Goal: Task Accomplishment & Management: Use online tool/utility

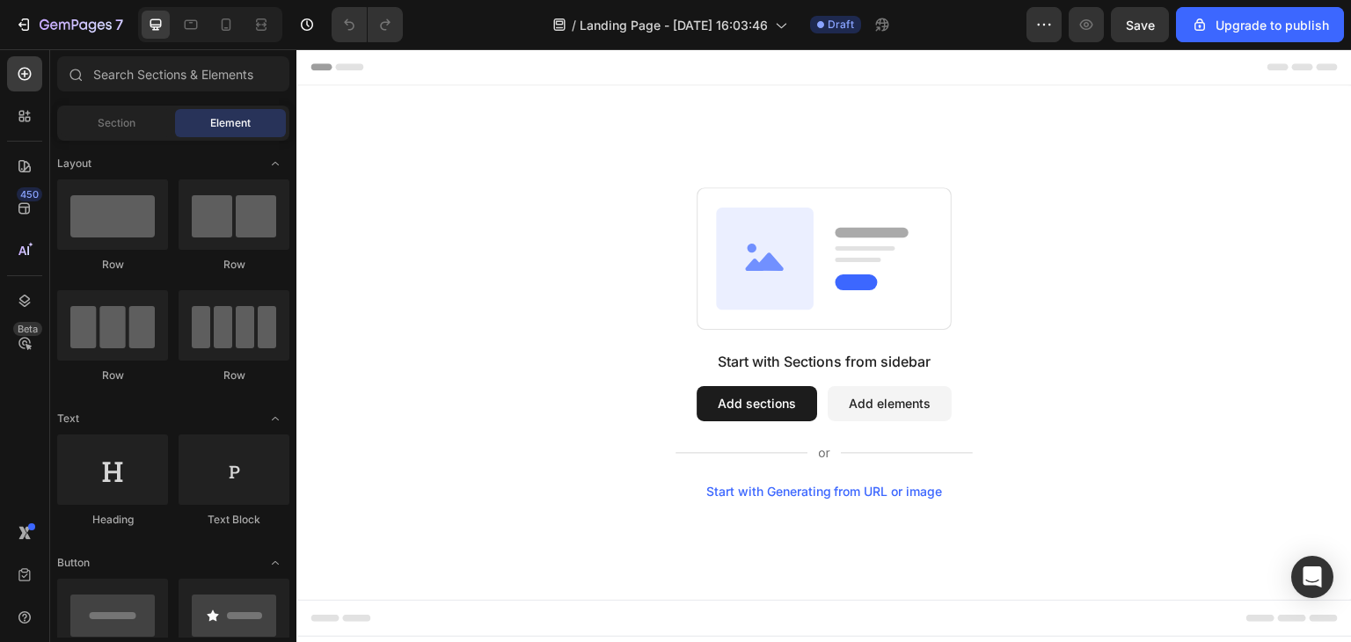
click at [723, 407] on button "Add sections" at bounding box center [756, 403] width 120 height 35
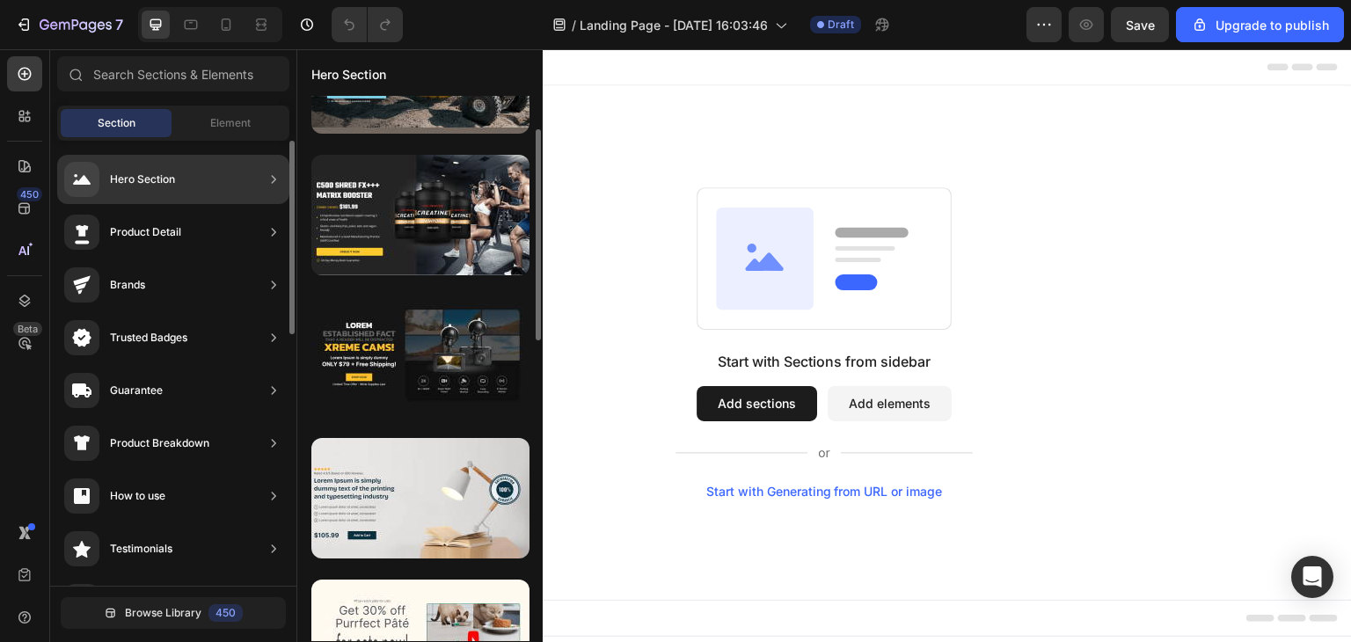
click at [132, 190] on div "Hero Section" at bounding box center [119, 179] width 111 height 35
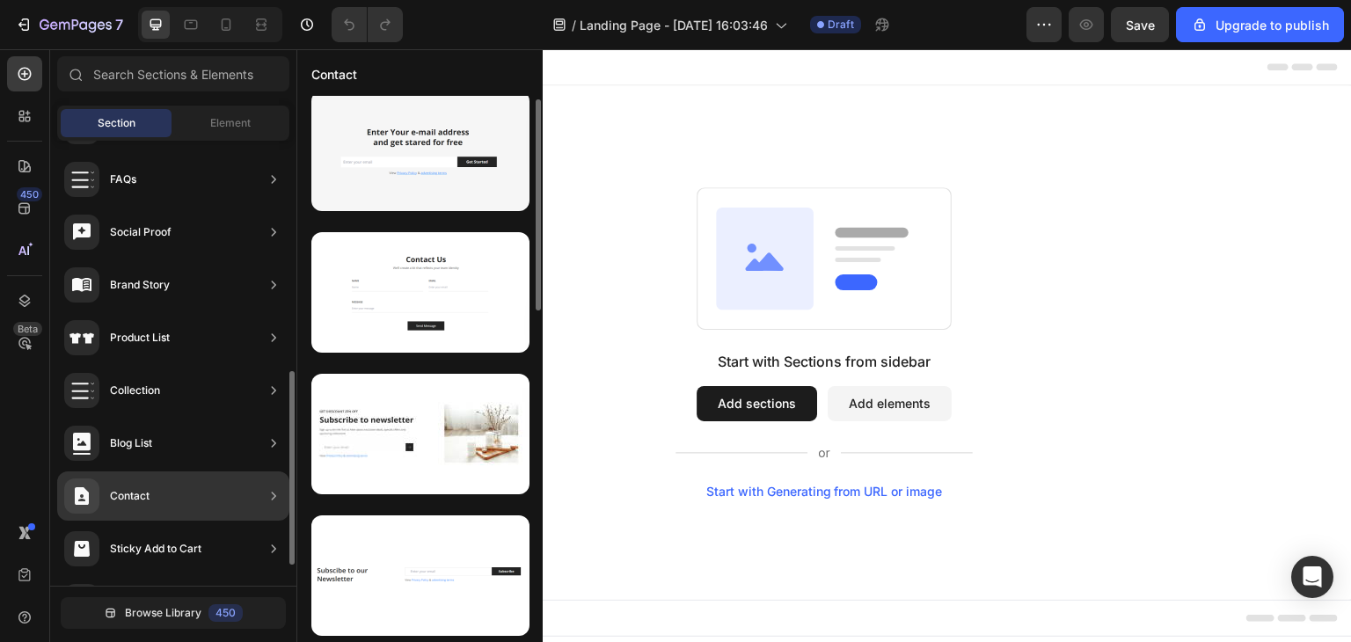
scroll to position [575, 0]
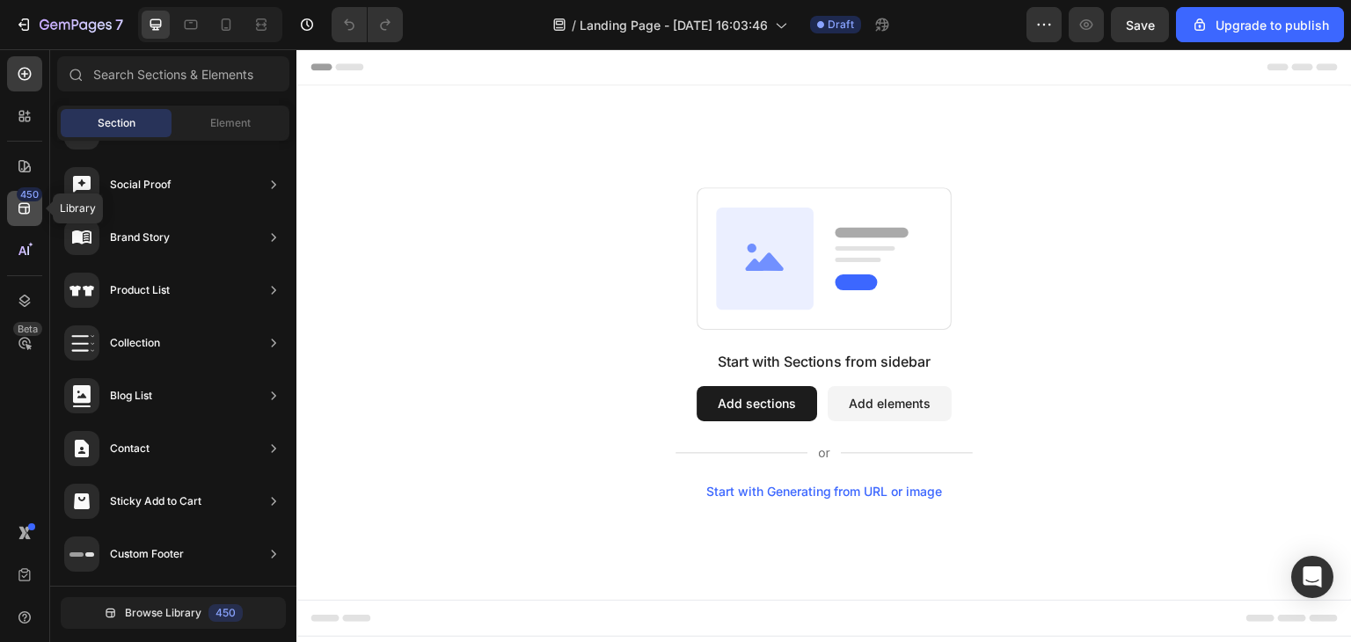
click at [26, 201] on icon at bounding box center [25, 209] width 18 height 18
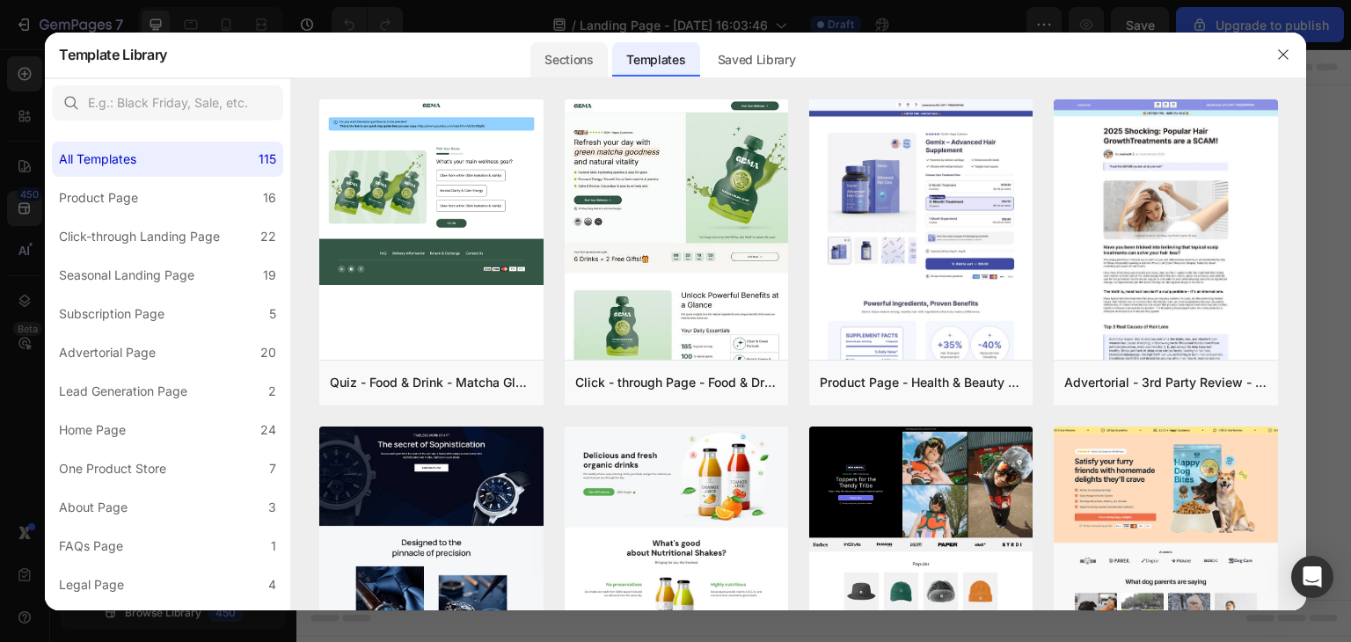
click at [564, 62] on div "Sections" at bounding box center [568, 59] width 77 height 35
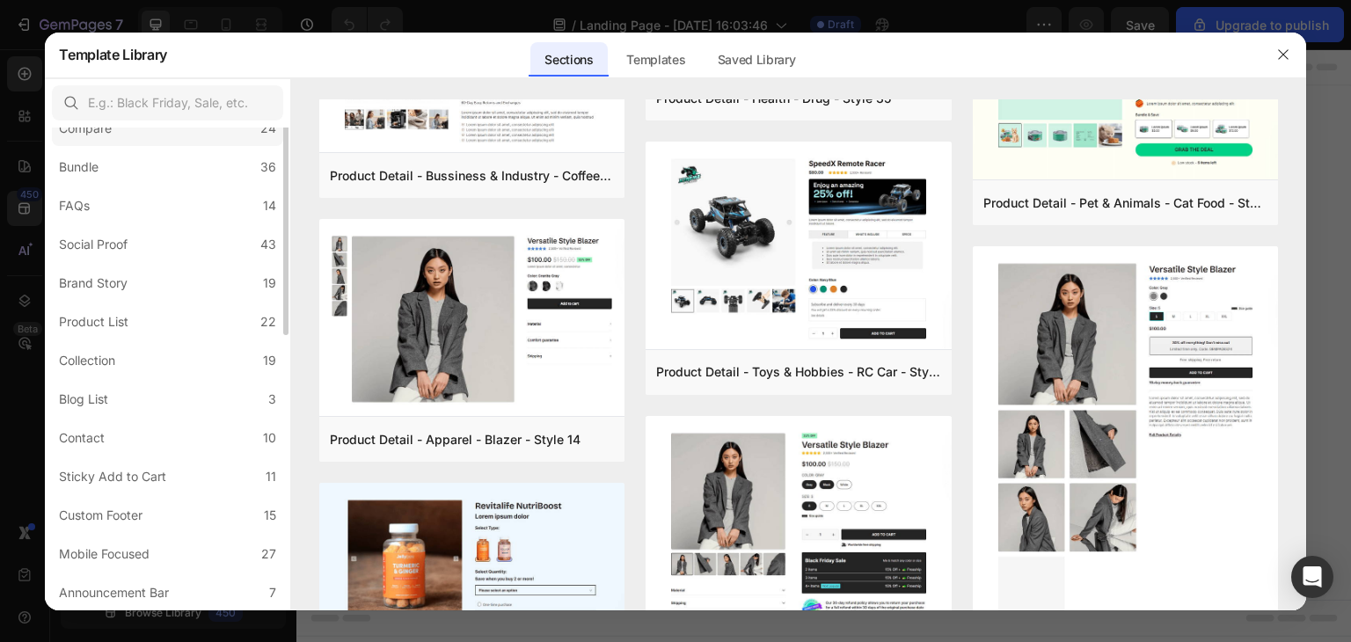
scroll to position [0, 0]
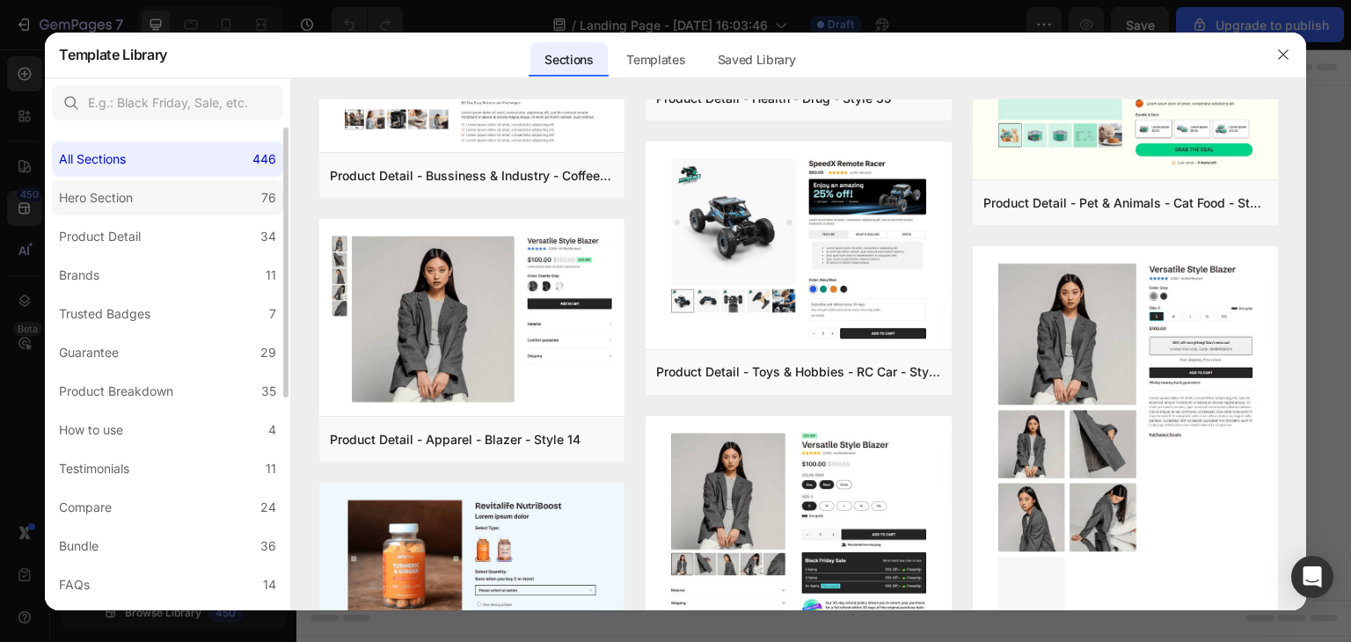
click at [112, 195] on div "Hero Section" at bounding box center [96, 197] width 74 height 21
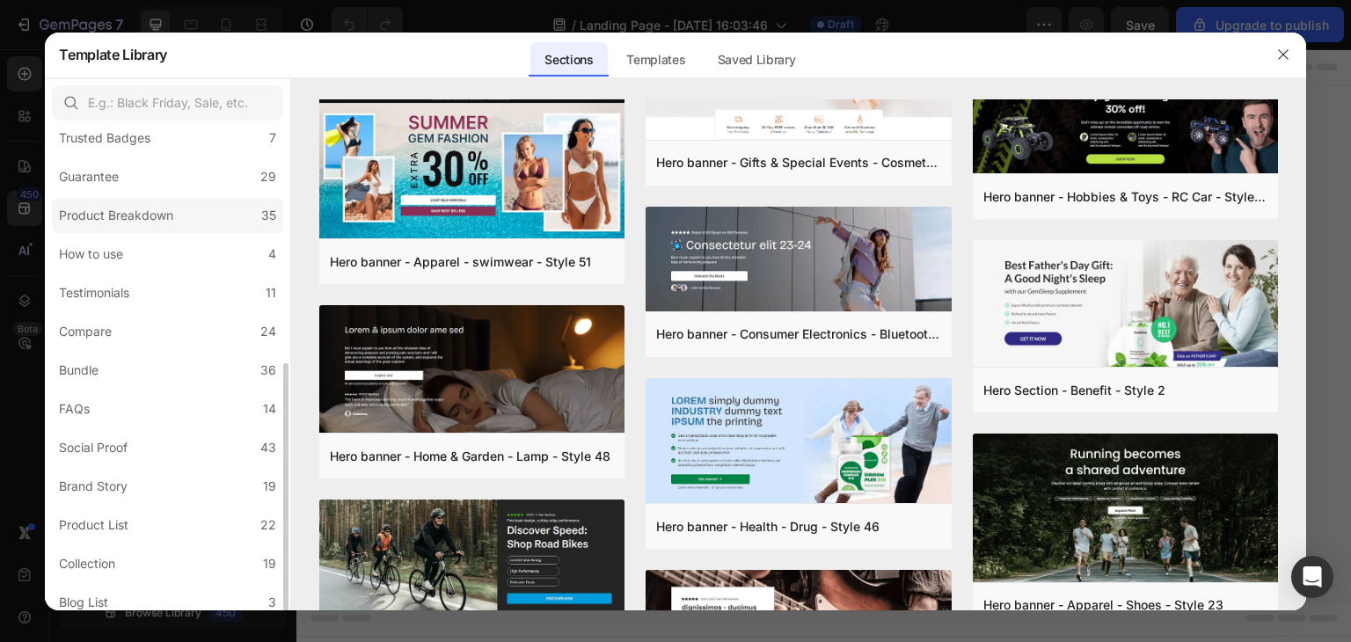
scroll to position [264, 0]
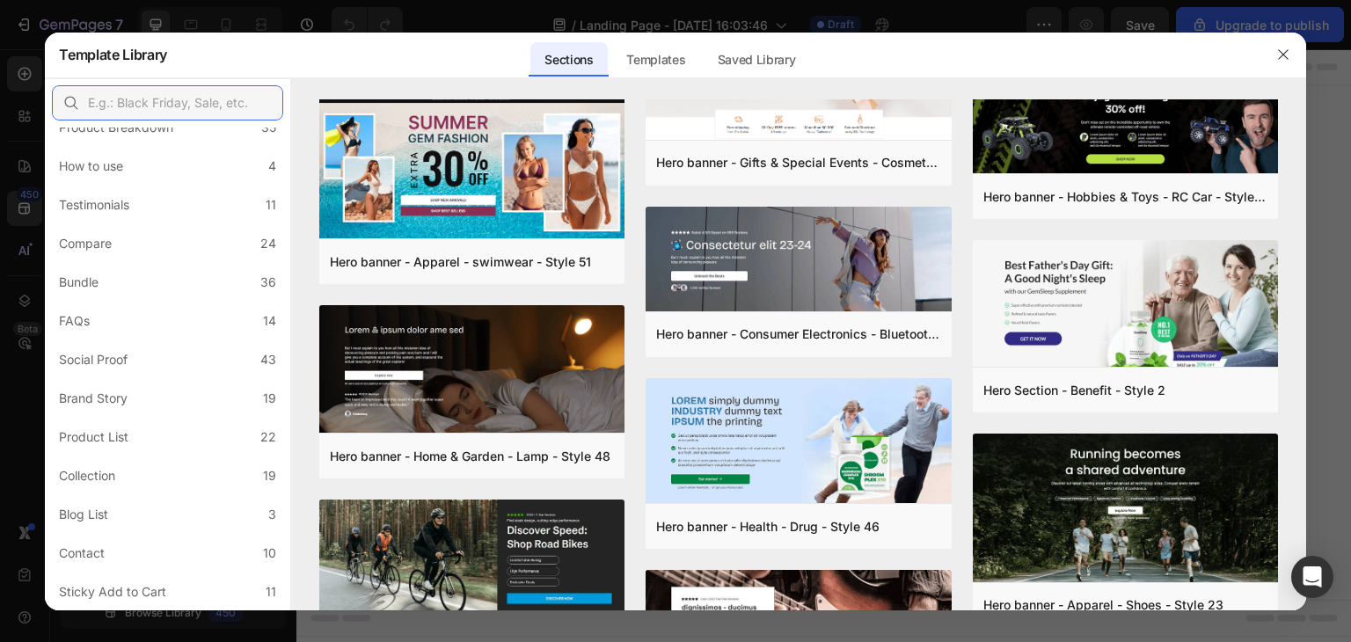
click at [179, 97] on input "text" at bounding box center [167, 102] width 231 height 35
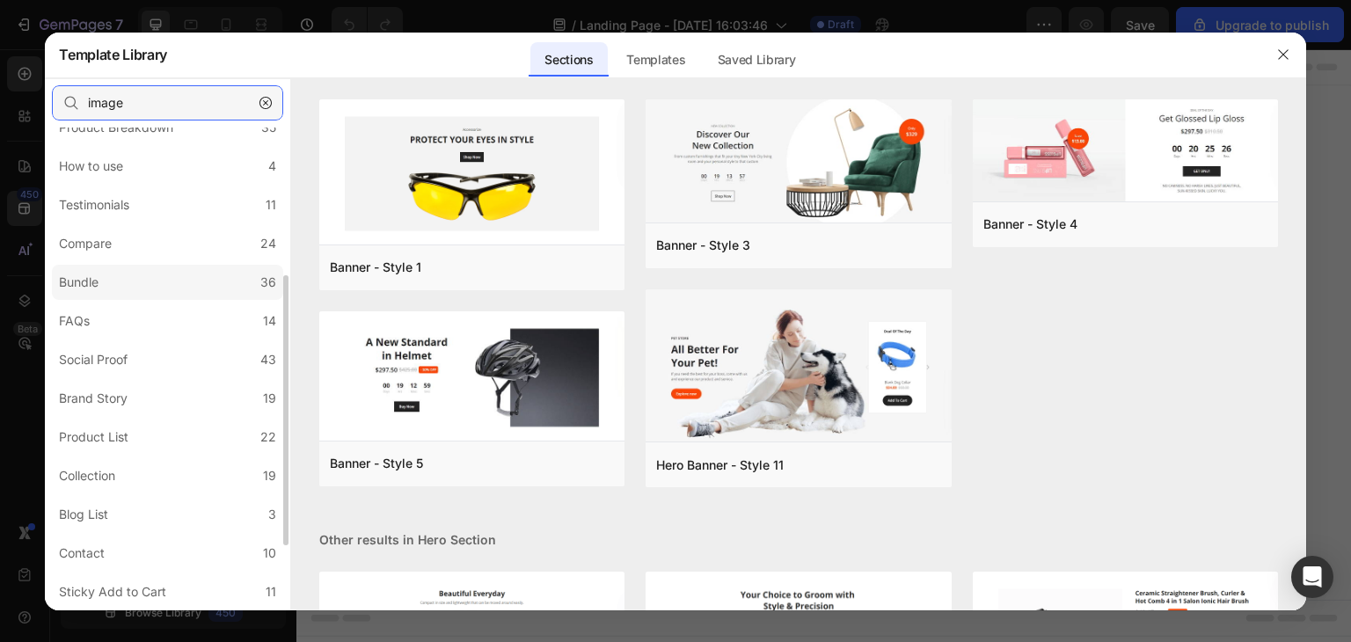
scroll to position [0, 0]
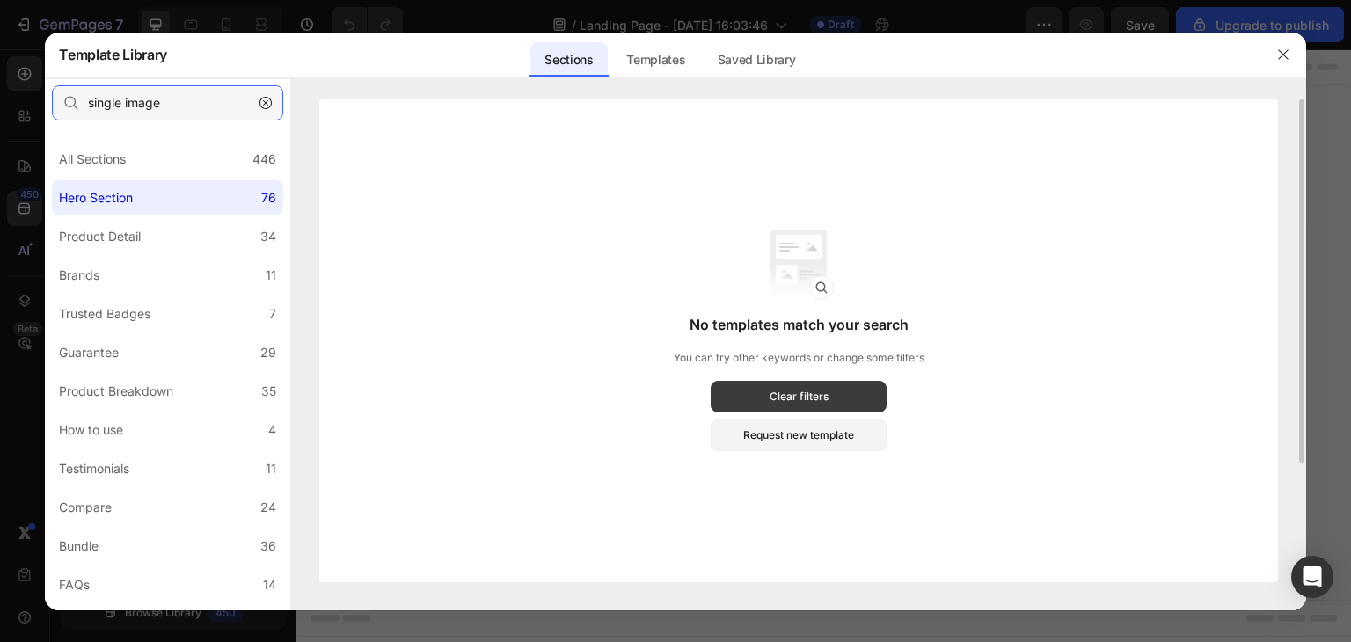
type input "single image"
click at [791, 403] on div "Clear filters" at bounding box center [798, 397] width 59 height 16
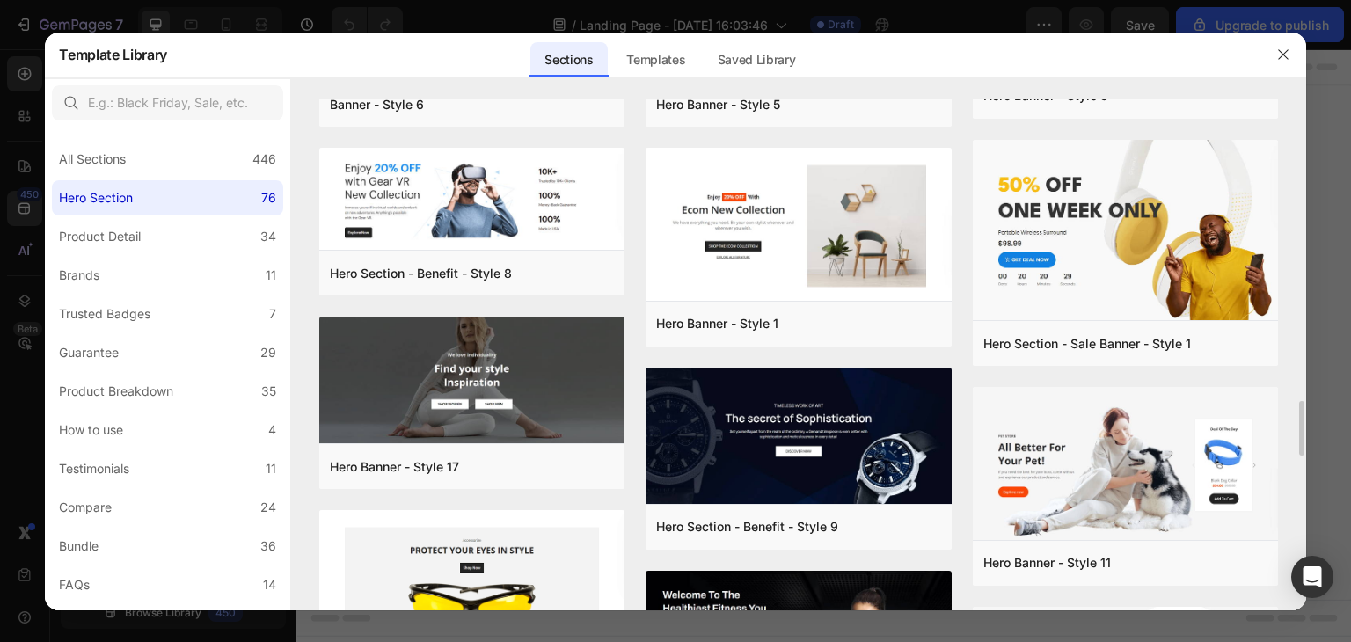
scroll to position [3596, 0]
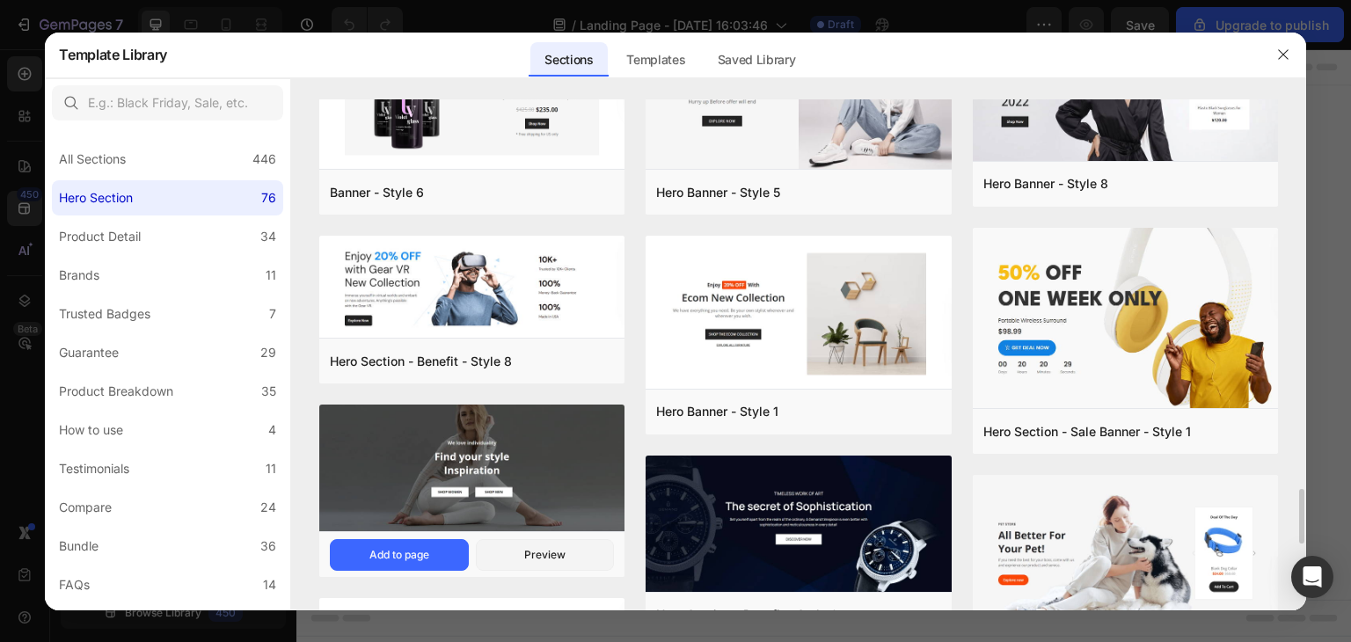
click at [499, 469] on img at bounding box center [471, 470] width 305 height 130
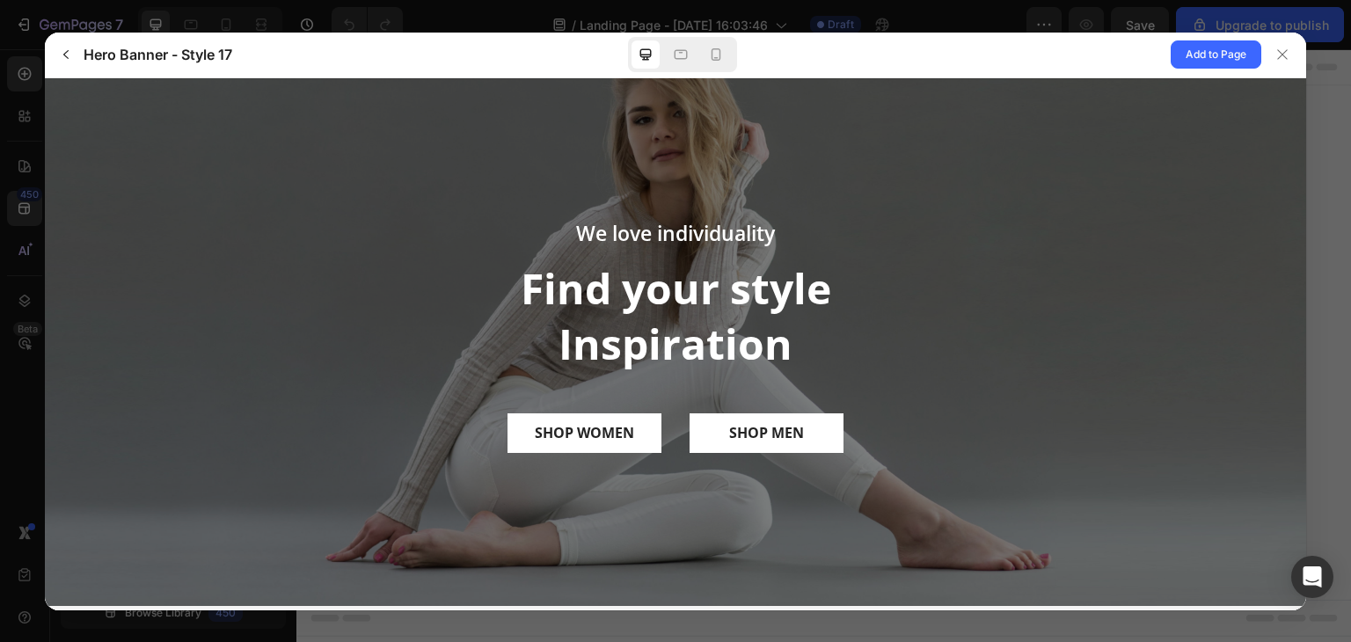
scroll to position [0, 0]
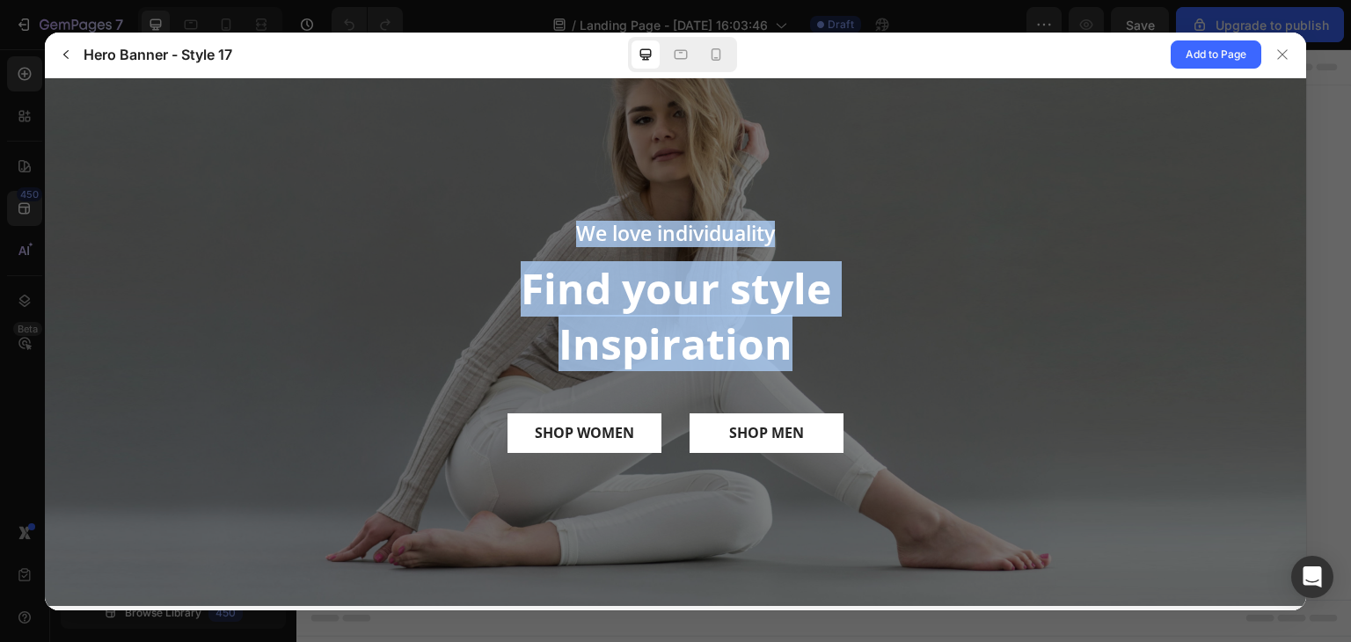
drag, startPoint x: 578, startPoint y: 234, endPoint x: 784, endPoint y: 339, distance: 231.3
click at [784, 339] on div "We love individuality Find your style Inspiration SHOP WOMEN SHOP MEN" at bounding box center [675, 336] width 501 height 232
click at [822, 343] on h2 "Find your style Inspiration" at bounding box center [675, 315] width 501 height 110
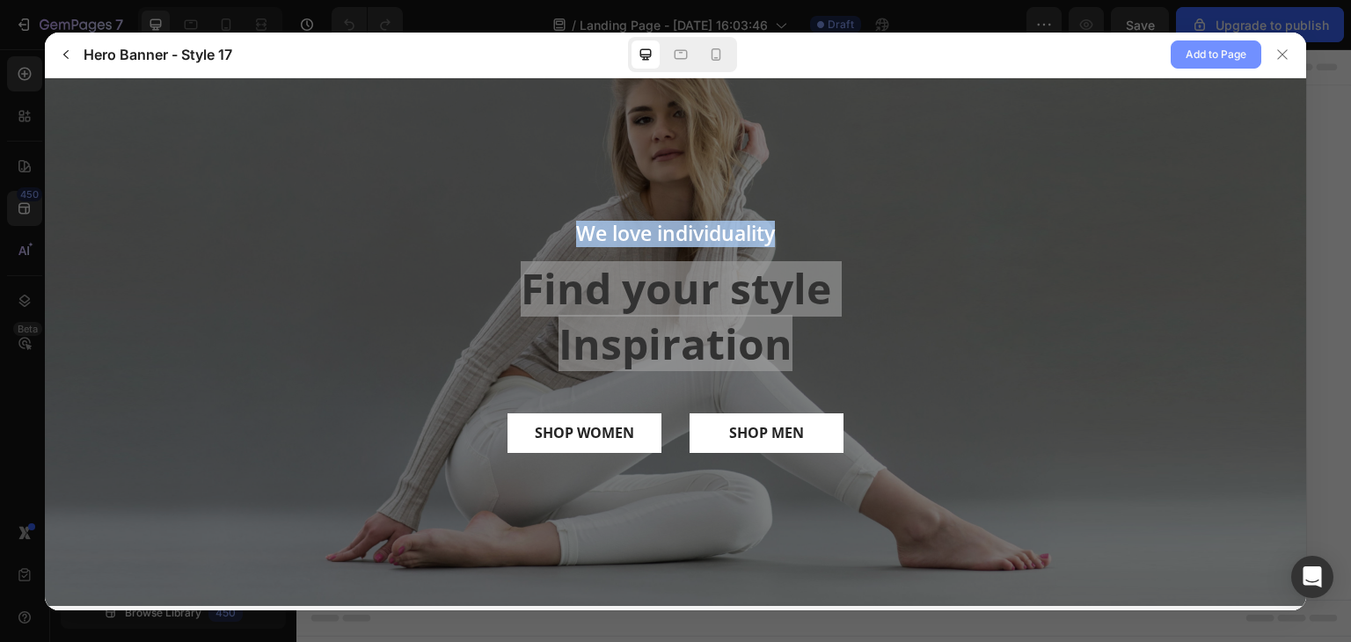
click at [1199, 44] on span "Add to Page" at bounding box center [1215, 54] width 61 height 21
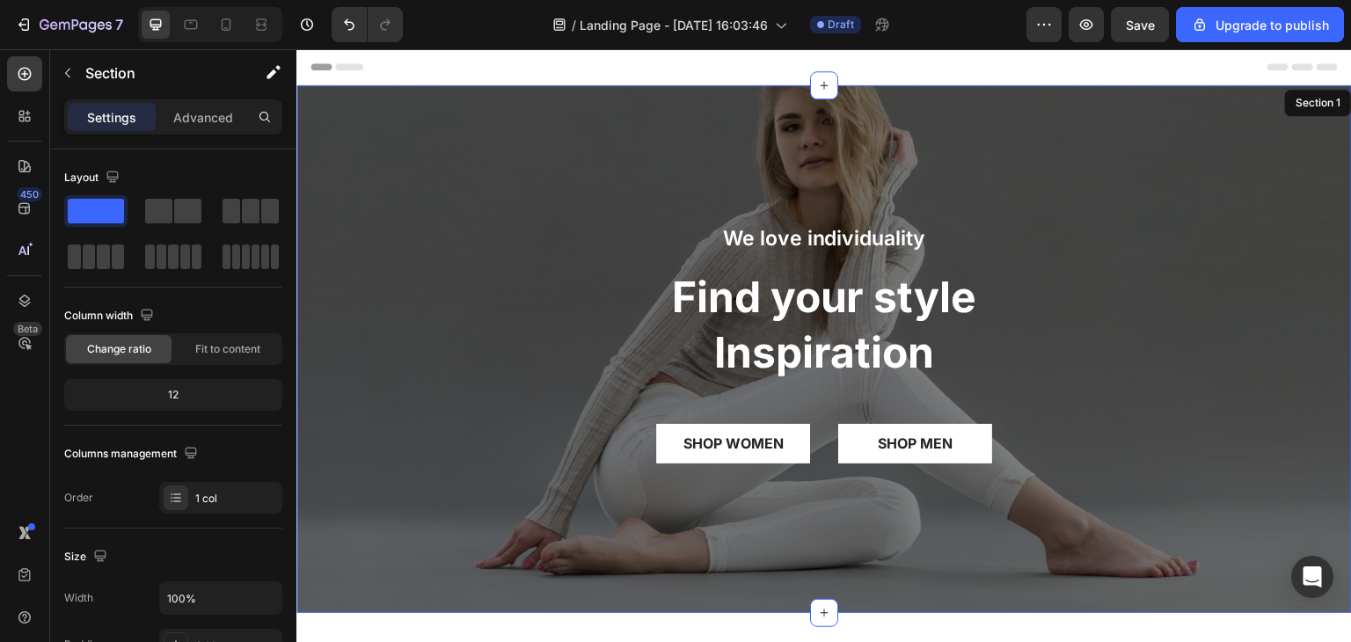
scroll to position [35, 0]
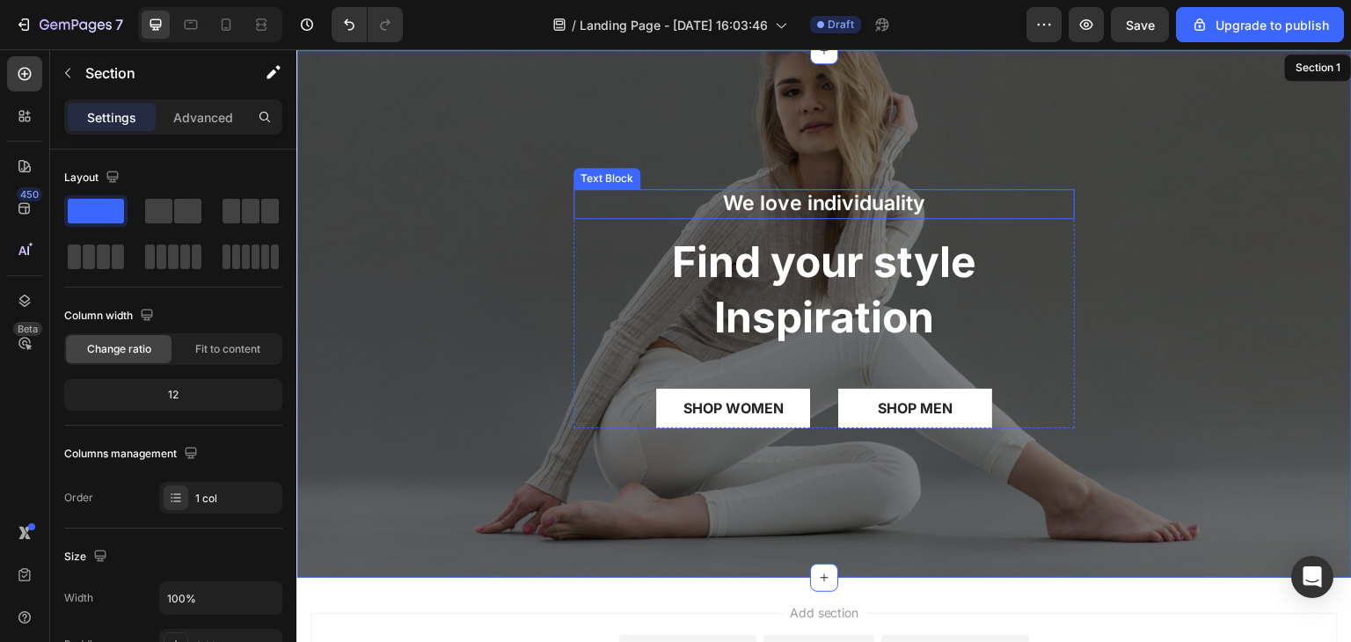
click at [861, 211] on p "We love individuality" at bounding box center [824, 204] width 498 height 26
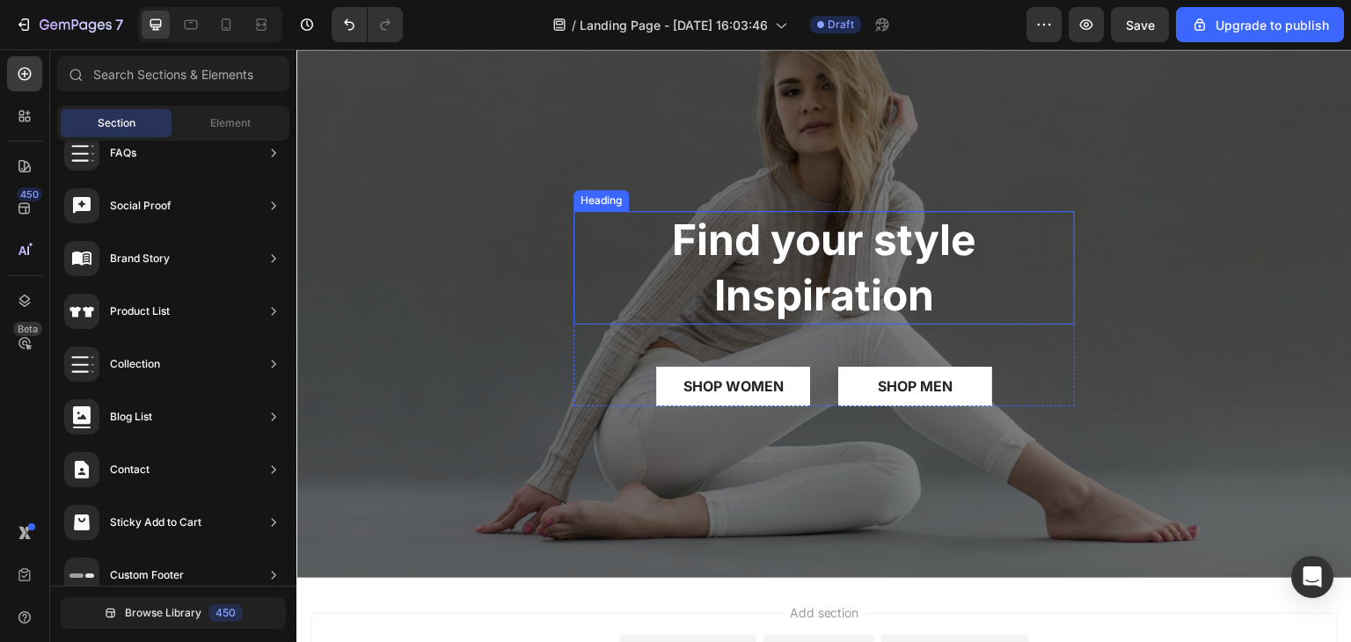
click at [846, 250] on p "Find your style Inspiration" at bounding box center [824, 268] width 498 height 110
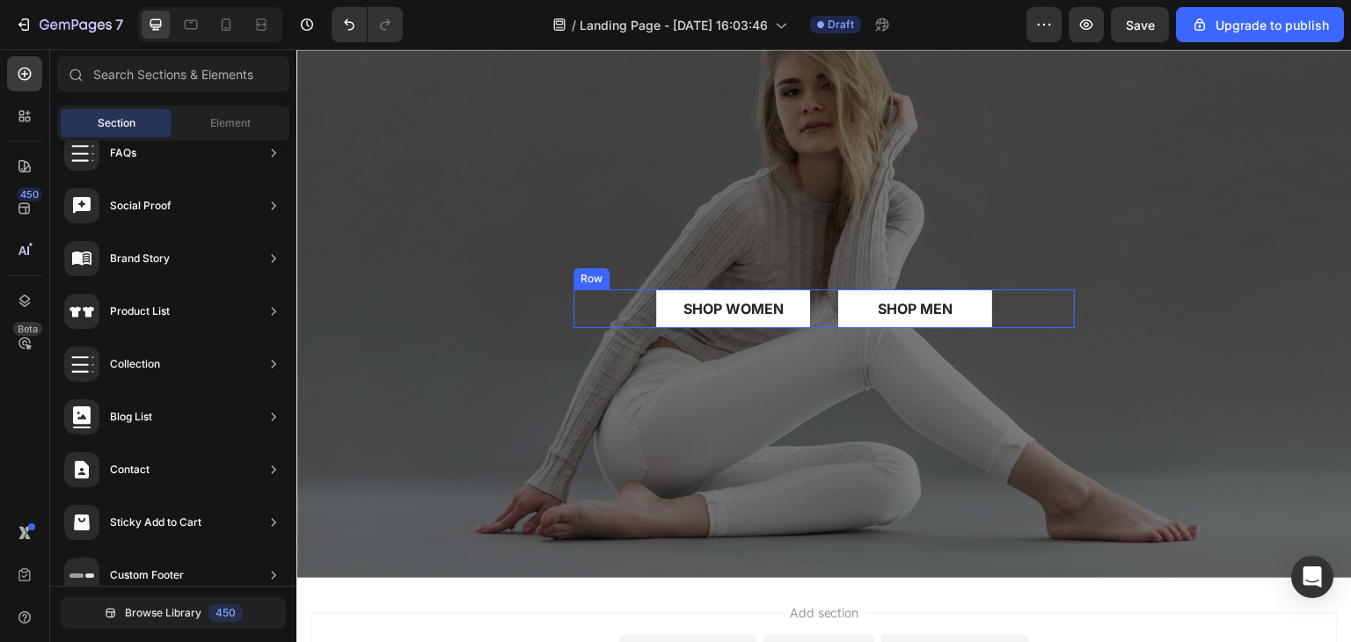
click at [820, 306] on div "SHOP WOMEN Button SHOP MEN Button Row" at bounding box center [823, 309] width 501 height 40
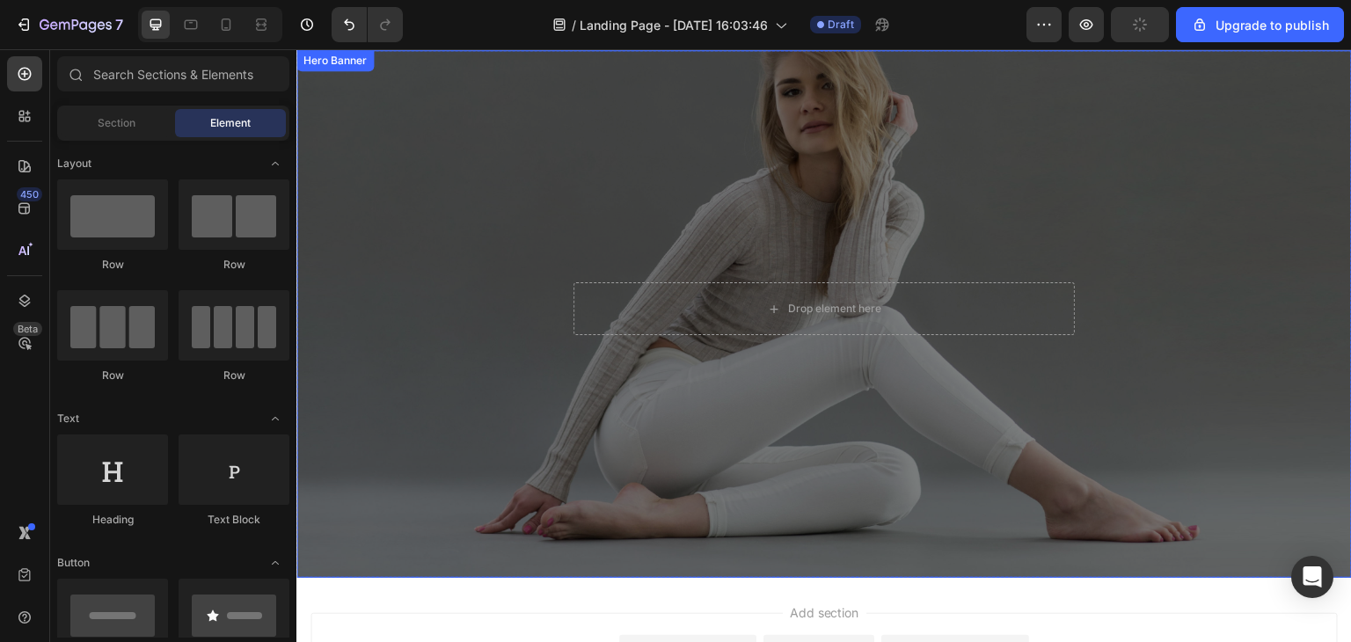
click at [433, 446] on div "Overlay" at bounding box center [823, 314] width 1055 height 528
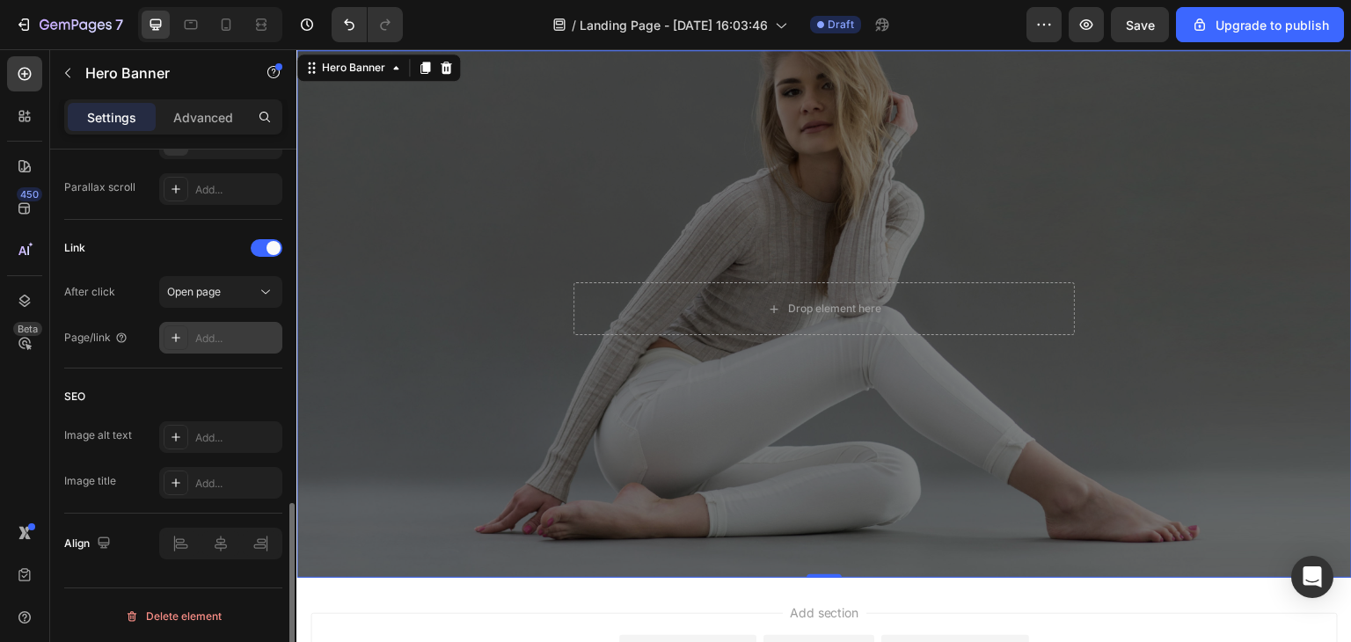
scroll to position [922, 0]
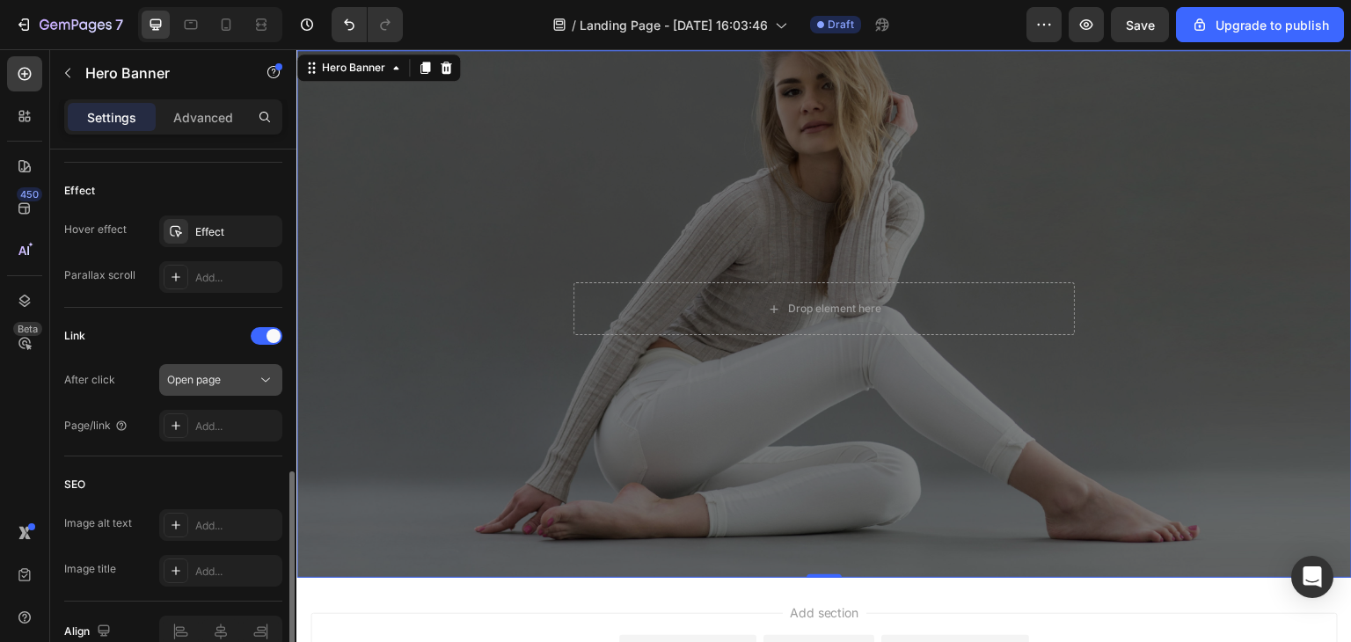
click at [268, 381] on icon at bounding box center [266, 380] width 18 height 18
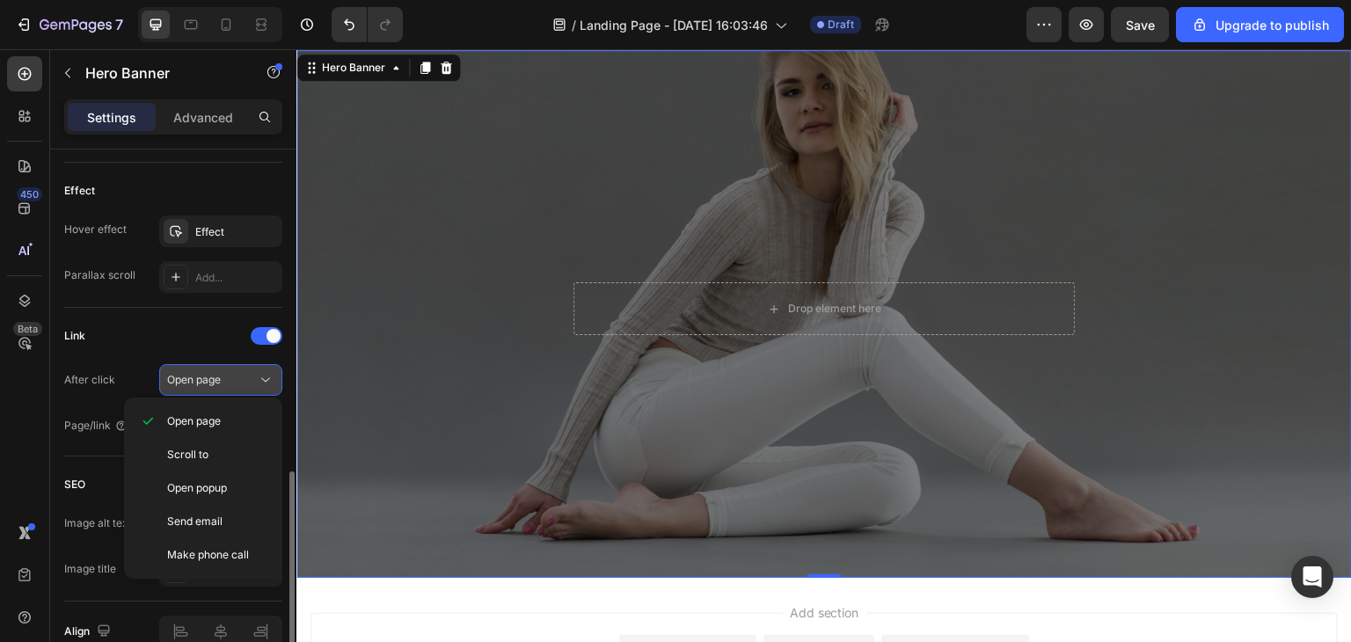
click at [268, 381] on icon at bounding box center [266, 380] width 18 height 18
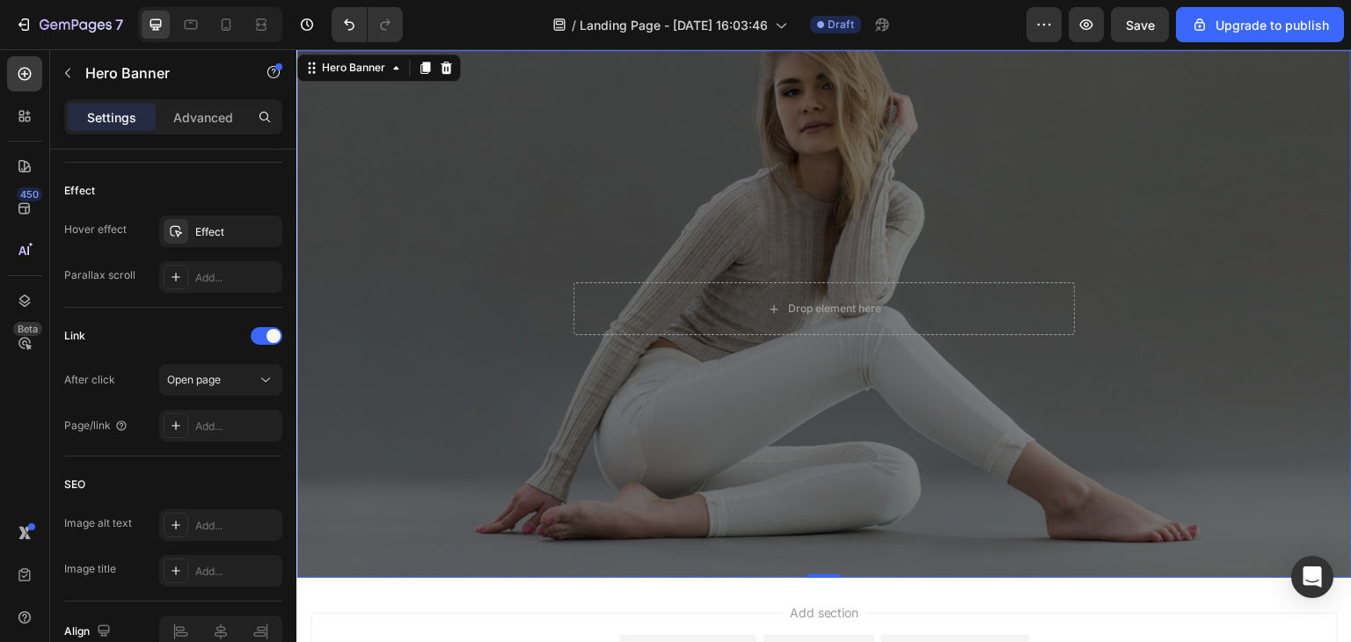
click at [4, 458] on div "450 Beta" at bounding box center [25, 345] width 50 height 593
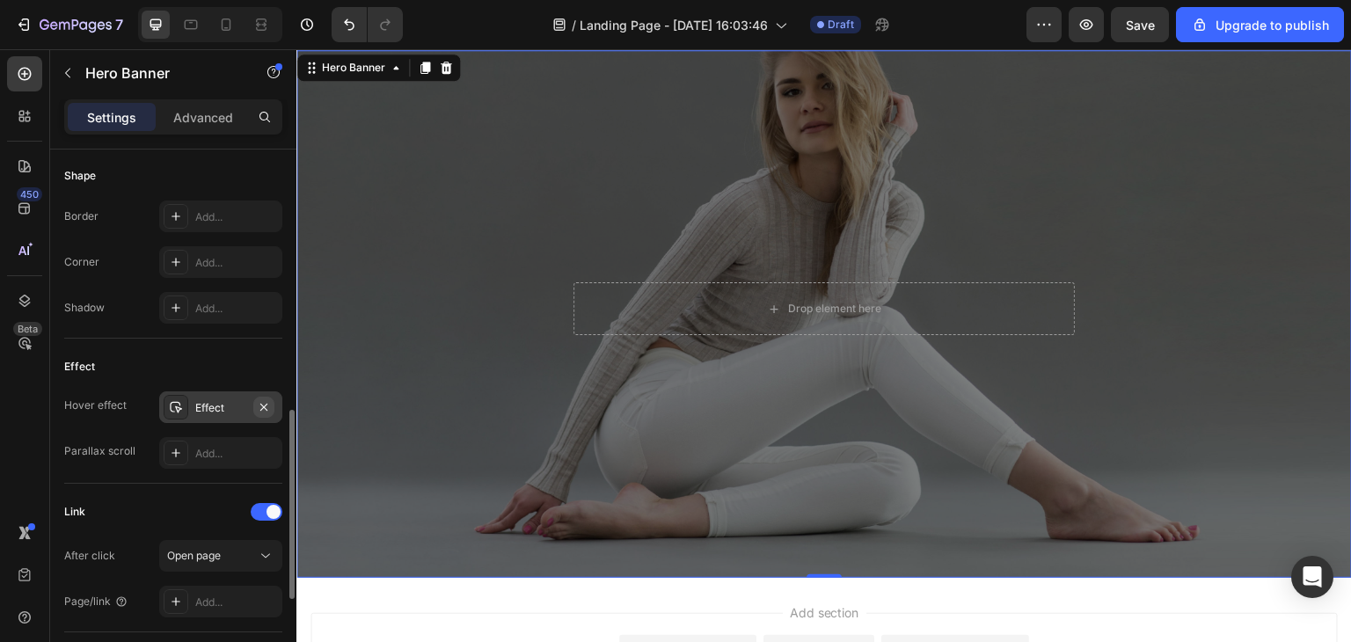
click at [274, 405] on button "button" at bounding box center [263, 407] width 21 height 21
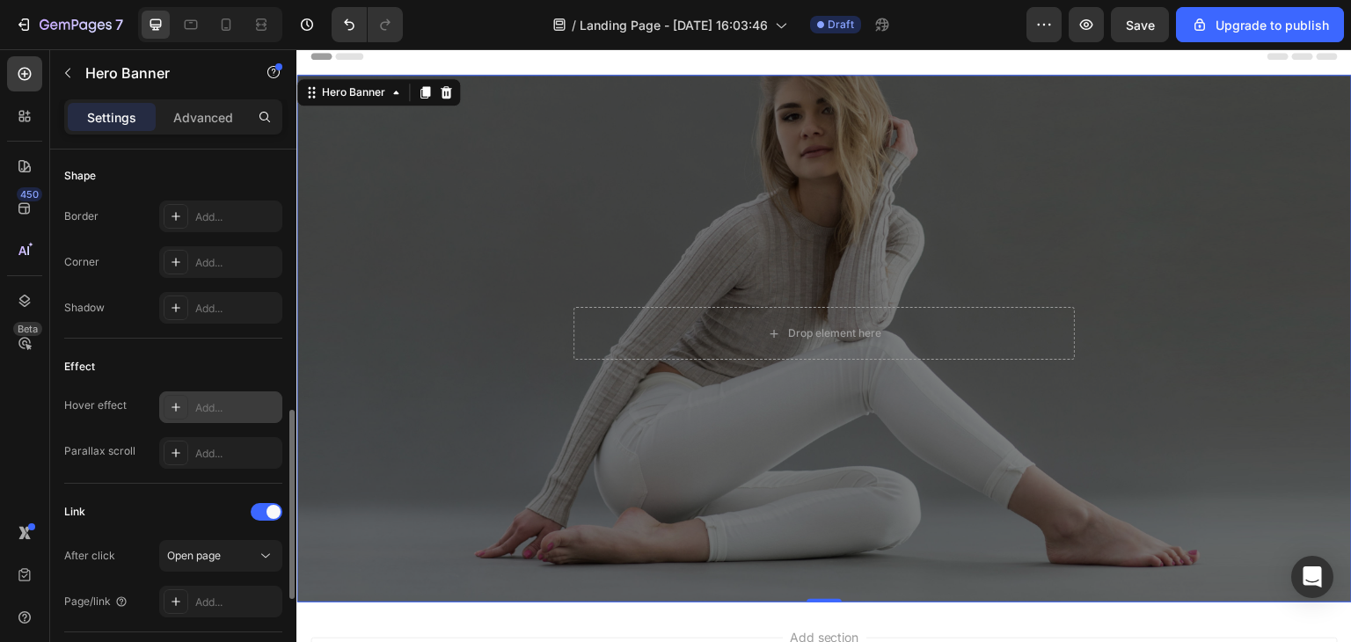
scroll to position [0, 0]
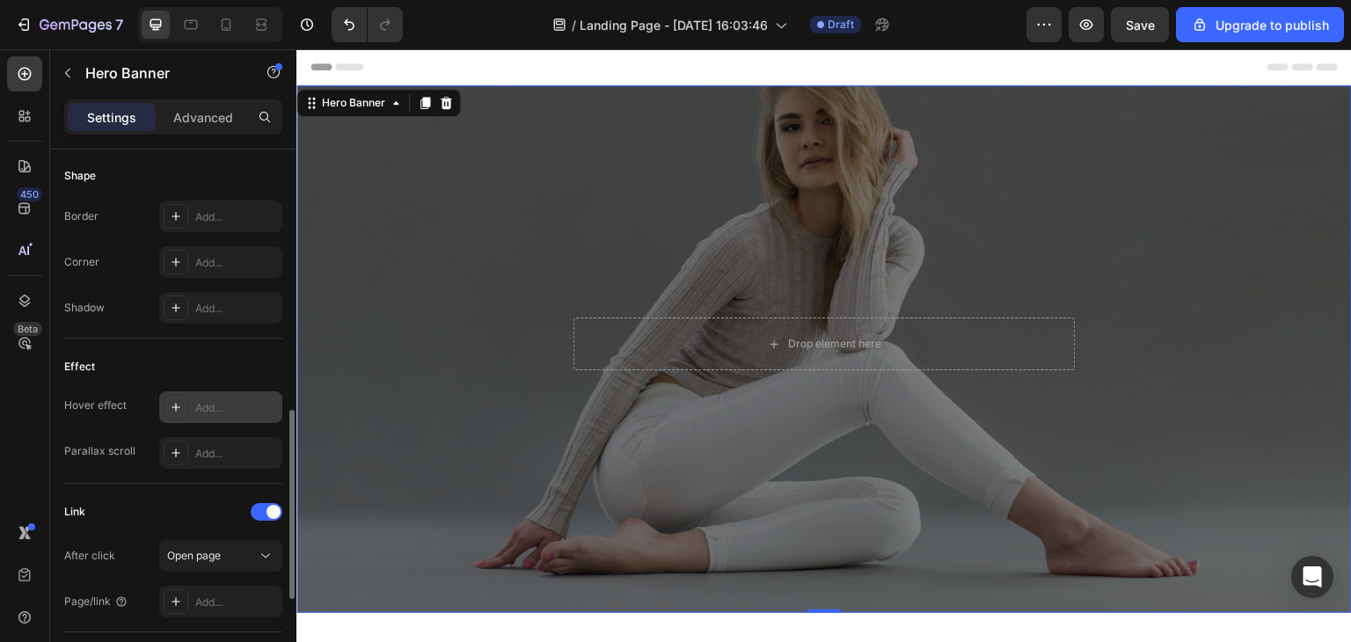
click at [513, 265] on div "Overlay" at bounding box center [823, 349] width 1055 height 528
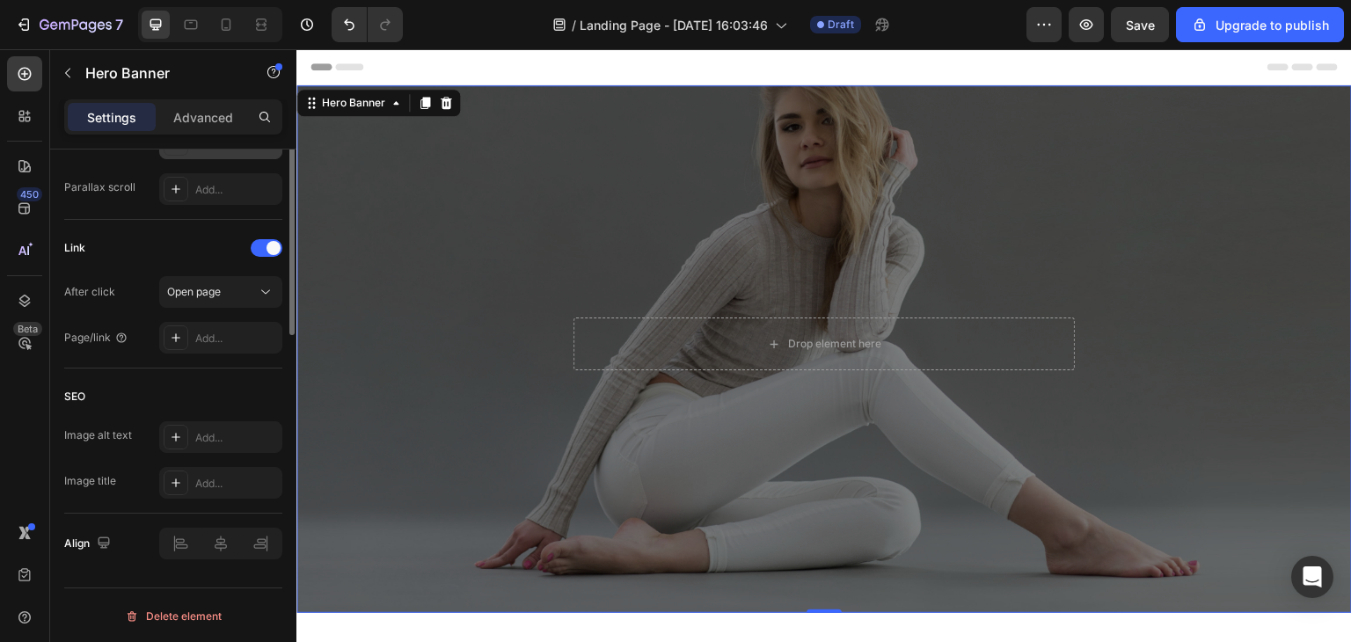
scroll to position [482, 0]
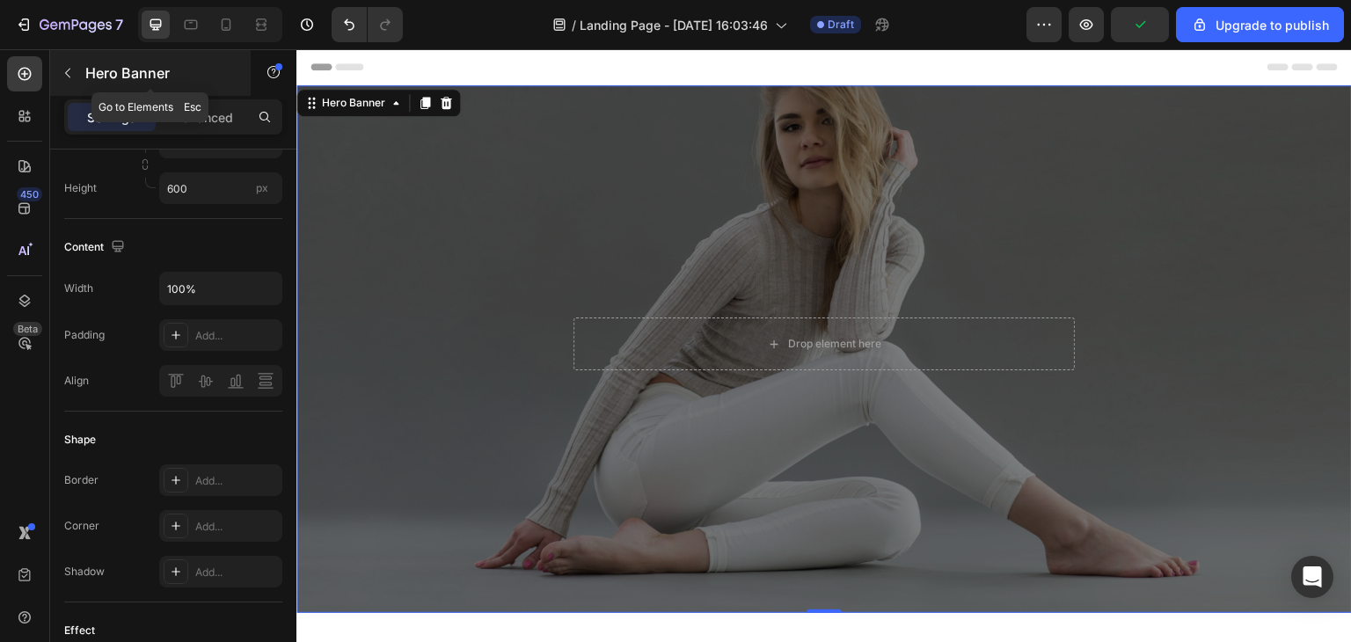
click at [60, 82] on button "button" at bounding box center [68, 73] width 28 height 28
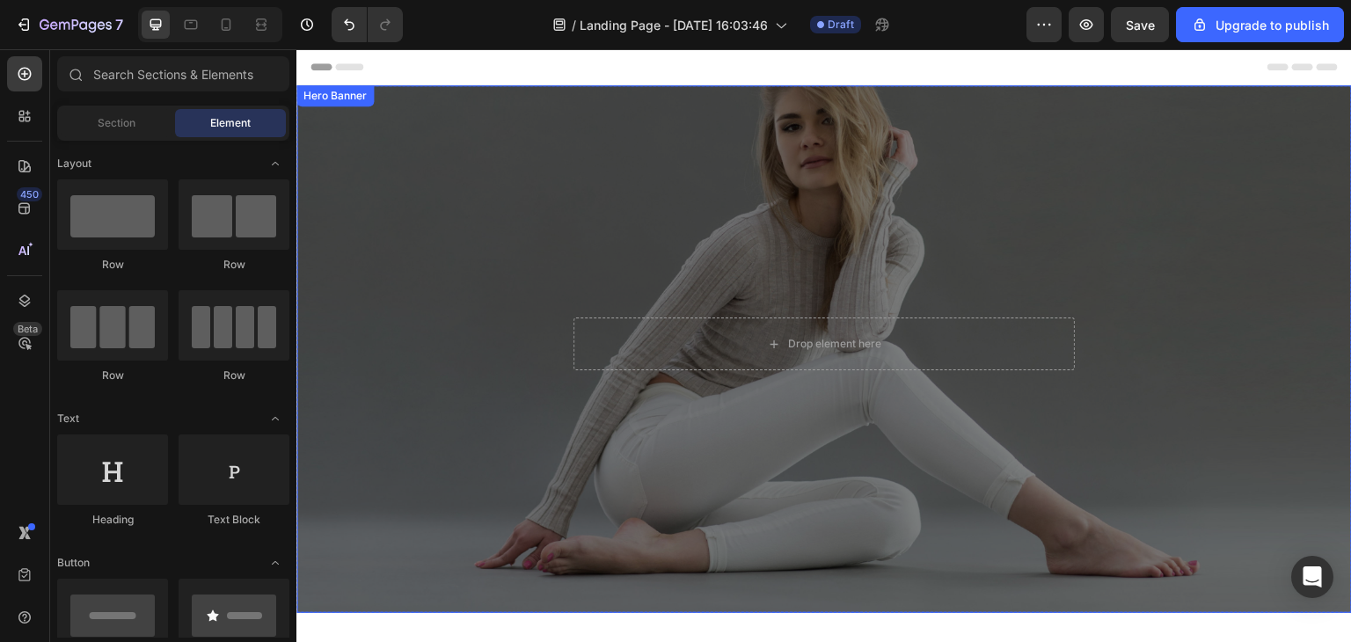
click at [385, 288] on div "Overlay" at bounding box center [823, 349] width 1055 height 528
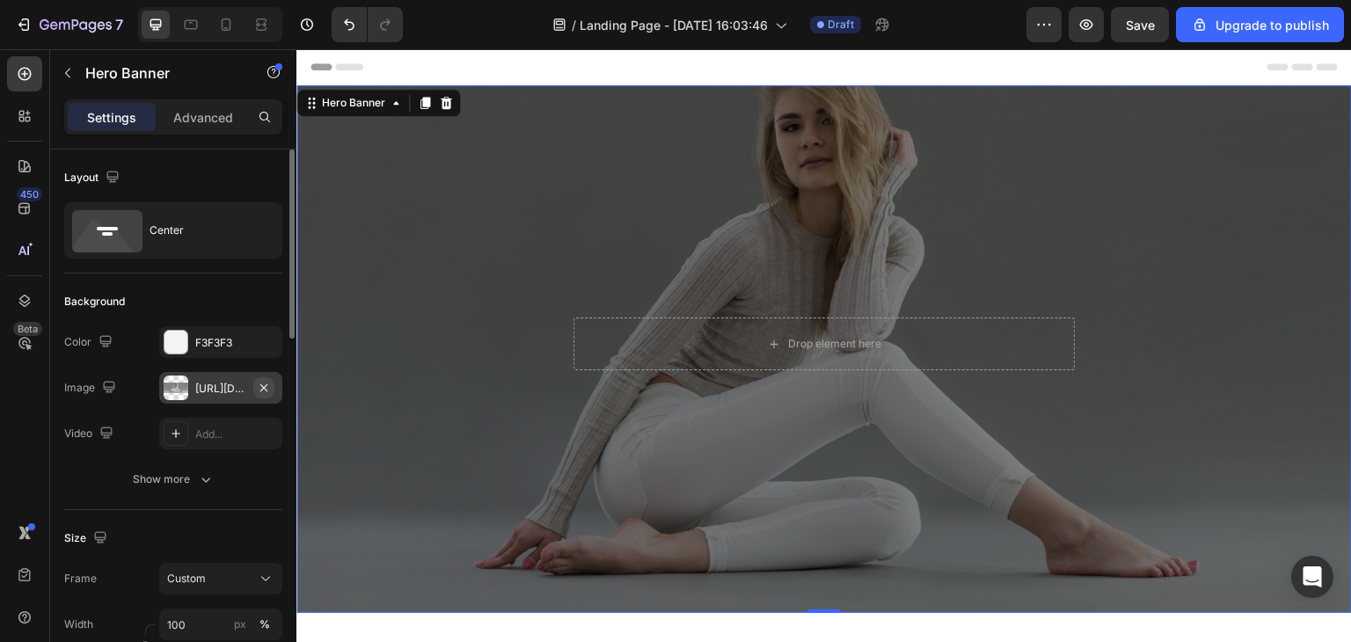
click at [265, 384] on icon "button" at bounding box center [264, 388] width 14 height 14
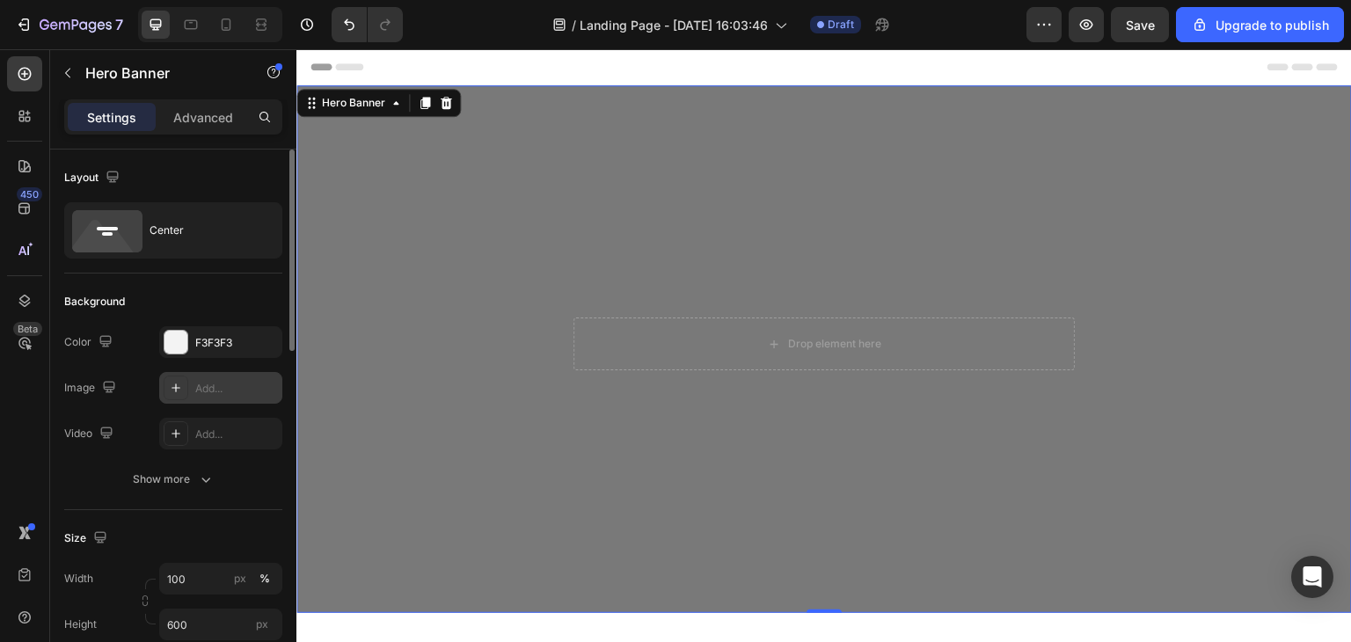
click at [181, 393] on icon at bounding box center [176, 388] width 14 height 14
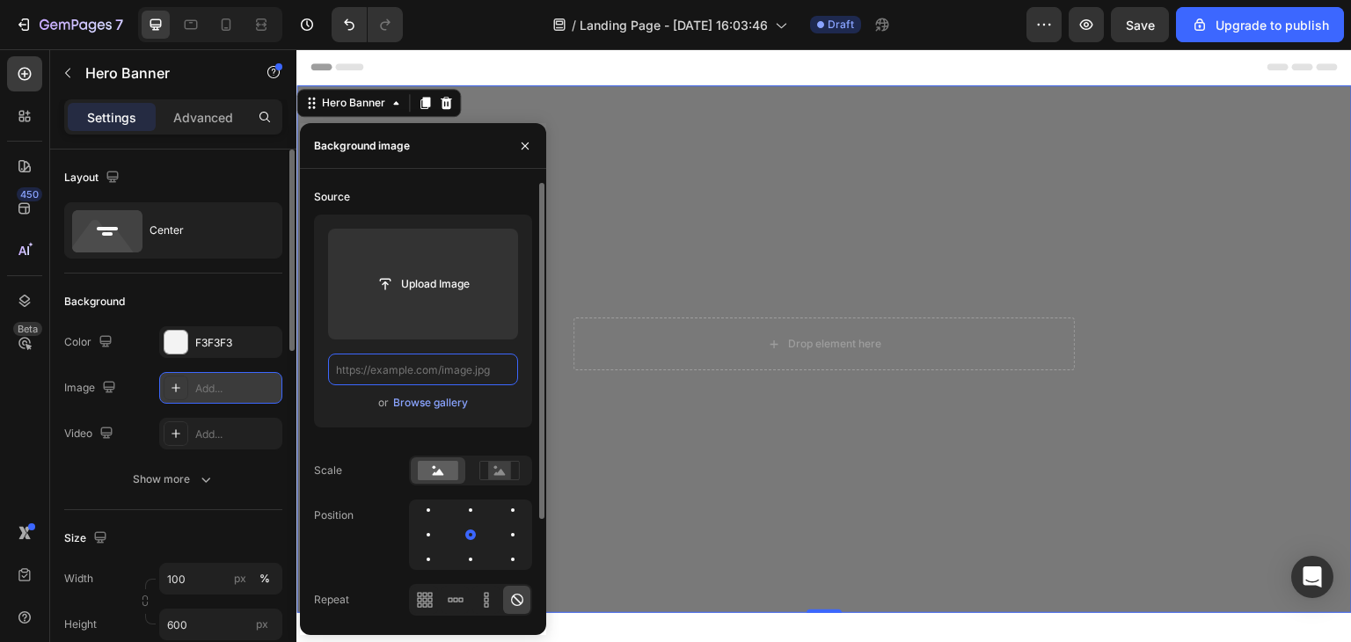
scroll to position [0, 0]
click at [412, 401] on div "Browse gallery" at bounding box center [430, 403] width 75 height 16
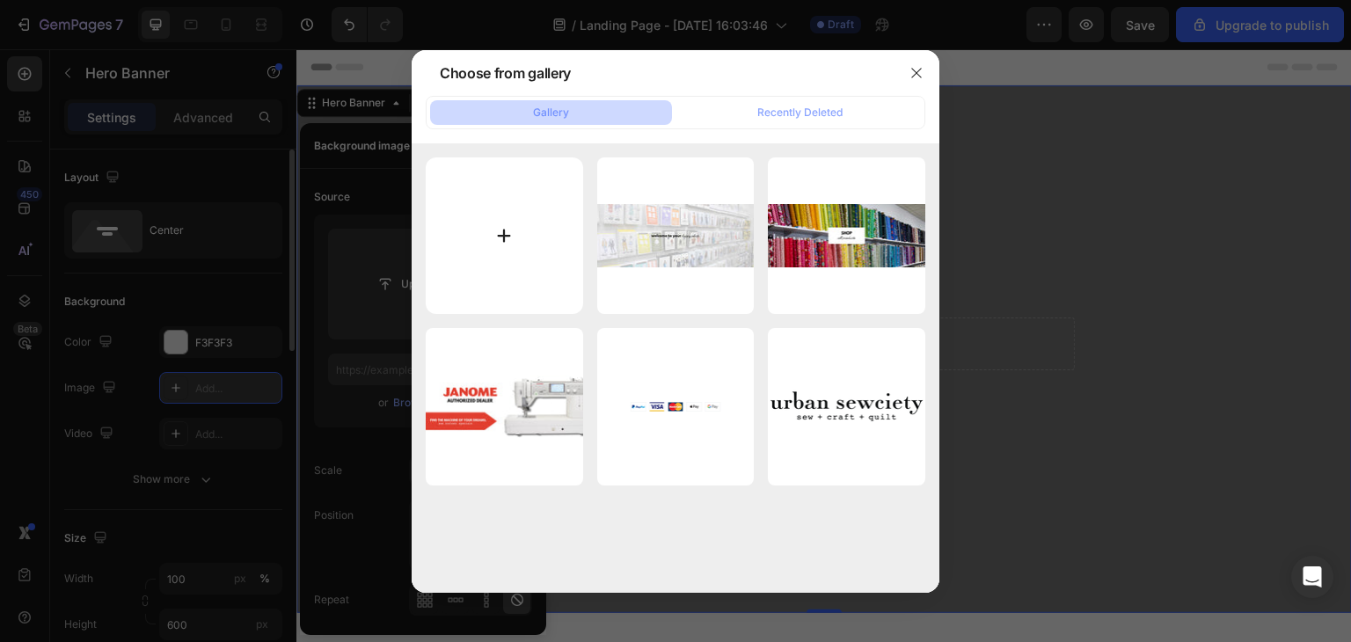
click at [476, 219] on input "file" at bounding box center [504, 235] width 157 height 157
type input "C:\fakepath\about-us-hero-1536x924.jpg"
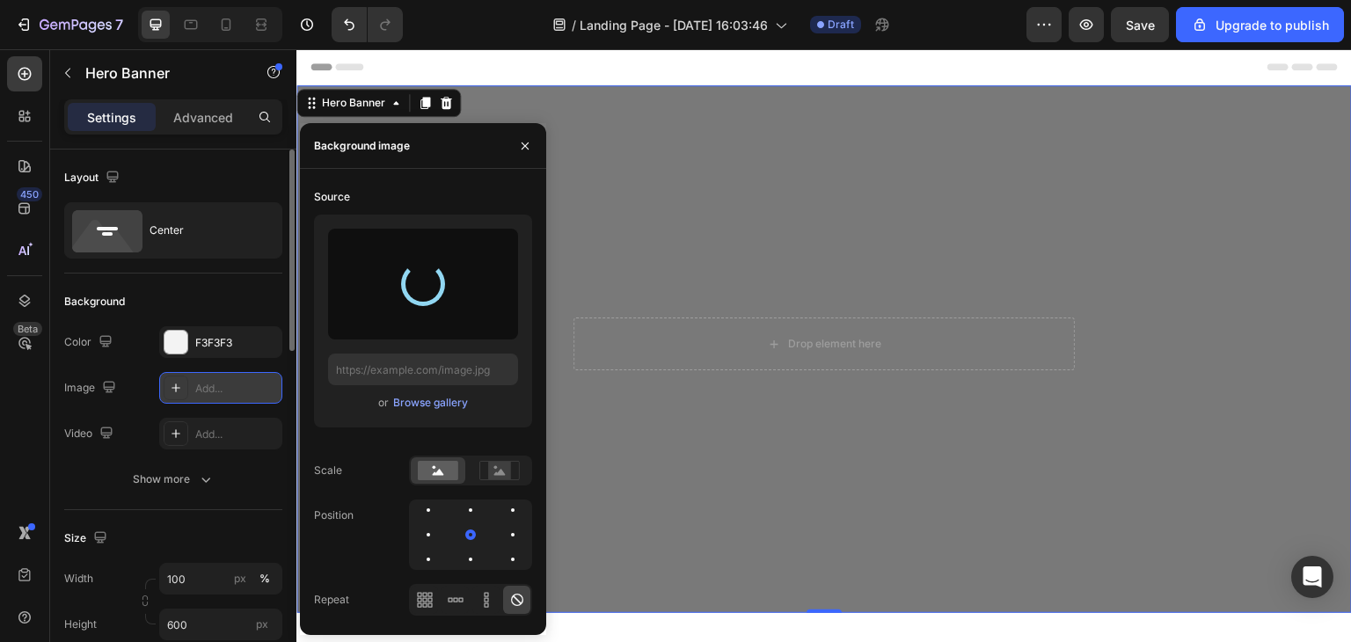
click at [474, 166] on div "Background image" at bounding box center [423, 146] width 246 height 46
click at [474, 151] on div "Background image" at bounding box center [423, 146] width 246 height 46
type input "[URL][DOMAIN_NAME]"
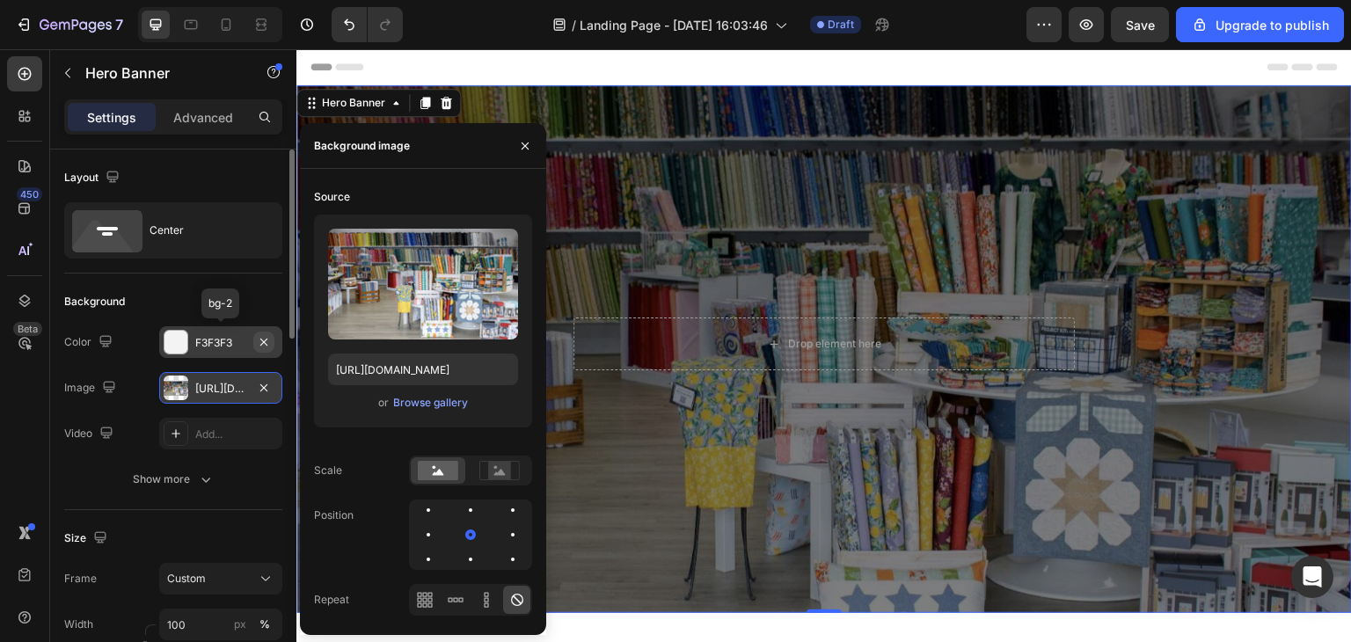
click at [260, 337] on icon "button" at bounding box center [264, 342] width 14 height 14
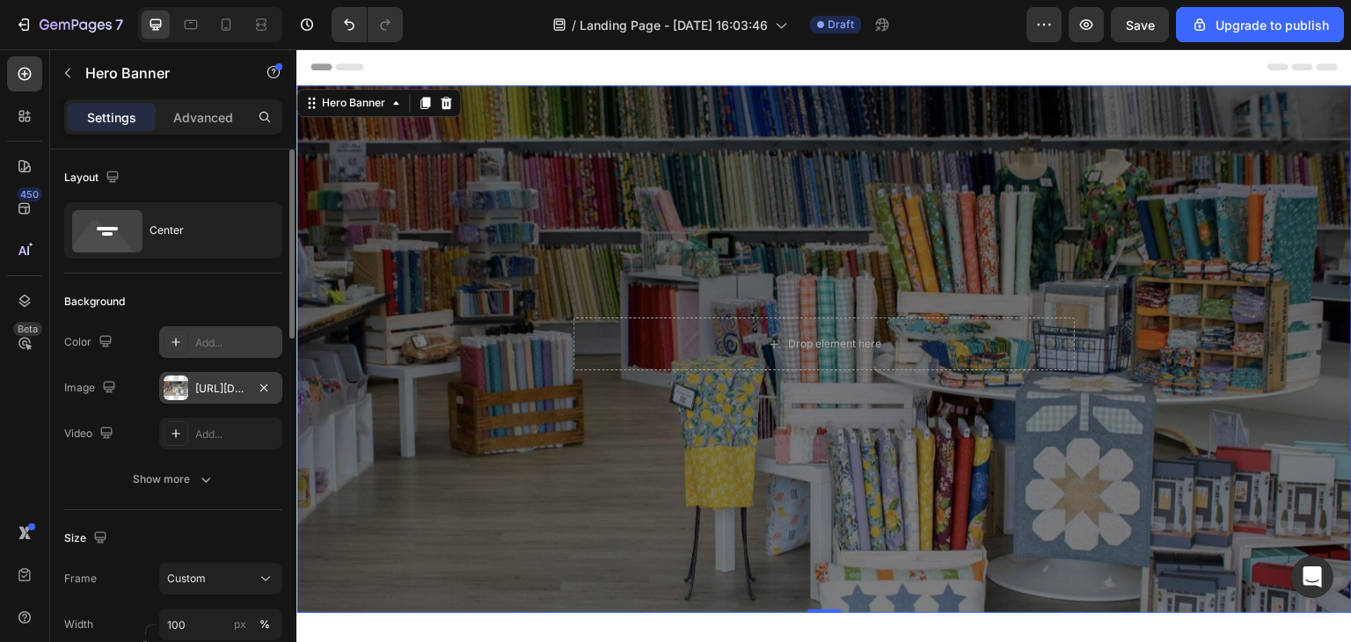
click at [30, 427] on div "450 Beta" at bounding box center [24, 285] width 35 height 459
click at [211, 120] on p "Advanced" at bounding box center [203, 117] width 60 height 18
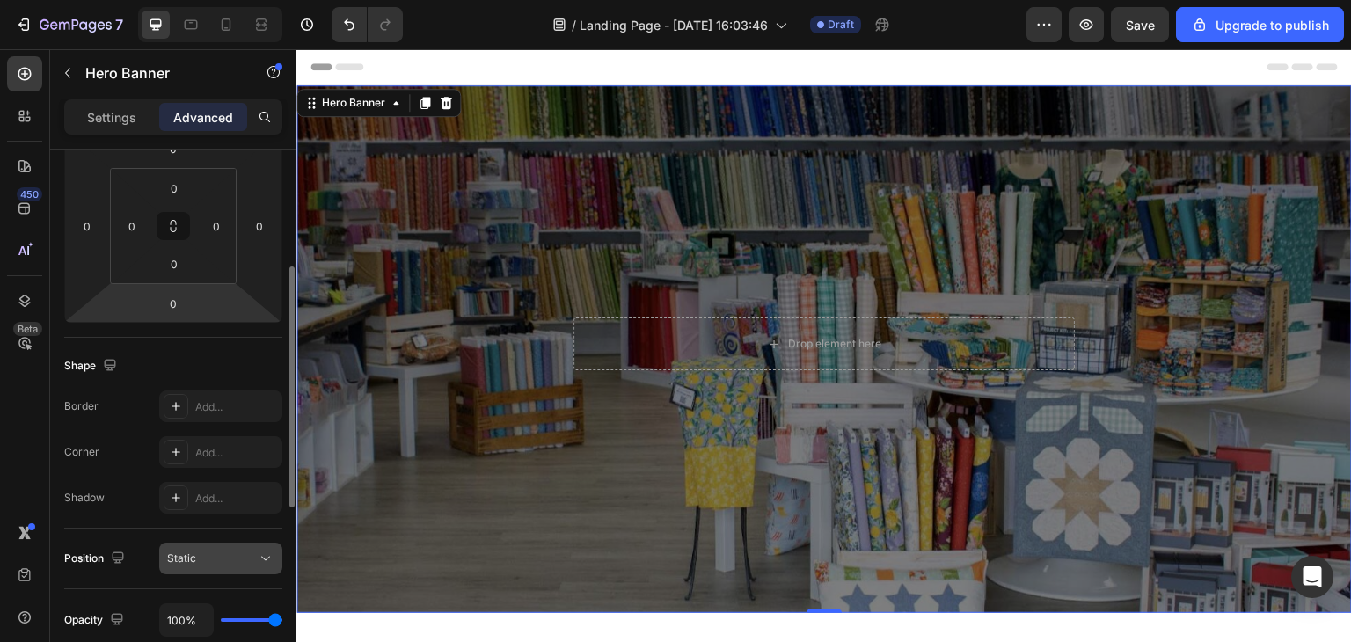
scroll to position [528, 0]
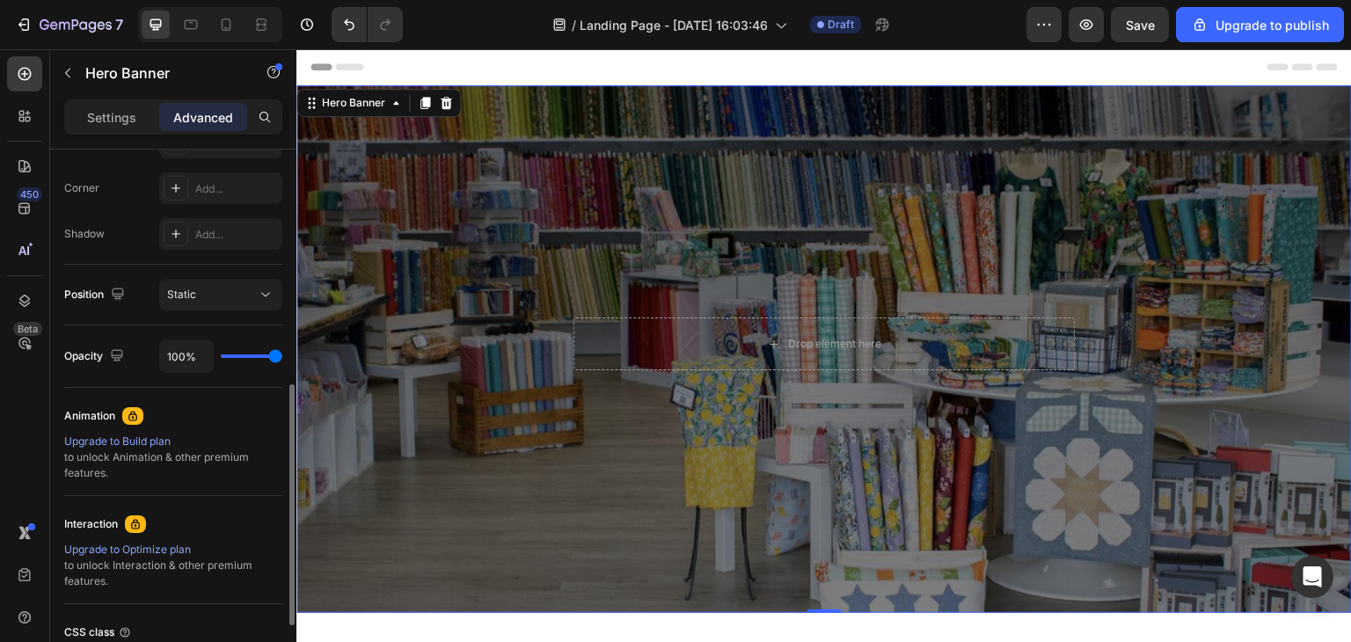
type input "86%"
type input "86"
type input "67%"
type input "67"
type input "0%"
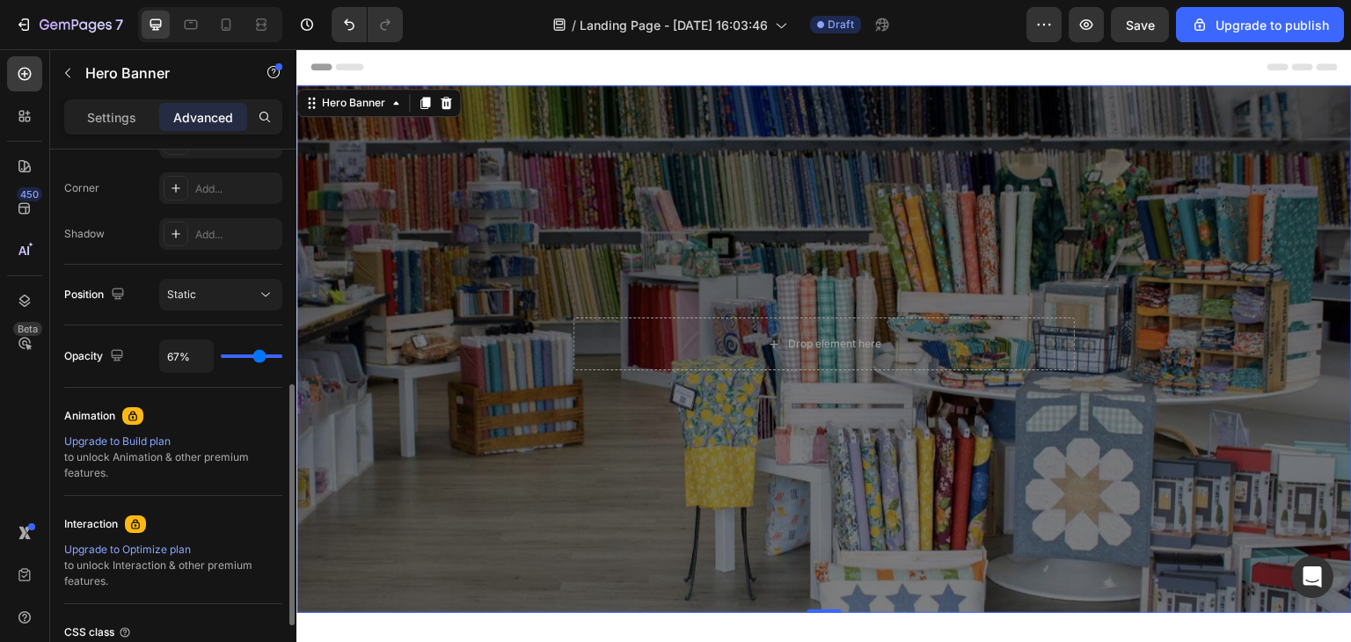
type input "0"
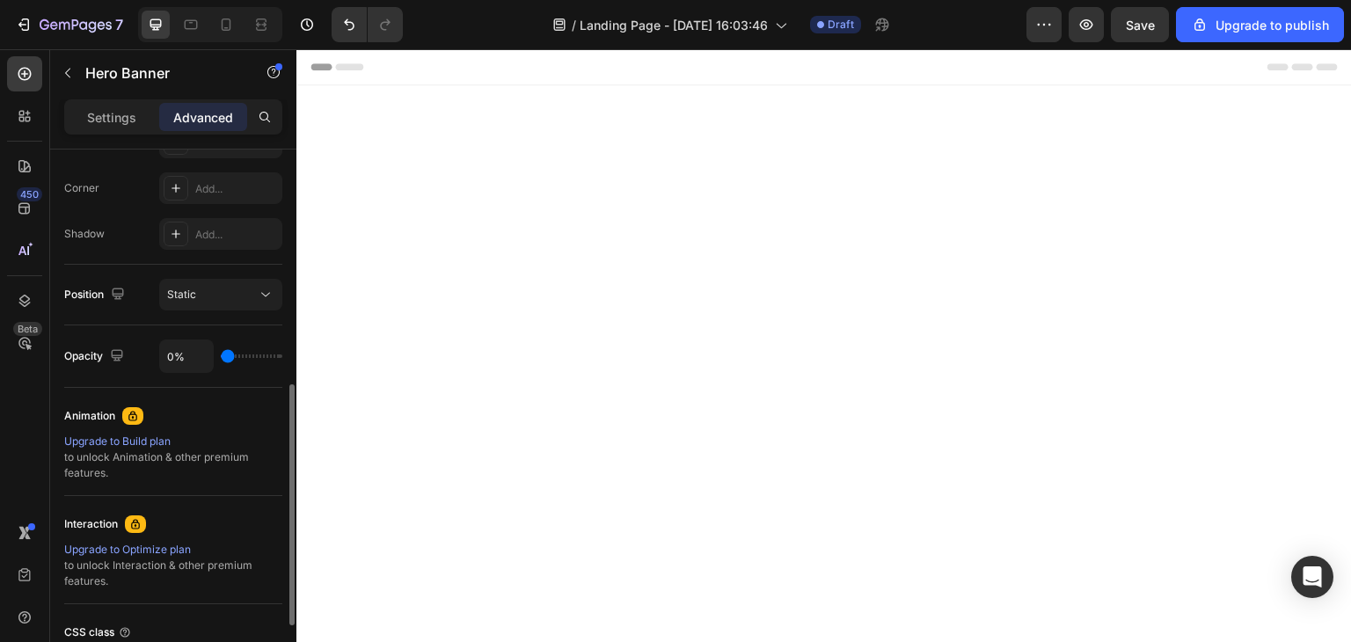
type input "100%"
type input "100"
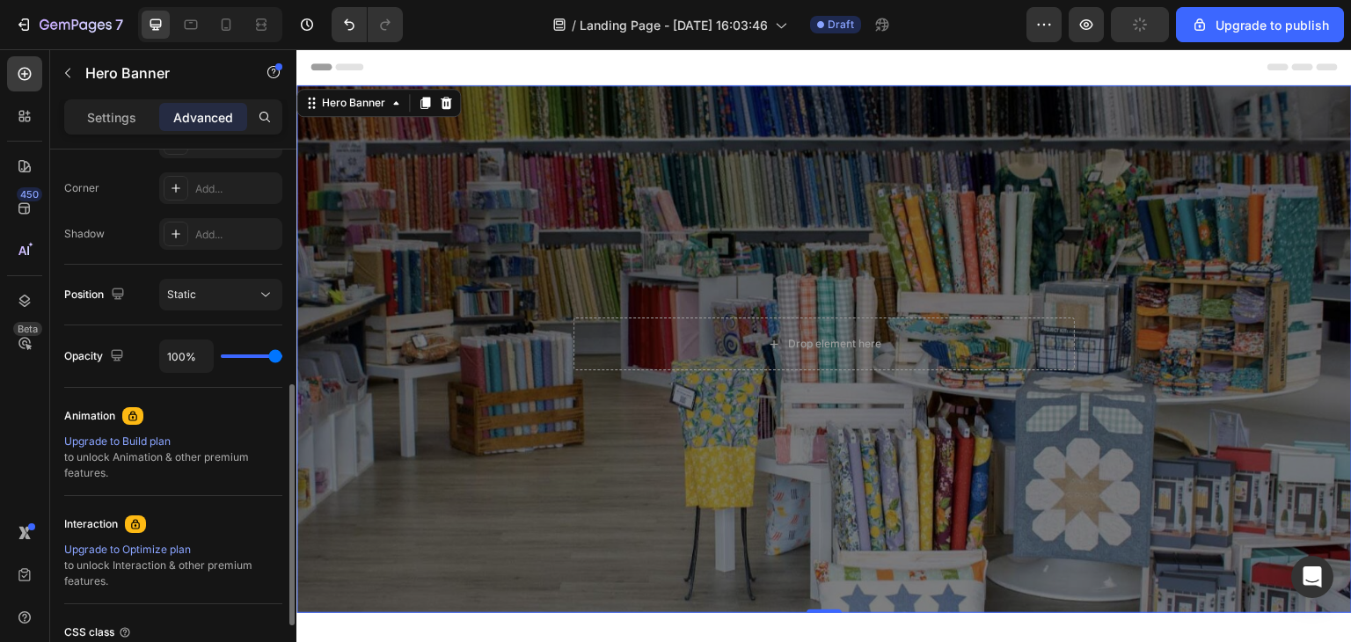
drag, startPoint x: 272, startPoint y: 356, endPoint x: 313, endPoint y: 352, distance: 41.6
click at [282, 354] on input "range" at bounding box center [252, 356] width 62 height 4
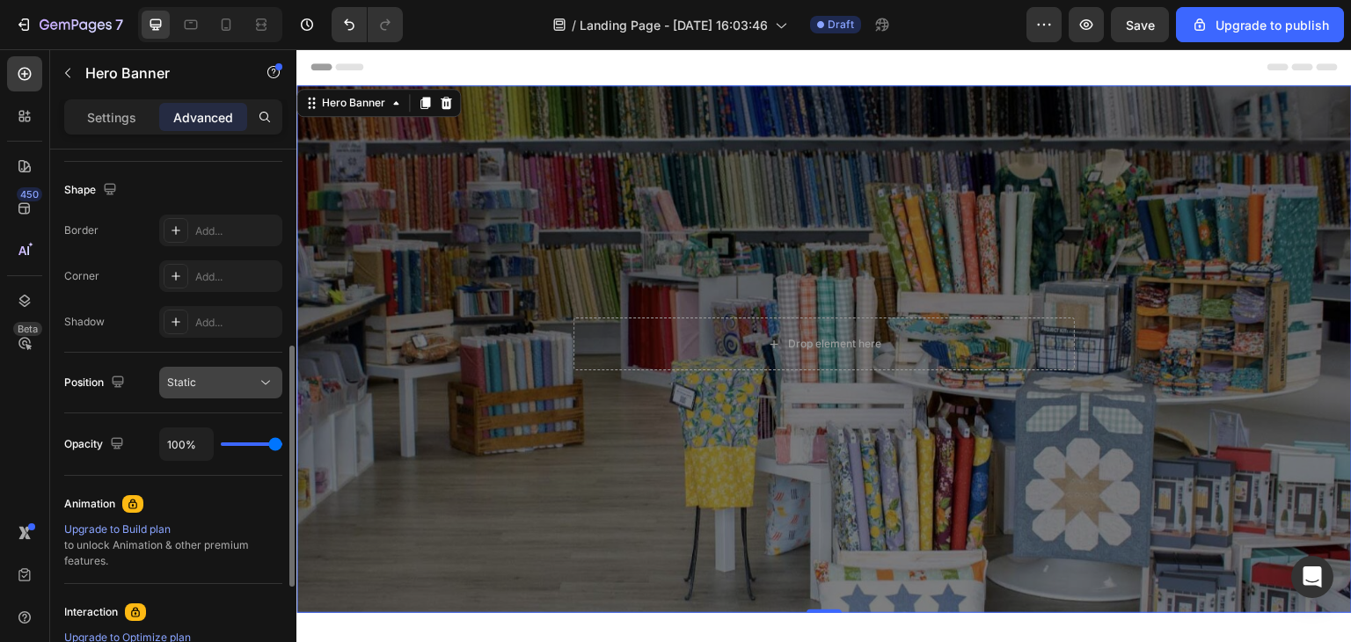
click at [200, 391] on button "Static" at bounding box center [220, 383] width 123 height 32
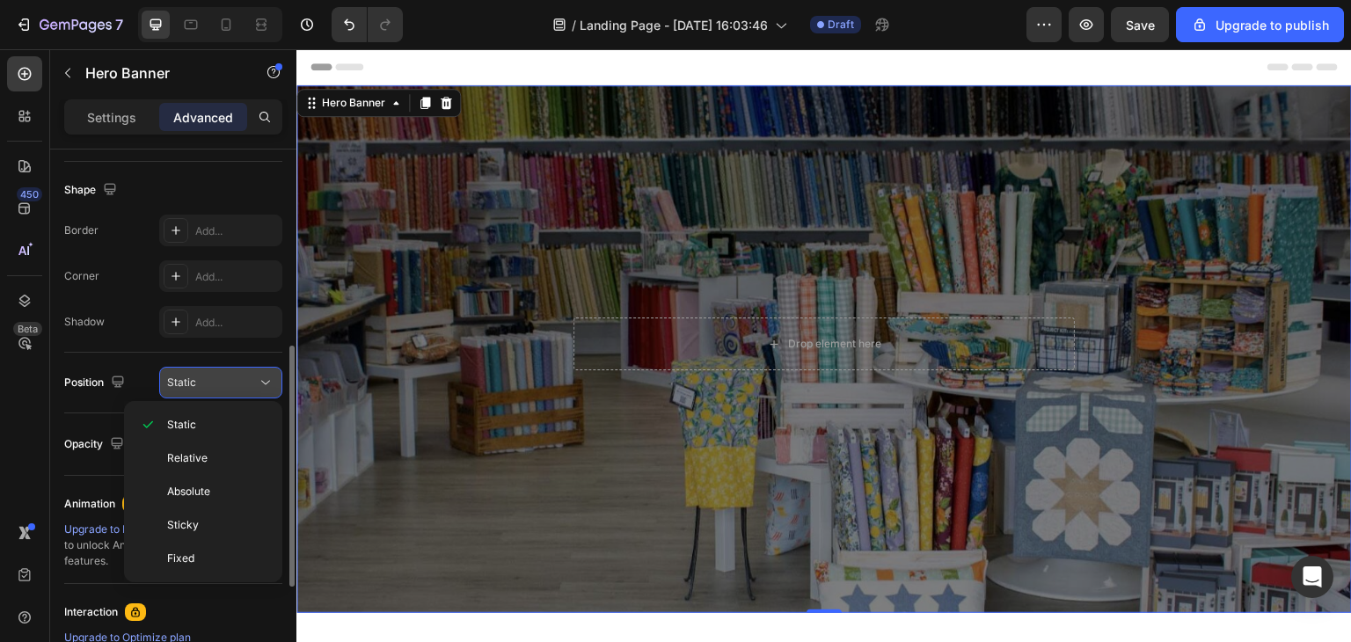
click at [200, 391] on button "Static" at bounding box center [220, 383] width 123 height 32
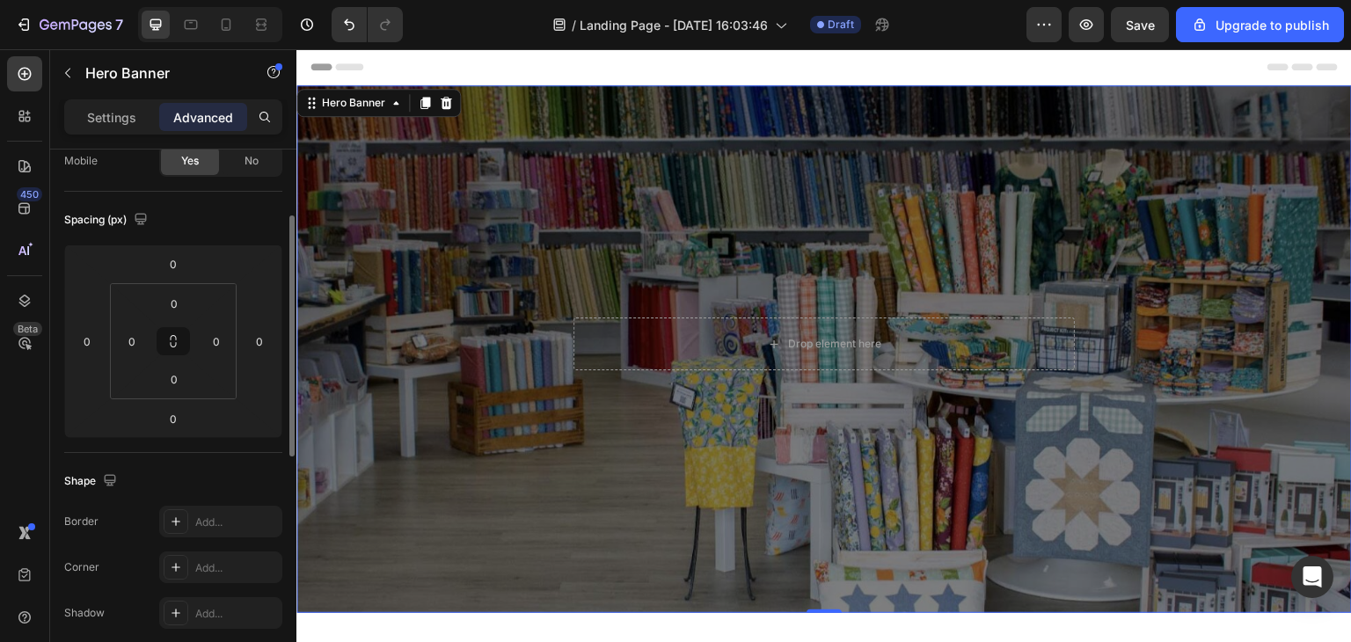
scroll to position [0, 0]
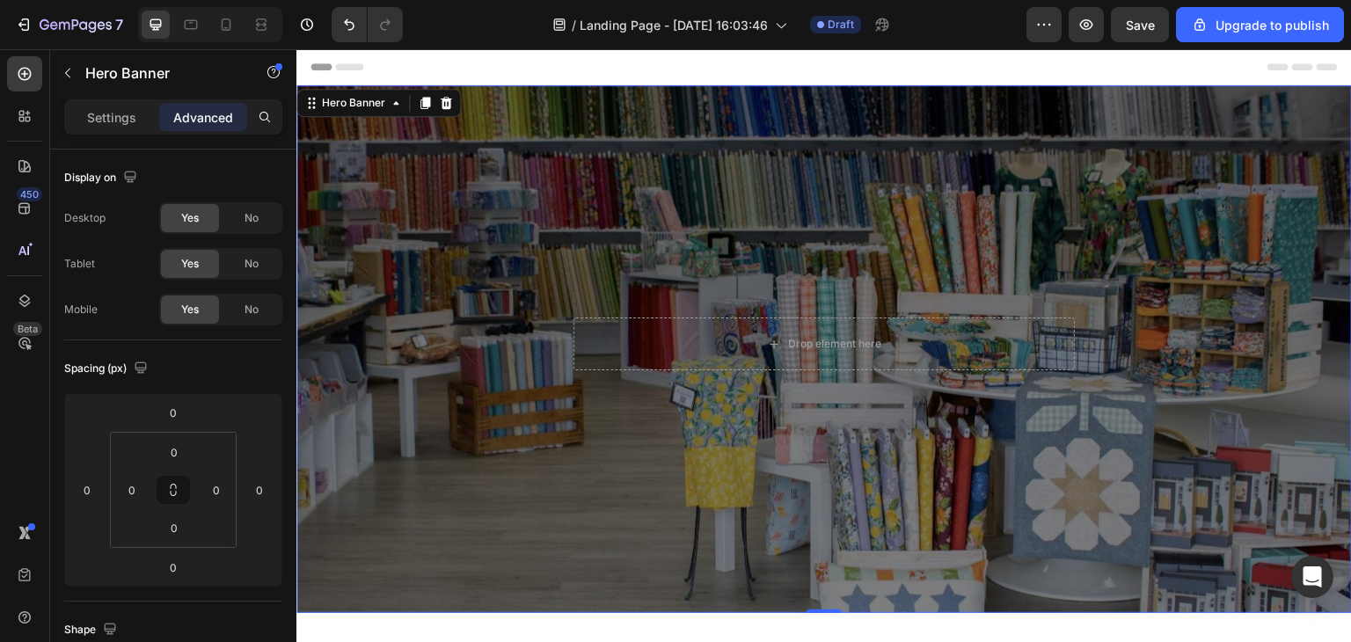
click at [129, 131] on div "Settings Advanced" at bounding box center [173, 116] width 218 height 35
click at [129, 112] on p "Settings" at bounding box center [111, 117] width 49 height 18
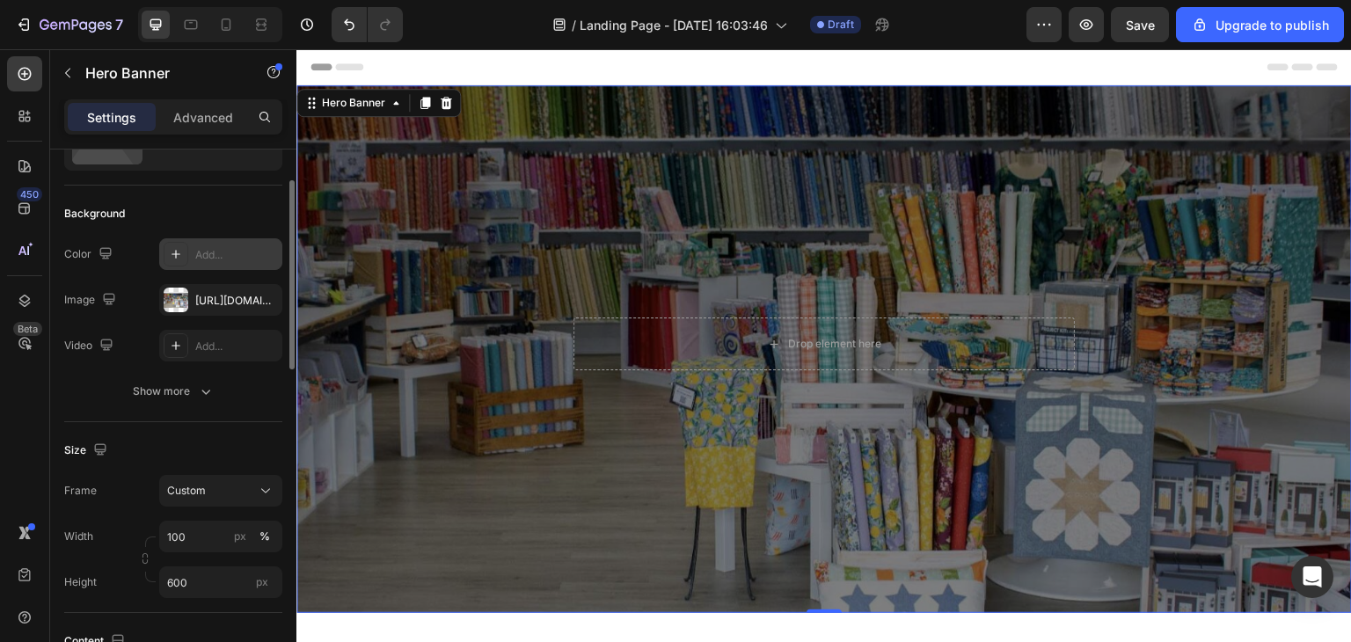
scroll to position [176, 0]
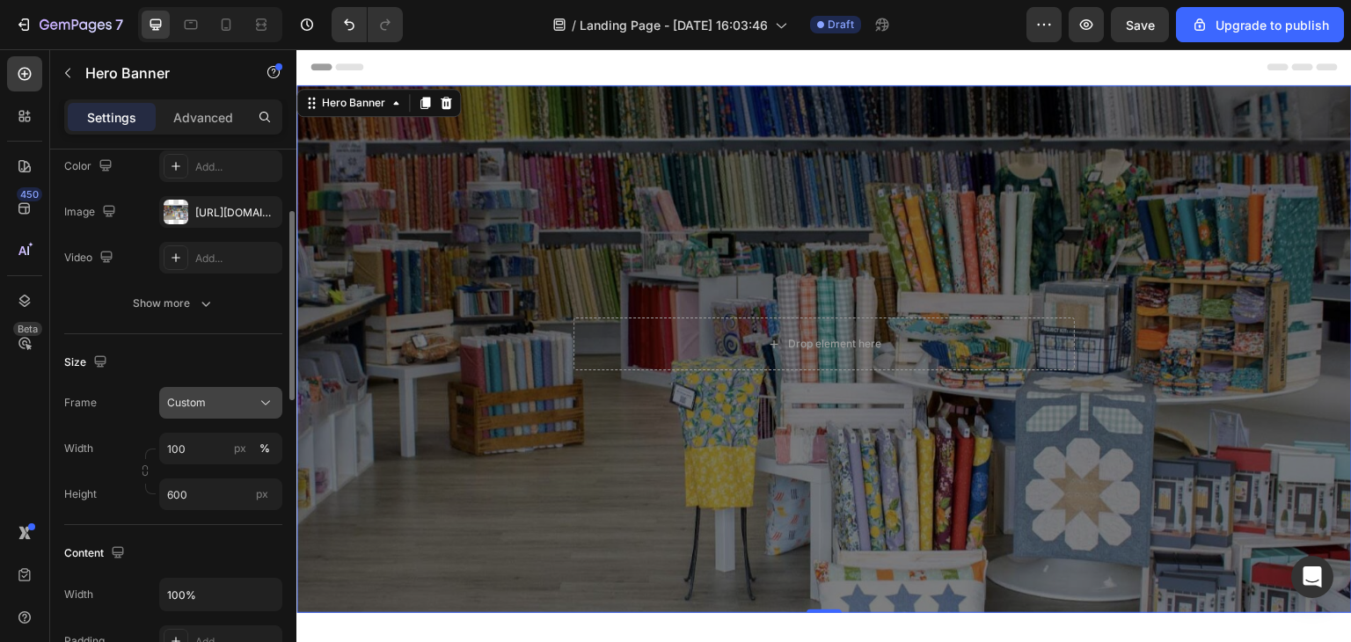
click at [257, 395] on icon at bounding box center [266, 403] width 18 height 18
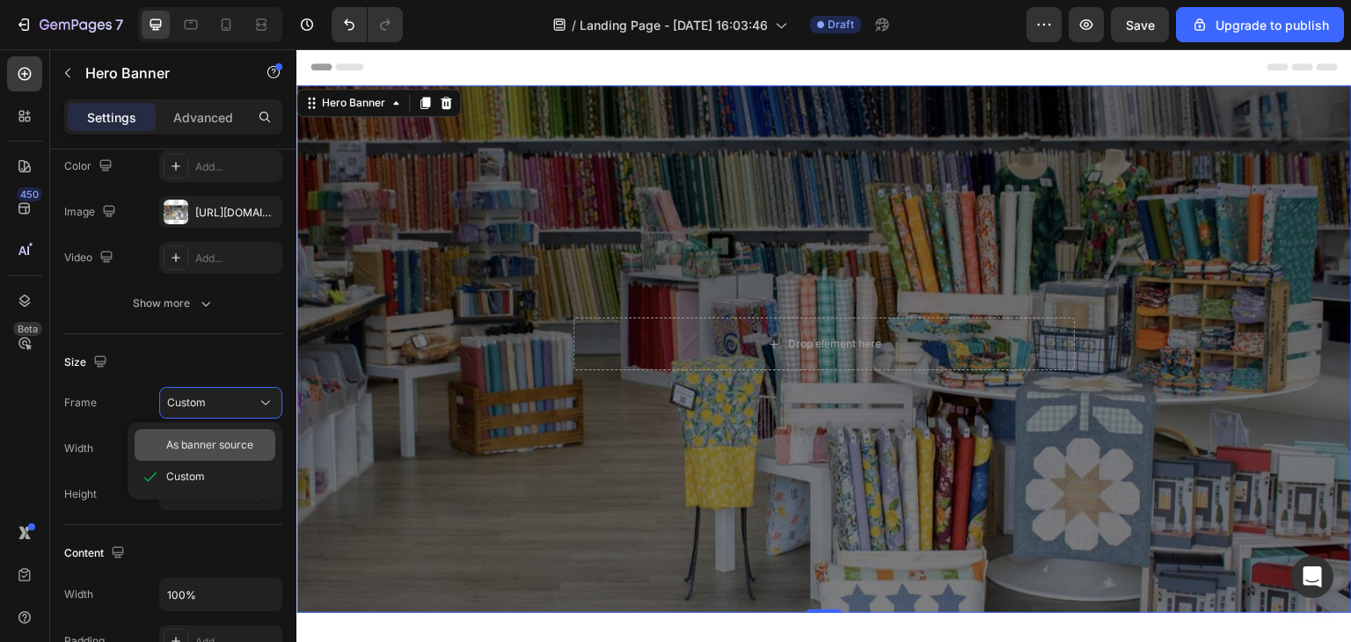
click at [237, 443] on span "As banner source" at bounding box center [209, 445] width 87 height 16
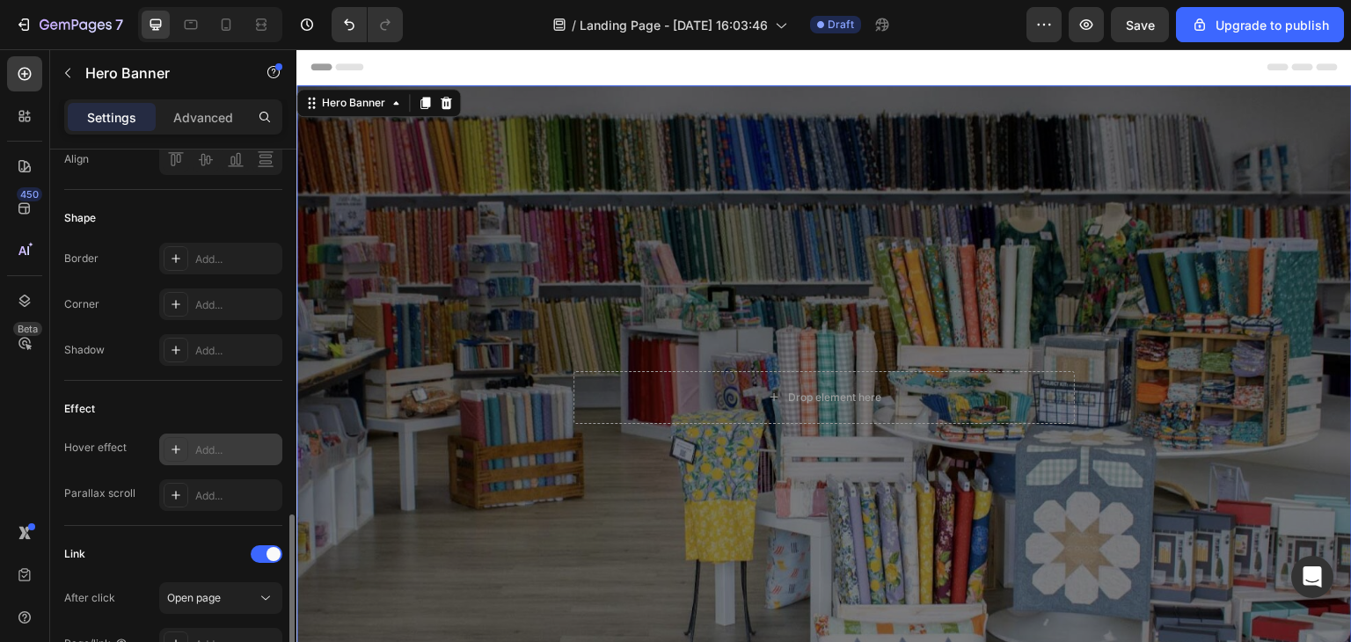
scroll to position [791, 0]
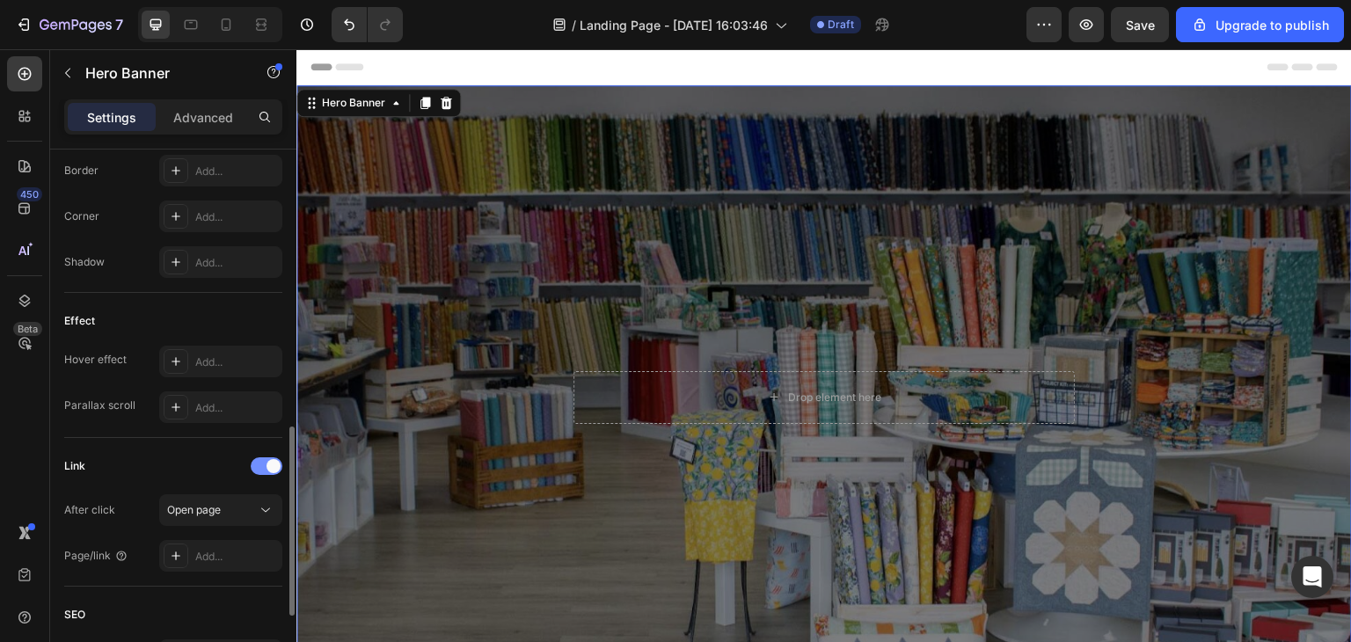
click at [255, 464] on div at bounding box center [267, 466] width 32 height 18
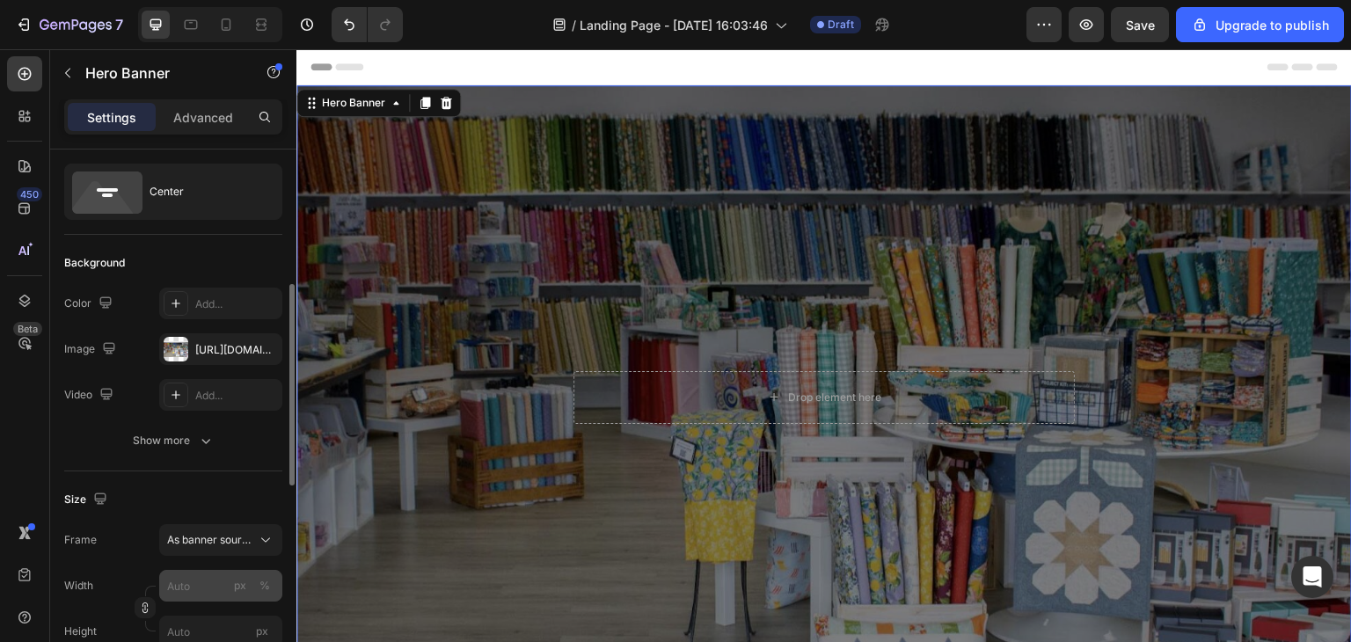
scroll to position [0, 0]
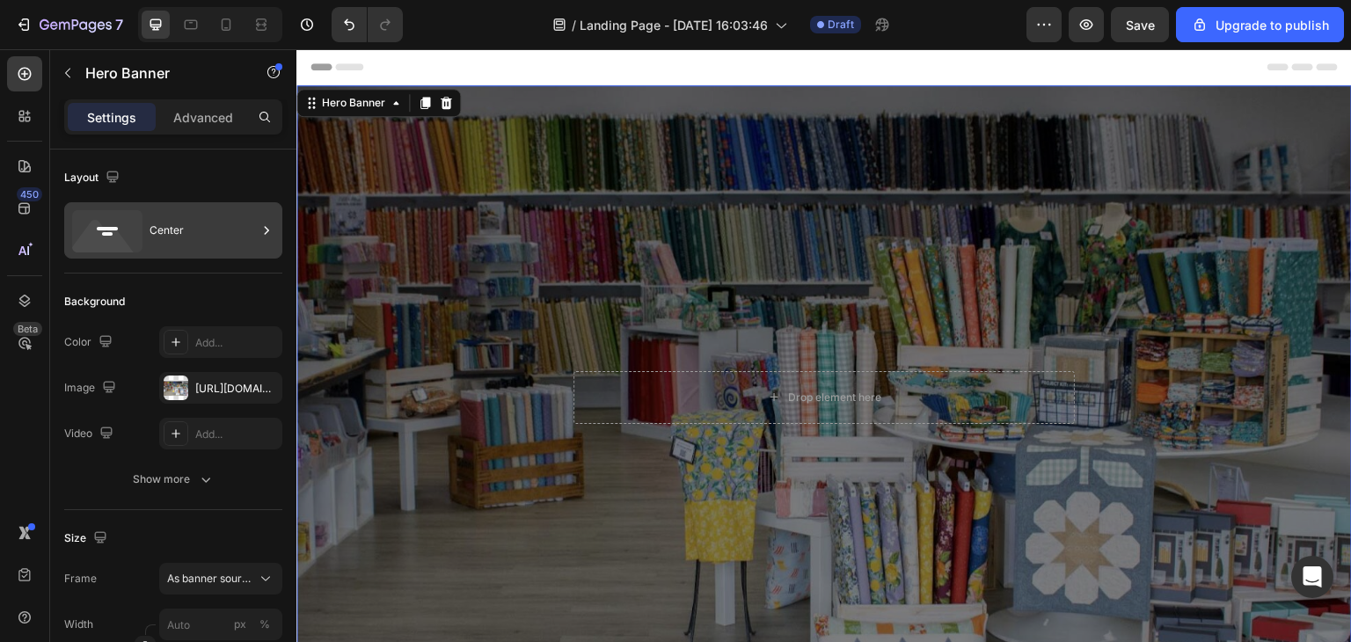
click at [207, 225] on div "Center" at bounding box center [202, 230] width 107 height 40
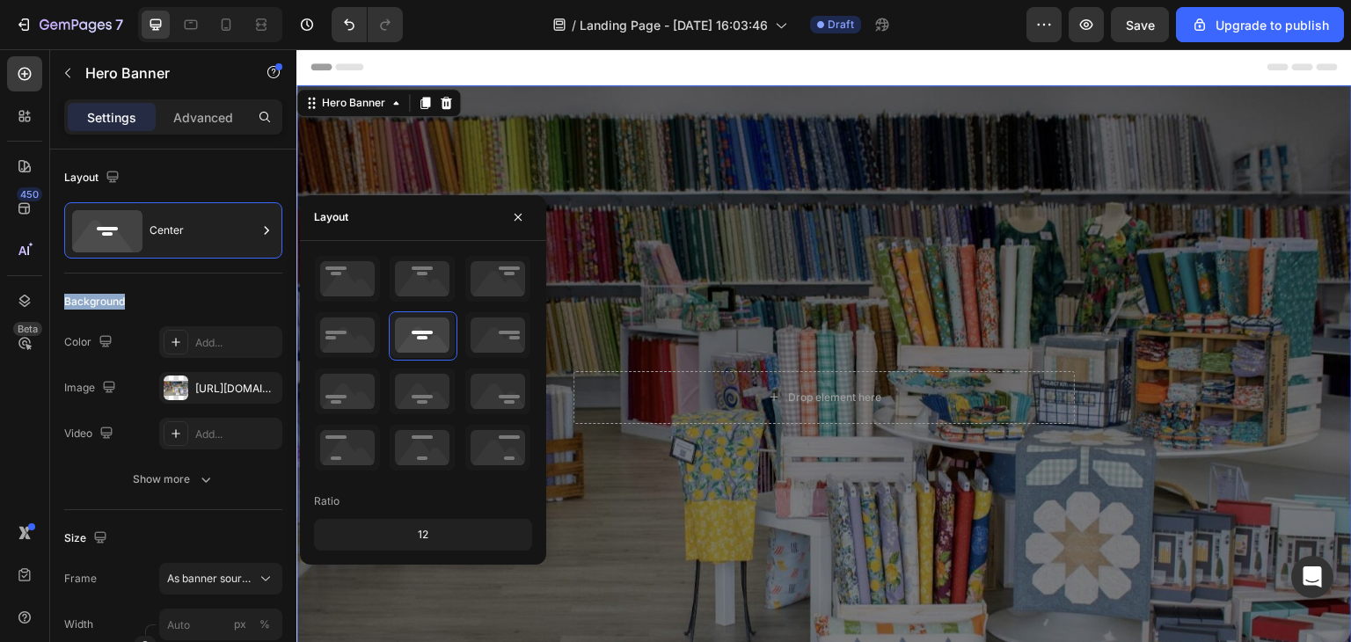
drag, startPoint x: 207, startPoint y: 225, endPoint x: 171, endPoint y: 303, distance: 86.2
click at [0, 456] on div "450 Beta" at bounding box center [25, 345] width 50 height 593
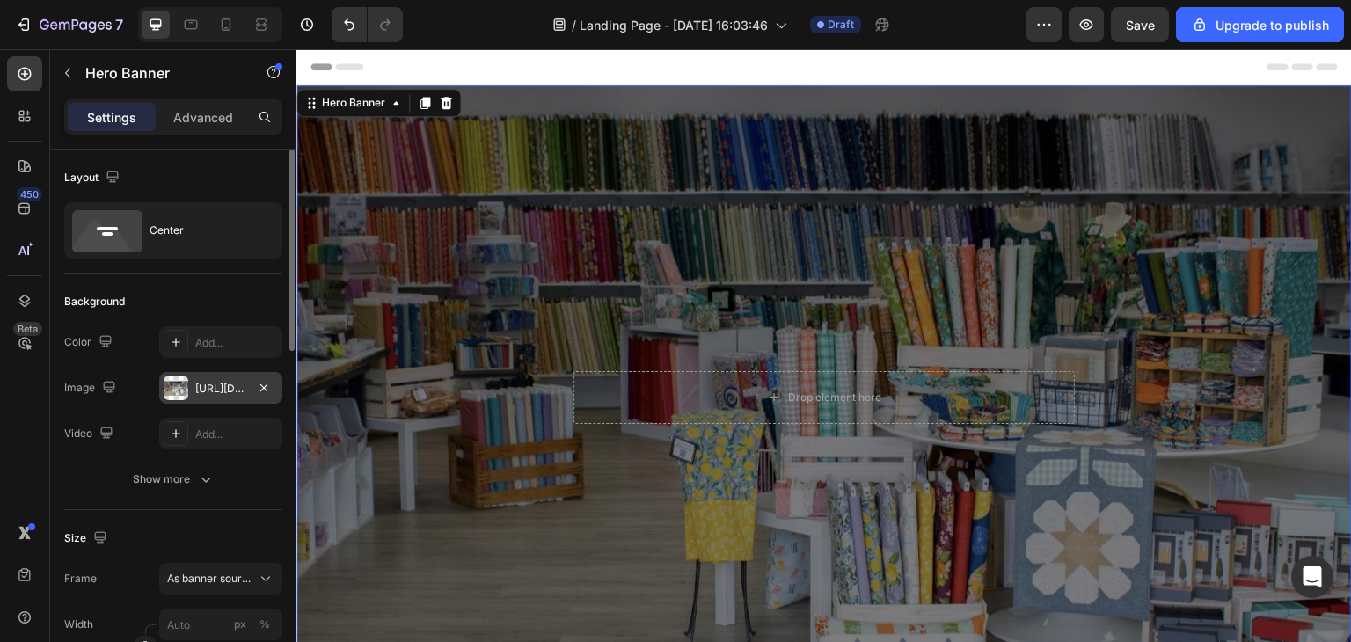
click at [179, 390] on div at bounding box center [176, 388] width 25 height 25
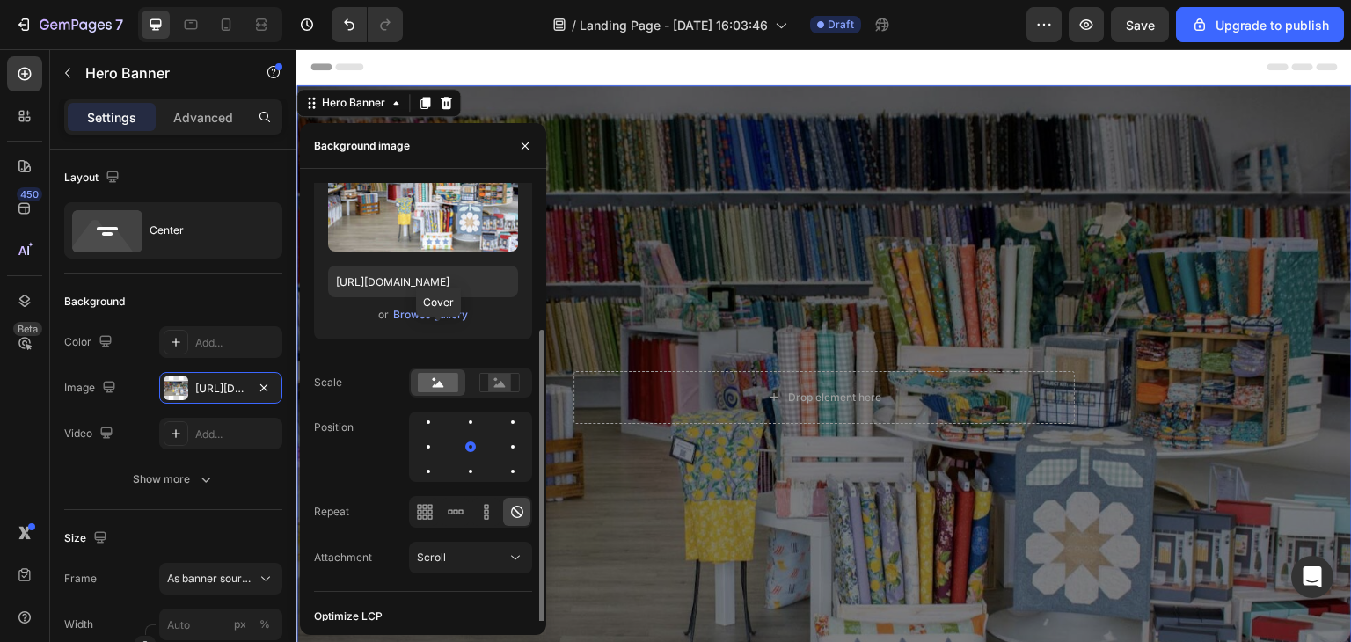
scroll to position [133, 0]
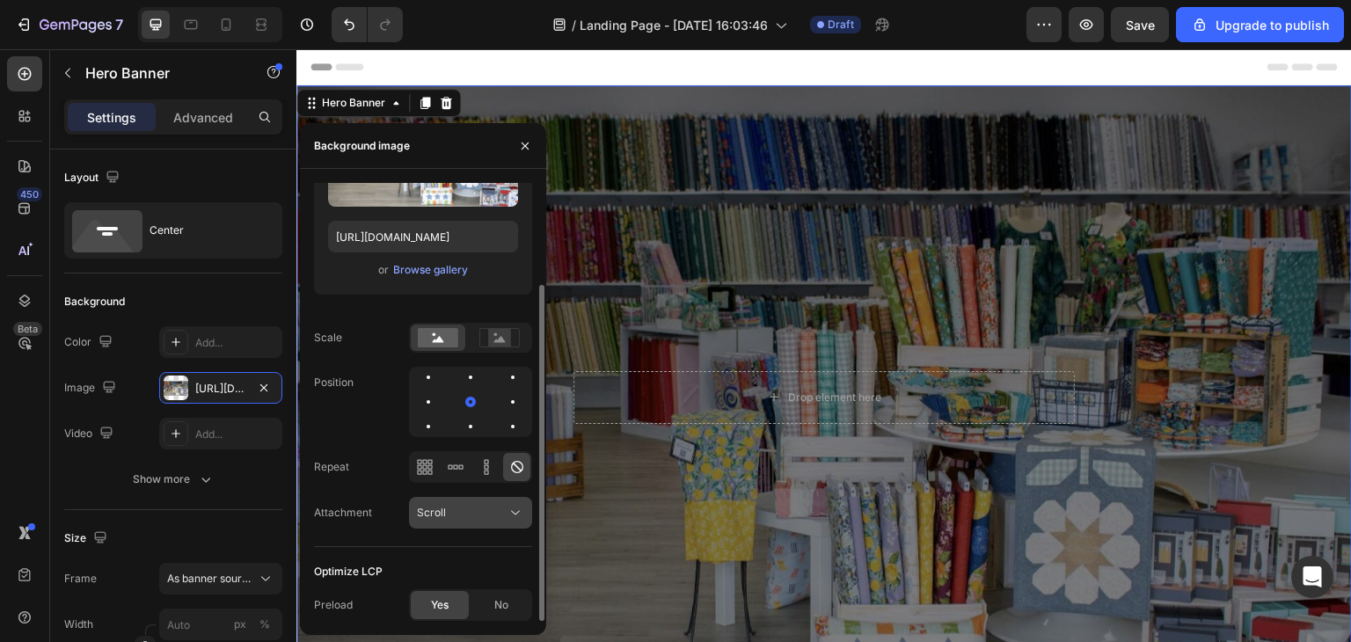
click at [484, 514] on div "Scroll" at bounding box center [462, 513] width 90 height 16
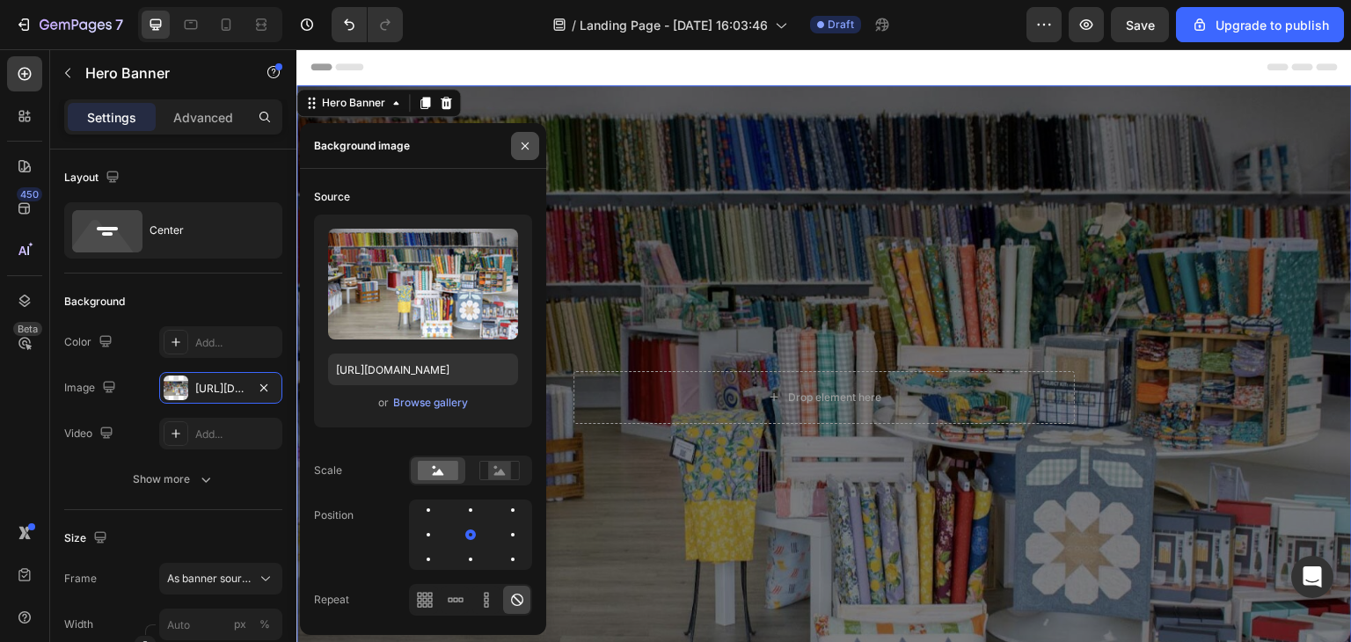
click at [522, 153] on button "button" at bounding box center [525, 146] width 28 height 28
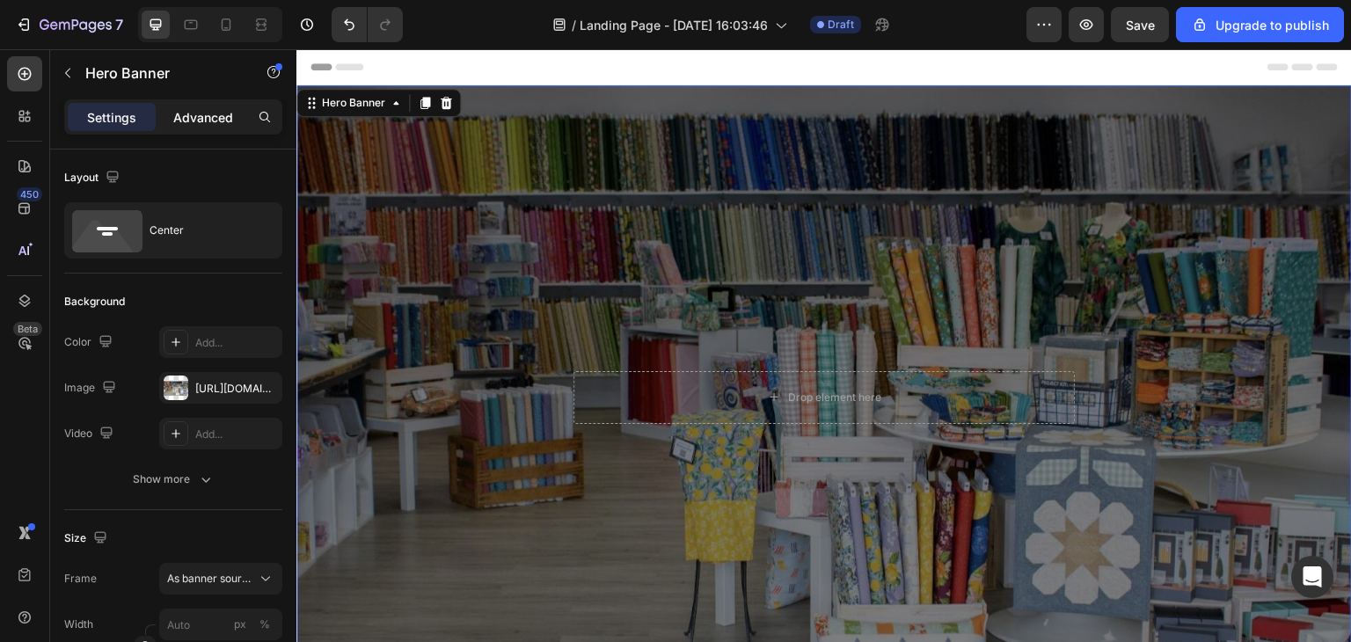
click at [186, 121] on p "Advanced" at bounding box center [203, 117] width 60 height 18
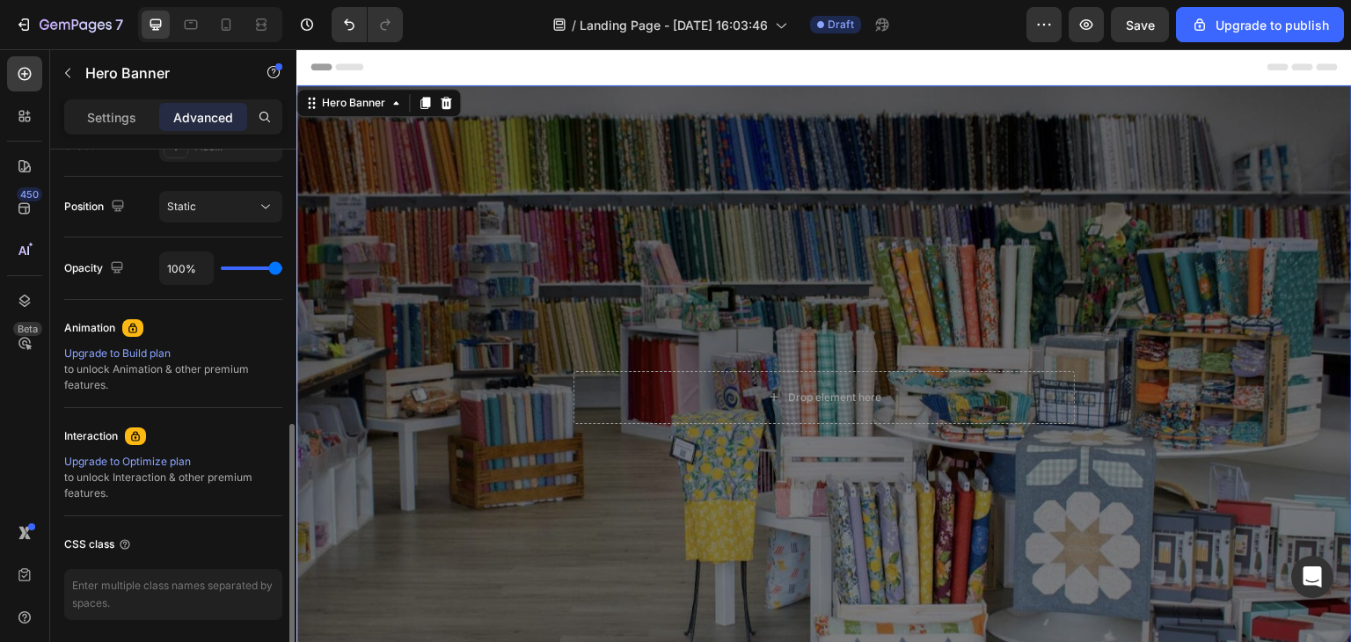
scroll to position [352, 0]
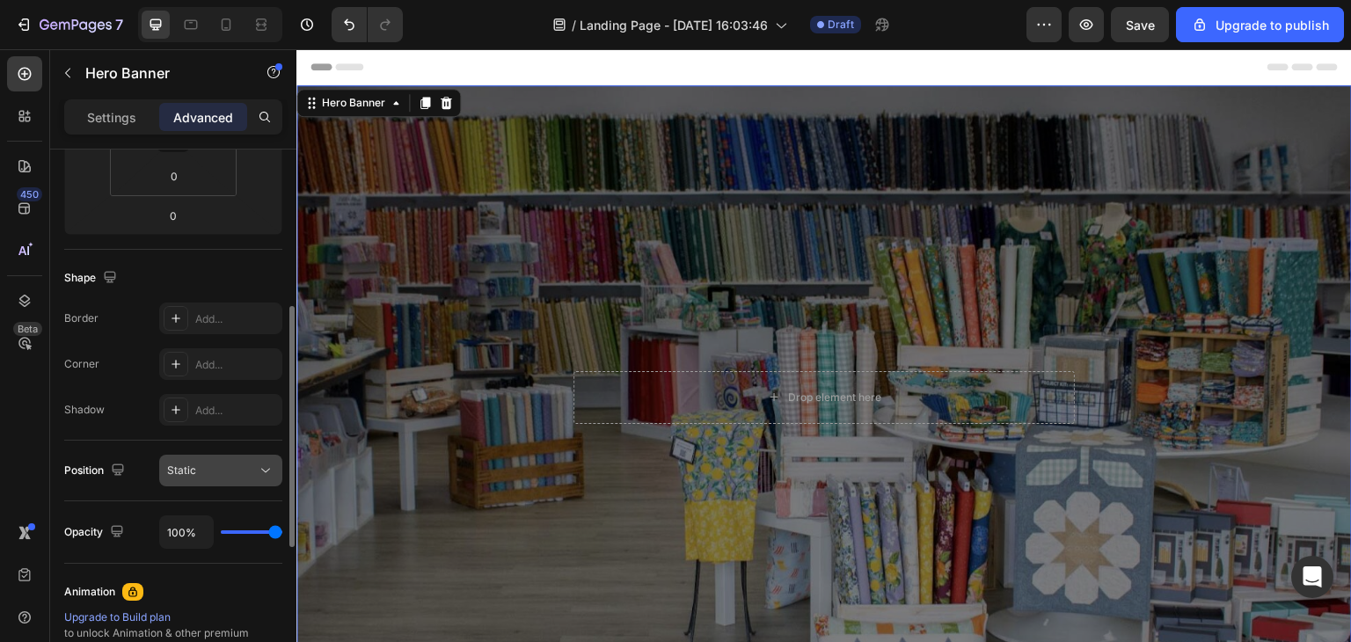
click at [201, 483] on button "Static" at bounding box center [220, 471] width 123 height 32
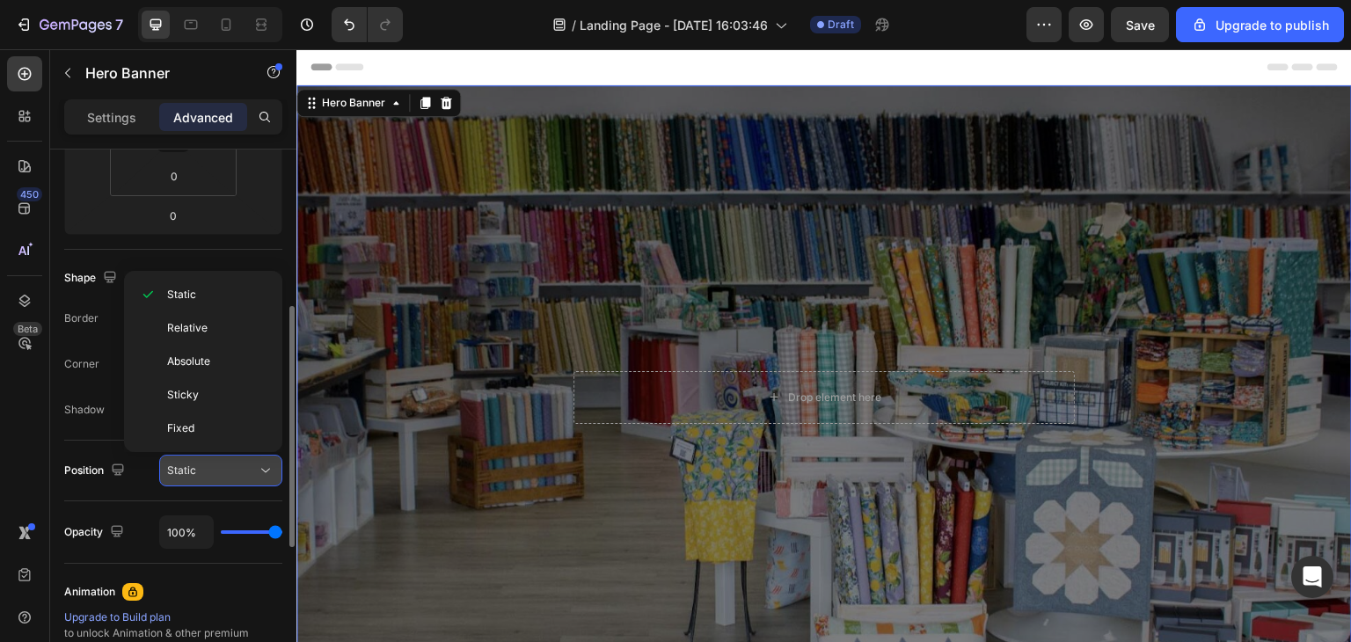
click at [201, 483] on button "Static" at bounding box center [220, 471] width 123 height 32
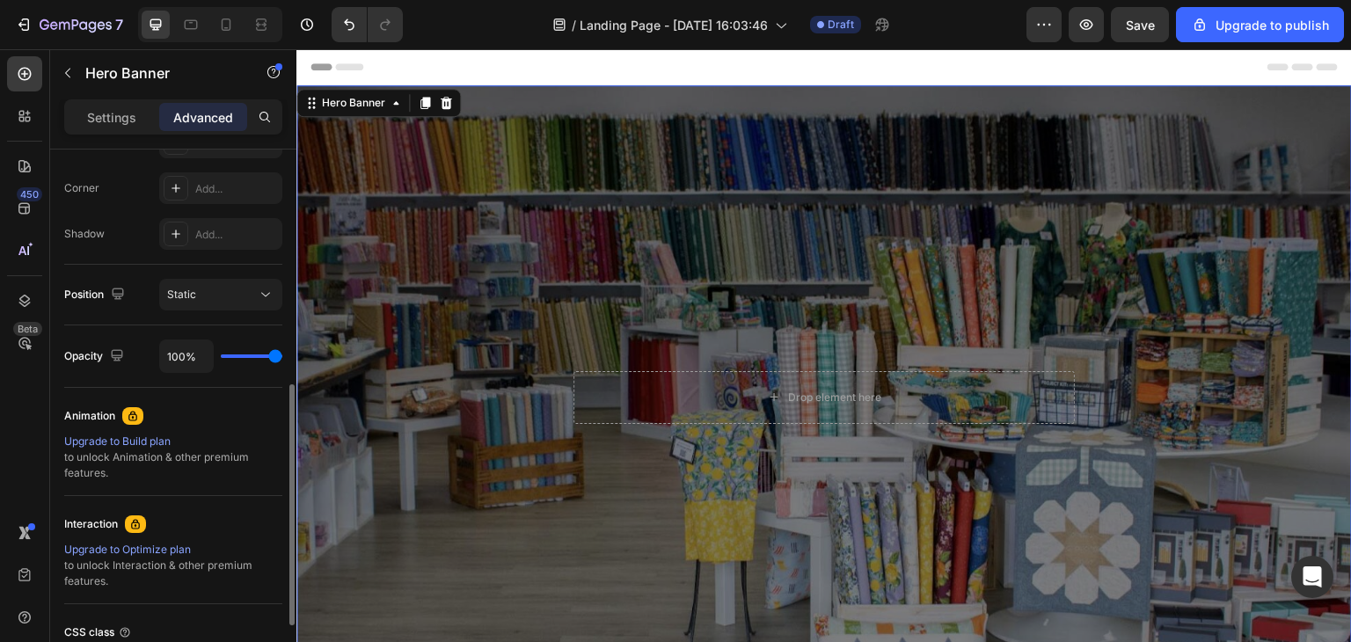
scroll to position [676, 0]
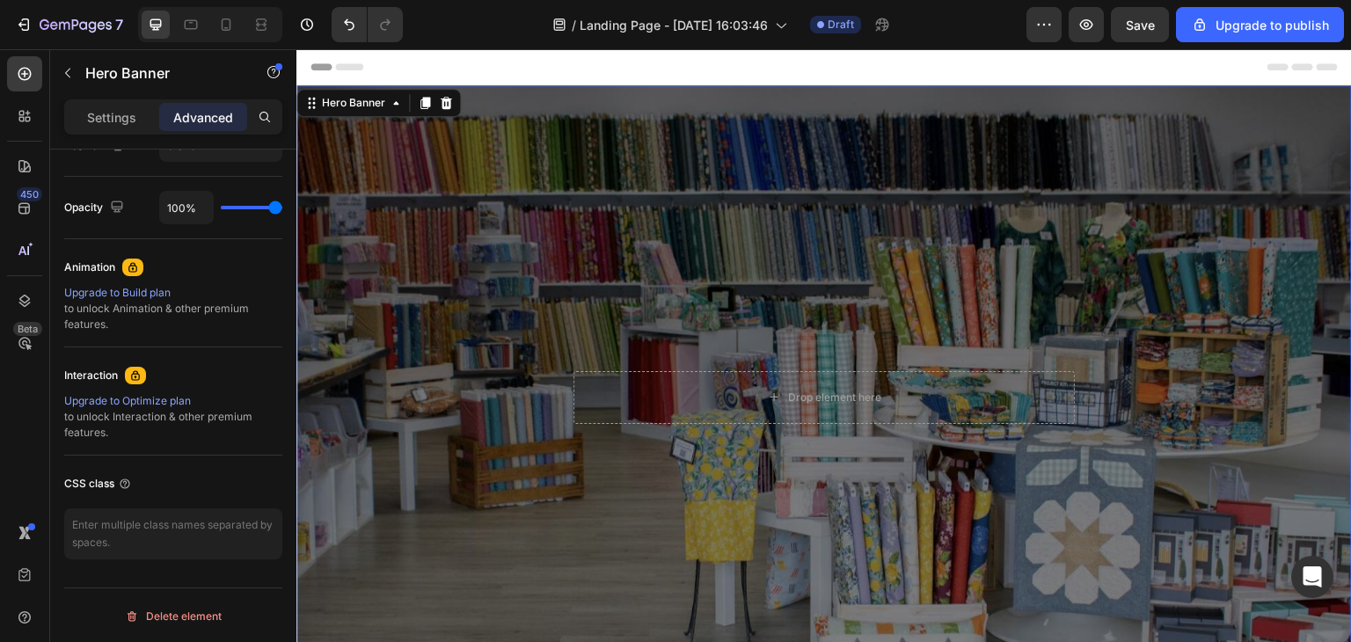
drag, startPoint x: 1524, startPoint y: 72, endPoint x: 1108, endPoint y: 85, distance: 416.2
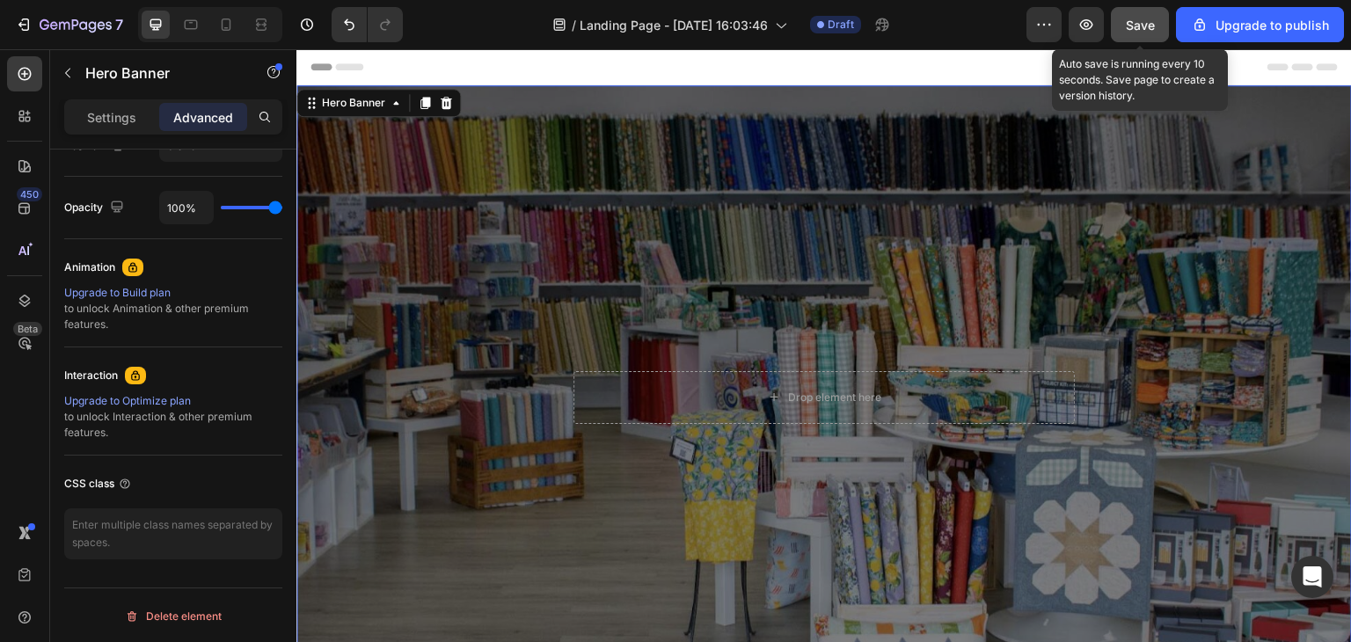
click at [1131, 38] on button "Save" at bounding box center [1140, 24] width 58 height 35
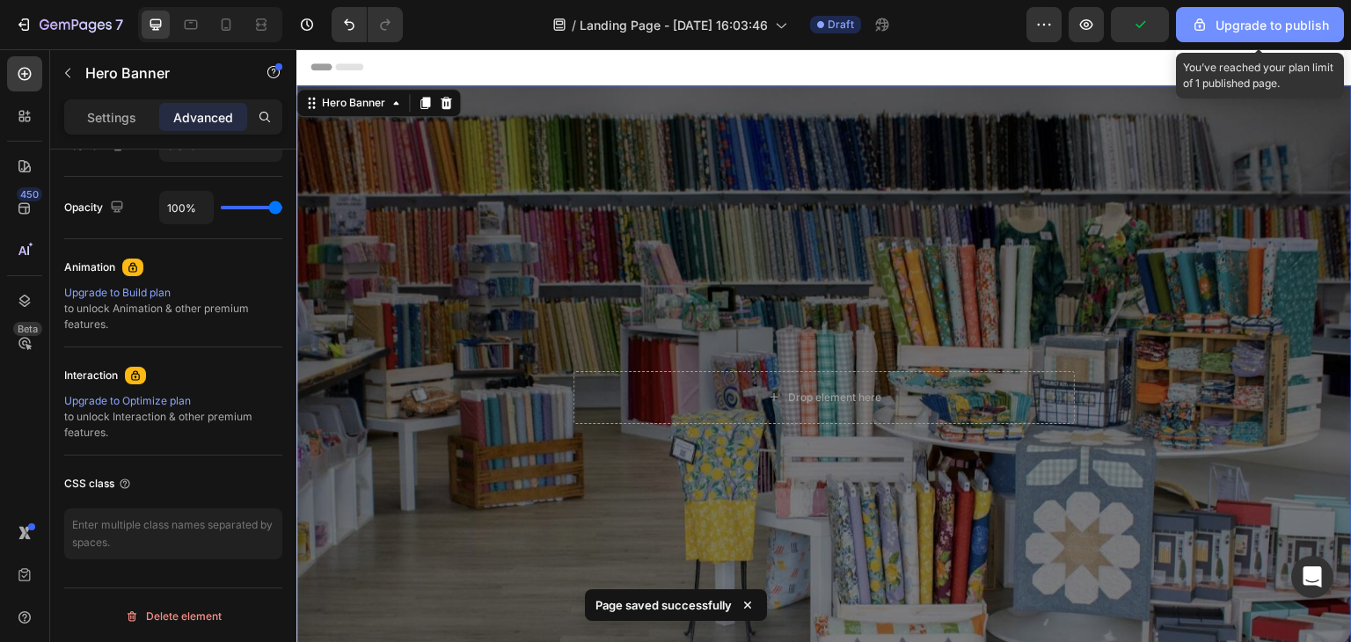
click at [1245, 36] on button "Upgrade to publish" at bounding box center [1260, 24] width 168 height 35
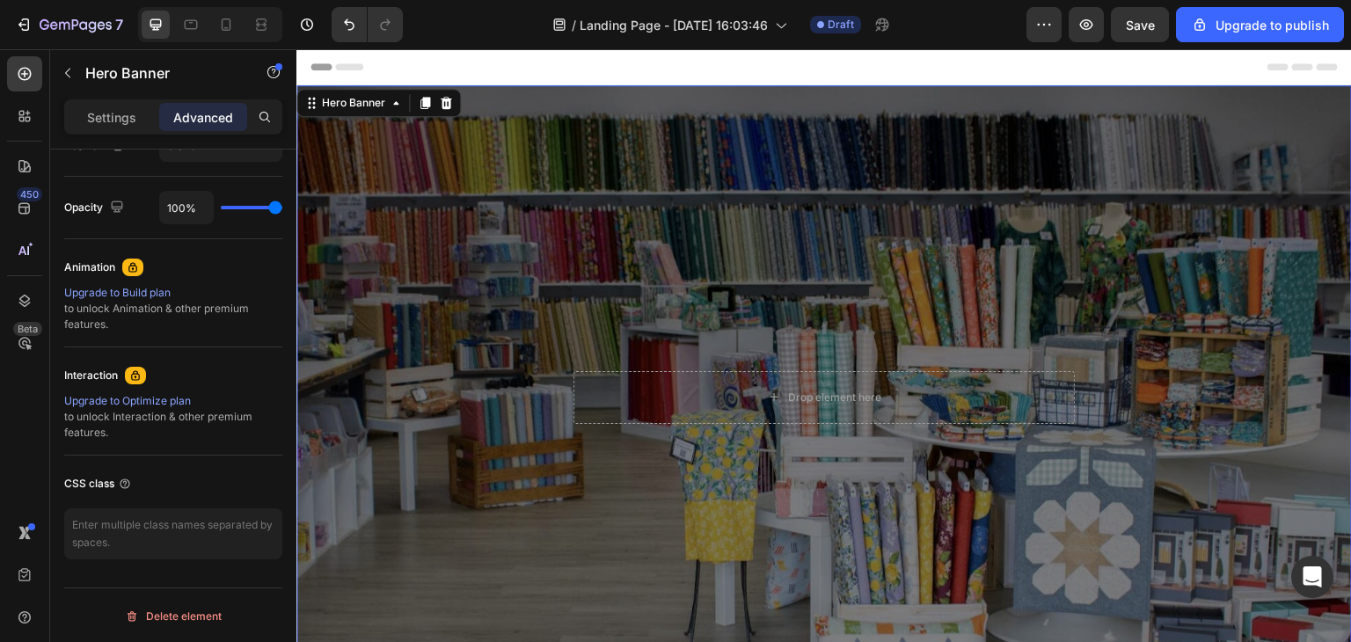
click at [771, 360] on div "Overlay" at bounding box center [823, 402] width 1055 height 635
click at [443, 103] on icon at bounding box center [446, 103] width 14 height 14
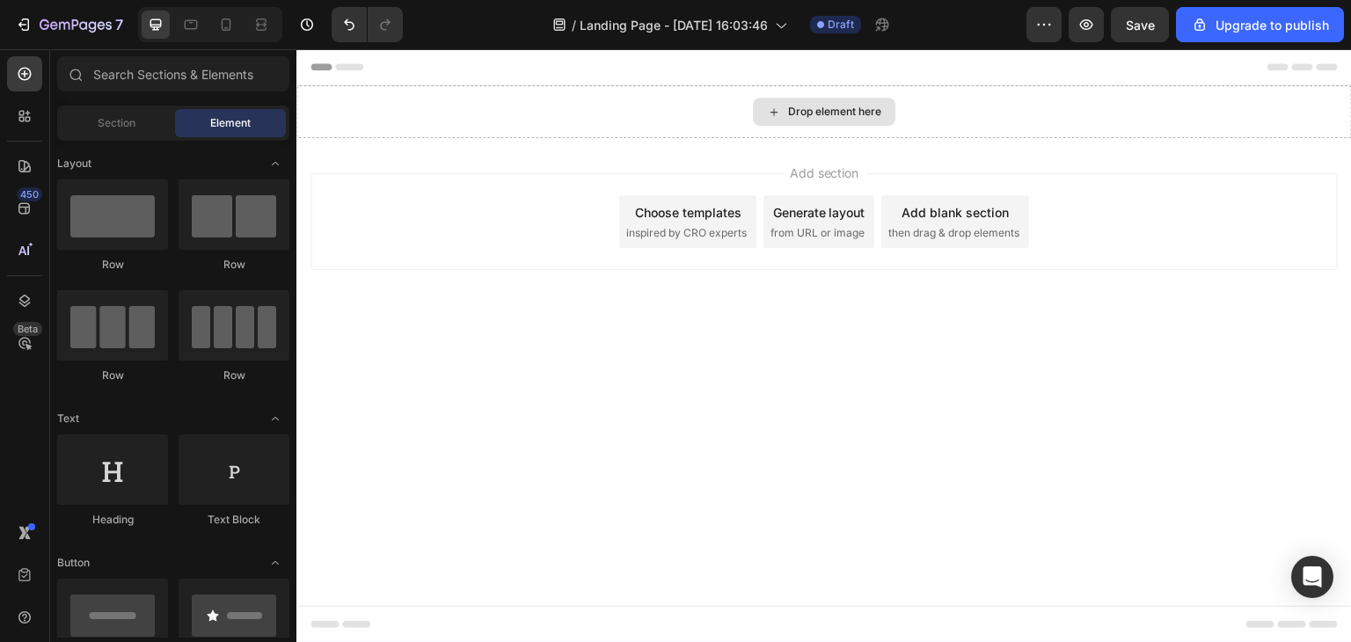
click at [818, 115] on div "Drop element here" at bounding box center [834, 112] width 93 height 14
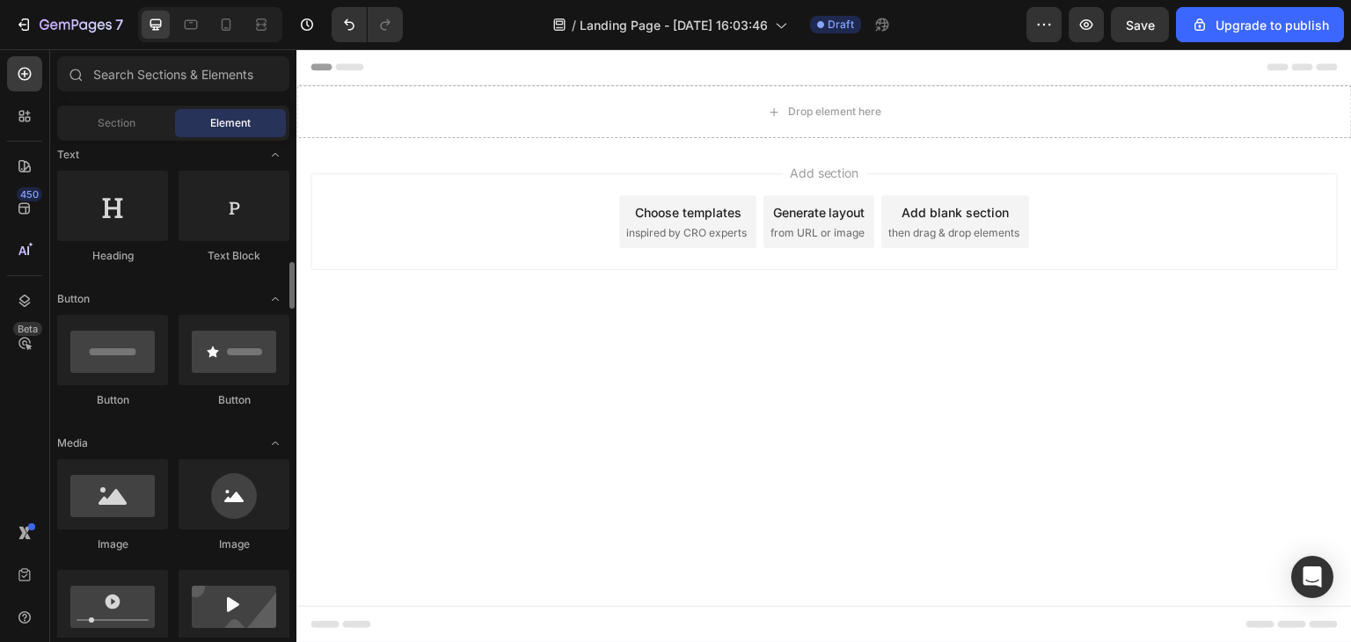
scroll to position [440, 0]
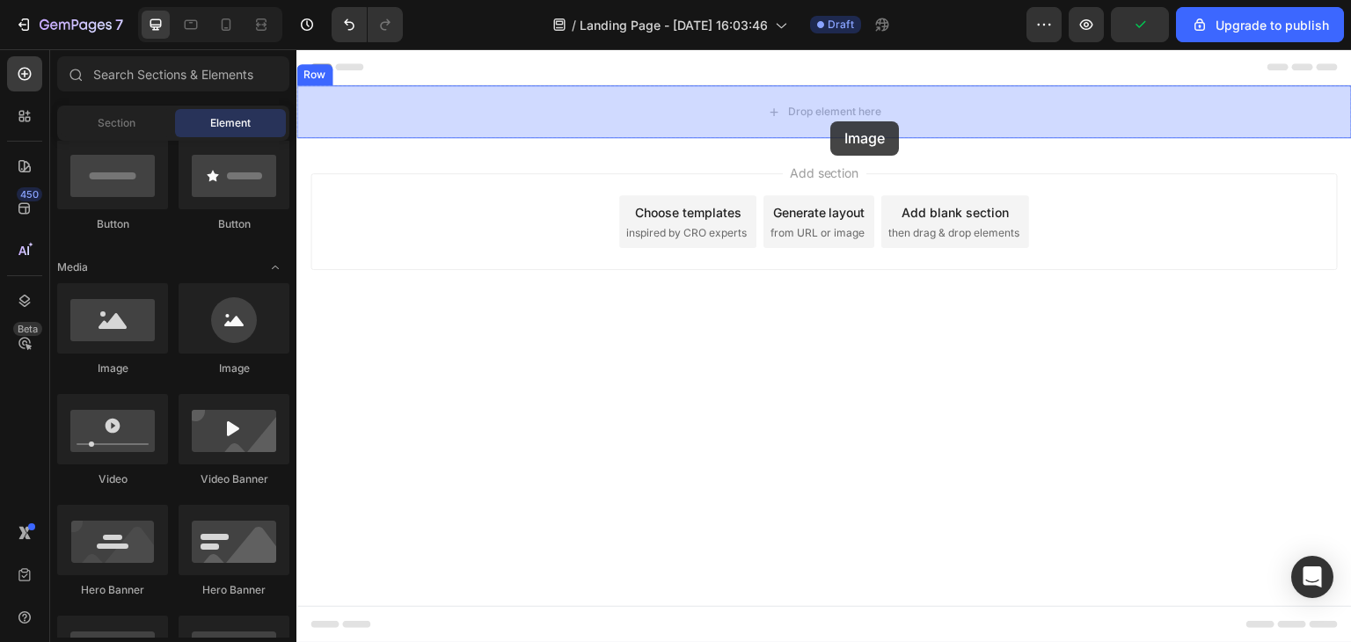
drag, startPoint x: 392, startPoint y: 387, endPoint x: 831, endPoint y: 129, distance: 508.9
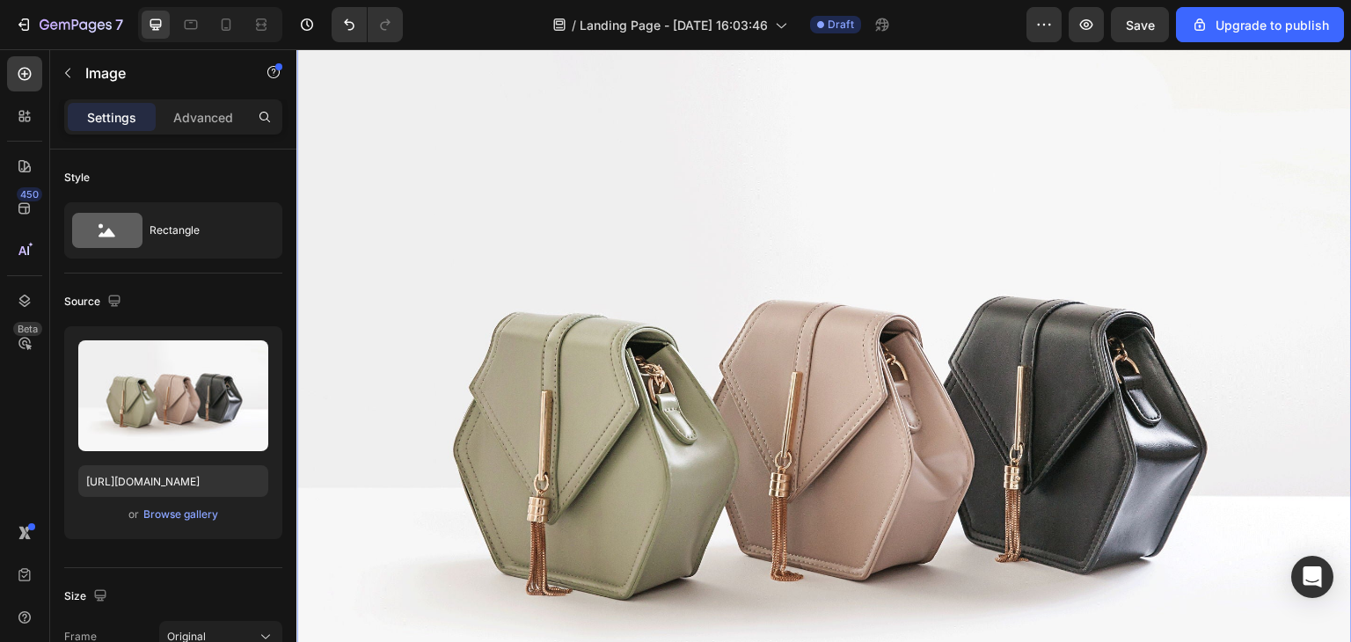
scroll to position [88, 0]
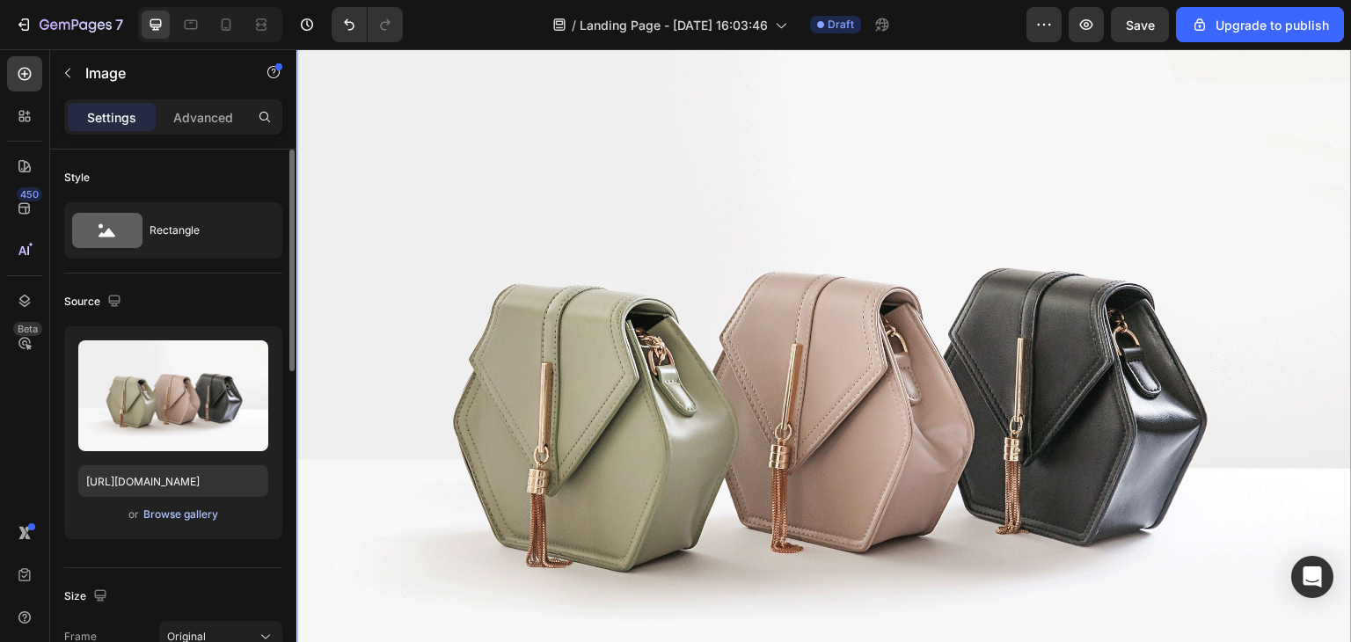
click at [191, 513] on div "Browse gallery" at bounding box center [180, 515] width 75 height 16
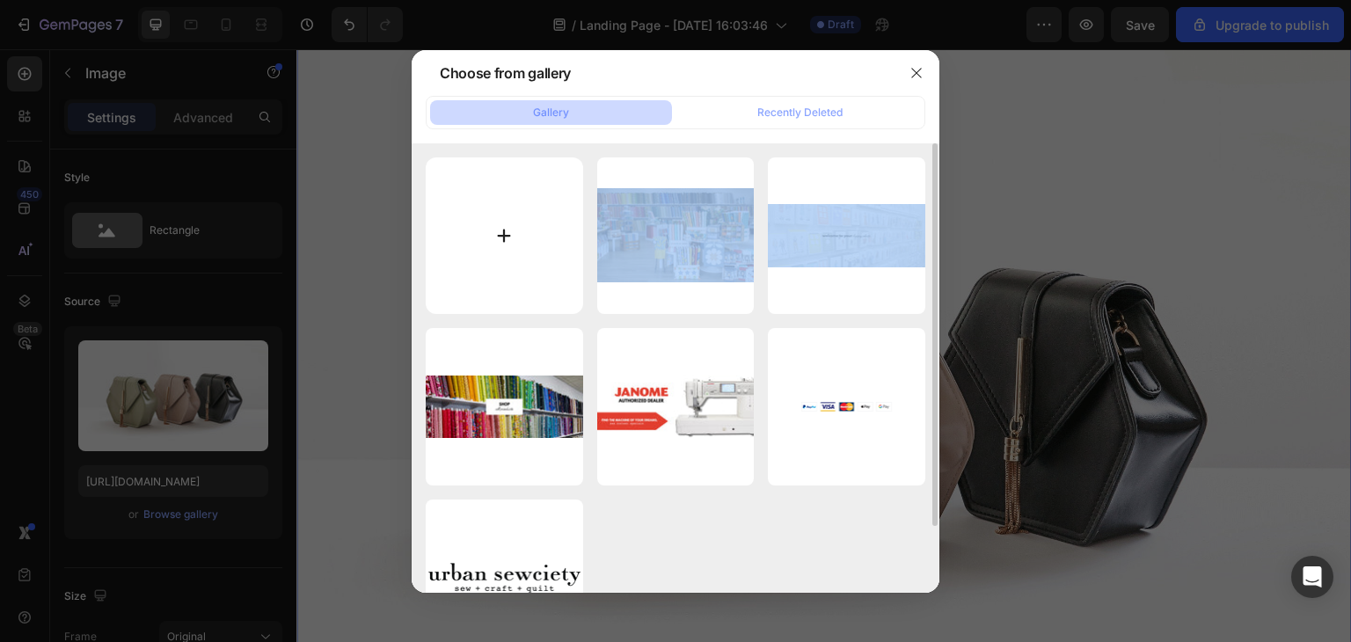
drag, startPoint x: 669, startPoint y: 224, endPoint x: 555, endPoint y: 284, distance: 129.0
click at [555, 284] on div "about-us-hero-1536x924.jpg 269.15 kb Slide-5.jpg 83.82 kb Slide-3.jpg 247.76 kb…" at bounding box center [675, 406] width 499 height 499
click at [586, 314] on div "about-us-hero-1536x924.jpg 269.15 kb Slide-5.jpg 83.82 kb Slide-3.jpg 247.76 kb…" at bounding box center [675, 406] width 499 height 499
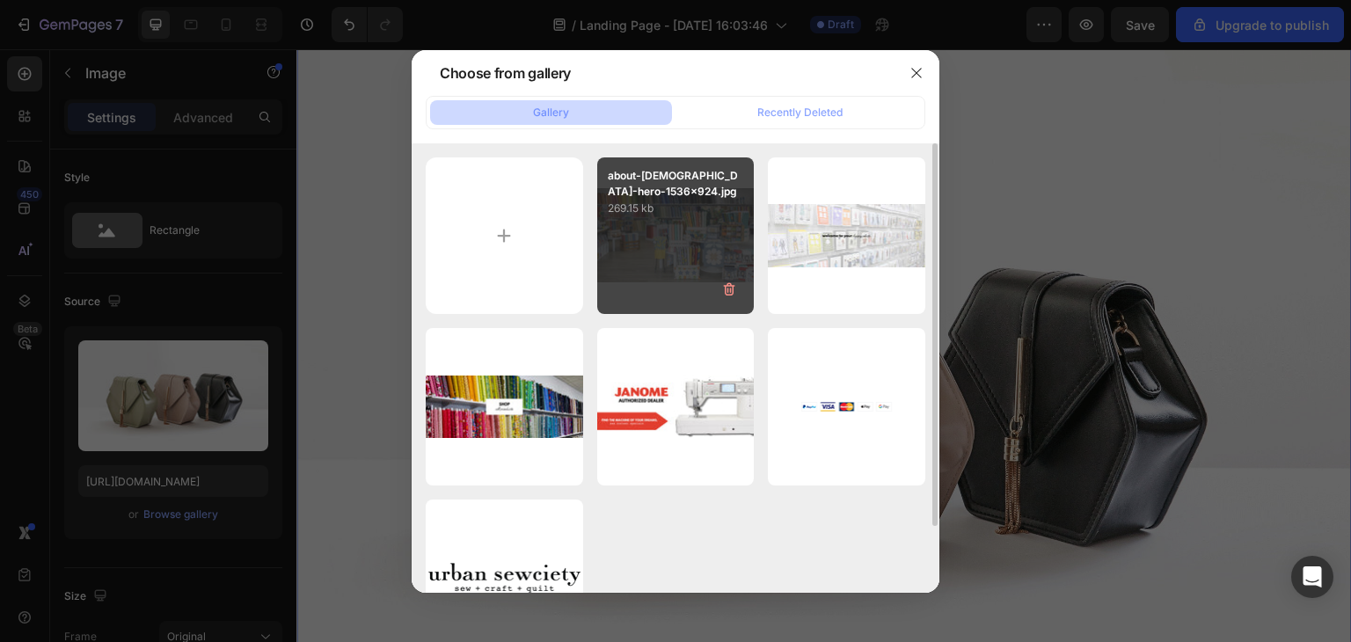
click at [704, 255] on div "about-us-hero-1536x924.jpg 269.15 kb" at bounding box center [675, 235] width 157 height 157
type input "[URL][DOMAIN_NAME]"
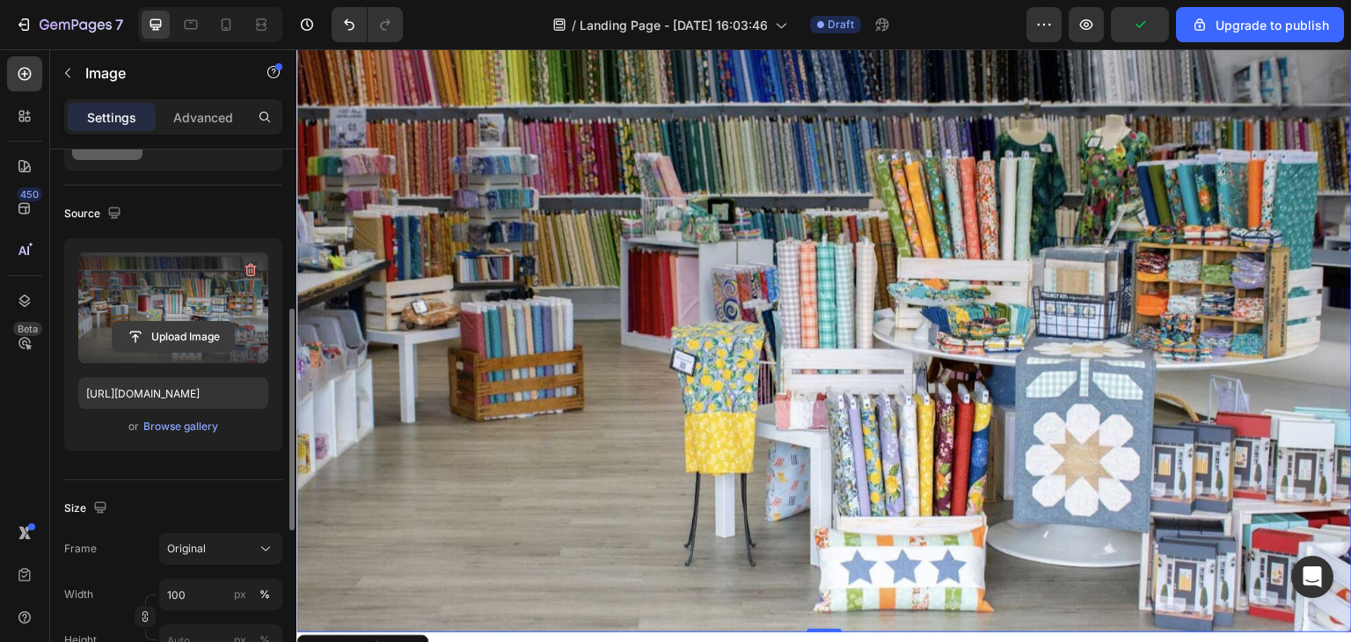
scroll to position [176, 0]
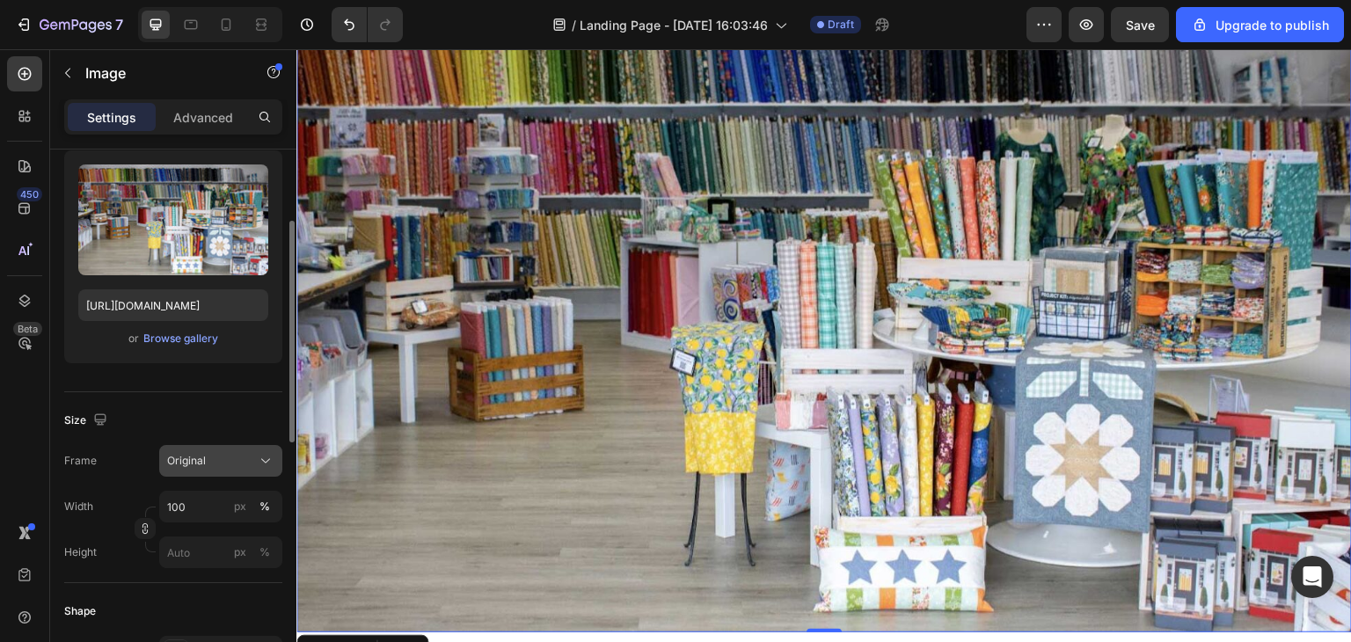
click at [214, 458] on div "Original" at bounding box center [210, 461] width 86 height 16
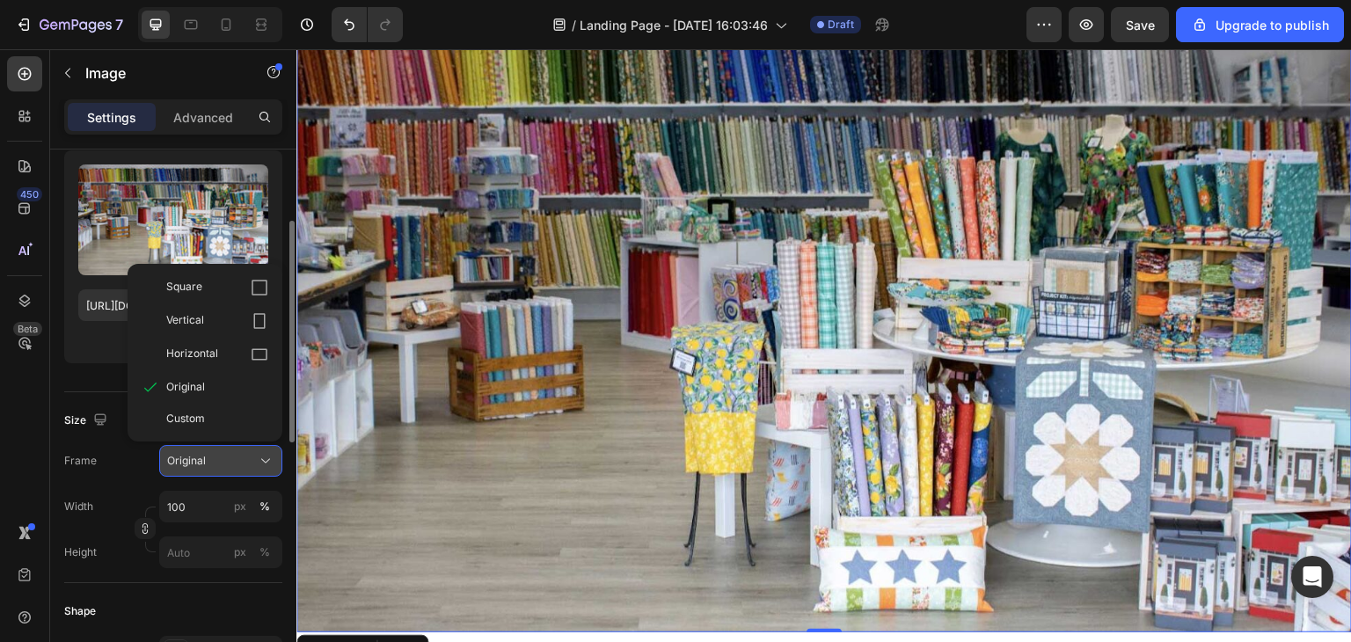
click at [214, 458] on div "Original" at bounding box center [210, 461] width 86 height 16
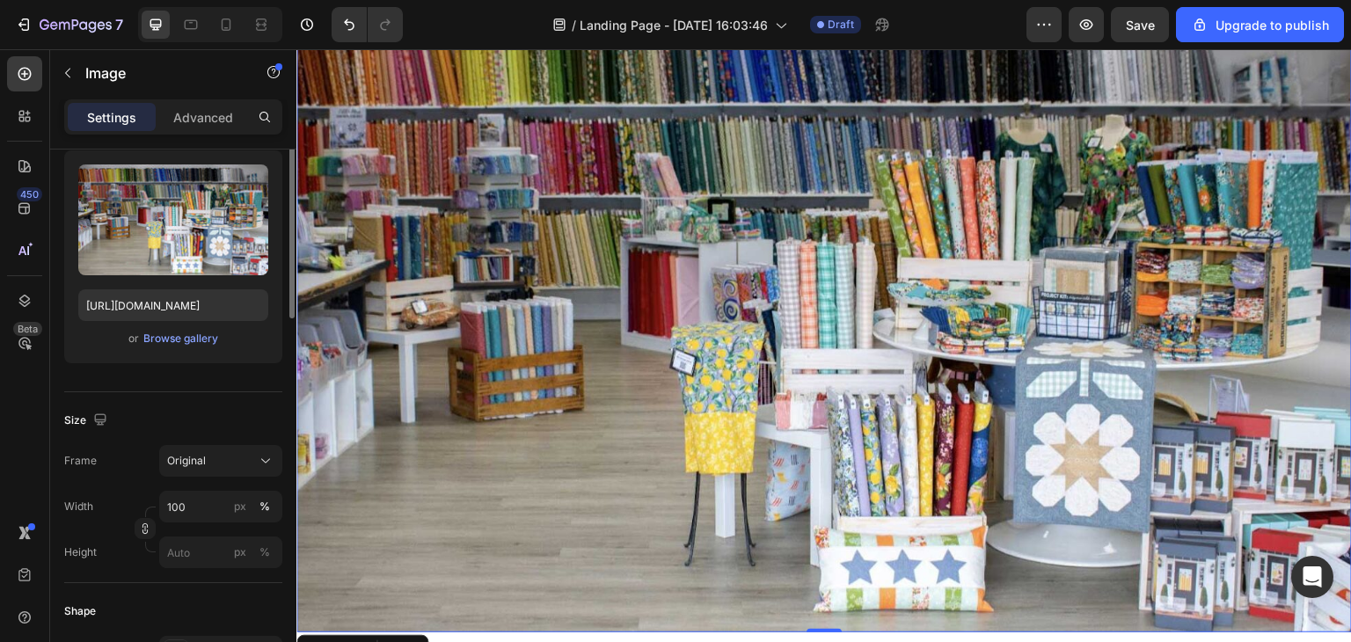
scroll to position [88, 0]
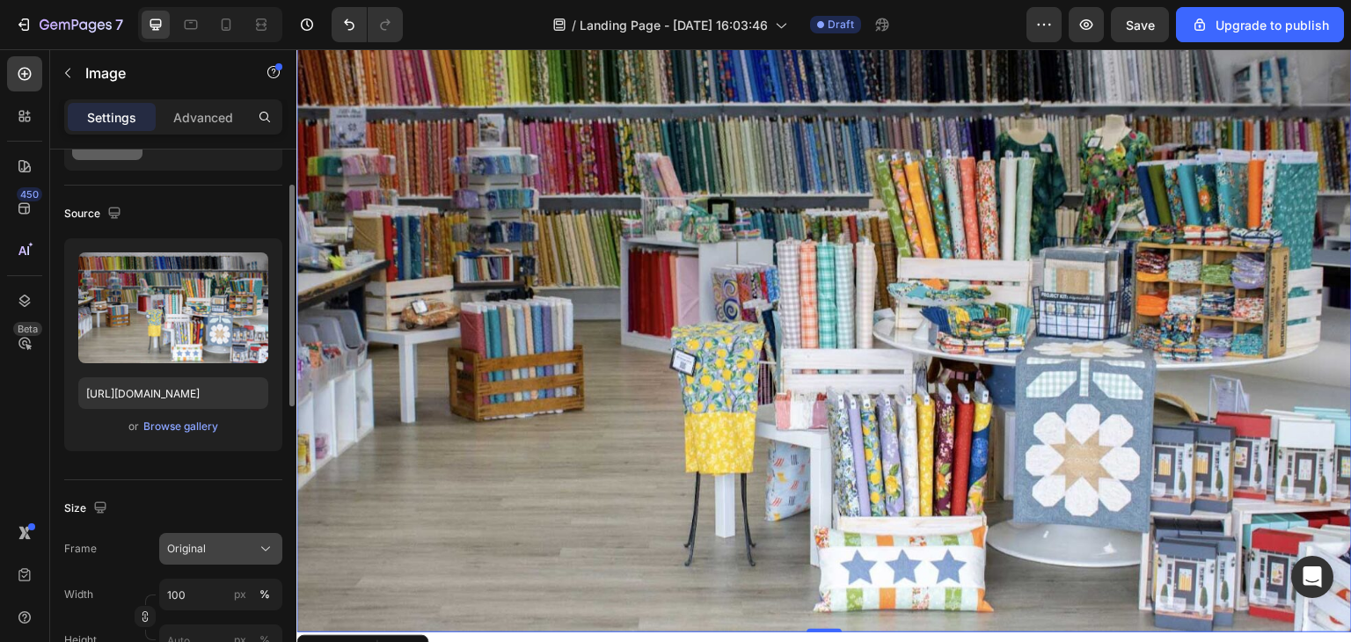
click at [229, 558] on button "Original" at bounding box center [220, 549] width 123 height 32
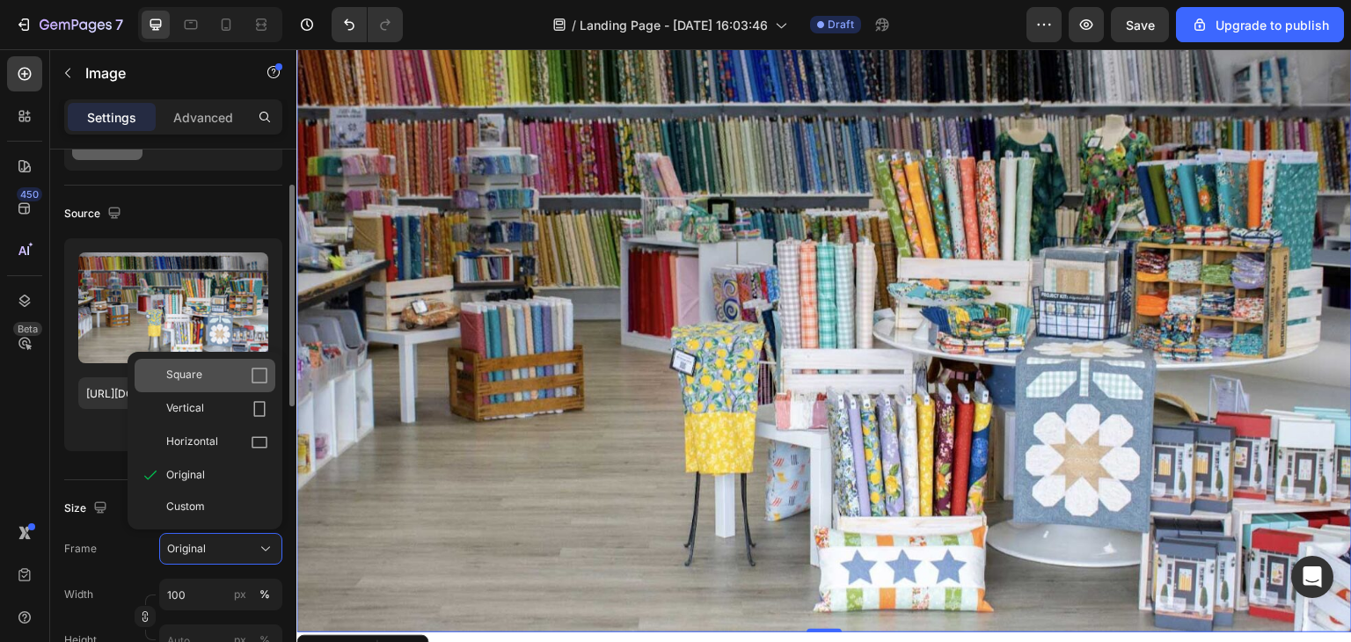
click at [203, 384] on div "Square" at bounding box center [205, 375] width 141 height 33
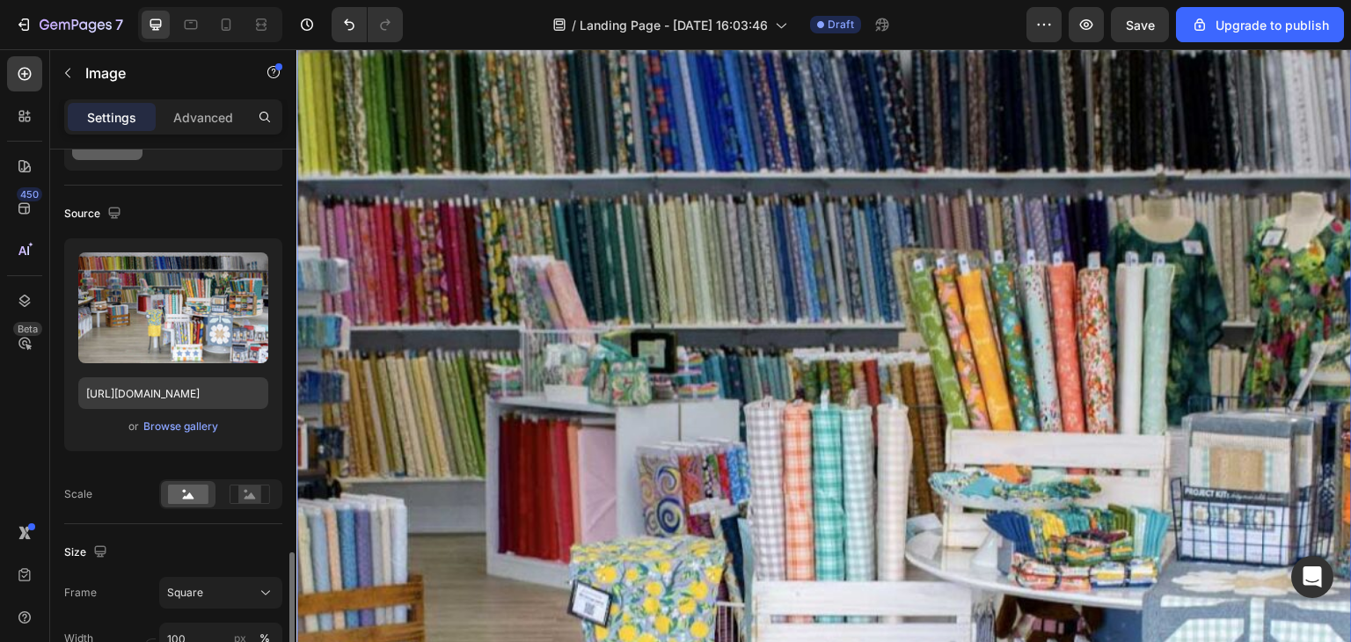
scroll to position [352, 0]
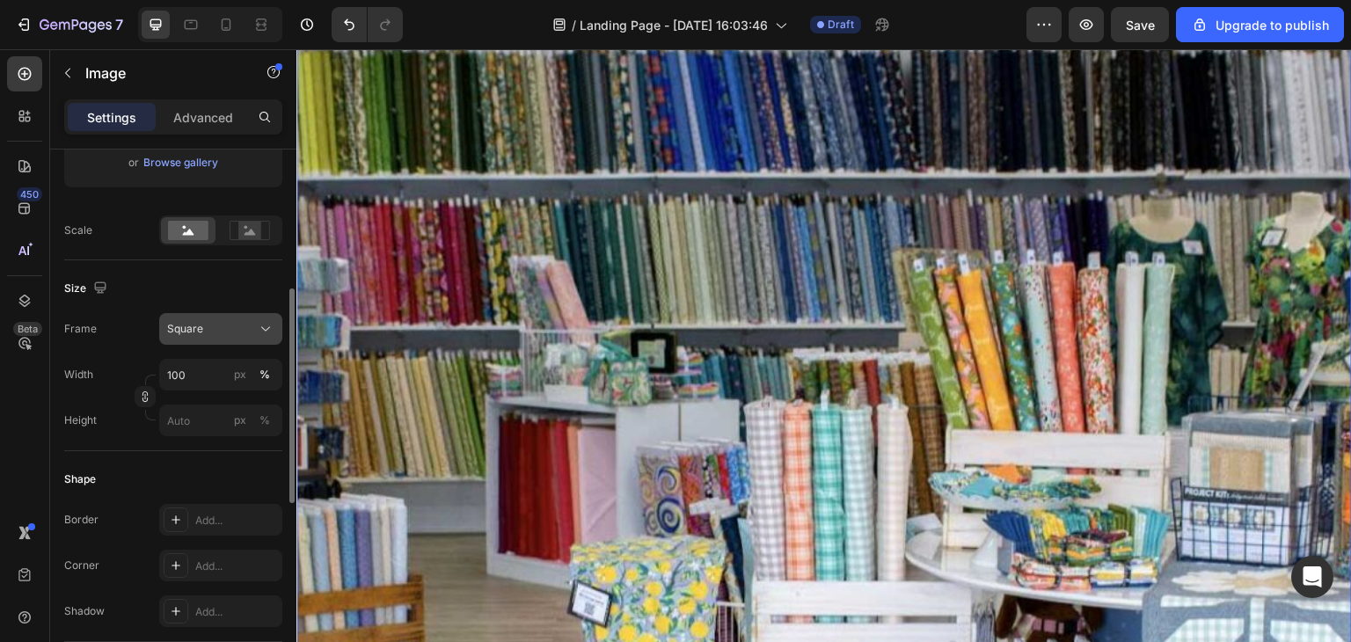
click at [232, 328] on div "Square" at bounding box center [210, 329] width 86 height 16
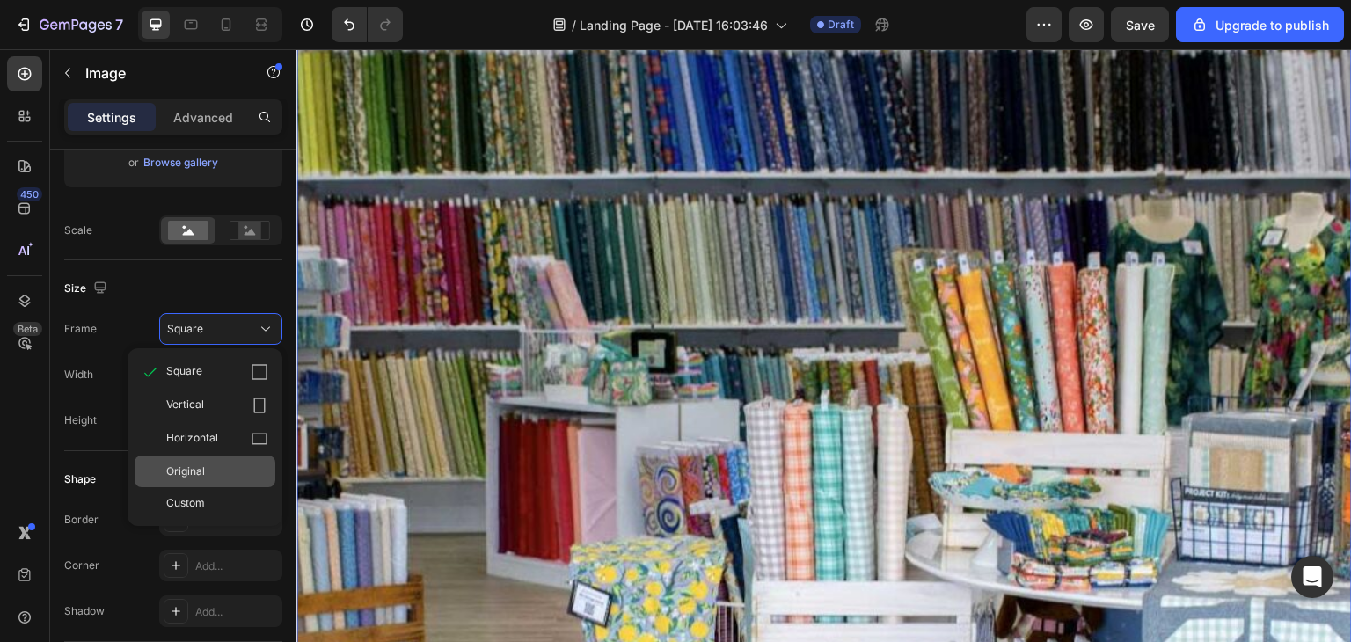
scroll to position [440, 0]
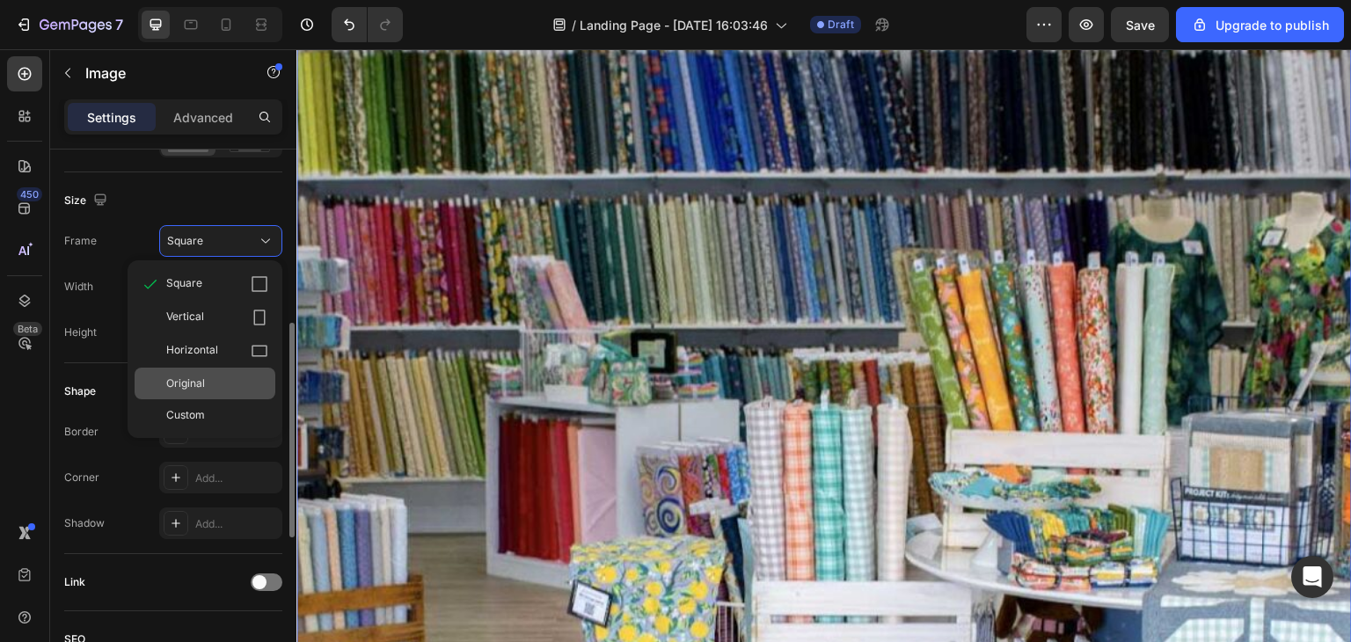
click at [193, 383] on span "Original" at bounding box center [185, 384] width 39 height 16
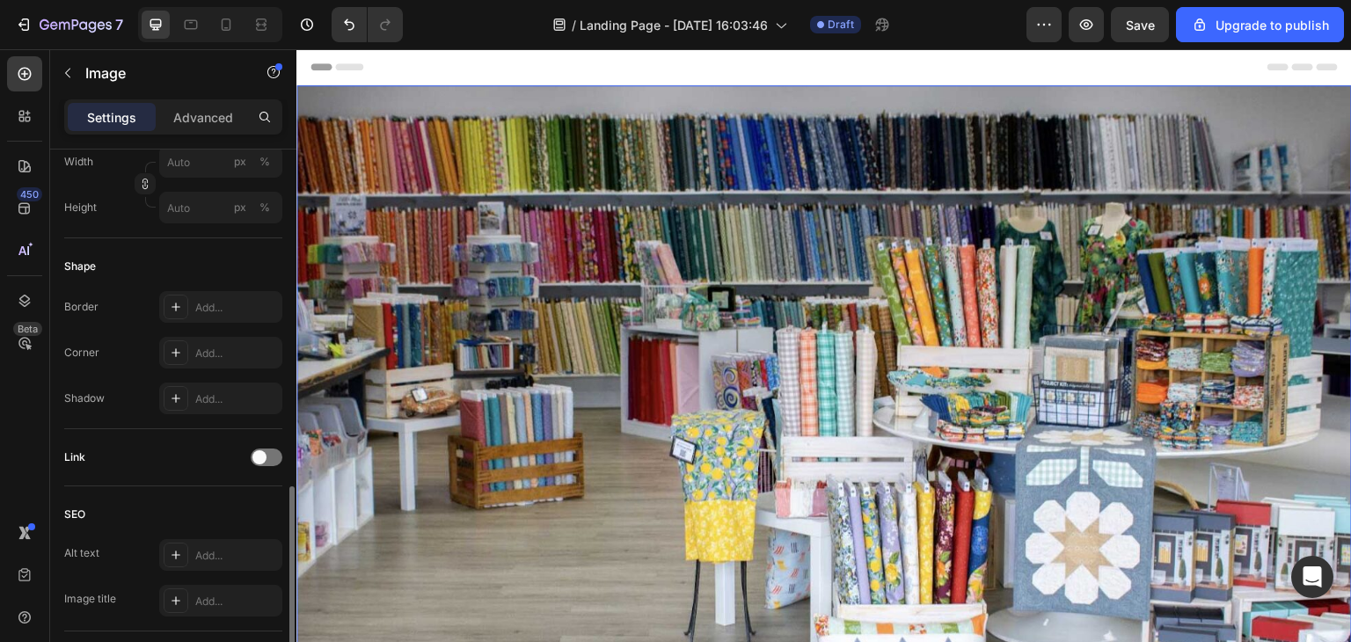
scroll to position [433, 0]
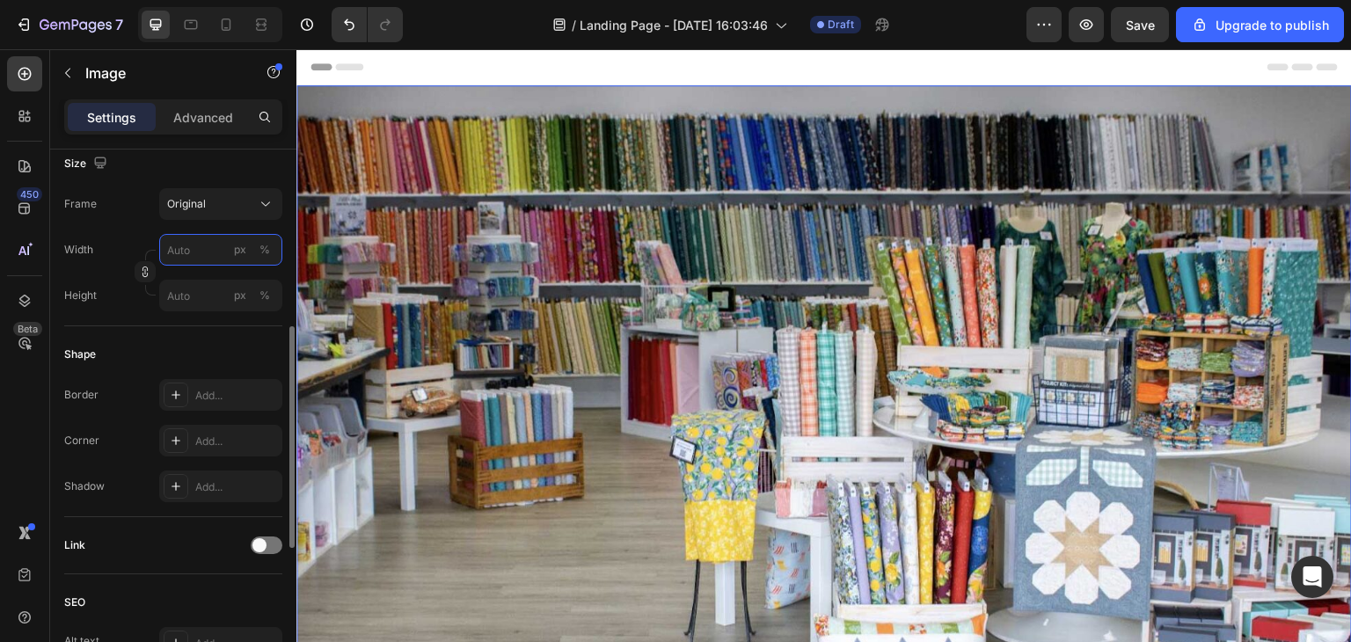
click at [215, 249] on input "px %" at bounding box center [220, 250] width 123 height 32
type input "1232"
click at [135, 322] on div "Size Frame Original Width 1232 px % Height px %" at bounding box center [173, 230] width 218 height 191
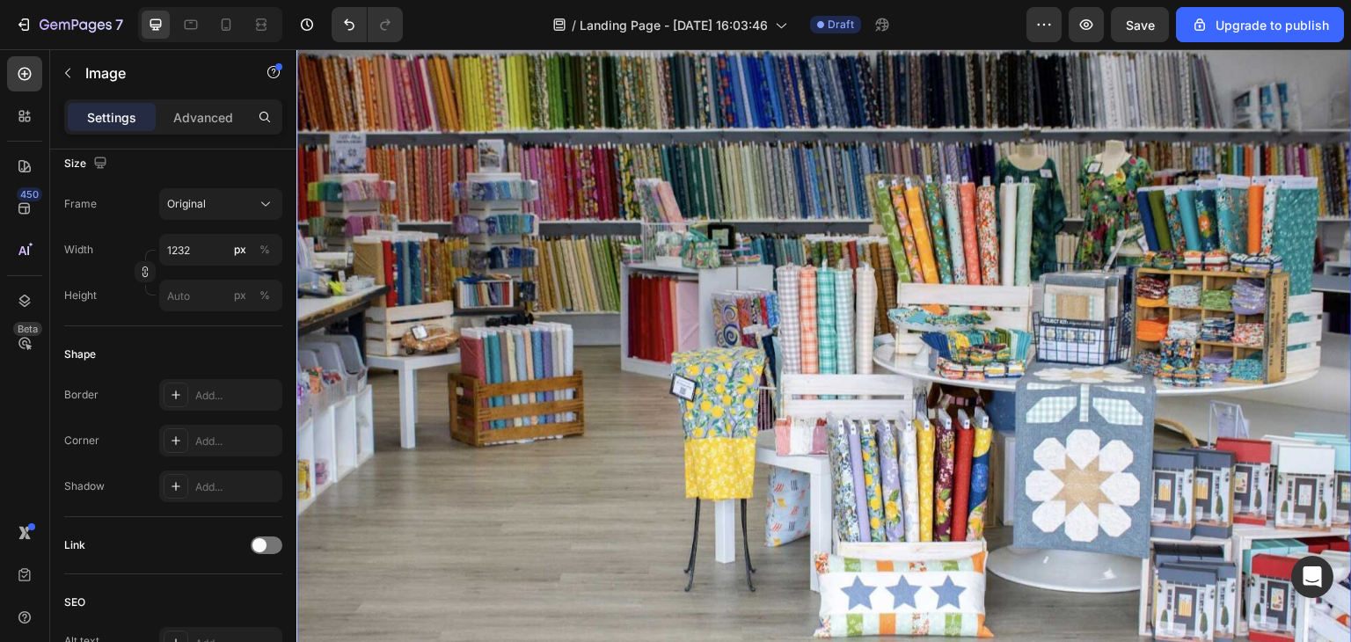
scroll to position [58, 0]
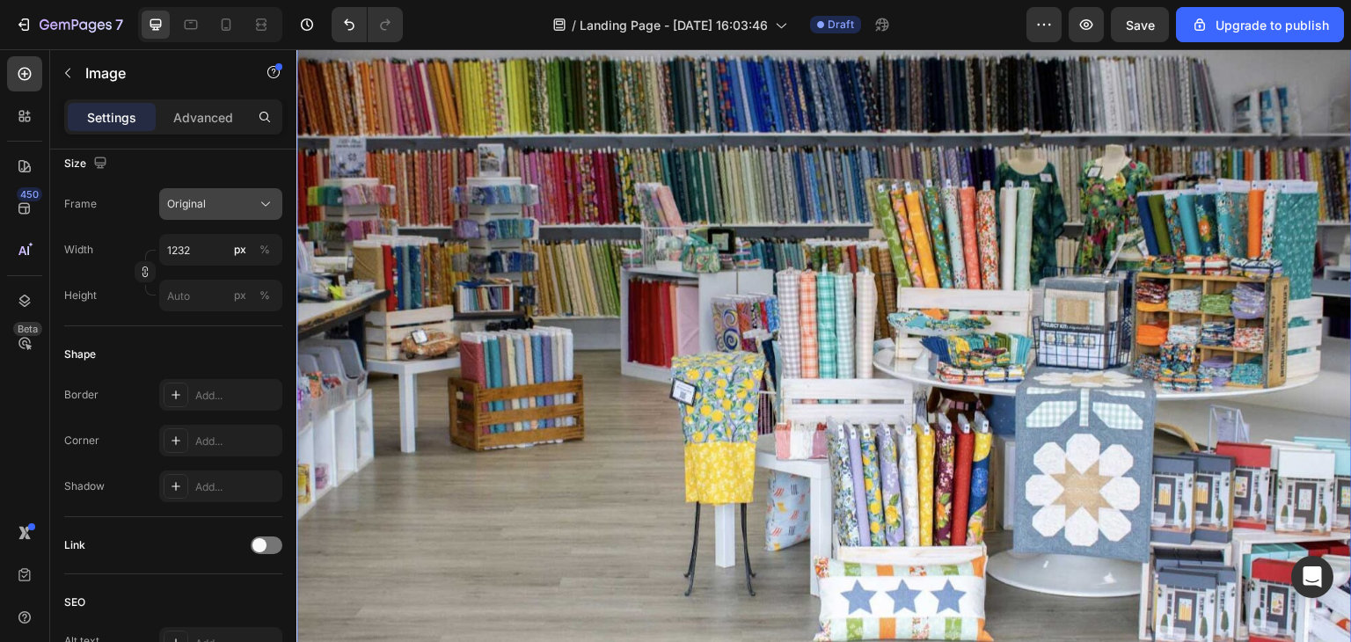
click at [186, 198] on span "Original" at bounding box center [186, 204] width 39 height 16
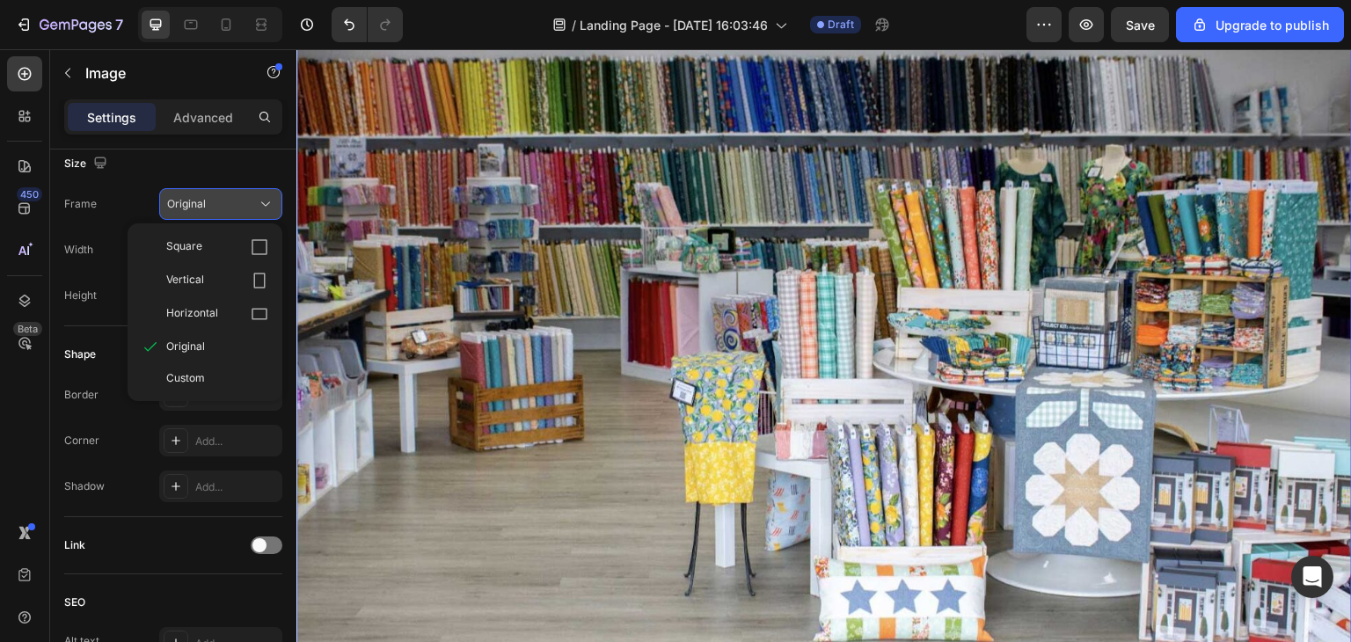
click at [186, 198] on span "Original" at bounding box center [186, 204] width 39 height 16
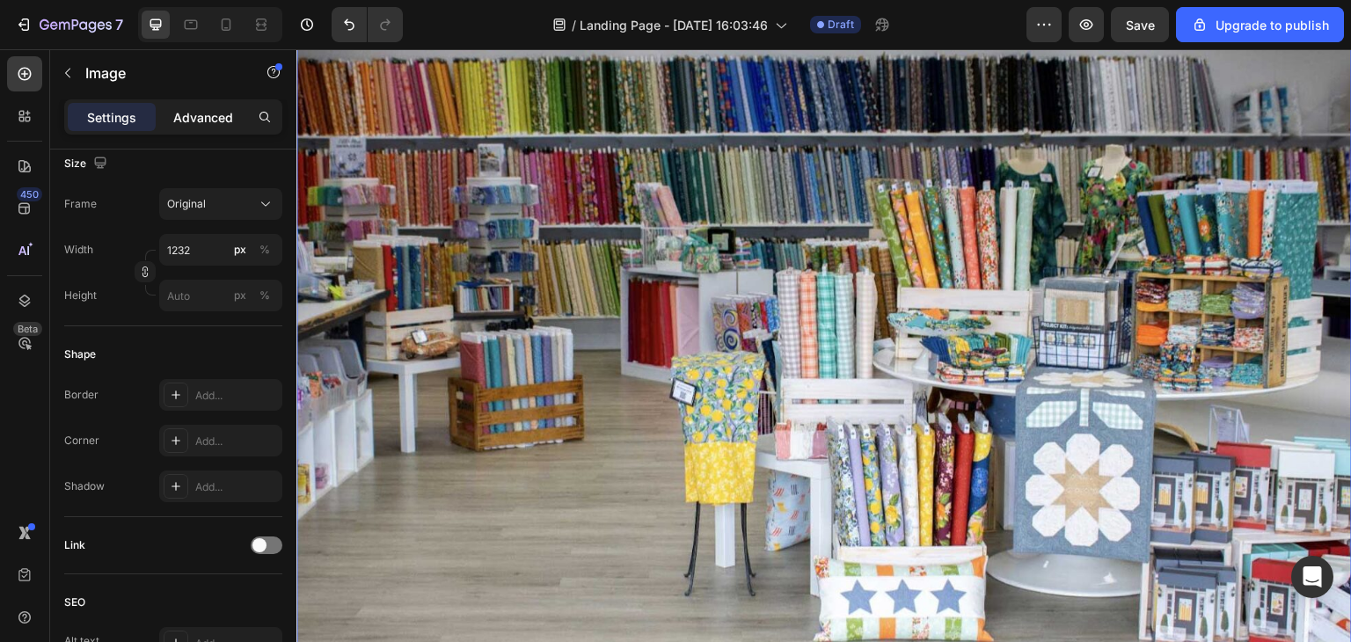
click at [210, 112] on p "Advanced" at bounding box center [203, 117] width 60 height 18
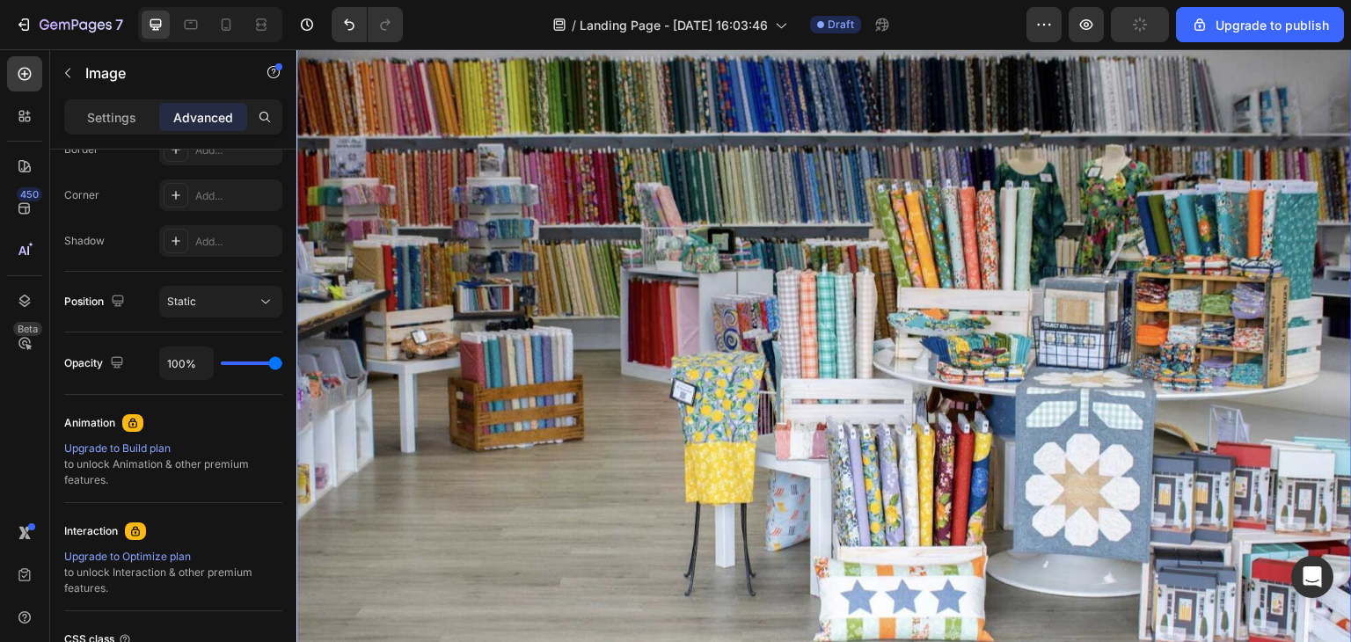
scroll to position [0, 0]
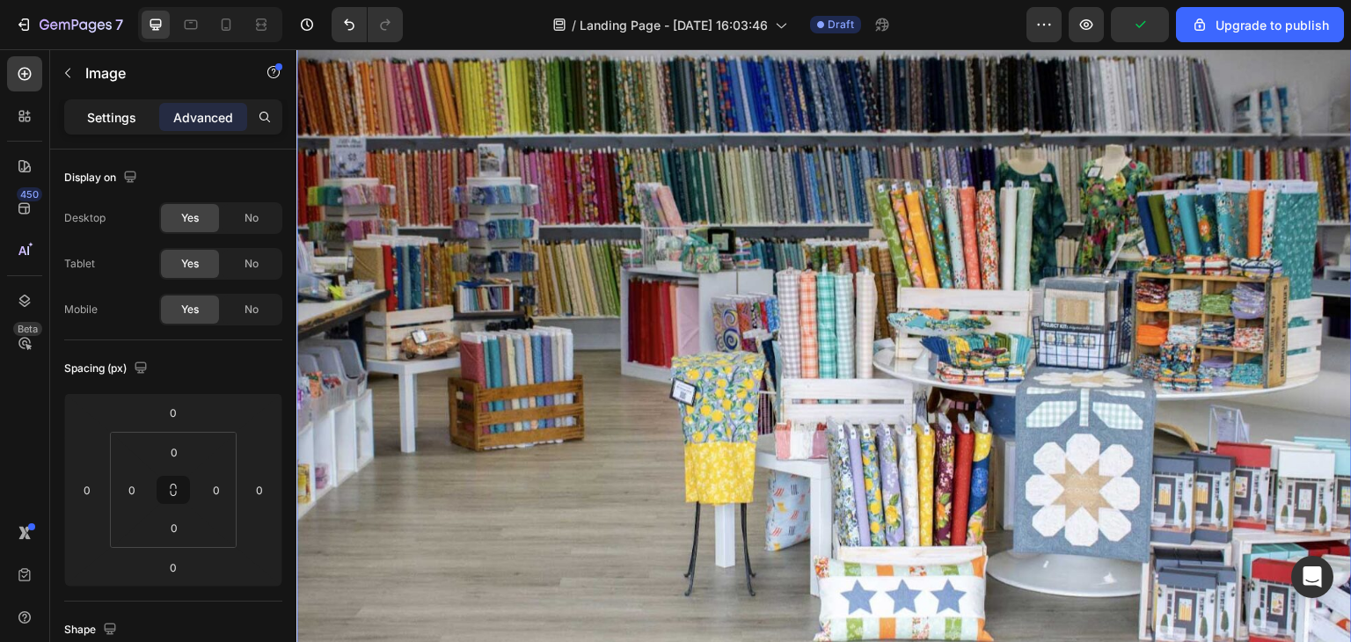
click at [116, 108] on p "Settings" at bounding box center [111, 117] width 49 height 18
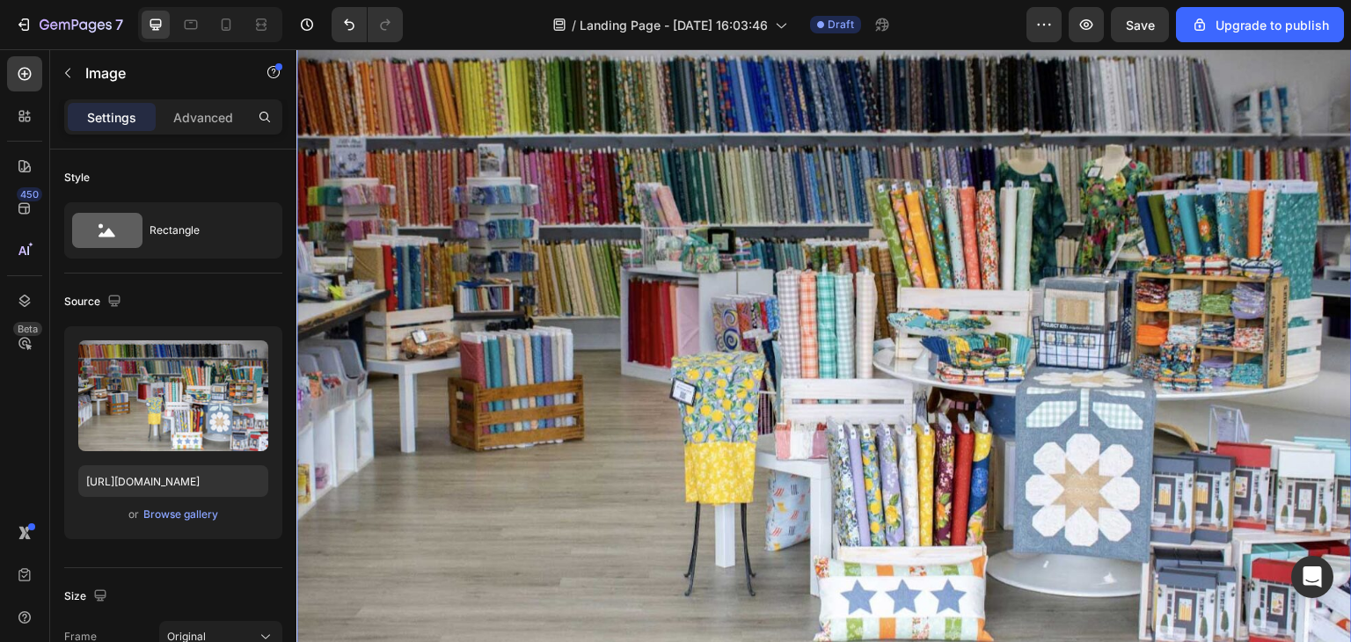
drag, startPoint x: 1564, startPoint y: 74, endPoint x: 995, endPoint y: 62, distance: 570.0
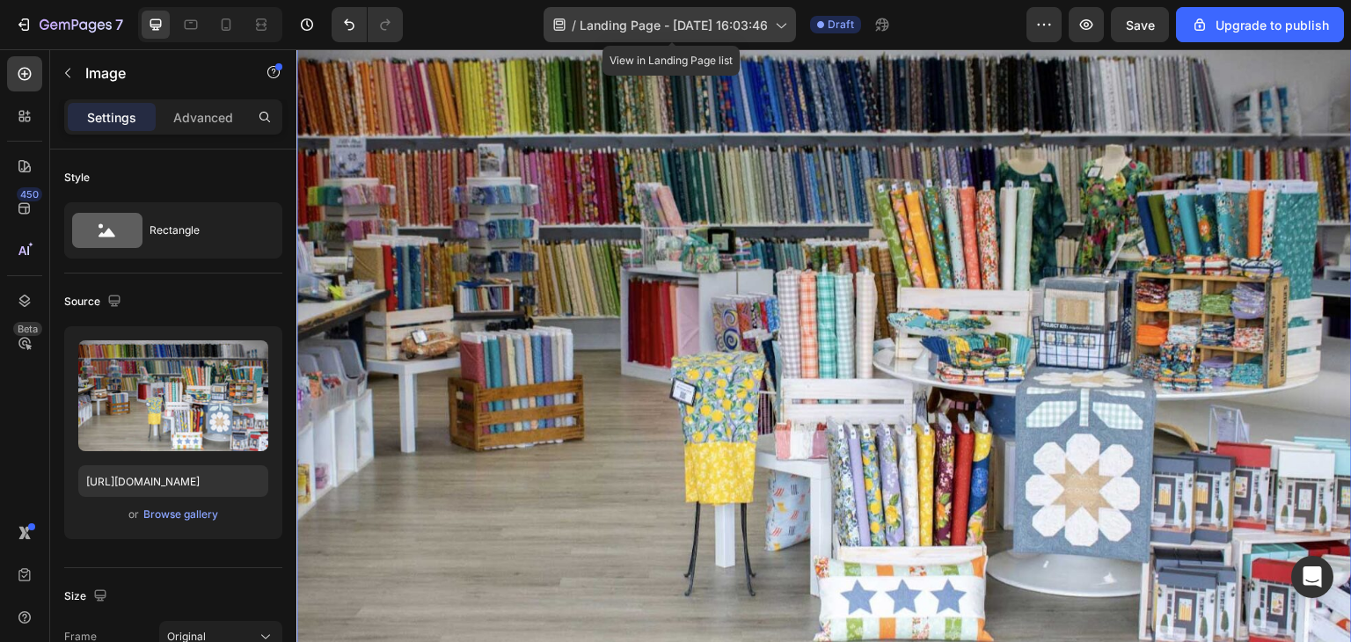
click at [768, 25] on span "Landing Page - [DATE] 16:03:46" at bounding box center [674, 25] width 188 height 18
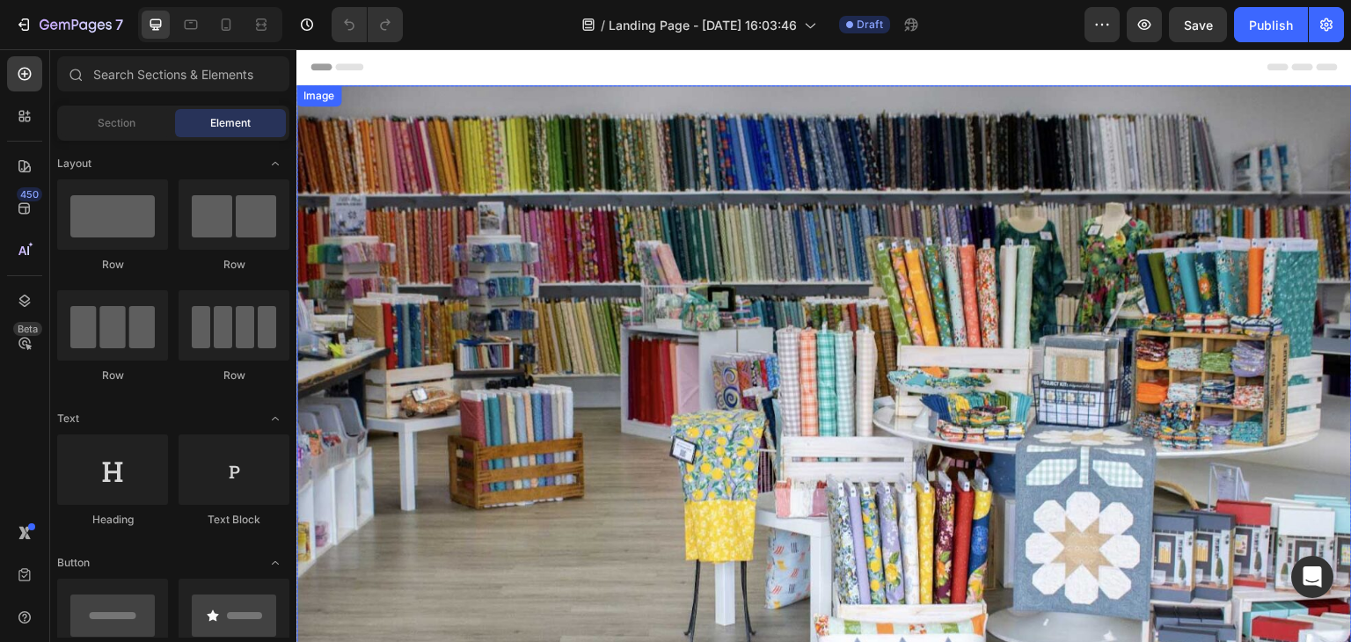
click at [718, 179] on img at bounding box center [823, 402] width 1055 height 635
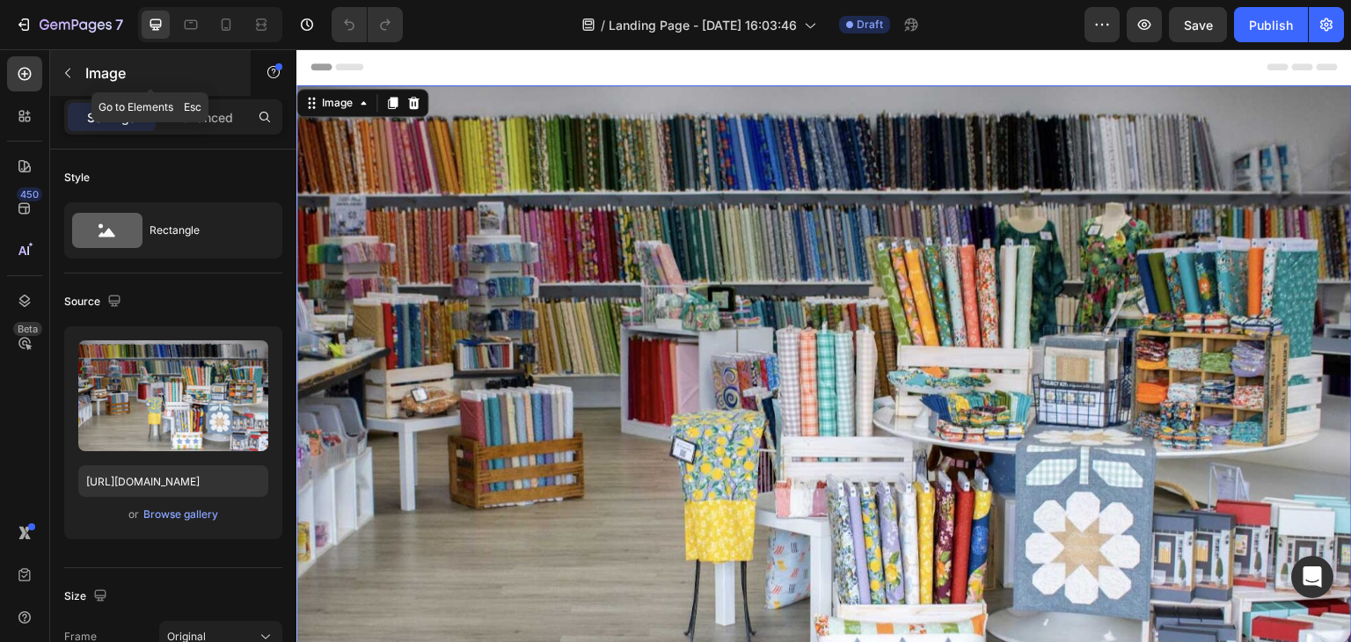
click at [71, 68] on icon "button" at bounding box center [68, 73] width 14 height 14
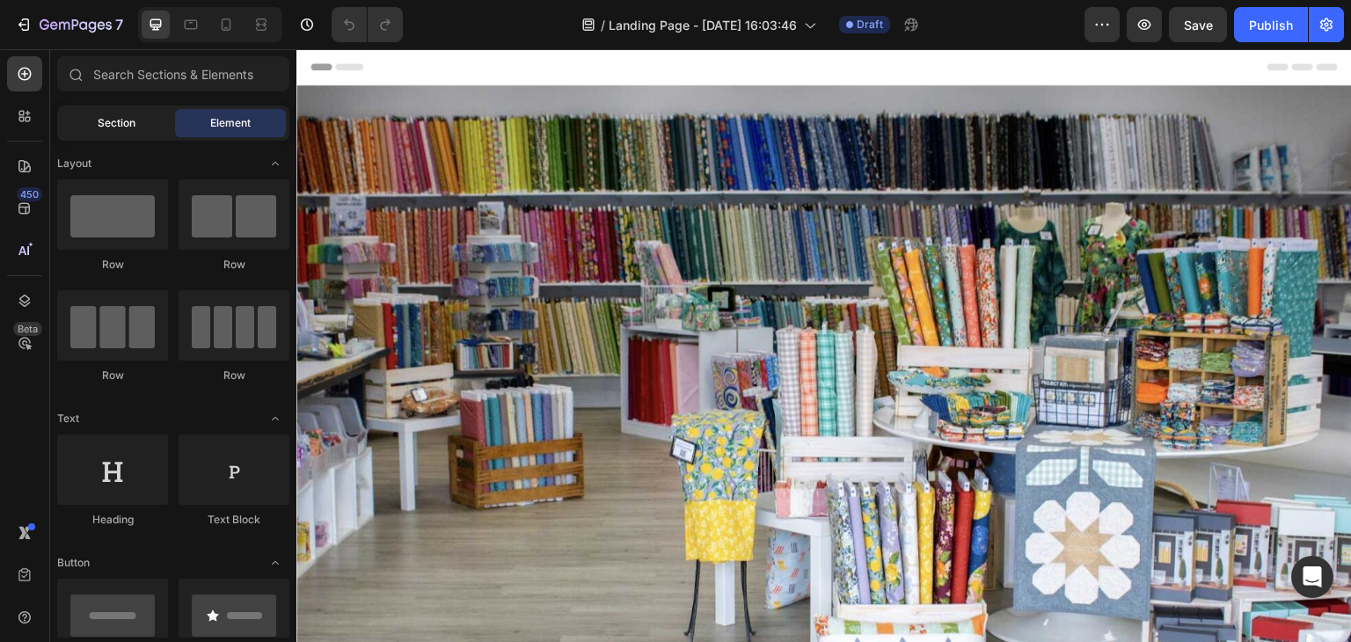
click at [132, 131] on div "Section" at bounding box center [116, 123] width 111 height 28
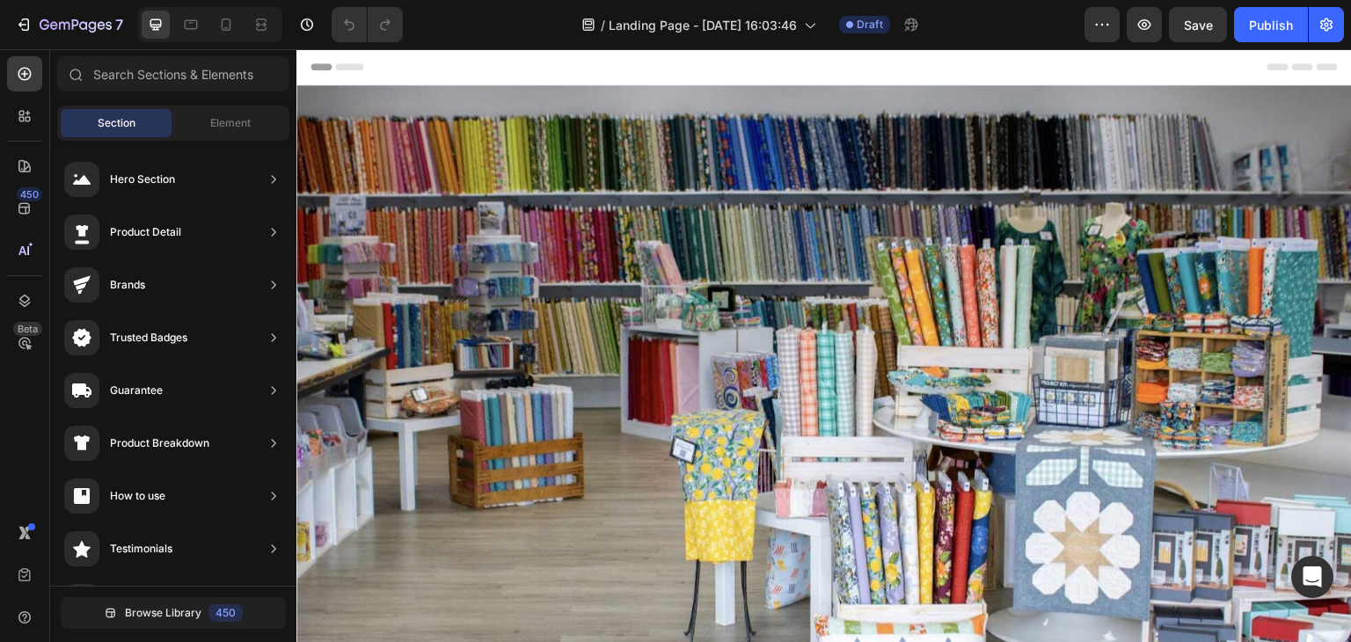
click at [585, 74] on div "Header" at bounding box center [823, 66] width 1027 height 35
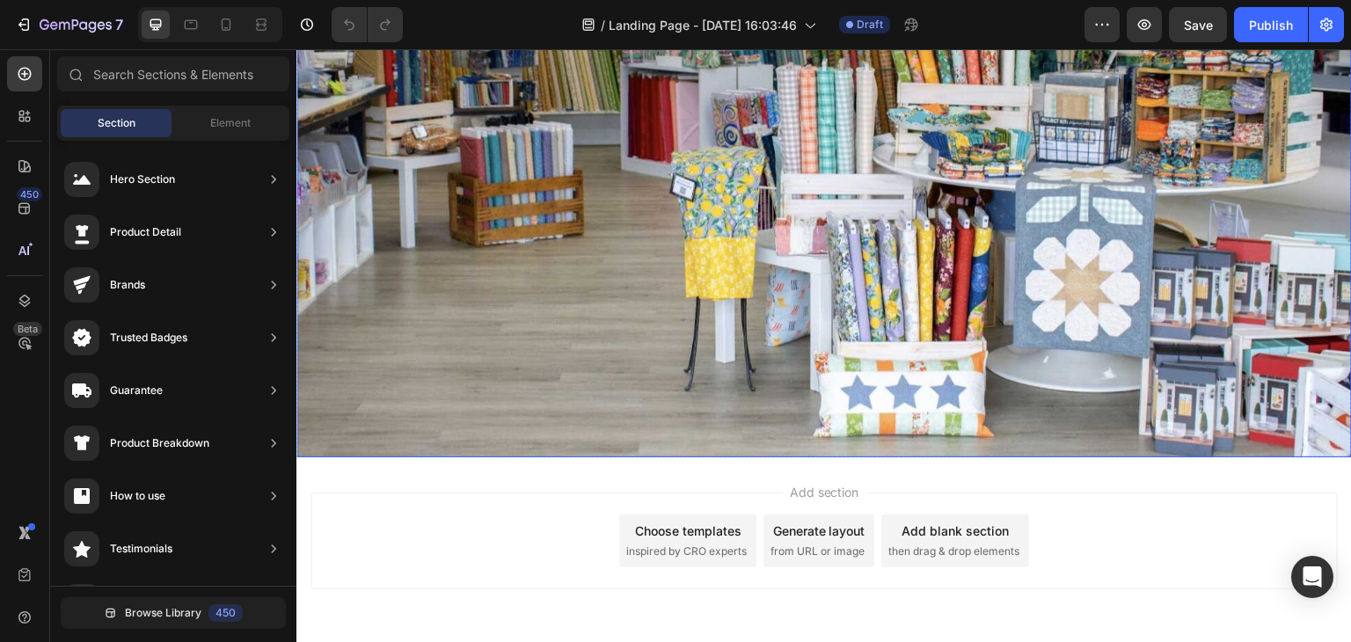
scroll to position [264, 0]
click at [543, 382] on img at bounding box center [823, 138] width 1055 height 635
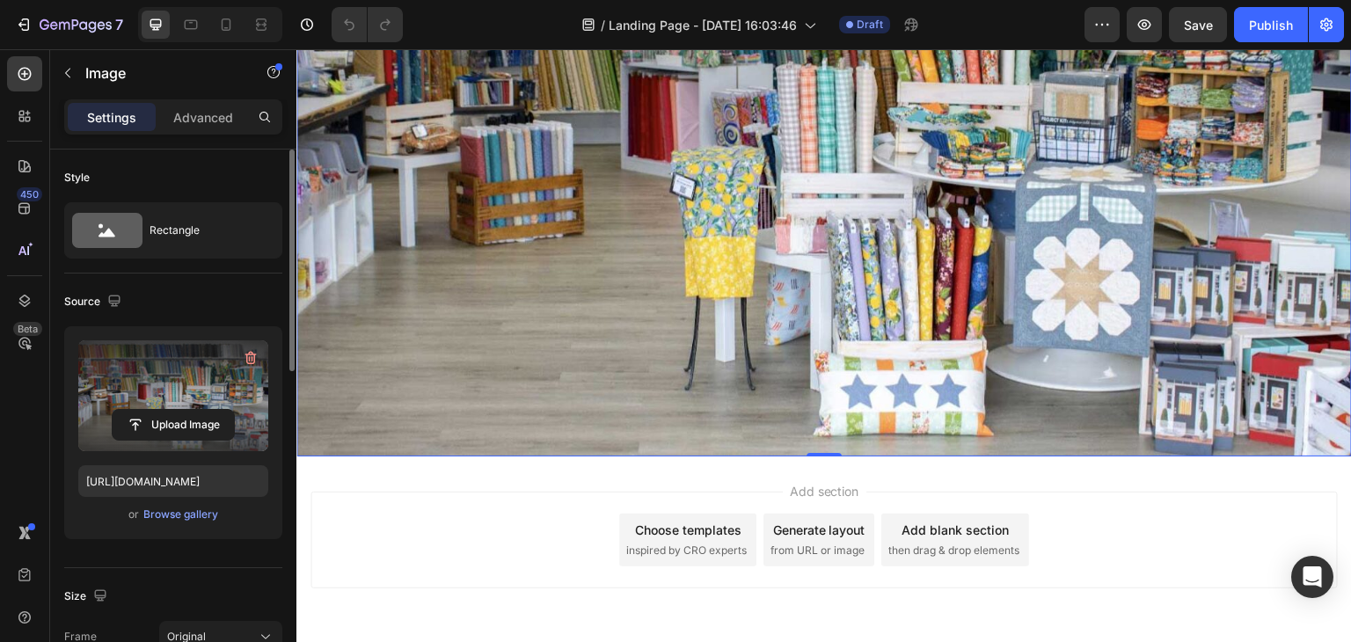
scroll to position [440, 0]
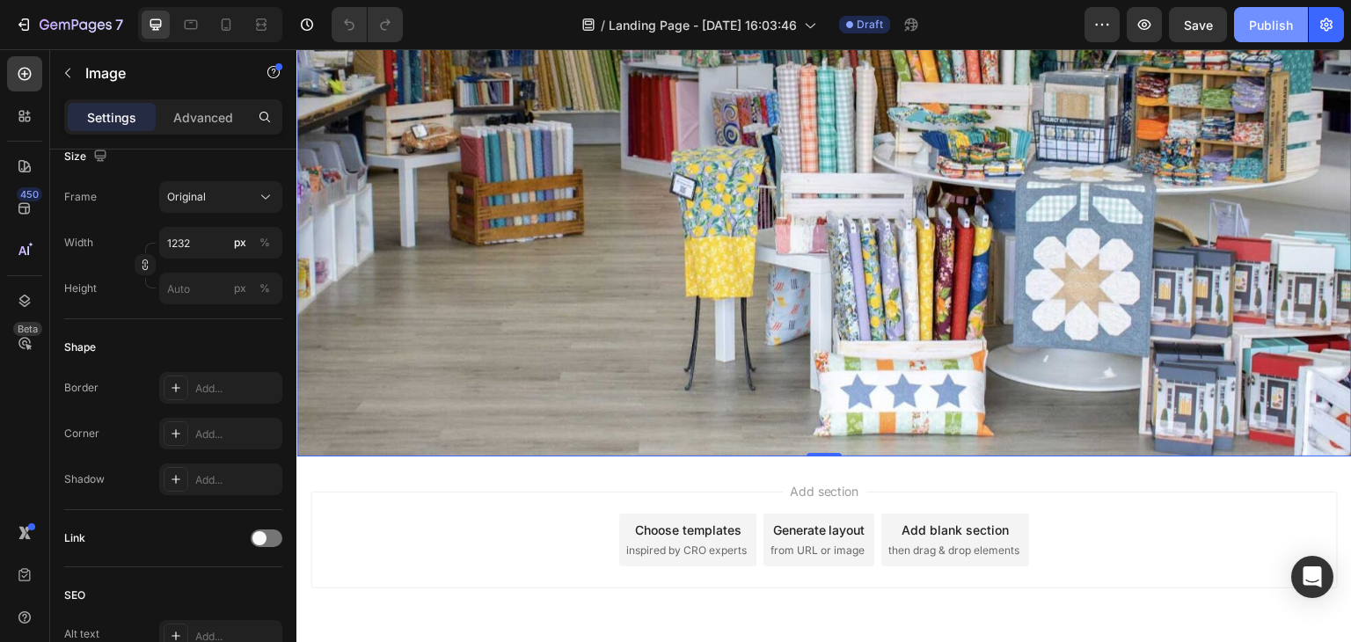
click at [1280, 18] on div "Publish" at bounding box center [1271, 25] width 44 height 18
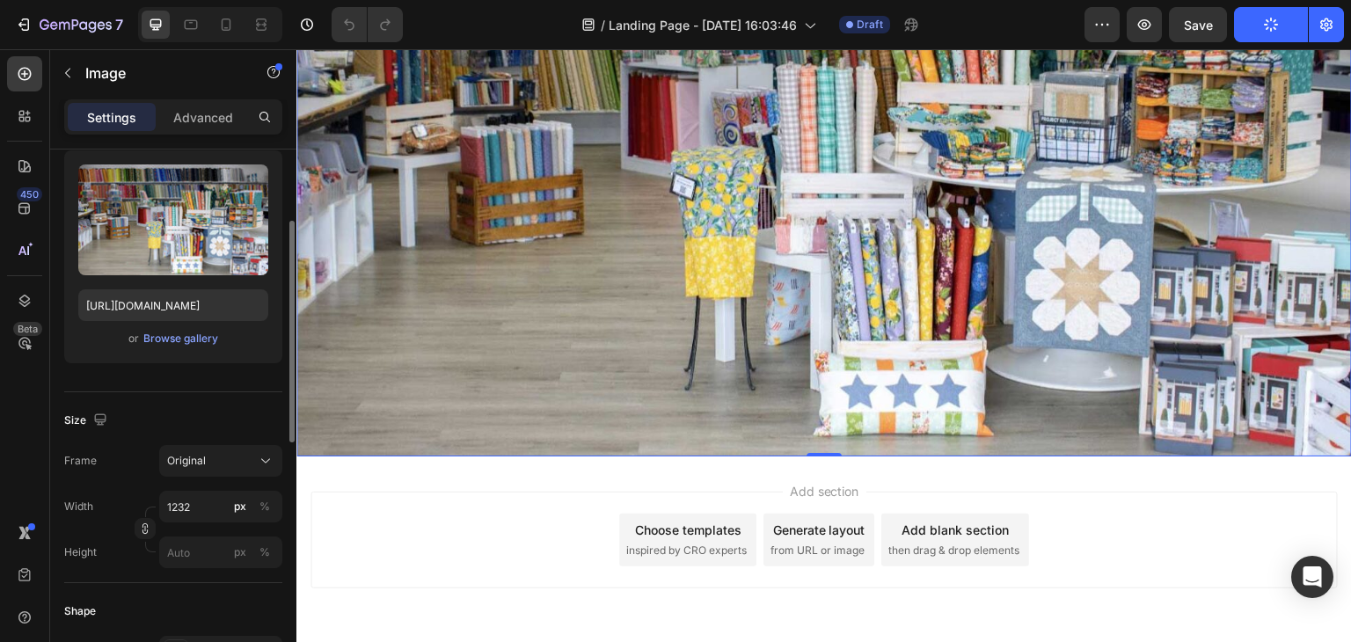
scroll to position [0, 0]
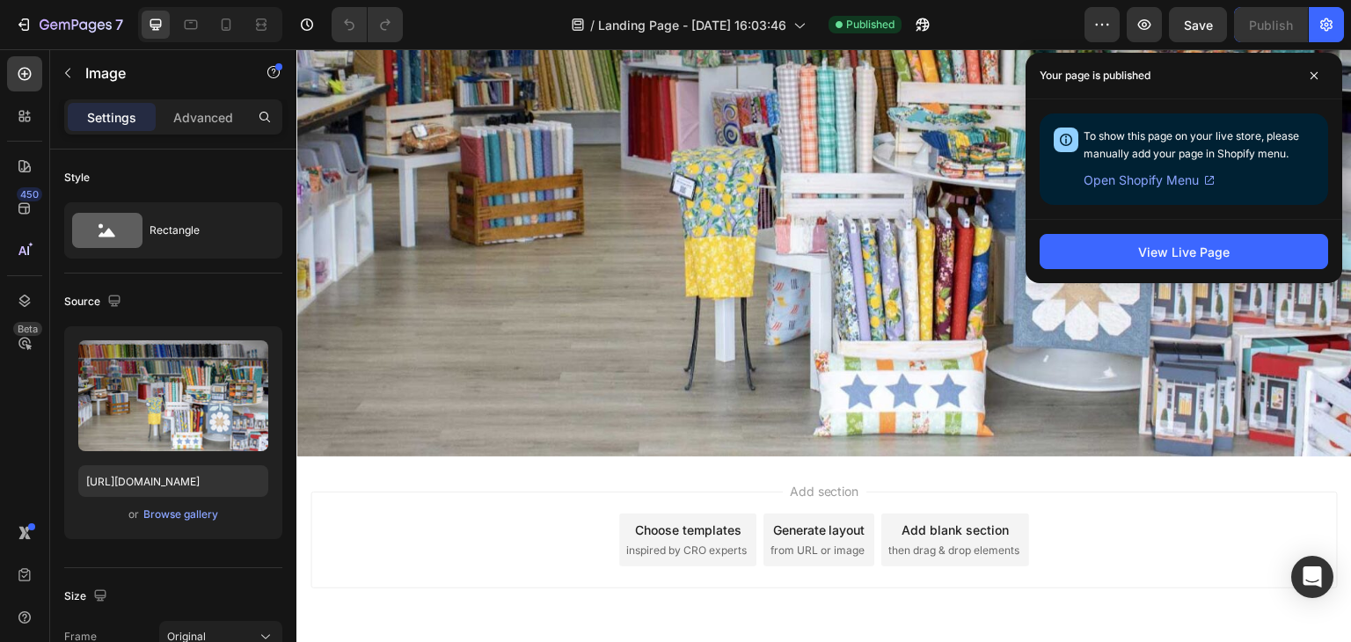
click at [577, 597] on div "Add section Choose templates inspired by CRO experts Generate layout from URL o…" at bounding box center [823, 564] width 1055 height 216
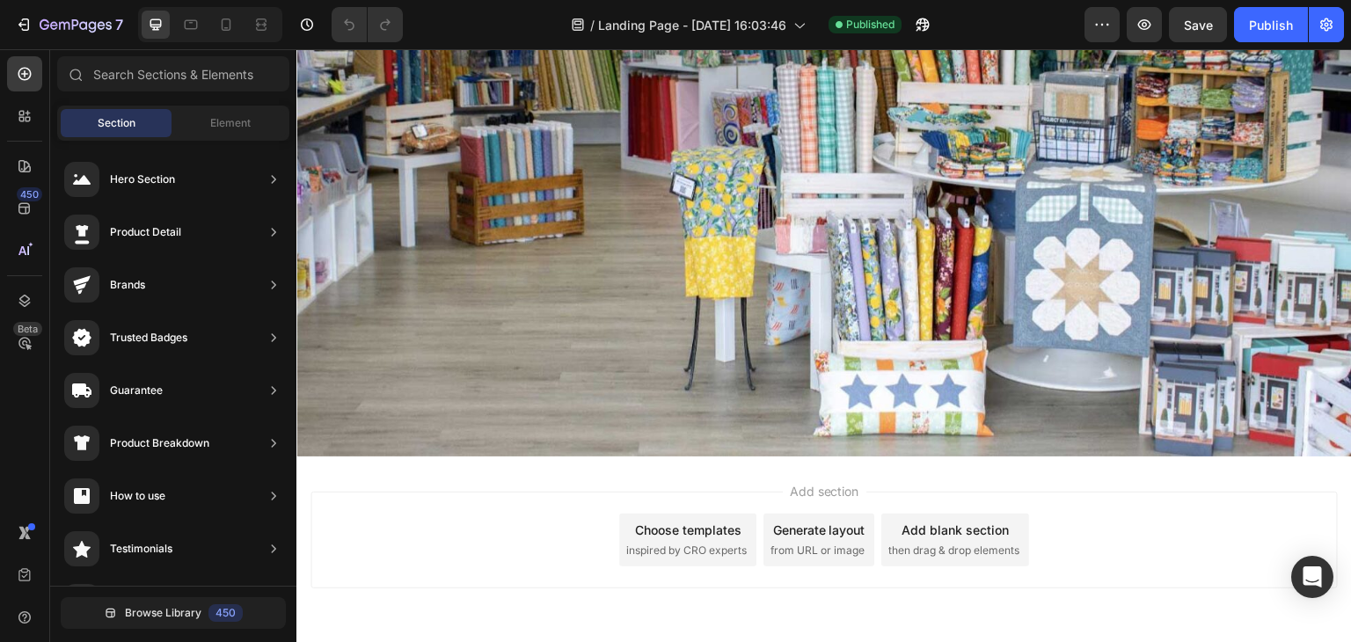
click at [696, 523] on div "Choose templates" at bounding box center [688, 530] width 106 height 18
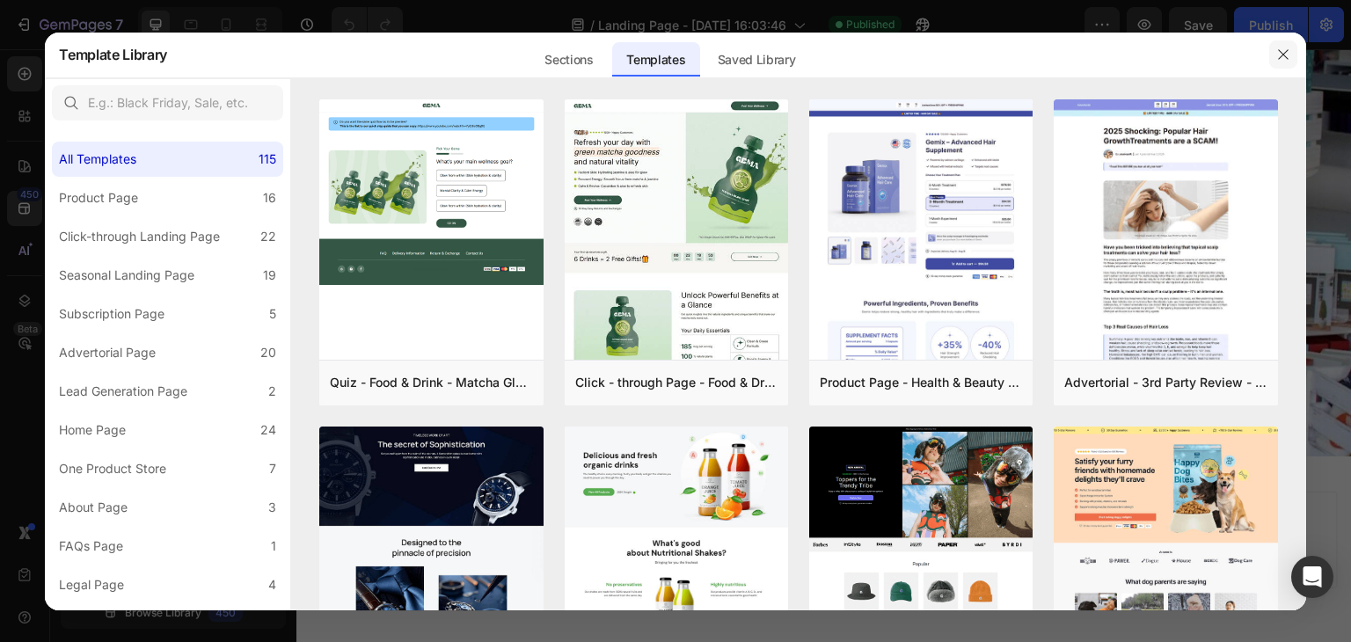
click at [1291, 50] on button "button" at bounding box center [1283, 54] width 28 height 28
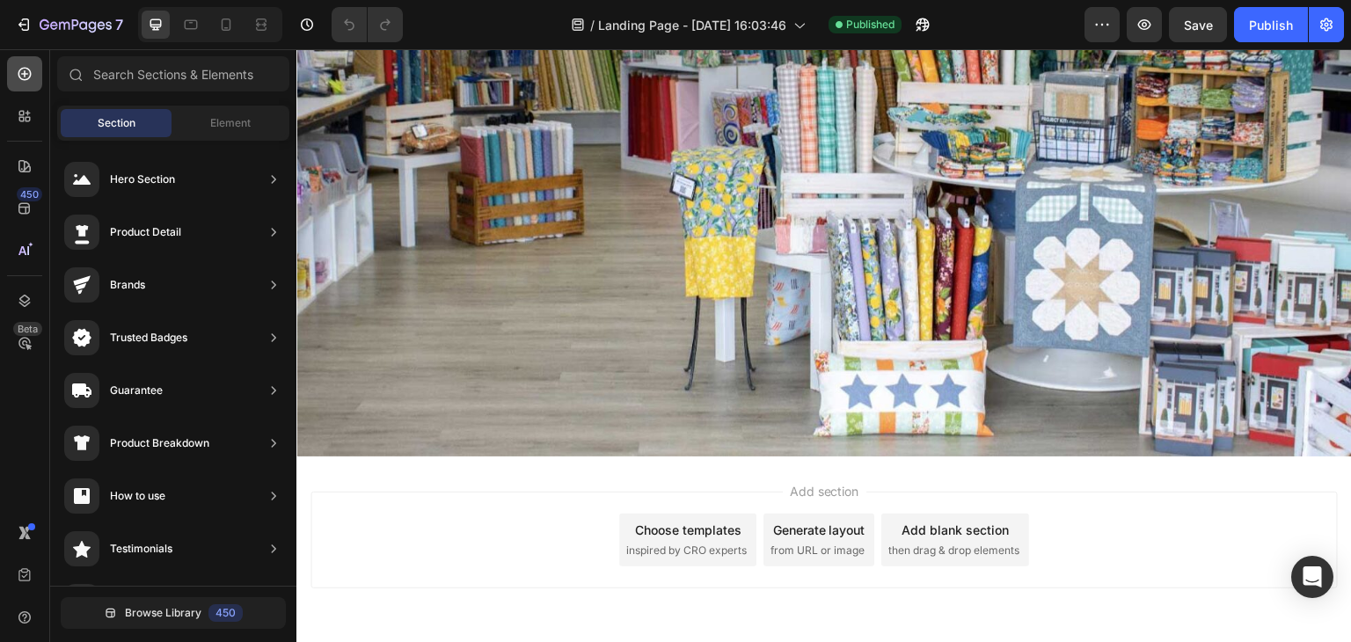
click at [21, 77] on icon at bounding box center [25, 74] width 18 height 18
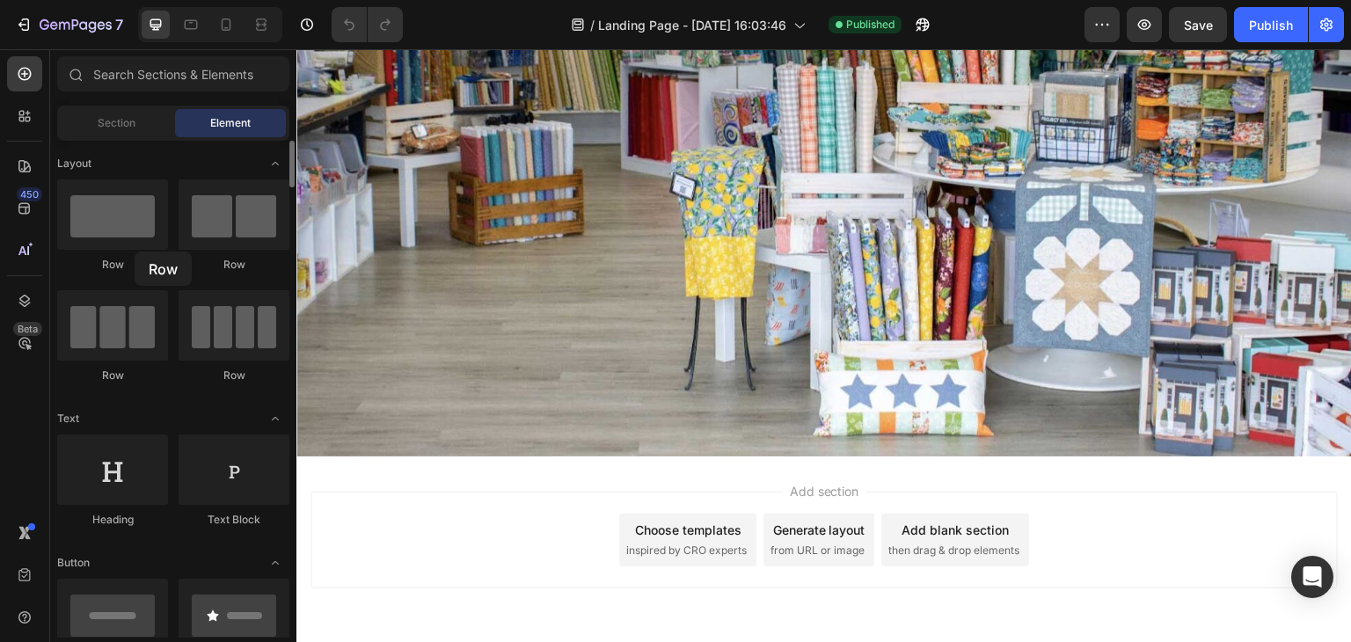
click at [135, 252] on div "Row" at bounding box center [112, 225] width 111 height 93
click at [135, 223] on div at bounding box center [112, 214] width 111 height 70
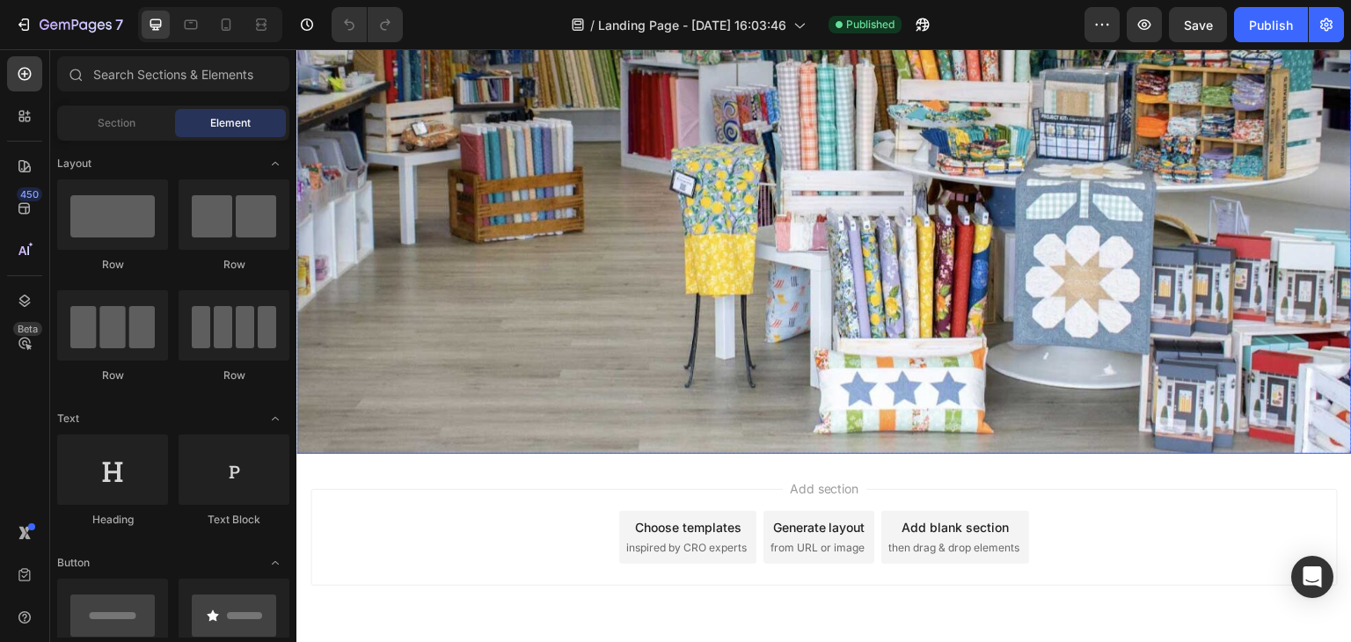
scroll to position [322, 0]
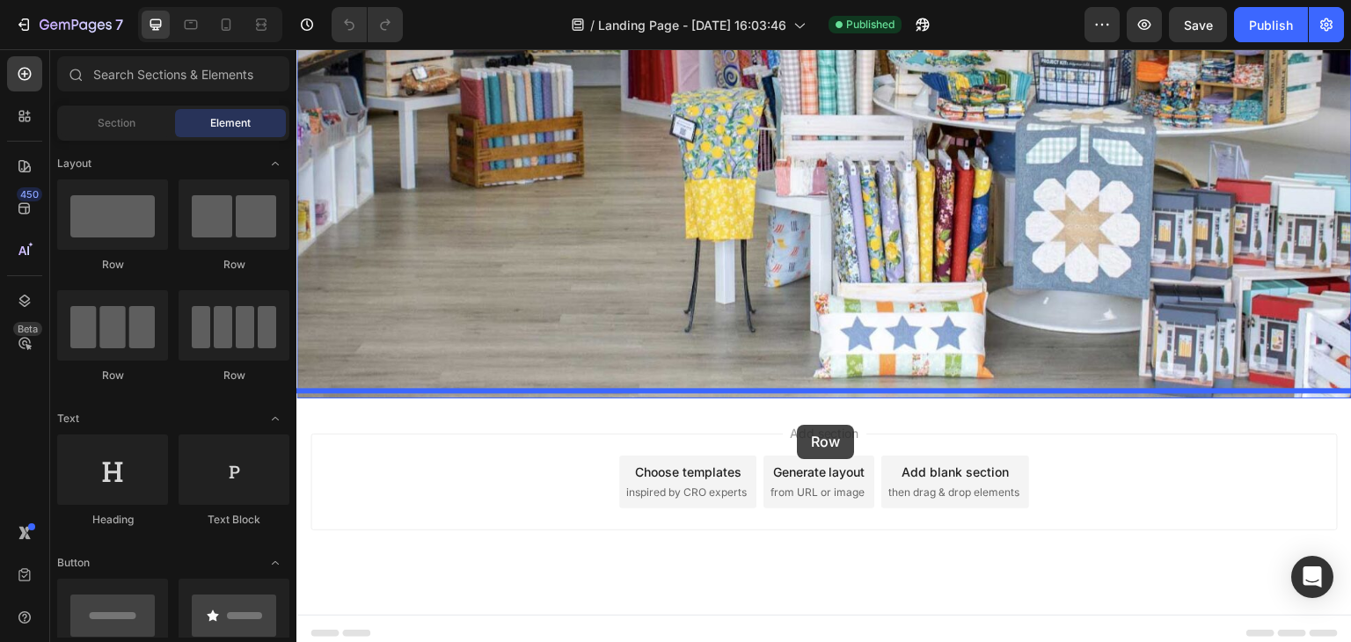
drag, startPoint x: 404, startPoint y: 265, endPoint x: 797, endPoint y: 425, distance: 424.4
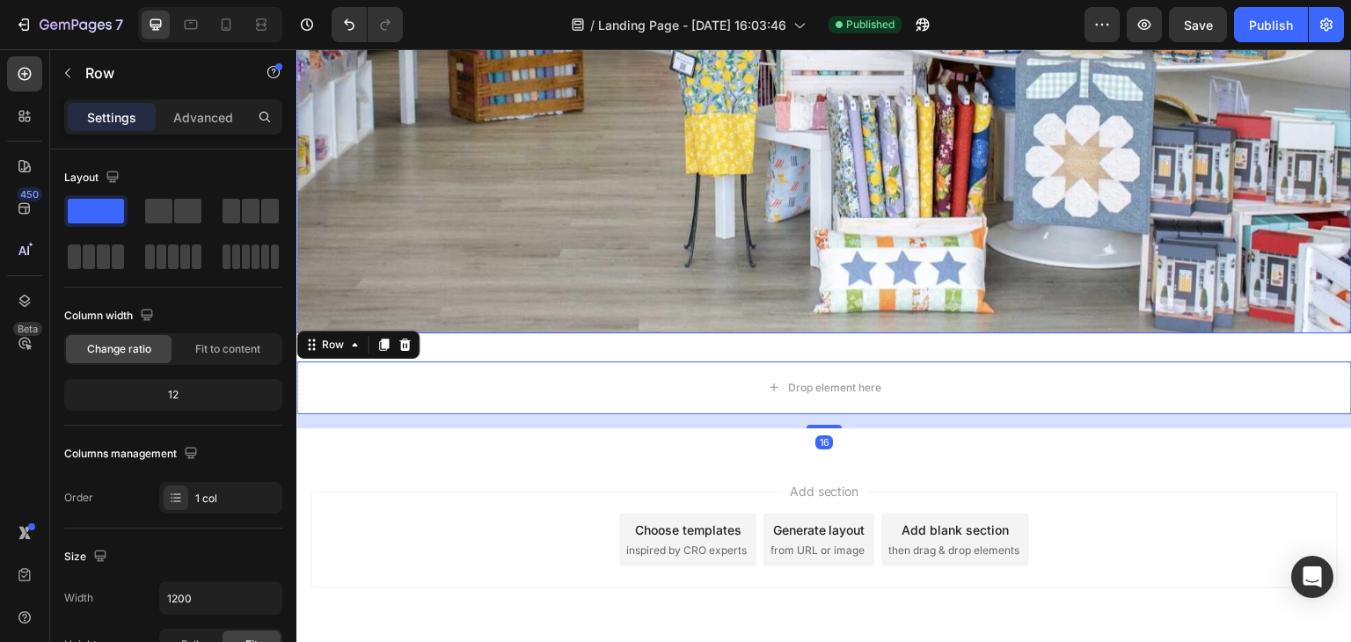
scroll to position [410, 0]
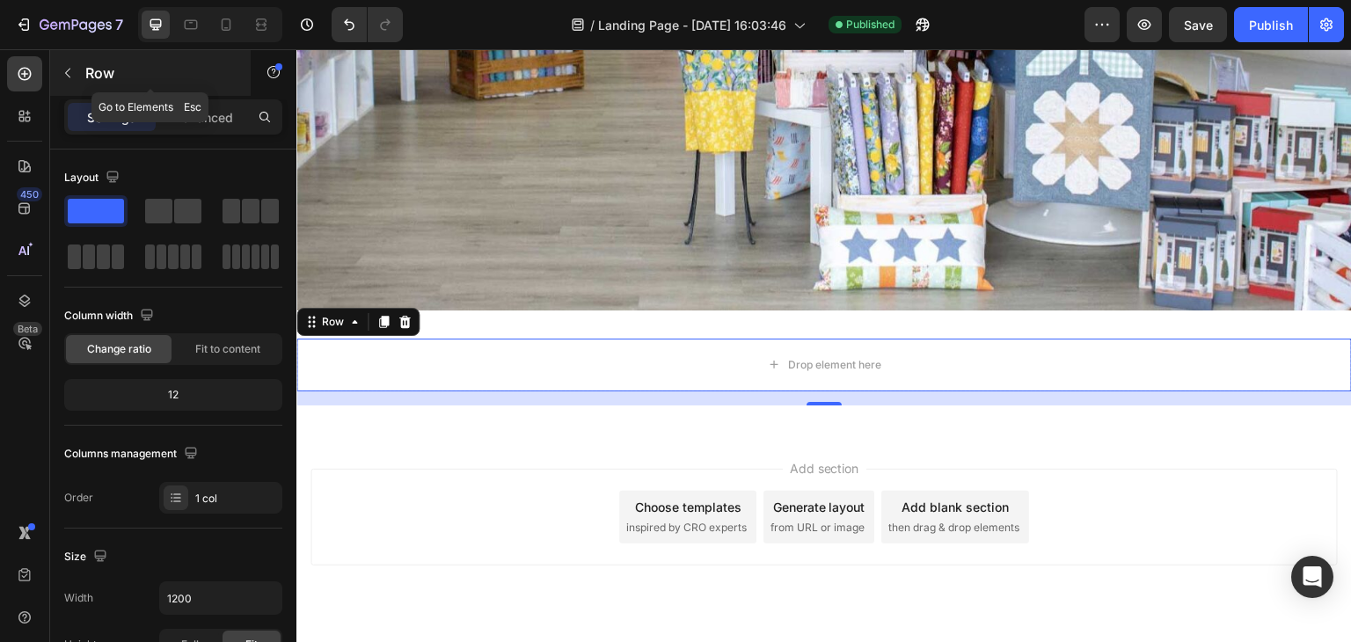
click at [67, 76] on icon "button" at bounding box center [68, 73] width 14 height 14
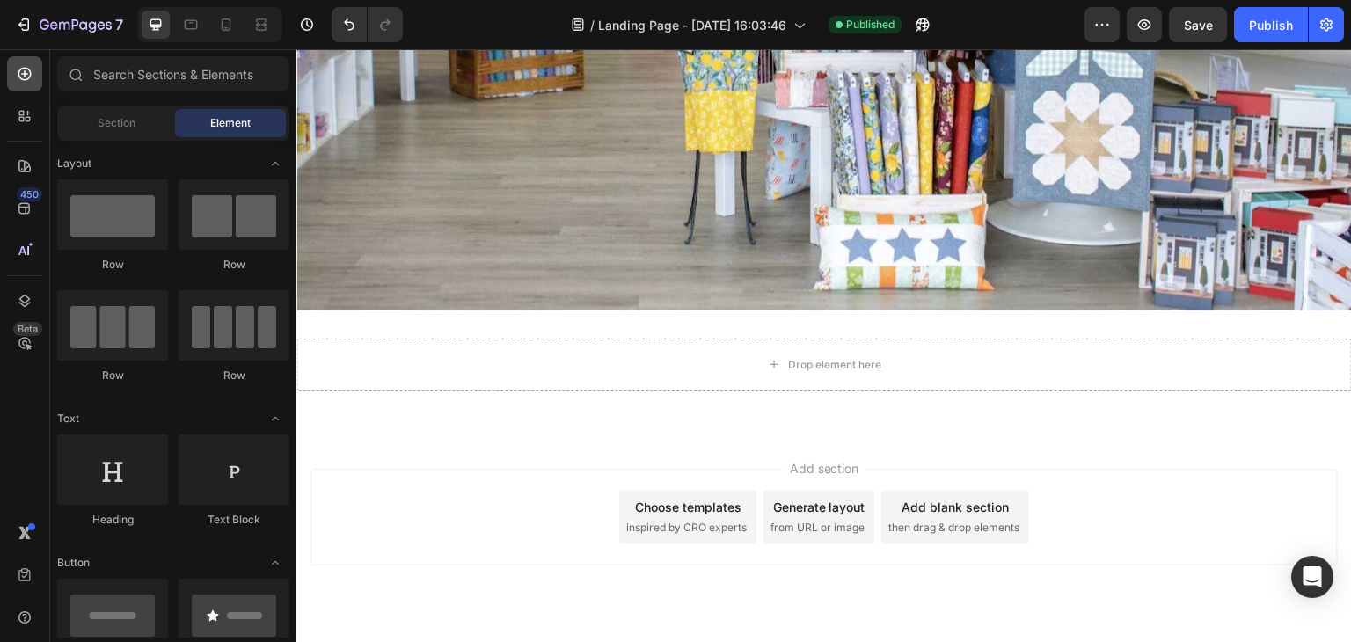
click at [12, 75] on div at bounding box center [24, 73] width 35 height 35
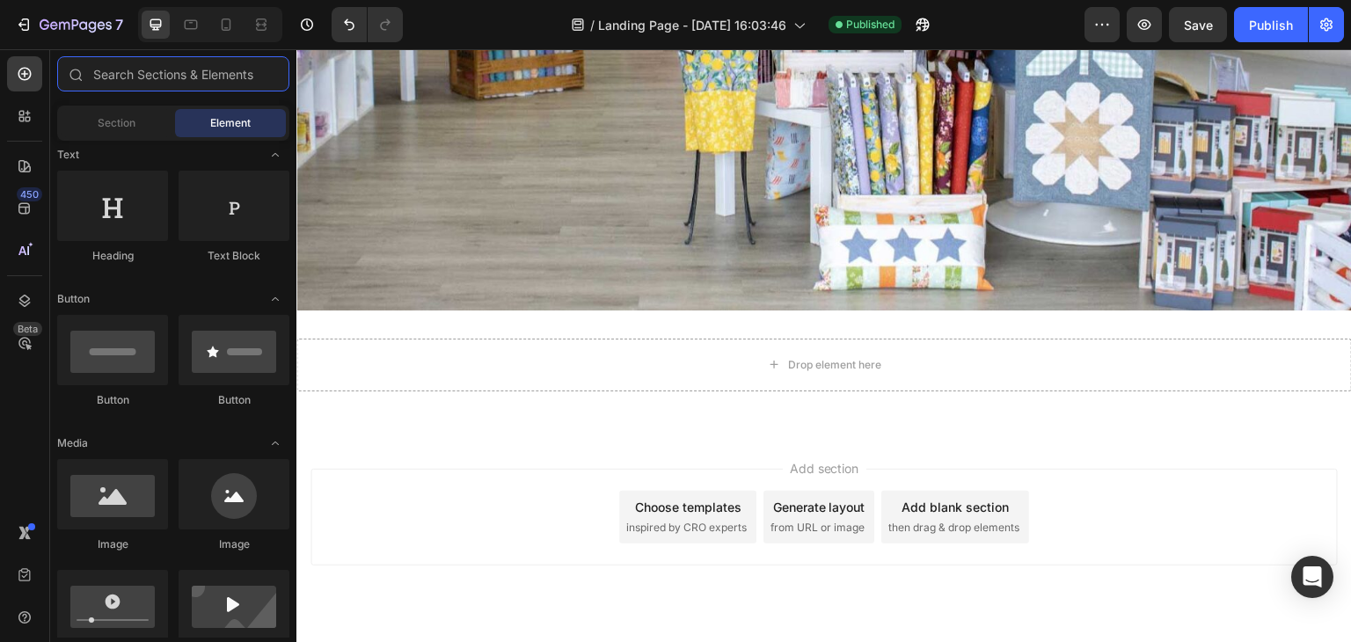
scroll to position [88, 0]
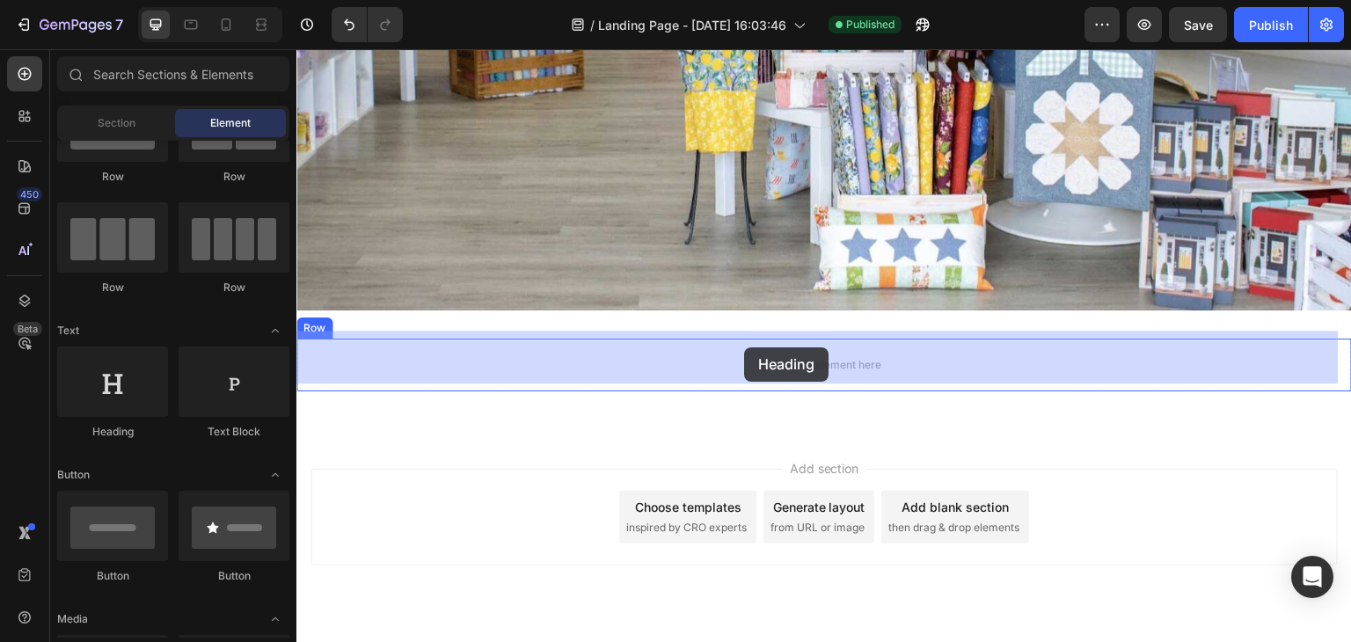
drag, startPoint x: 391, startPoint y: 444, endPoint x: 744, endPoint y: 347, distance: 365.7
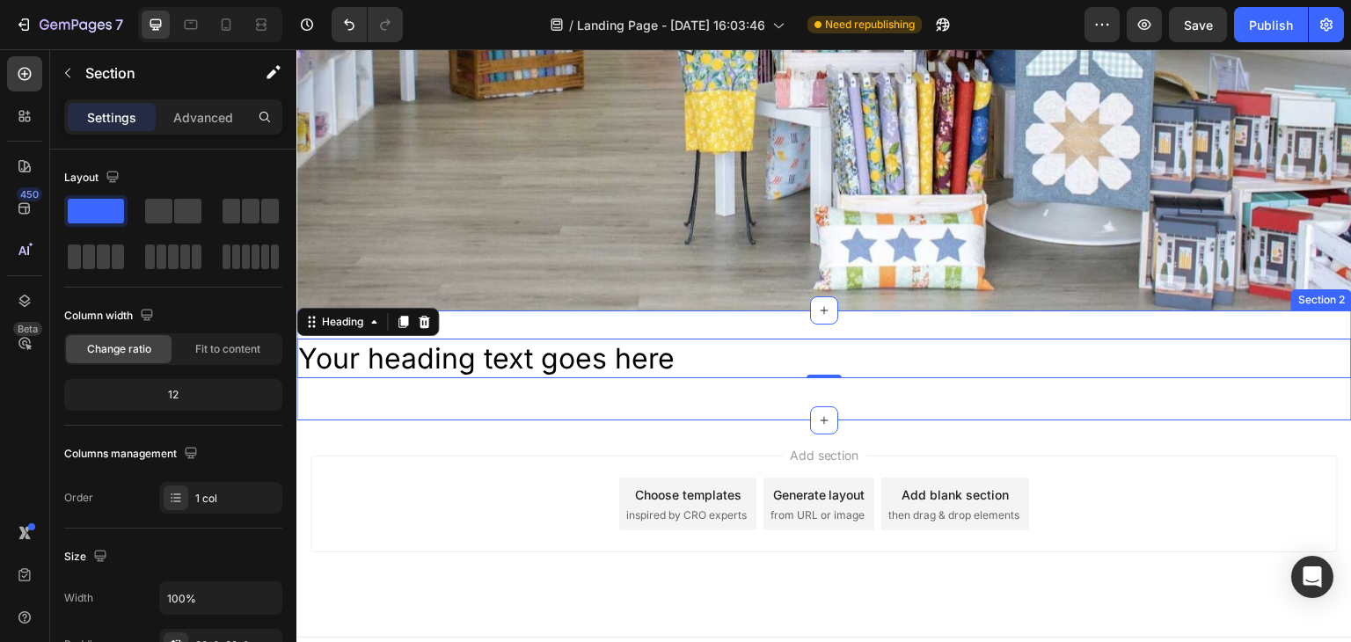
click at [787, 318] on div "Your heading text goes here Heading 0 Row Section 2" at bounding box center [823, 365] width 1055 height 111
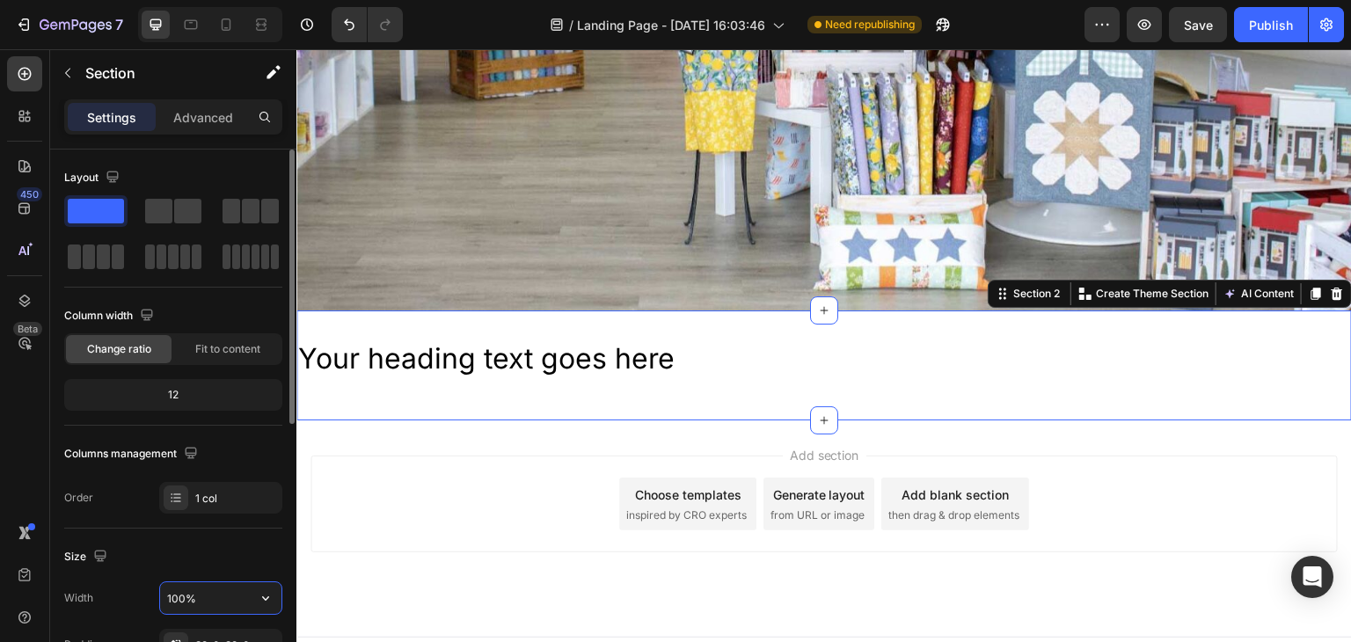
drag, startPoint x: 206, startPoint y: 601, endPoint x: 161, endPoint y: 605, distance: 45.1
click at [161, 605] on input "100%" at bounding box center [220, 598] width 121 height 32
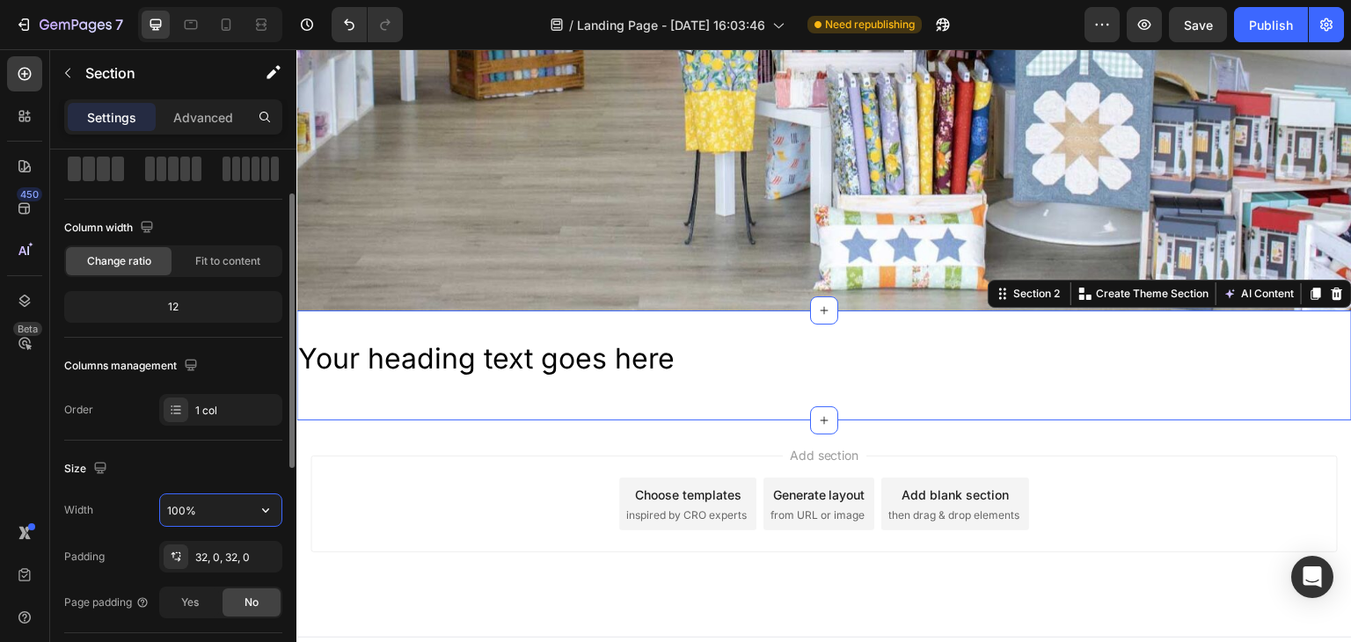
click at [259, 514] on icon "button" at bounding box center [266, 510] width 18 height 18
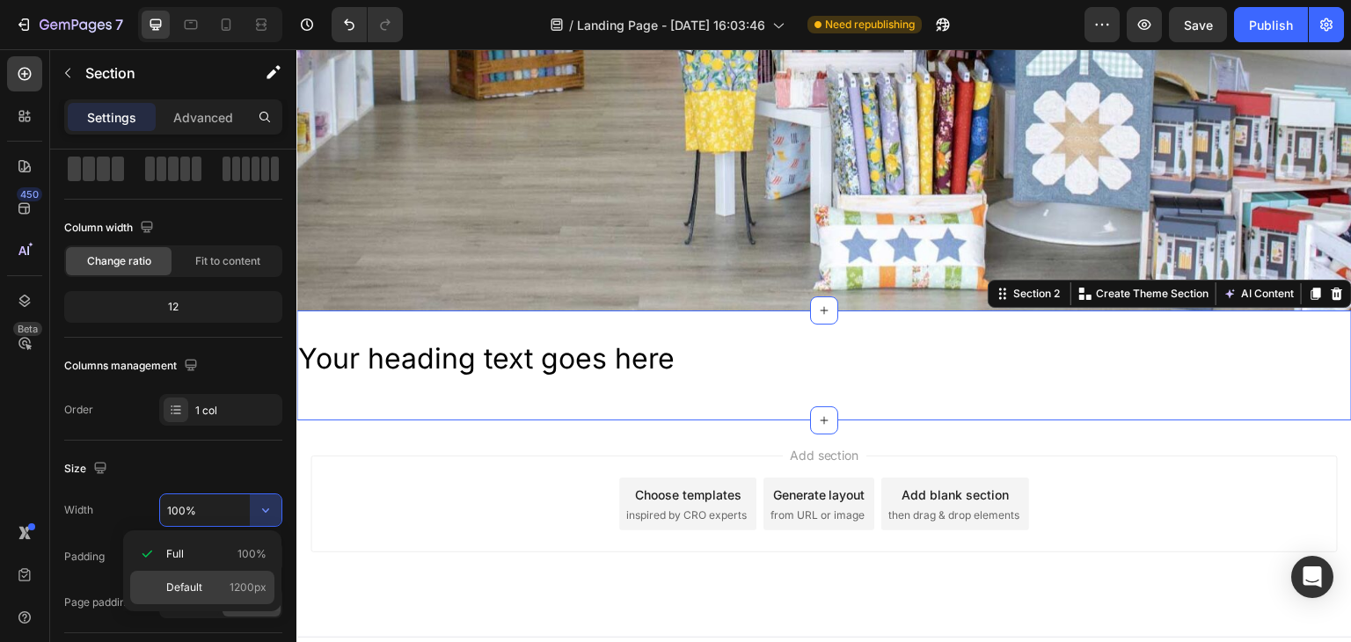
click at [180, 582] on span "Default" at bounding box center [184, 588] width 36 height 16
type input "1200"
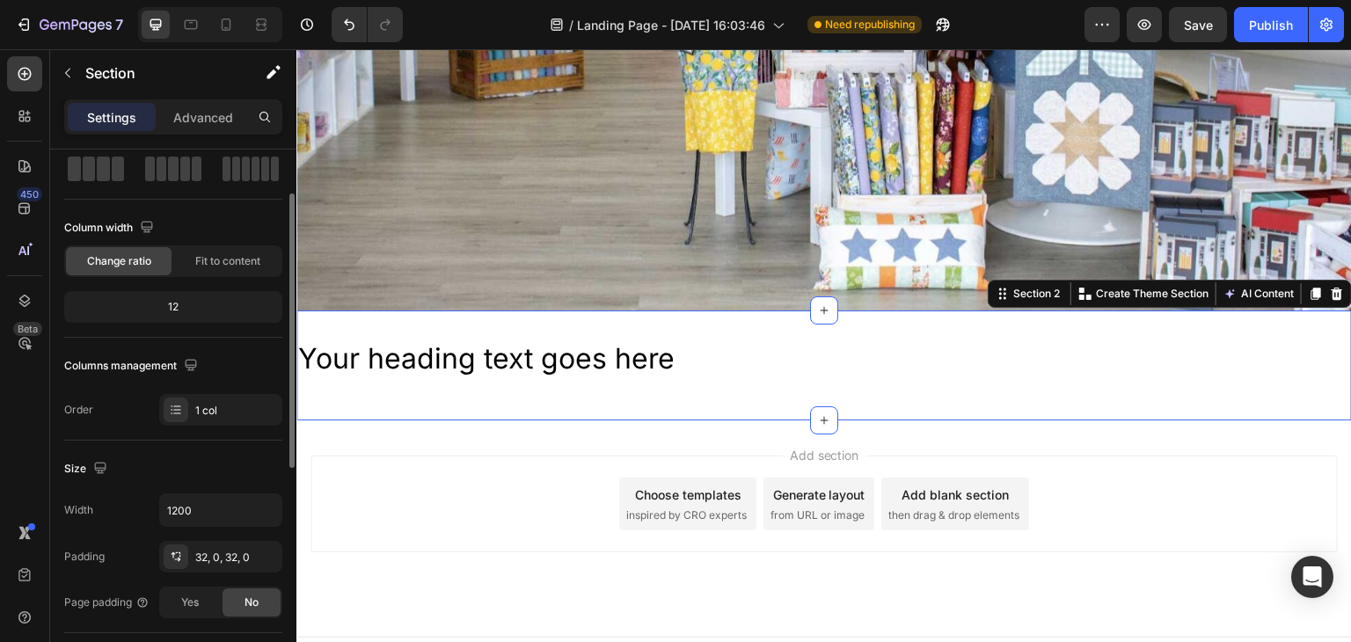
click at [179, 475] on div "Size" at bounding box center [173, 469] width 218 height 28
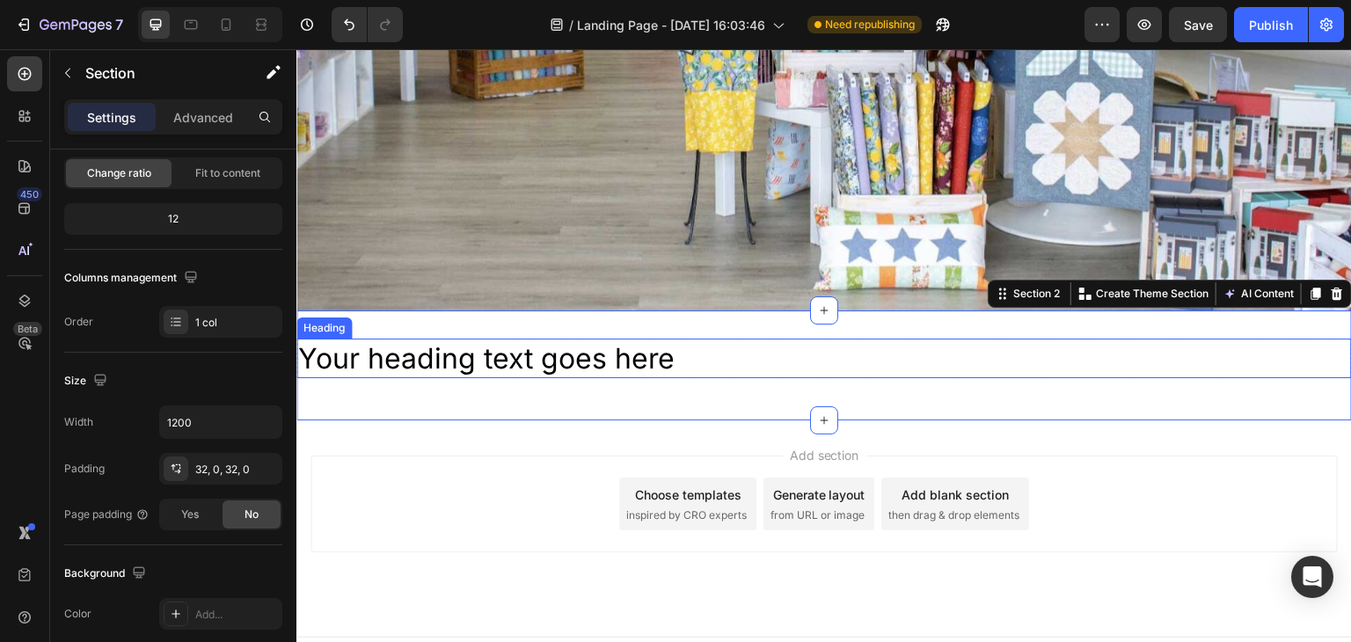
click at [673, 350] on h2 "Your heading text goes here" at bounding box center [823, 359] width 1055 height 40
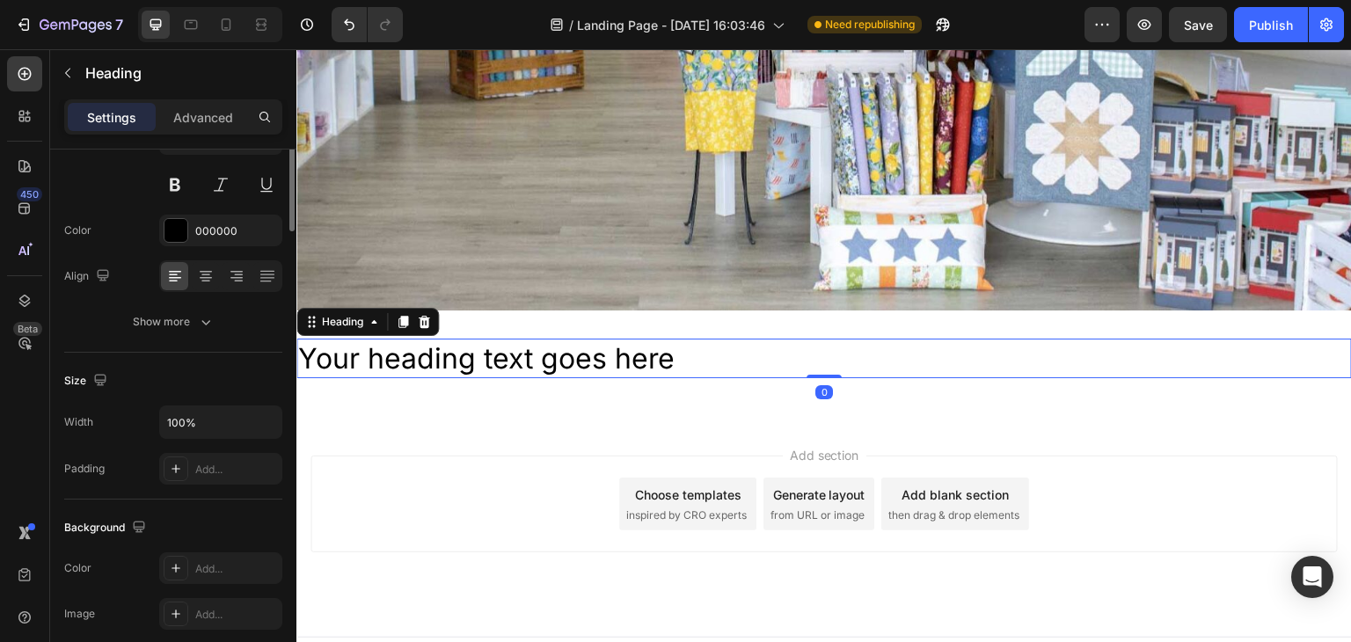
scroll to position [0, 0]
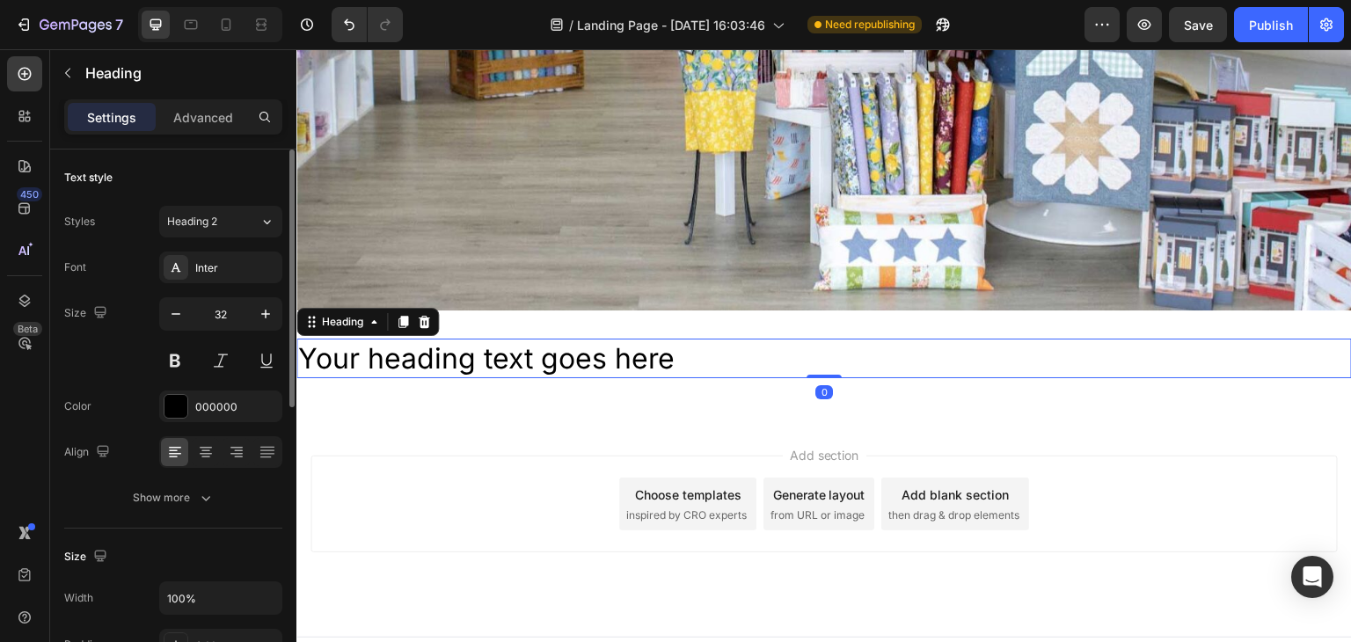
click at [673, 350] on h2 "Your heading text goes here" at bounding box center [823, 359] width 1055 height 40
click at [673, 350] on p "Your heading text goes here" at bounding box center [824, 358] width 1052 height 37
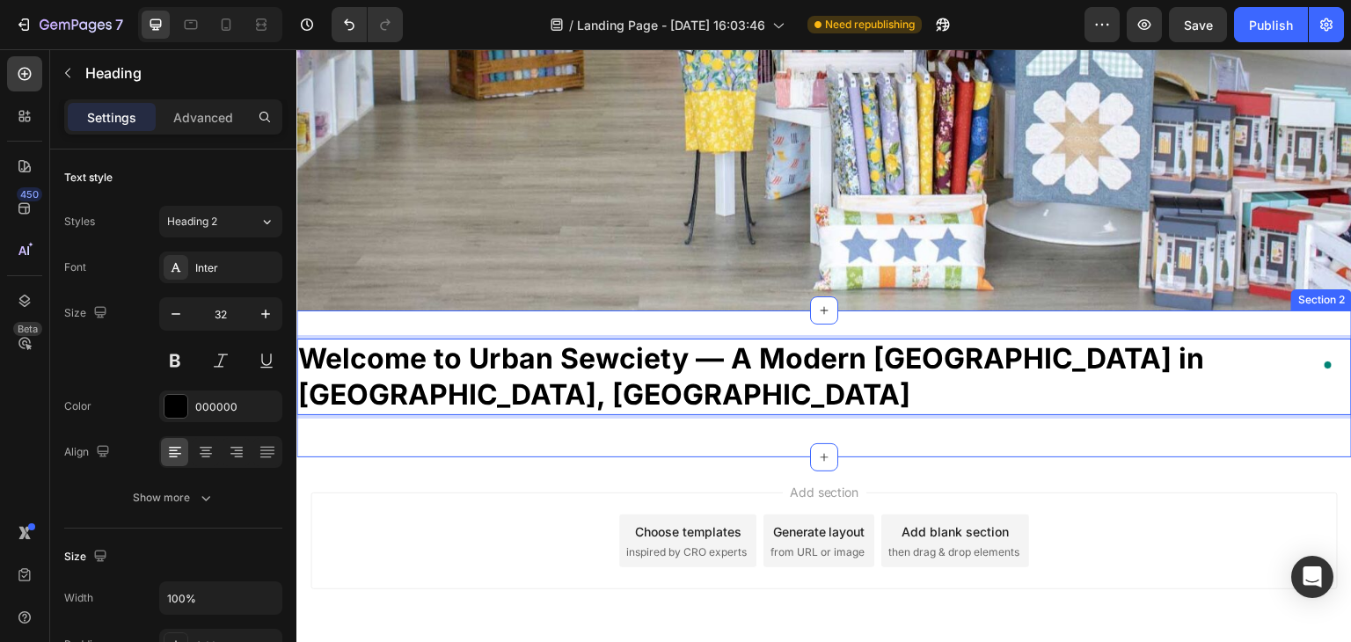
click at [521, 395] on div "Welcome to Urban Sewciety — A Modern [GEOGRAPHIC_DATA] in [GEOGRAPHIC_DATA], [G…" at bounding box center [823, 383] width 1055 height 147
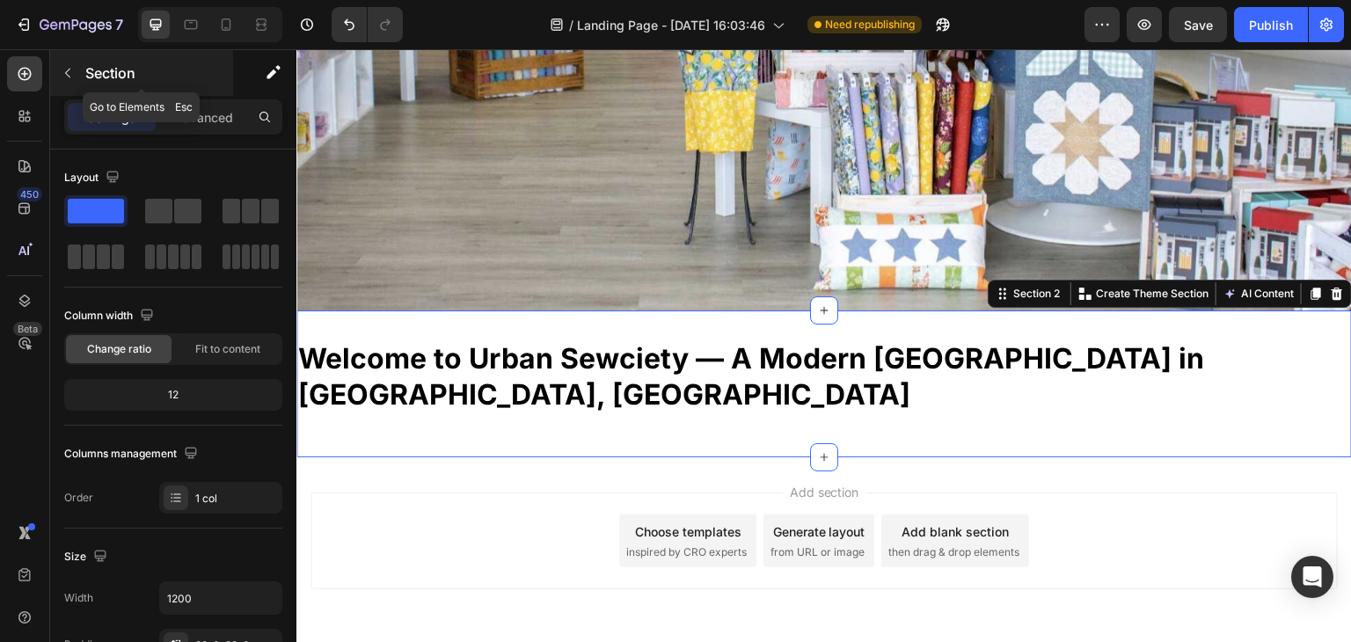
click at [62, 71] on icon "button" at bounding box center [68, 73] width 14 height 14
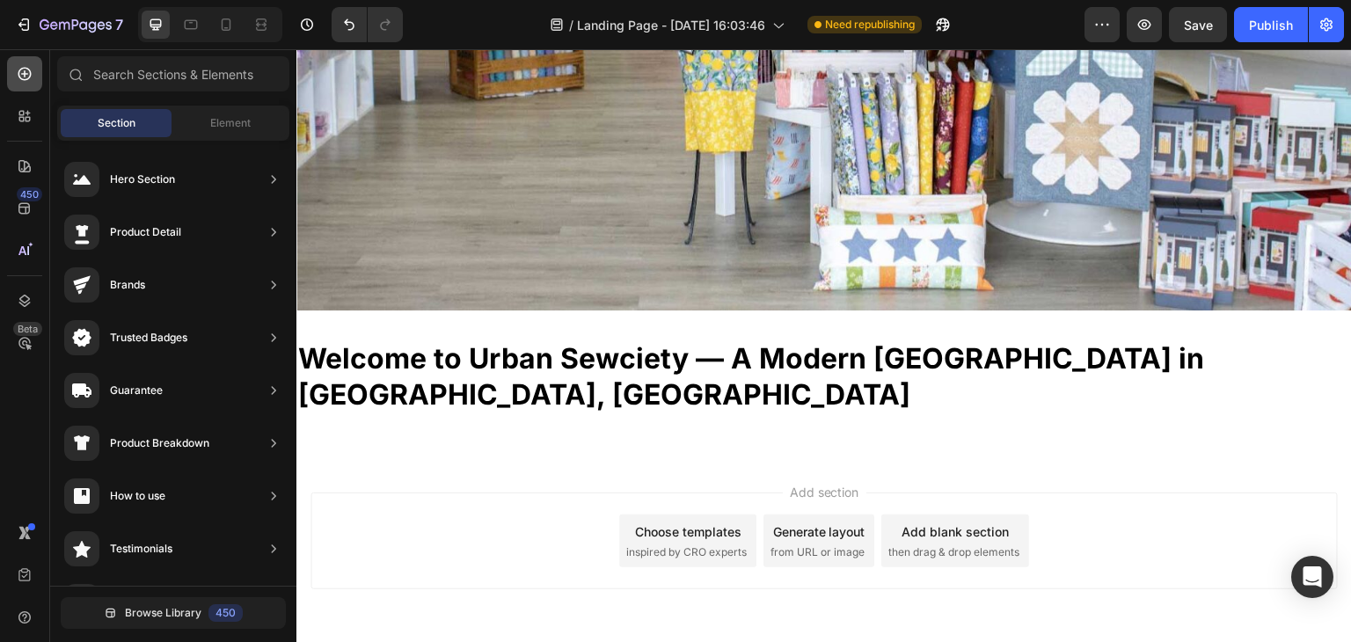
click at [35, 74] on div at bounding box center [24, 73] width 35 height 35
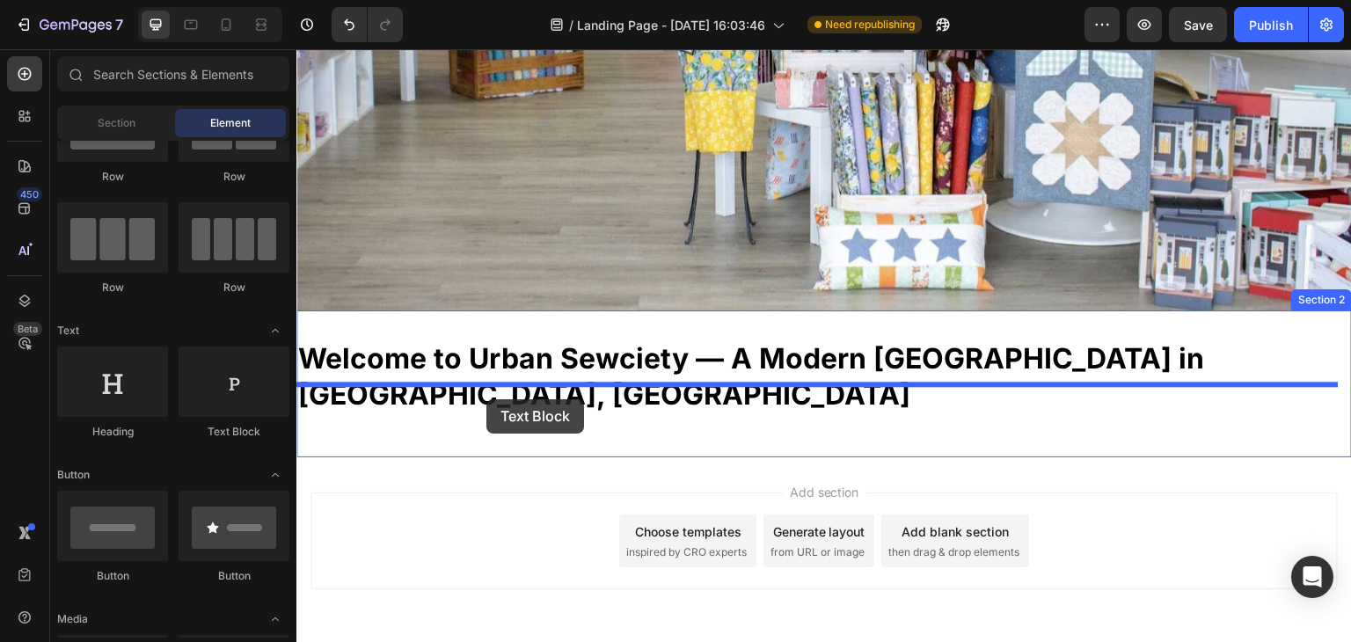
drag, startPoint x: 529, startPoint y: 439, endPoint x: 486, endPoint y: 399, distance: 57.9
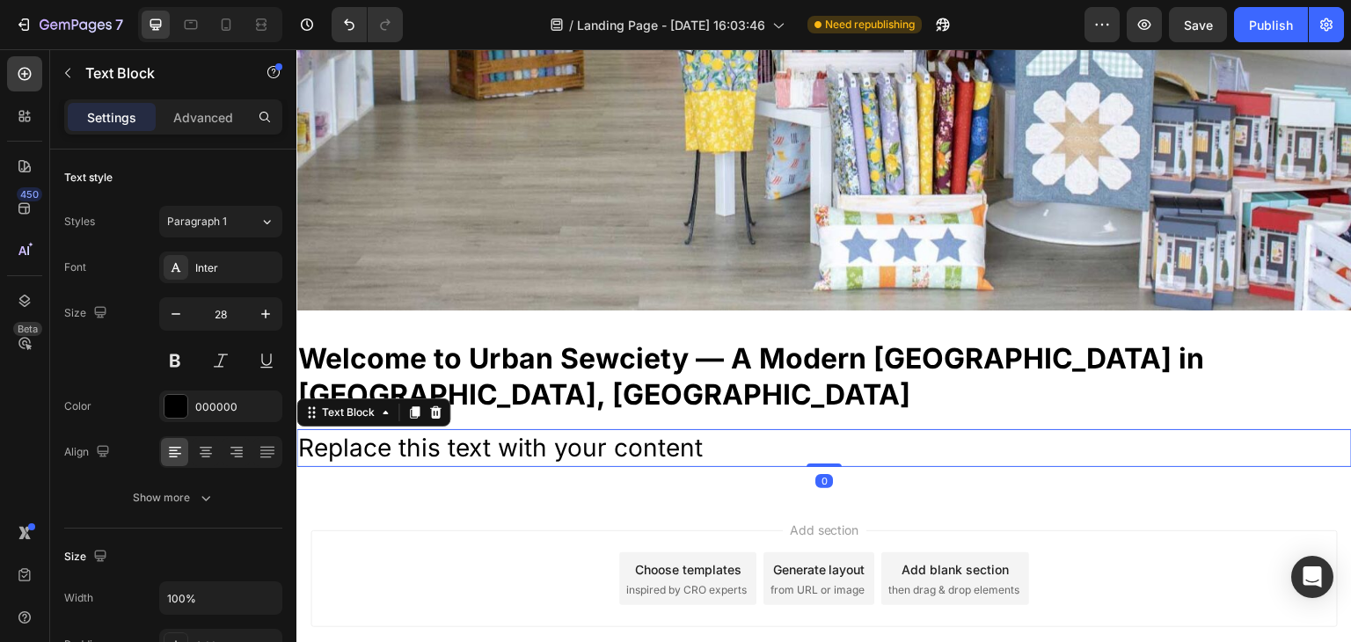
click at [690, 429] on div "Replace this text with your content" at bounding box center [823, 448] width 1055 height 38
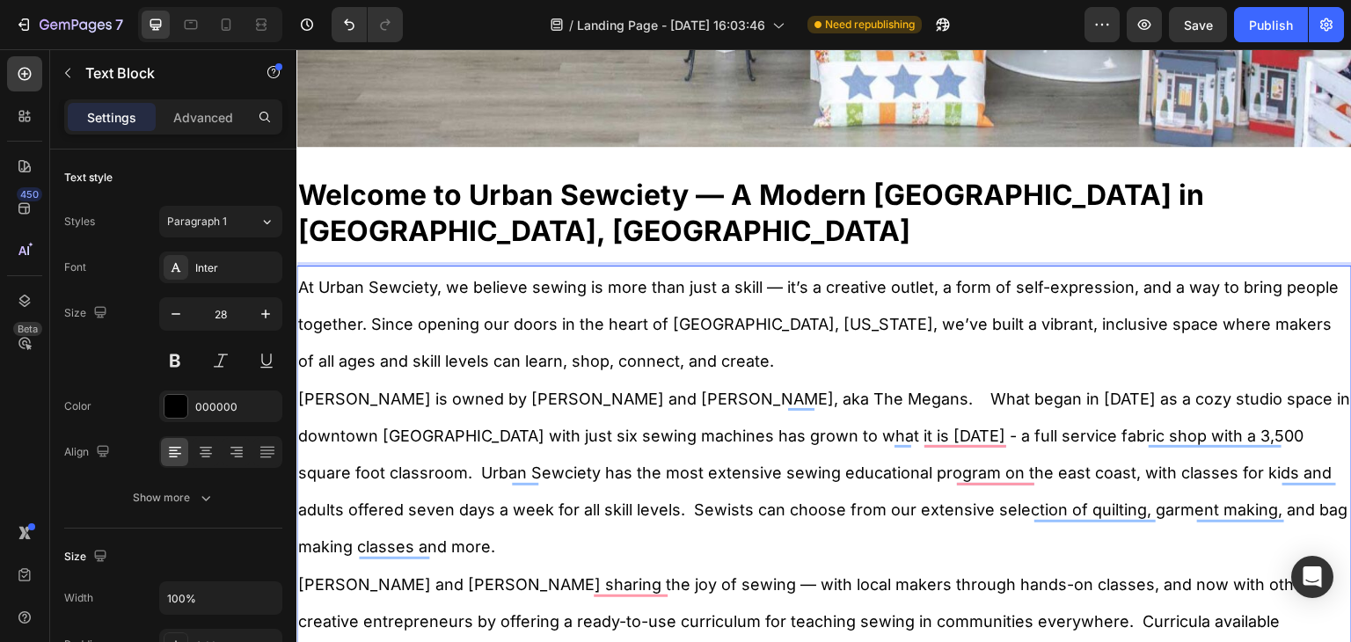
click at [511, 330] on p "At Urban Sewciety, we believe sewing is more than just a skill — it’s a creativ…" at bounding box center [824, 323] width 1052 height 112
click at [417, 278] on span "At Urban Sewciety, we believe sewing is more than just a skill — it’s a creativ…" at bounding box center [818, 324] width 1040 height 92
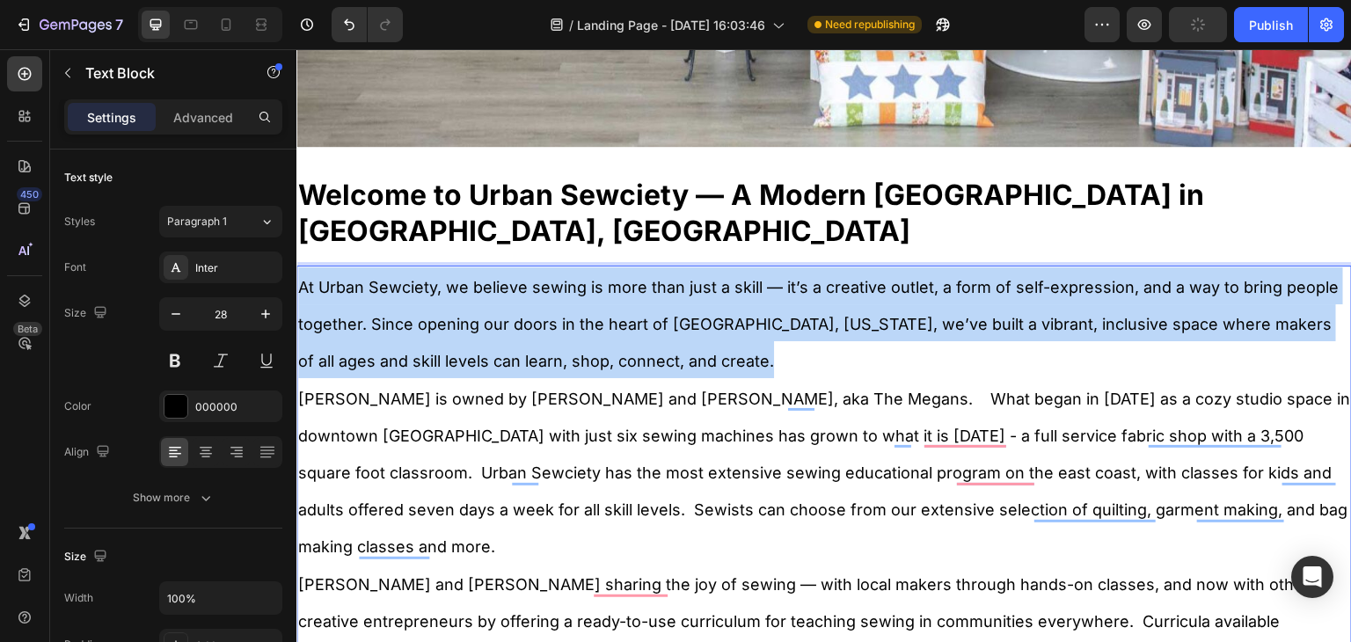
click at [417, 278] on span "At Urban Sewciety, we believe sewing is more than just a skill — it’s a creativ…" at bounding box center [818, 324] width 1040 height 92
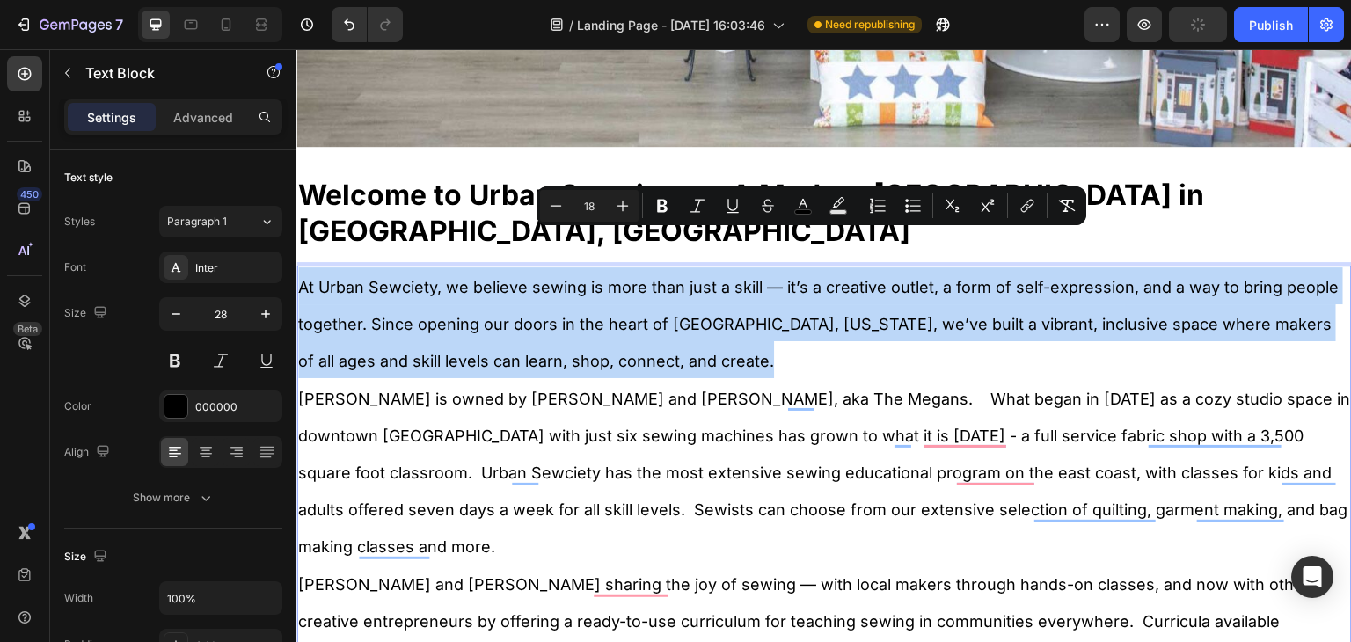
click at [417, 278] on span "At Urban Sewciety, we believe sewing is more than just a skill — it’s a creativ…" at bounding box center [818, 324] width 1040 height 92
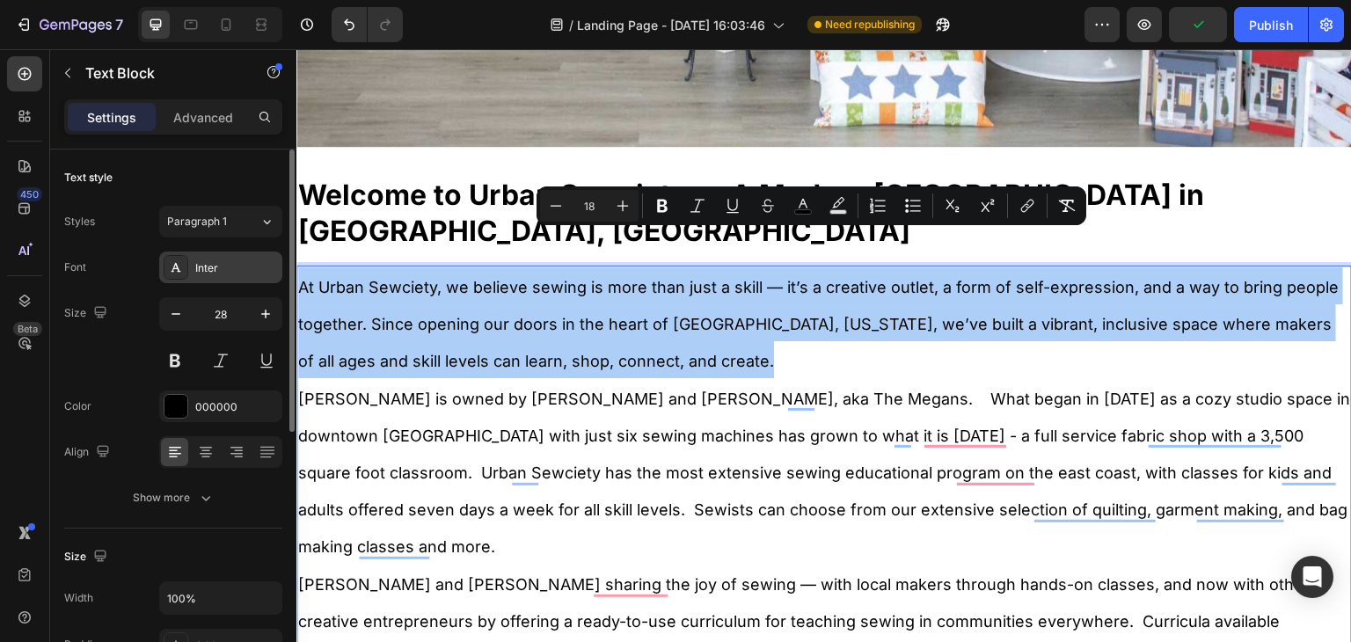
click at [230, 279] on div "Inter" at bounding box center [220, 268] width 123 height 32
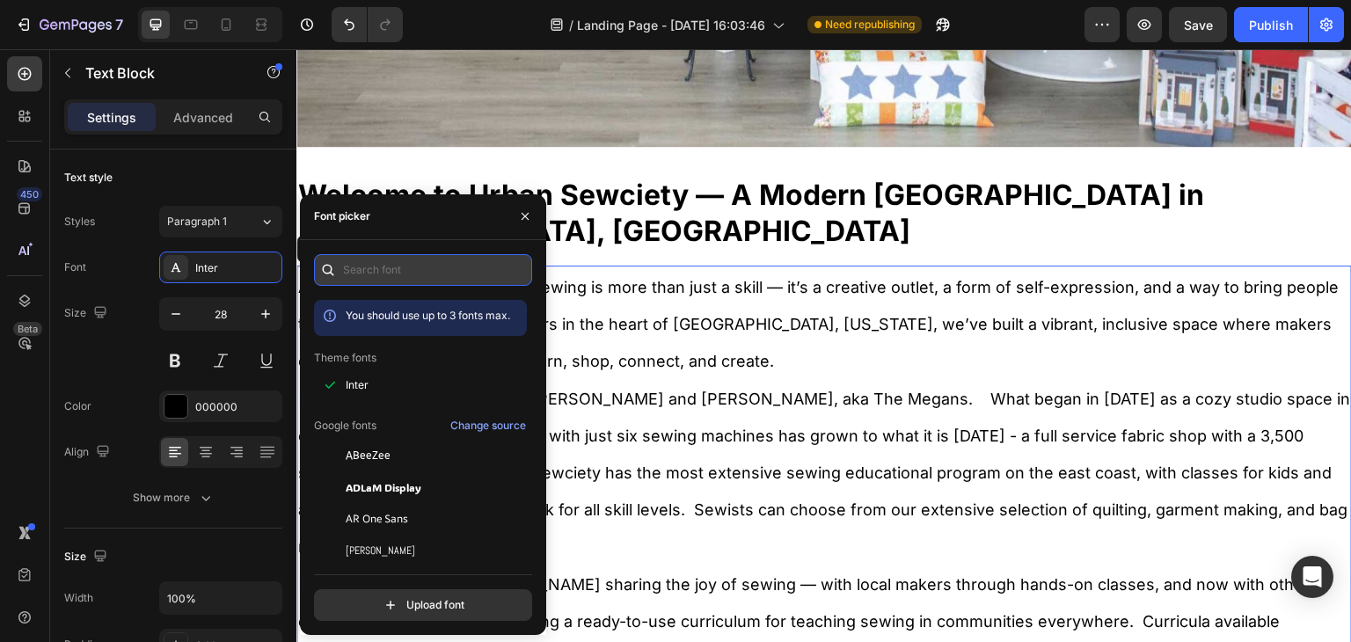
click at [389, 276] on input "text" at bounding box center [423, 270] width 218 height 32
paste input "lato"
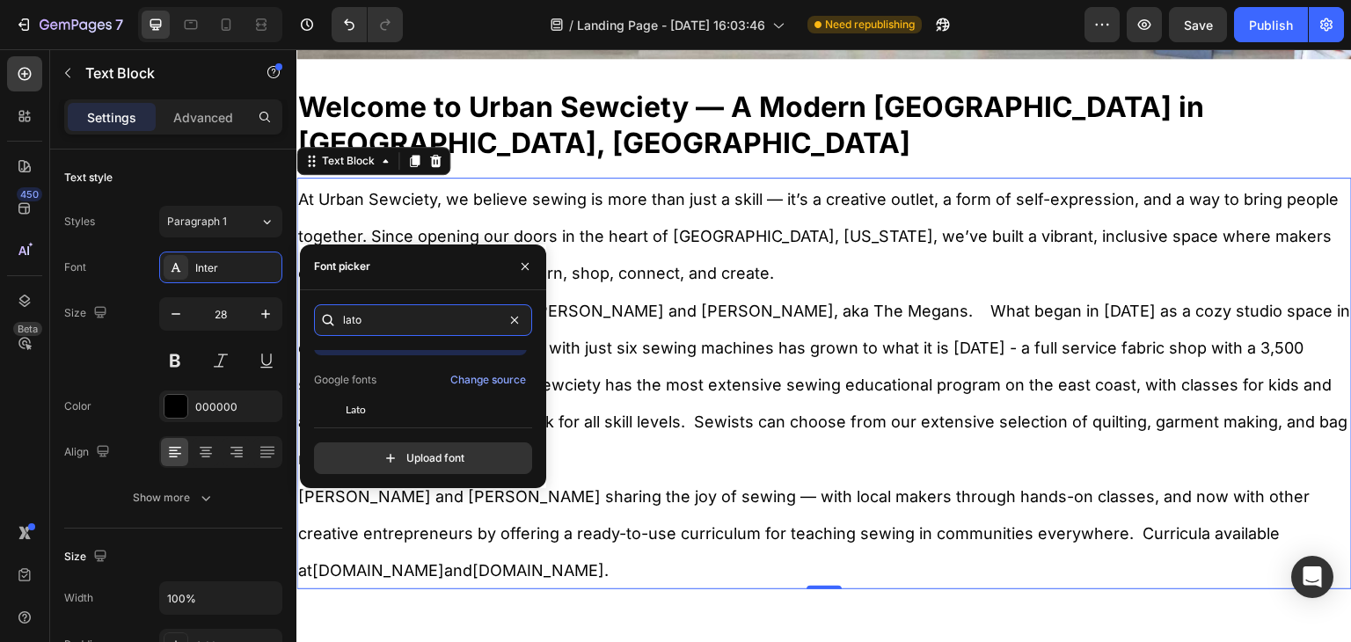
scroll to position [43, 0]
type input "lato"
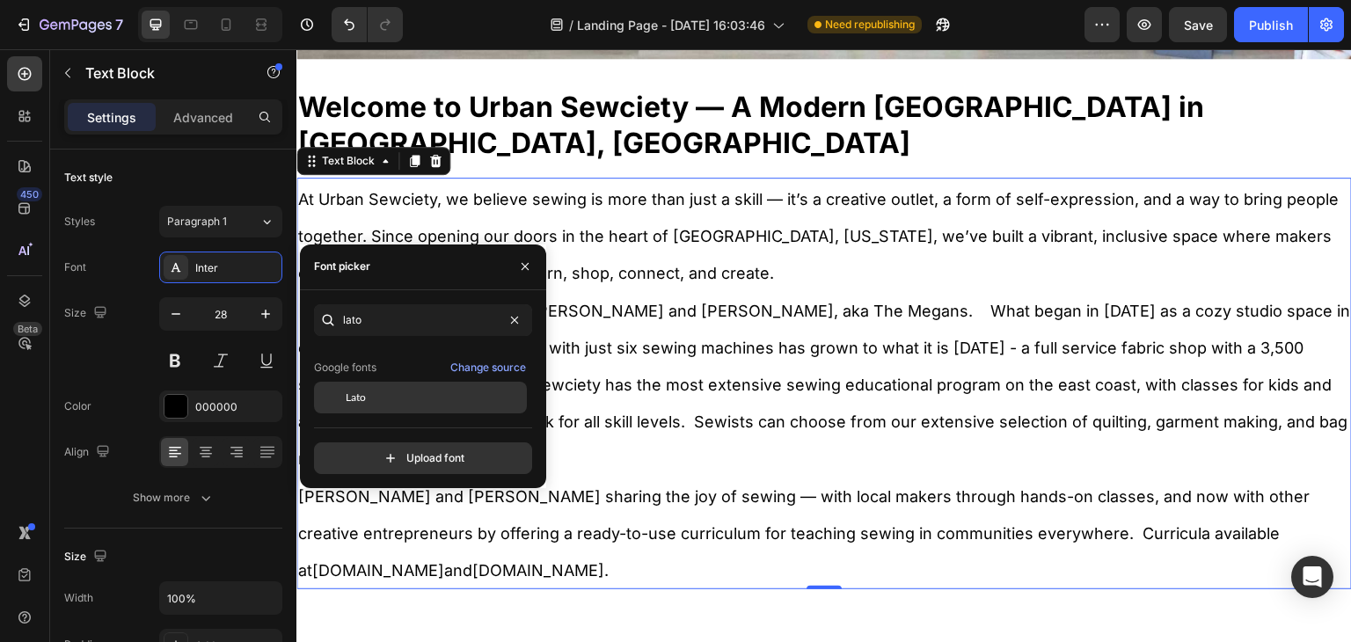
click at [371, 391] on div "Lato" at bounding box center [435, 398] width 178 height 16
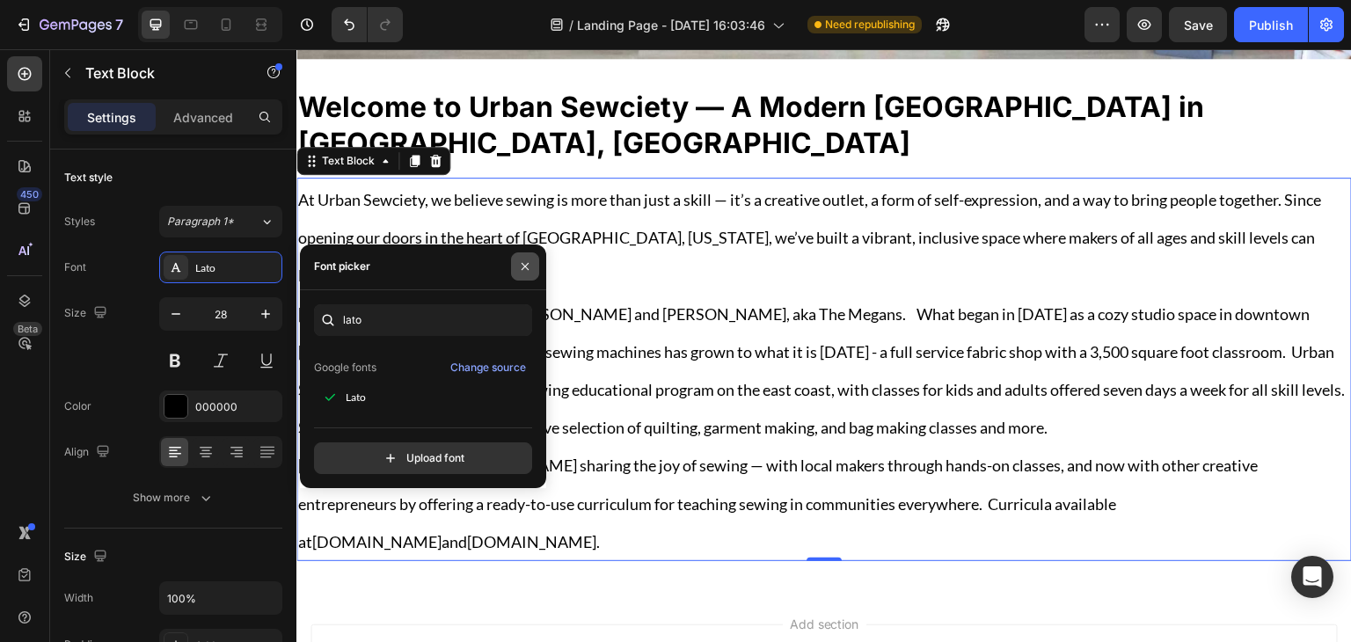
click at [517, 272] on button "button" at bounding box center [525, 266] width 28 height 28
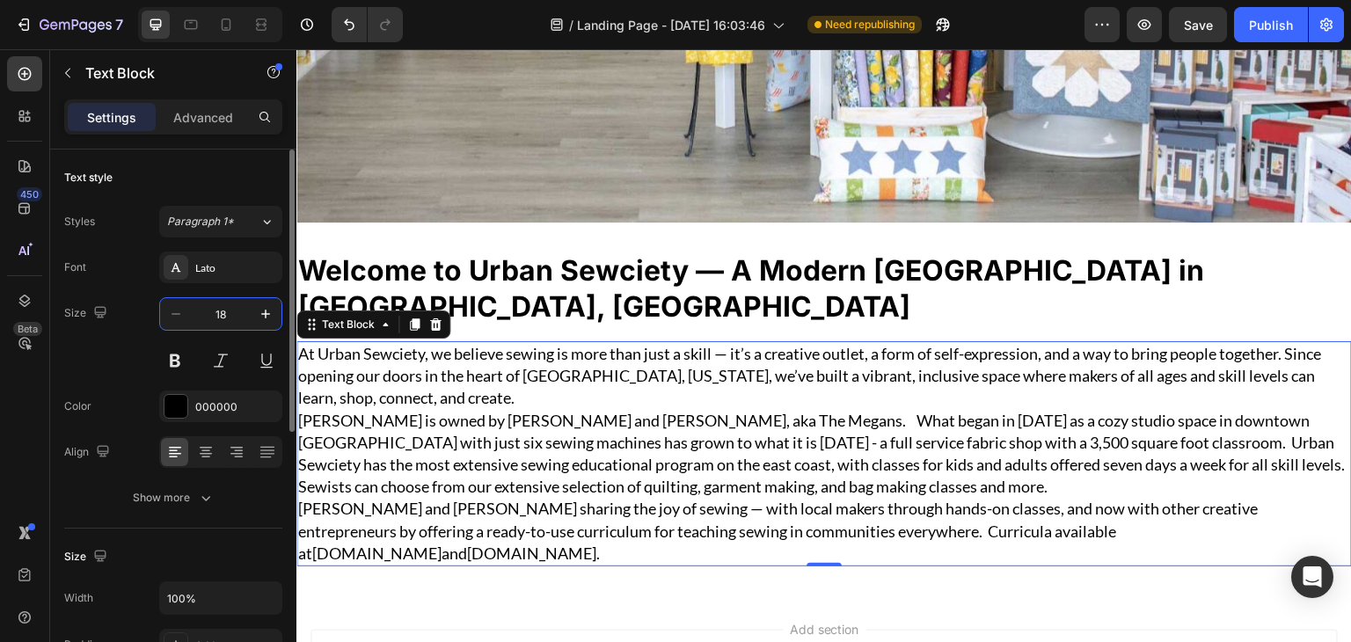
scroll to position [635, 0]
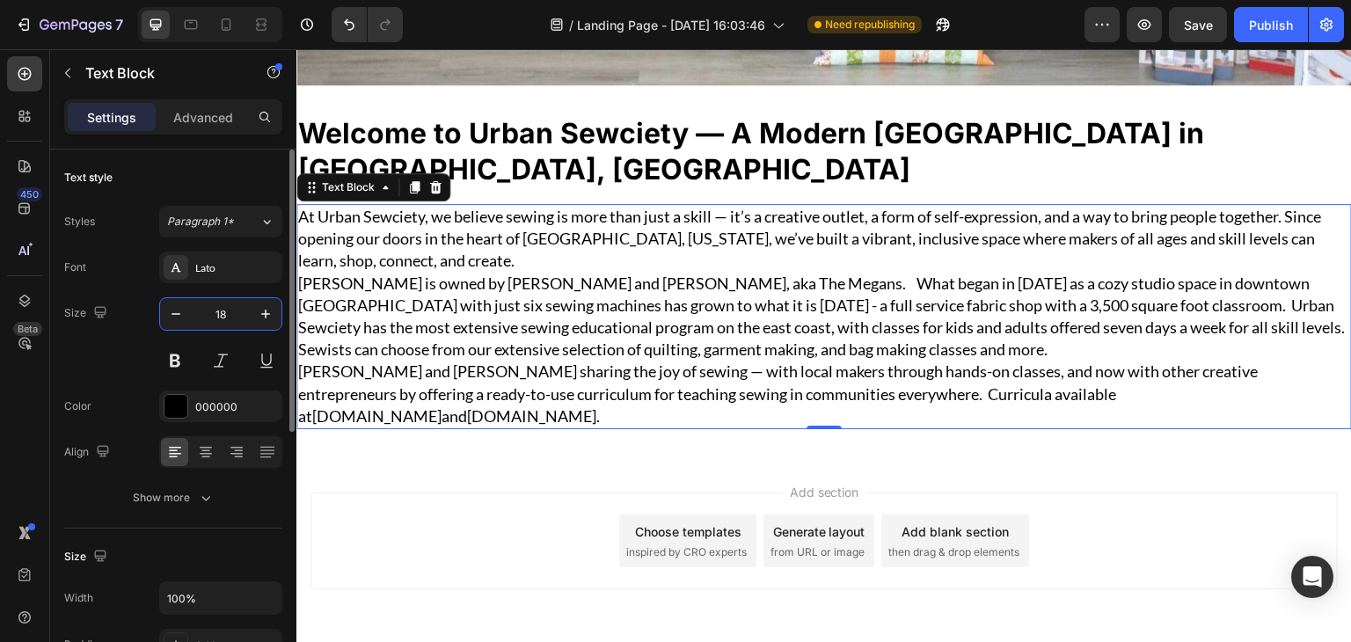
type input "18"
click at [78, 340] on div "Size 18" at bounding box center [173, 336] width 218 height 79
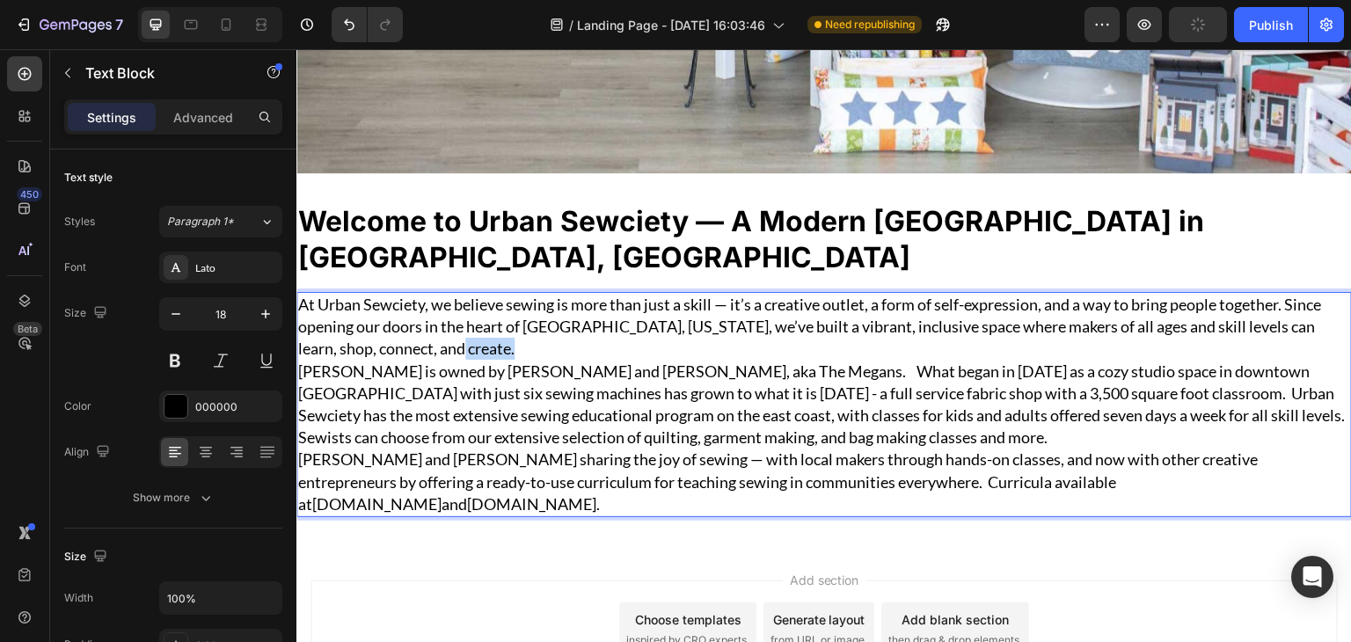
click at [623, 302] on p "At Urban Sewciety, we believe sewing is more than just a skill — it’s a creativ…" at bounding box center [824, 327] width 1052 height 67
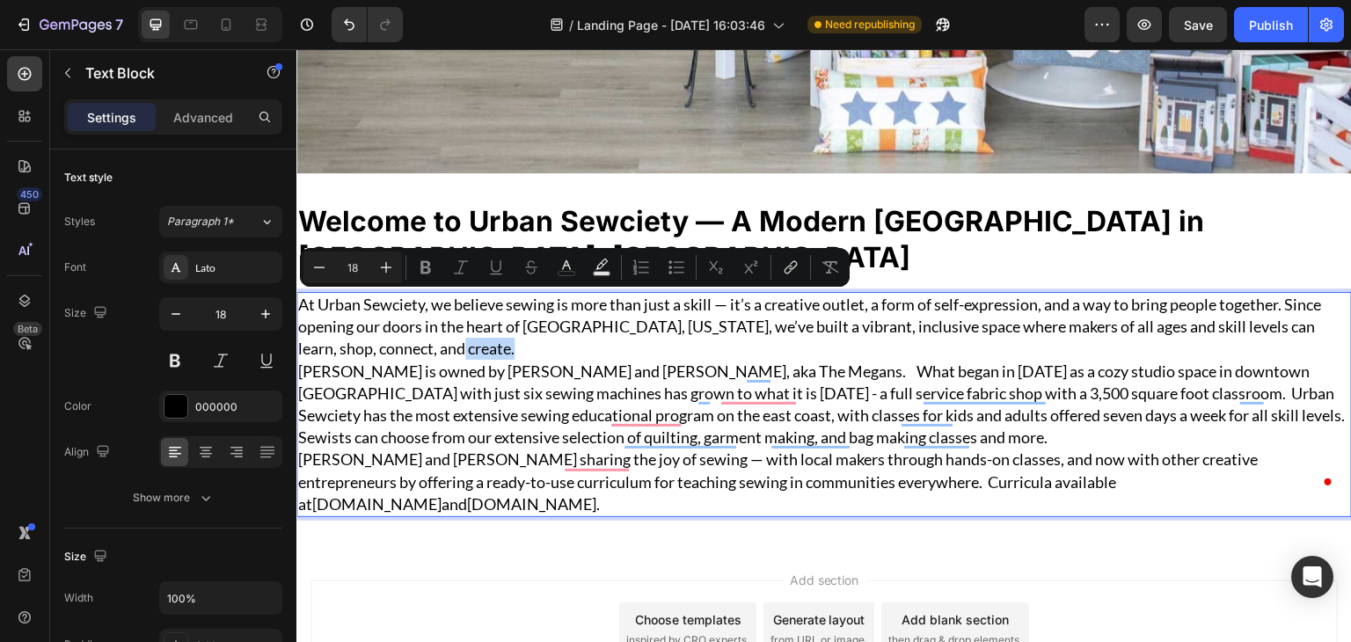
click at [488, 306] on p "At Urban Sewciety, we believe sewing is more than just a skill — it’s a creativ…" at bounding box center [824, 327] width 1052 height 67
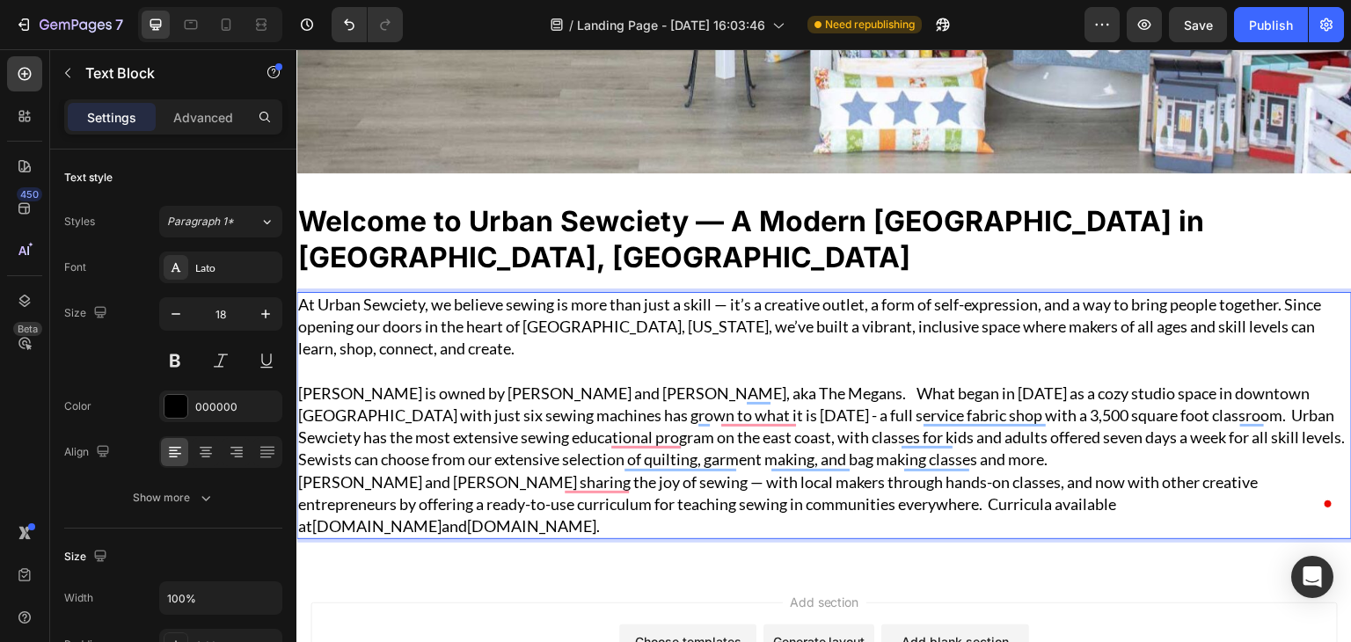
click at [988, 412] on p "[PERSON_NAME] is owned by [PERSON_NAME] and [PERSON_NAME], aka The Megans. What…" at bounding box center [824, 427] width 1052 height 89
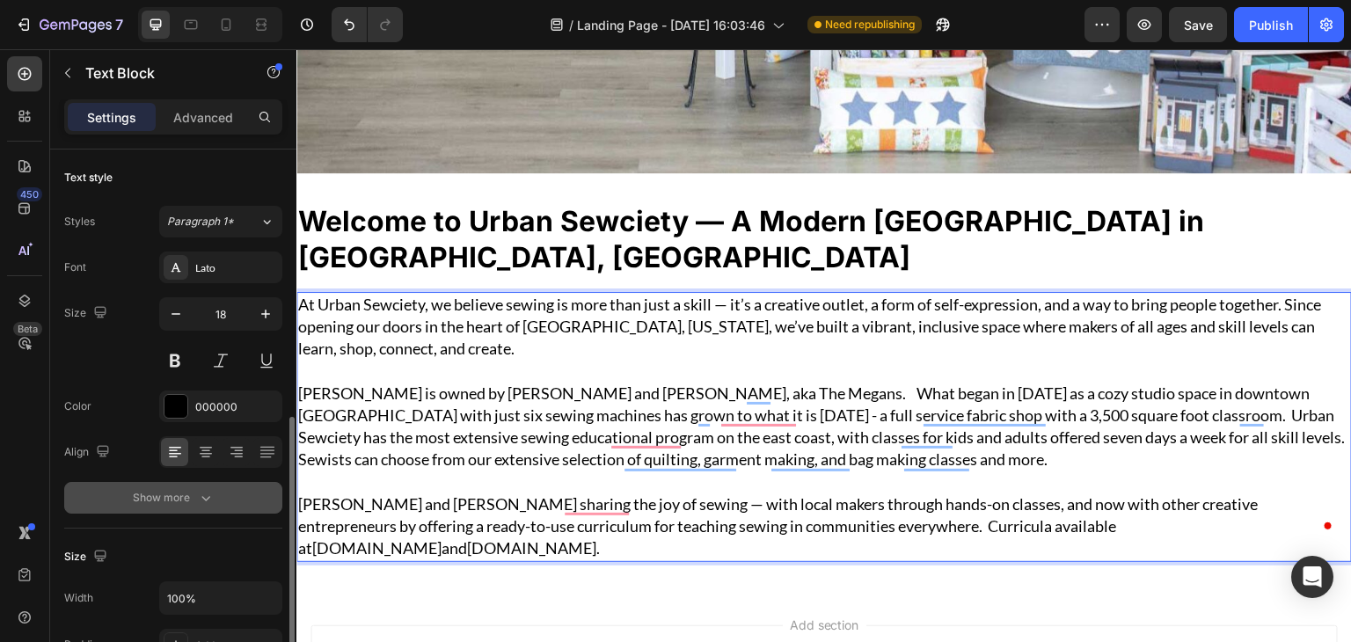
scroll to position [264, 0]
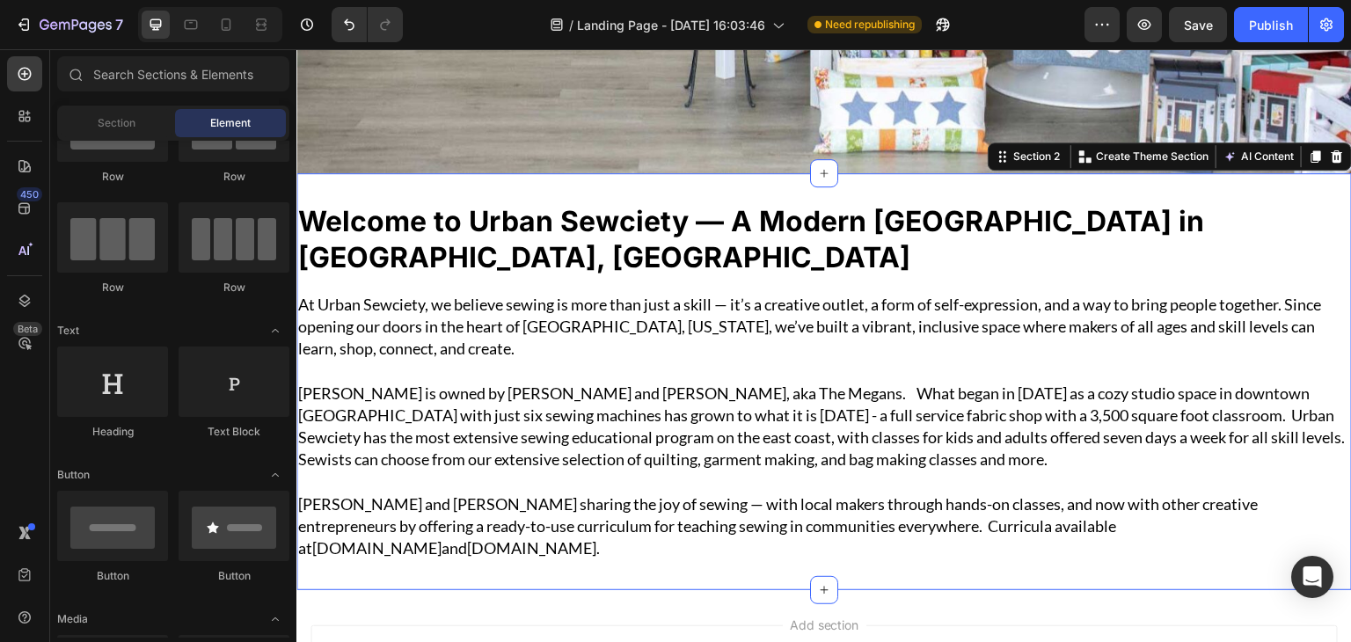
click at [532, 179] on div "⁠⁠⁠⁠⁠⁠⁠ Welcome to Urban Sewciety — A Modern Maker’s [GEOGRAPHIC_DATA] in [GEOG…" at bounding box center [823, 381] width 1055 height 417
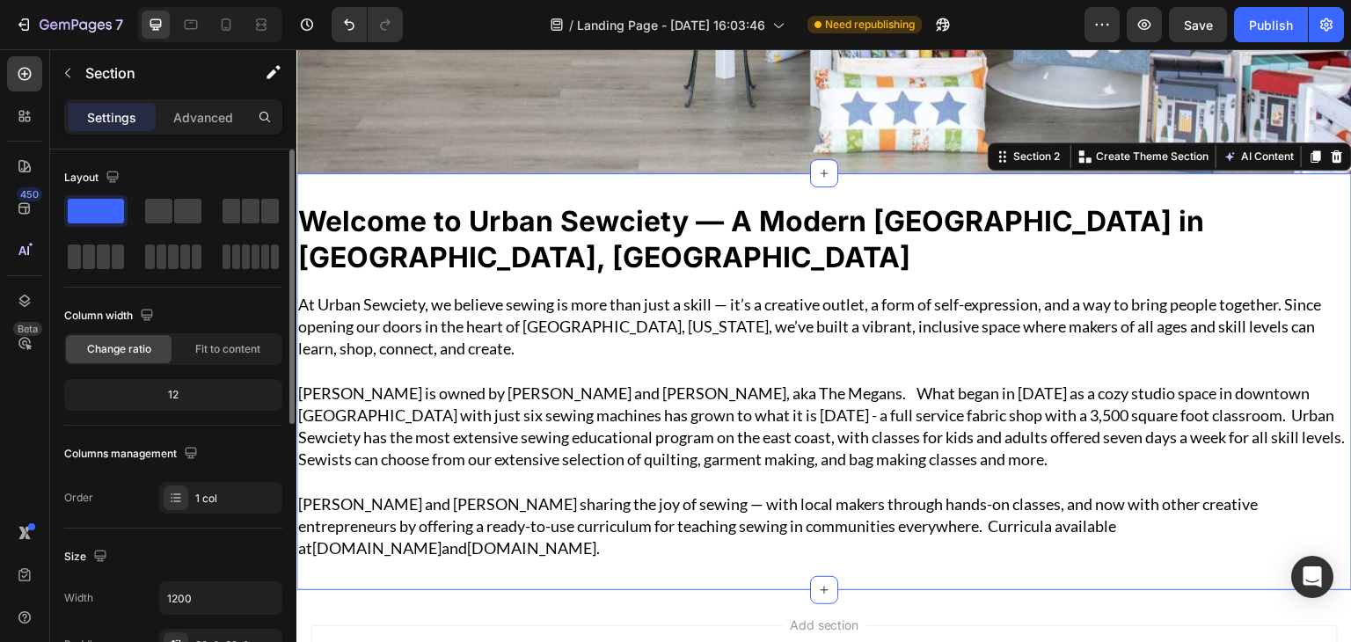
scroll to position [88, 0]
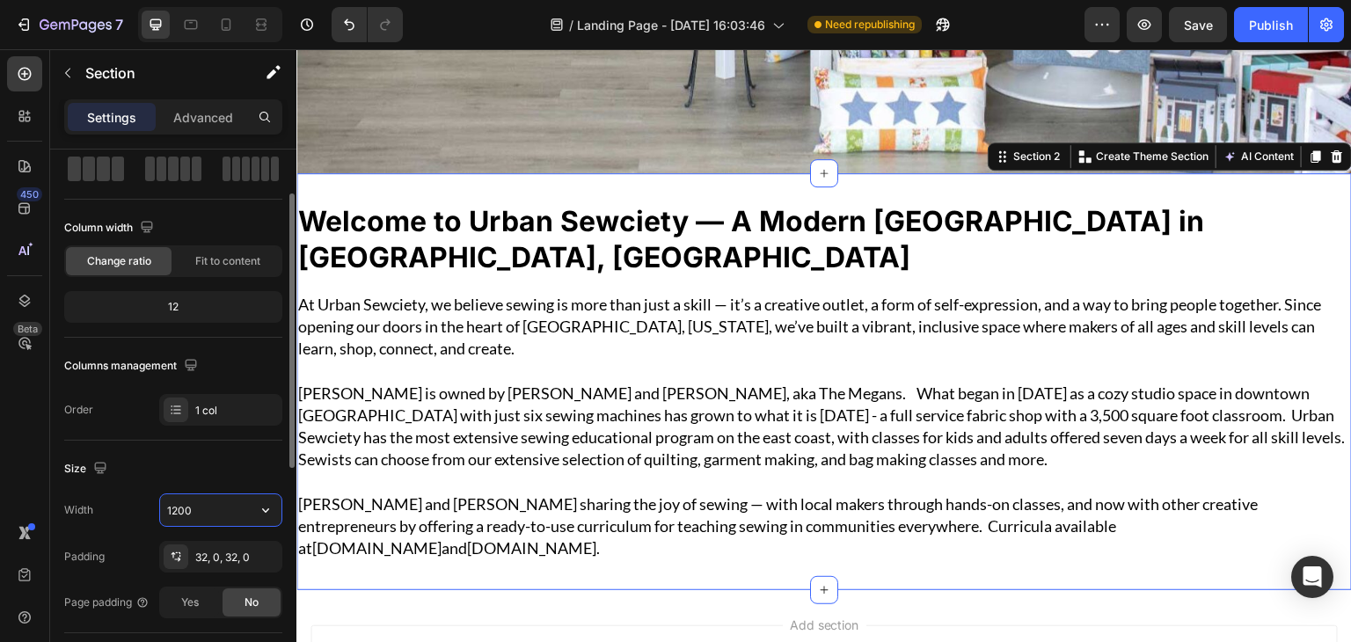
click at [222, 509] on input "1200" at bounding box center [220, 510] width 121 height 32
type input "1232"
click at [157, 474] on div "Size" at bounding box center [173, 469] width 218 height 28
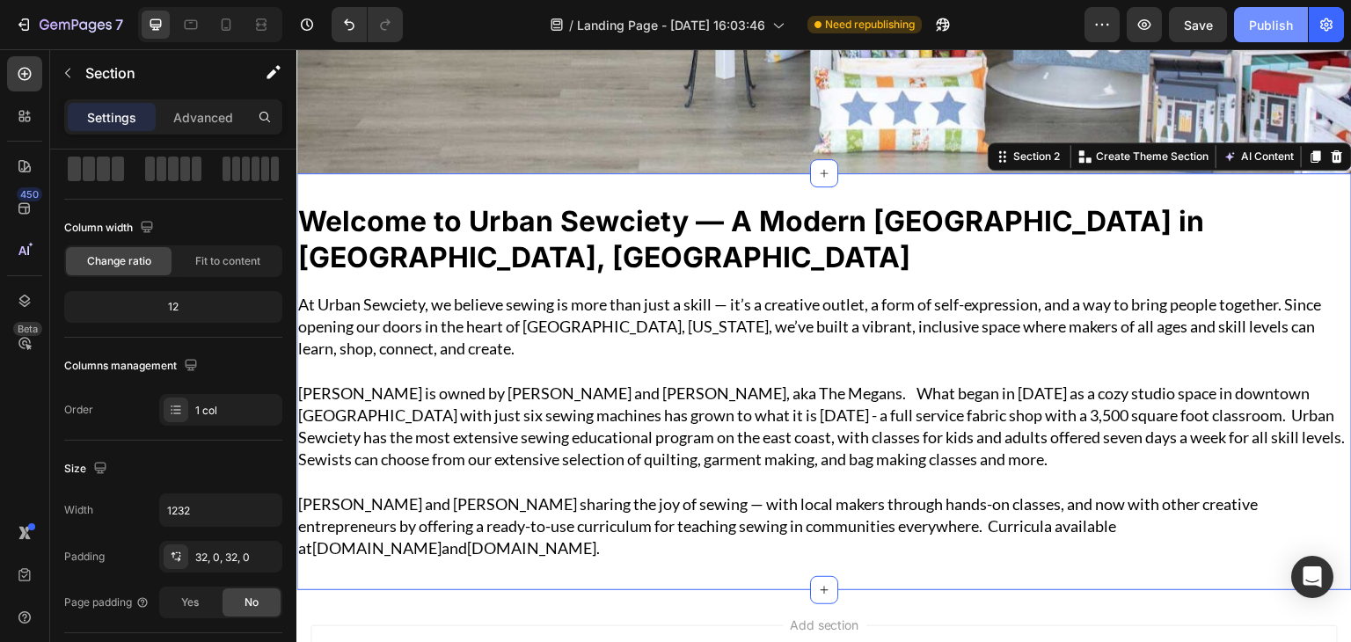
click at [1290, 20] on div "Publish" at bounding box center [1271, 25] width 44 height 18
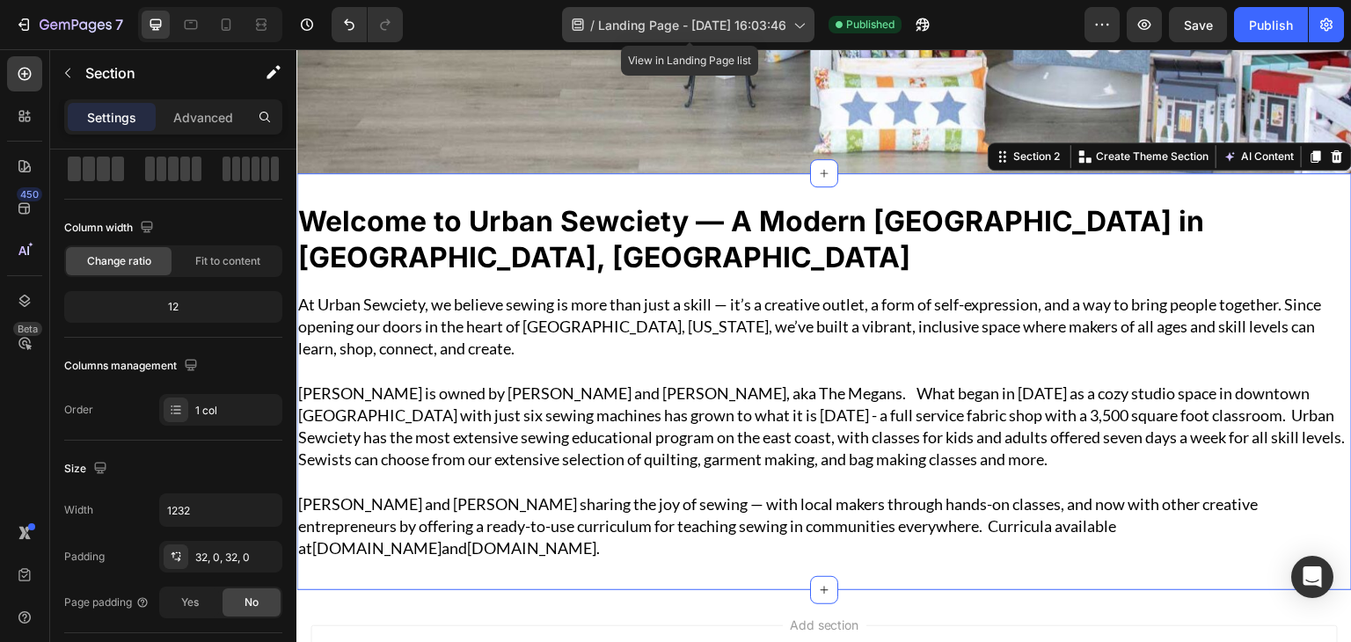
click at [782, 27] on span "Landing Page - [DATE] 16:03:46" at bounding box center [692, 25] width 188 height 18
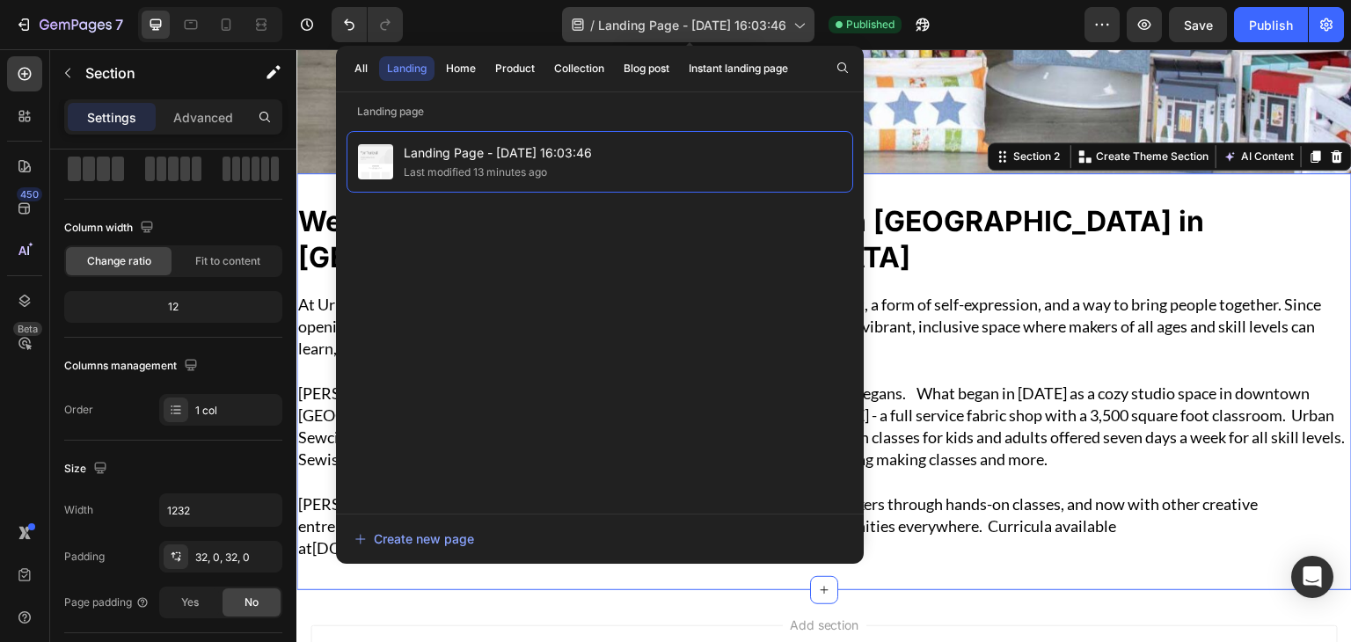
click at [652, 23] on span "Landing Page - [DATE] 16:03:46" at bounding box center [692, 25] width 188 height 18
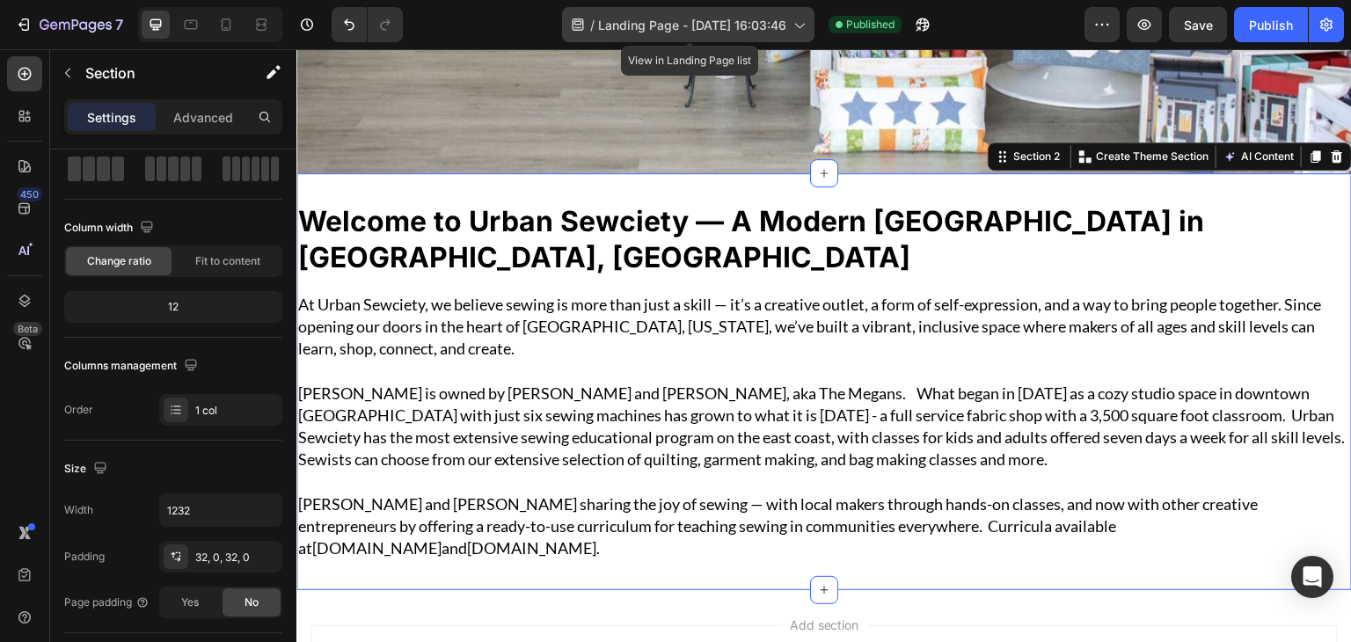
click at [652, 23] on span "Landing Page - [DATE] 16:03:46" at bounding box center [692, 25] width 188 height 18
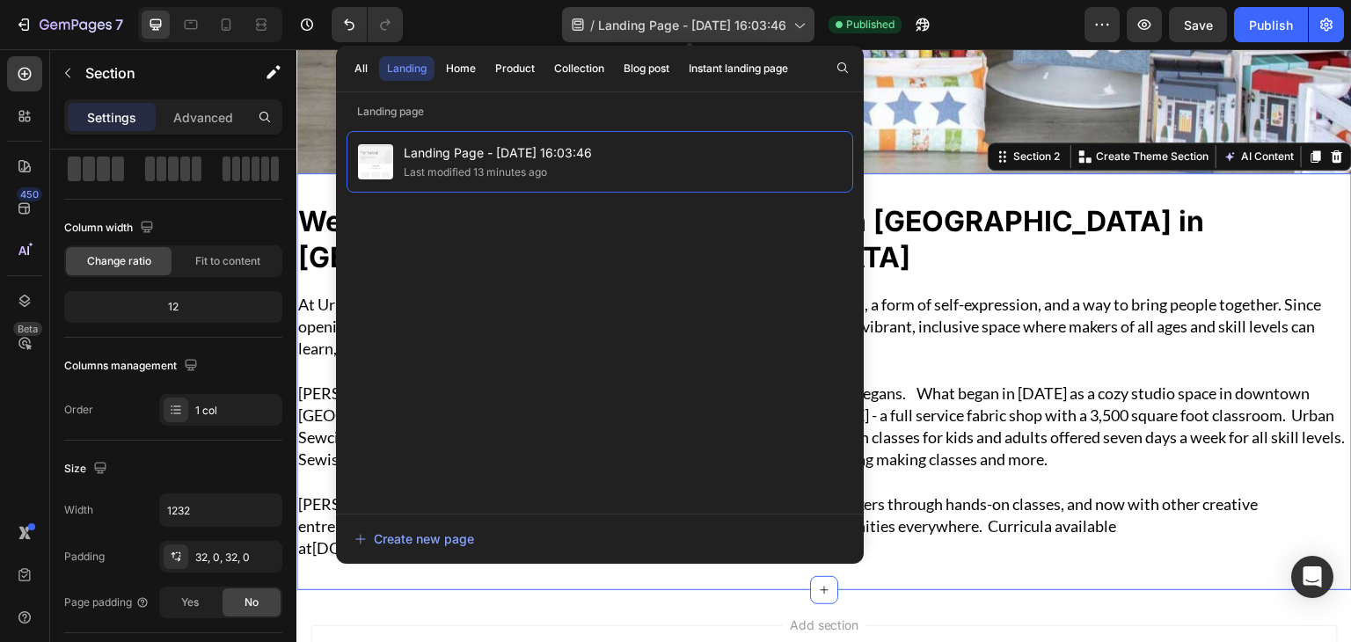
click at [652, 23] on span "Landing Page - [DATE] 16:03:46" at bounding box center [692, 25] width 188 height 18
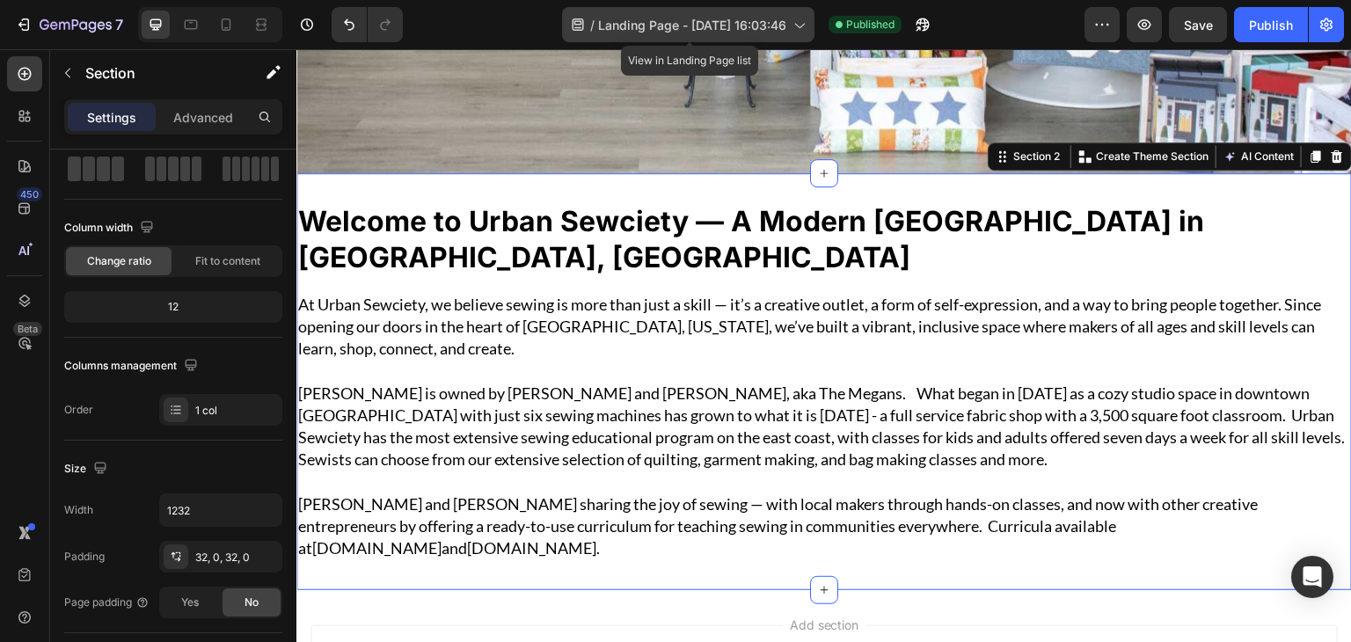
click at [652, 23] on span "Landing Page - [DATE] 16:03:46" at bounding box center [692, 25] width 188 height 18
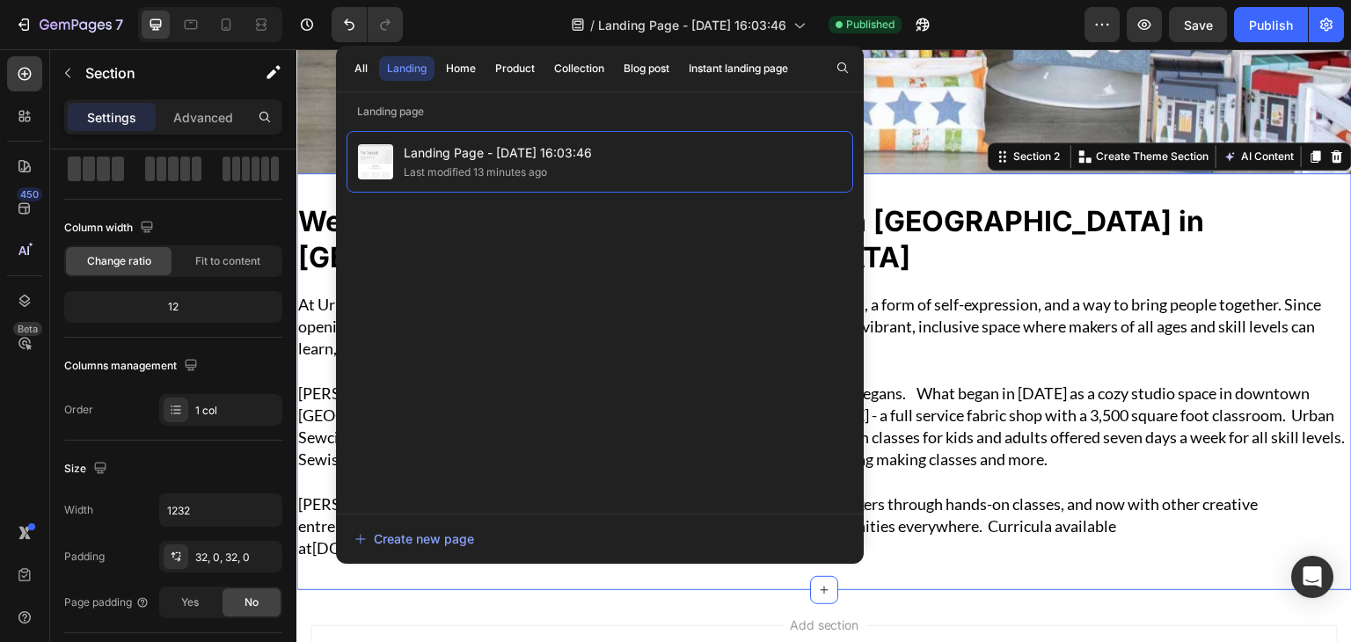
drag, startPoint x: 492, startPoint y: 143, endPoint x: 421, endPoint y: 192, distance: 85.4
click at [412, 258] on div "Landing Page - [DATE] 16:03:46 Last modified 13 minutes ago" at bounding box center [599, 313] width 507 height 365
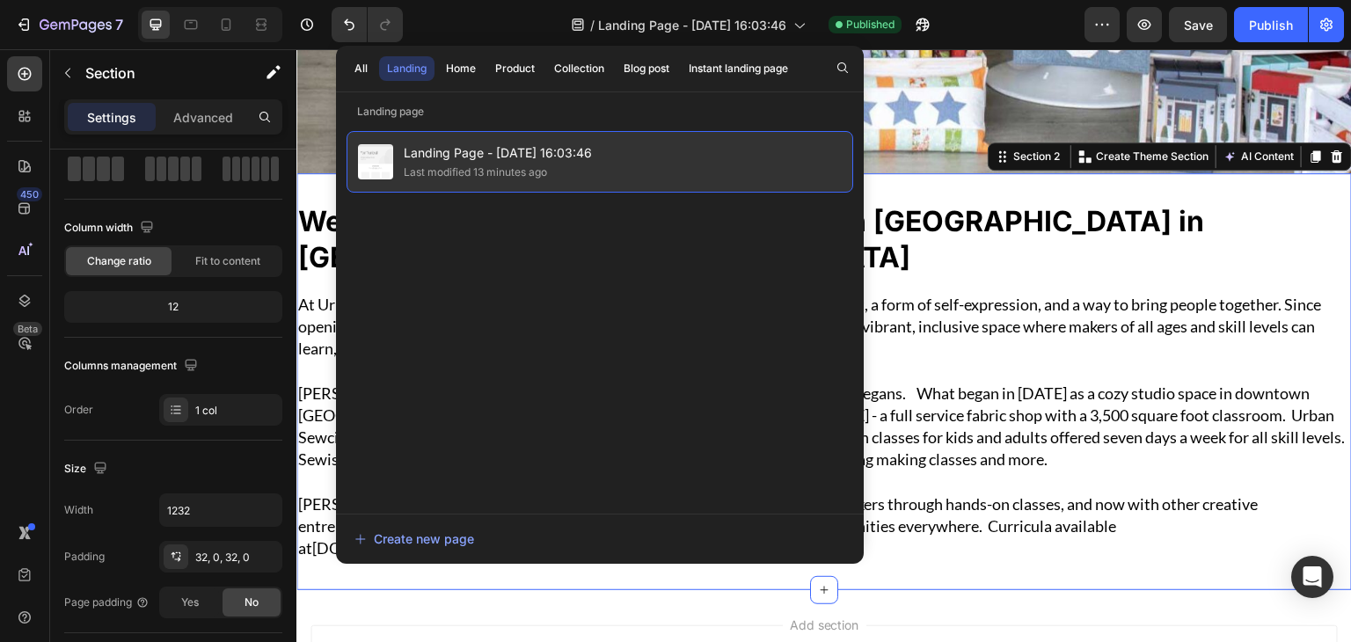
click at [435, 149] on span "Landing Page - [DATE] 16:03:46" at bounding box center [498, 152] width 188 height 21
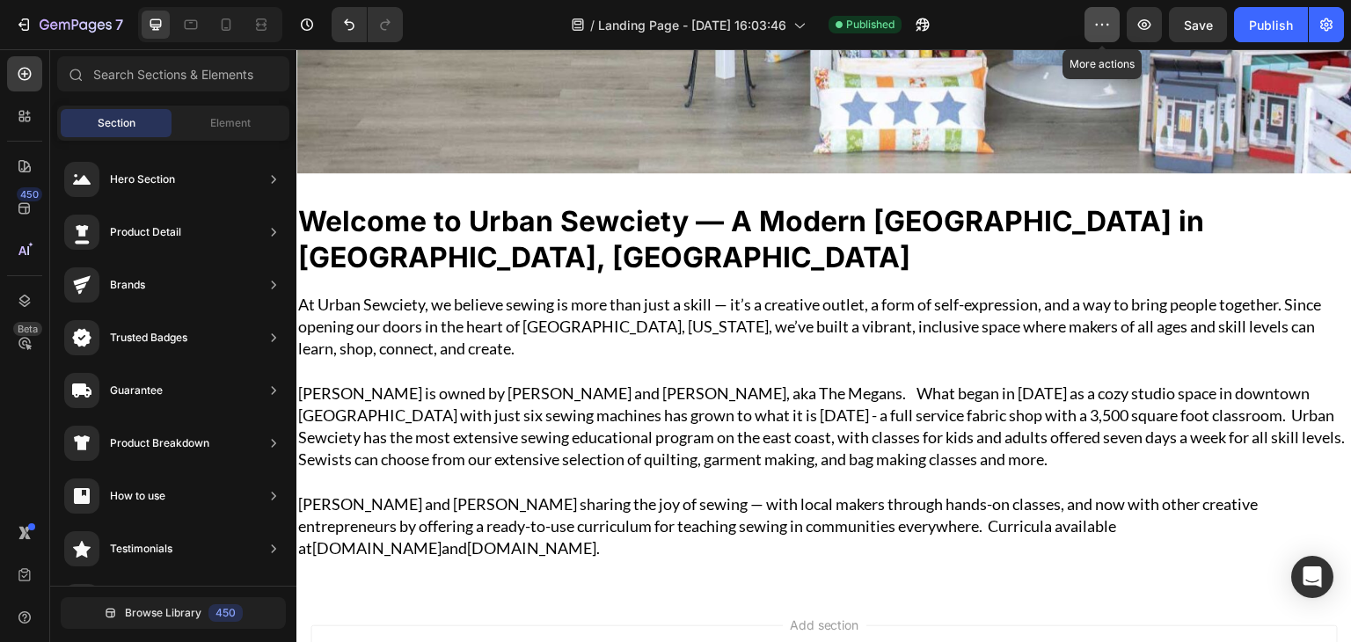
click at [1105, 25] on icon "button" at bounding box center [1102, 25] width 18 height 18
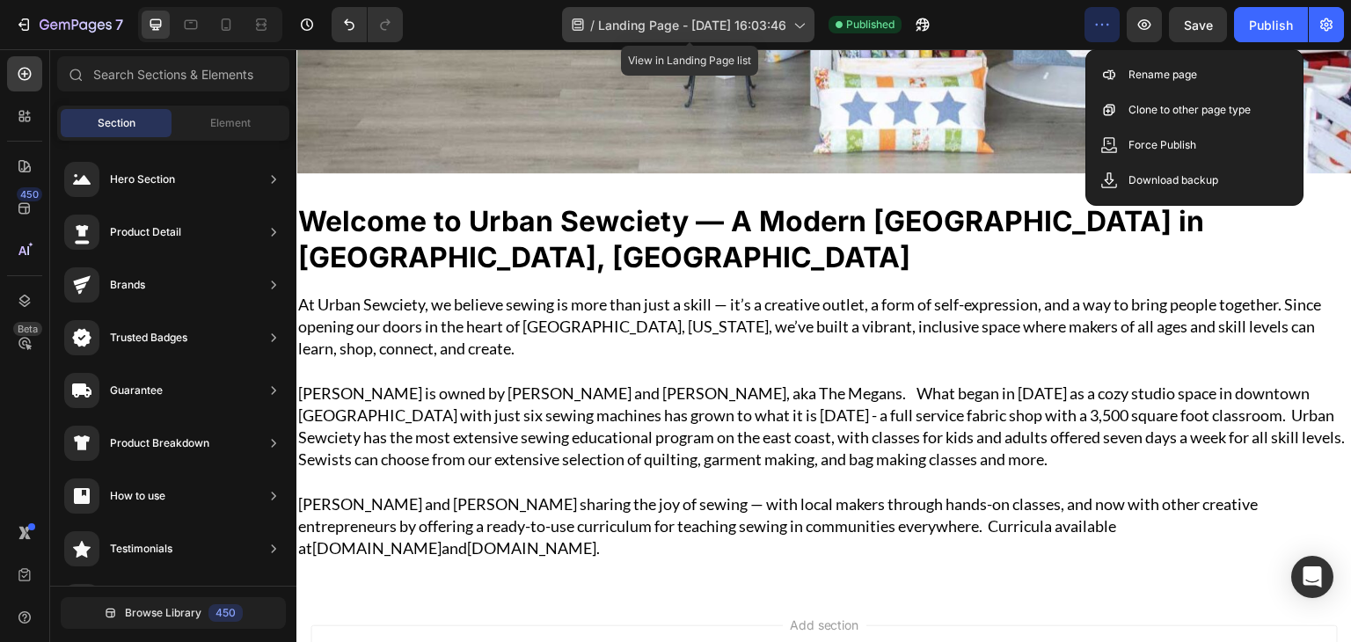
click at [803, 26] on icon at bounding box center [799, 25] width 18 height 18
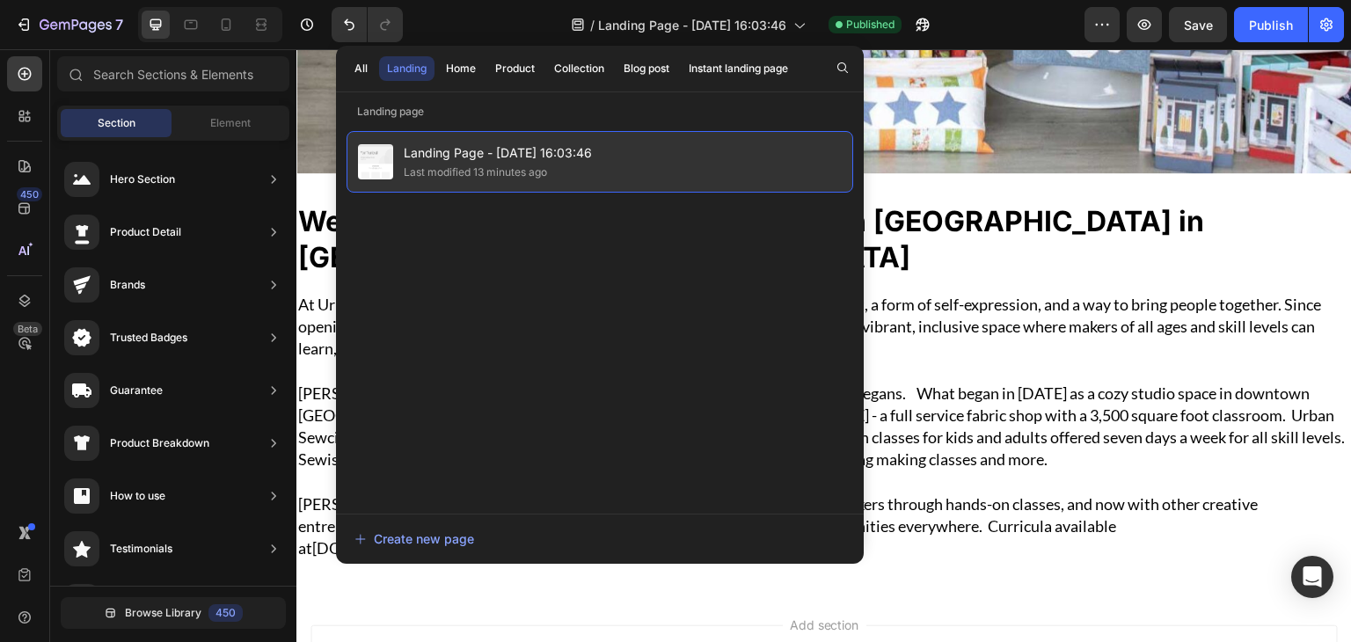
click at [598, 145] on div "Landing Page - [DATE] 16:03:46 Last modified 13 minutes ago" at bounding box center [599, 162] width 507 height 62
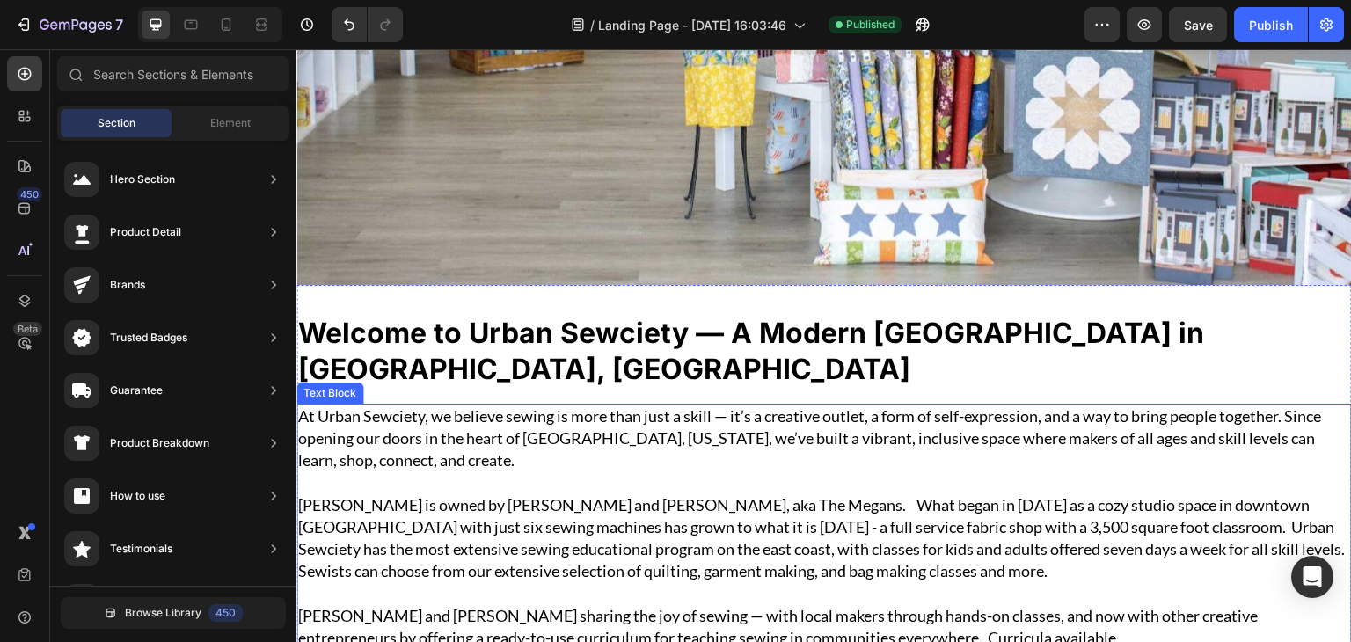
scroll to position [459, 0]
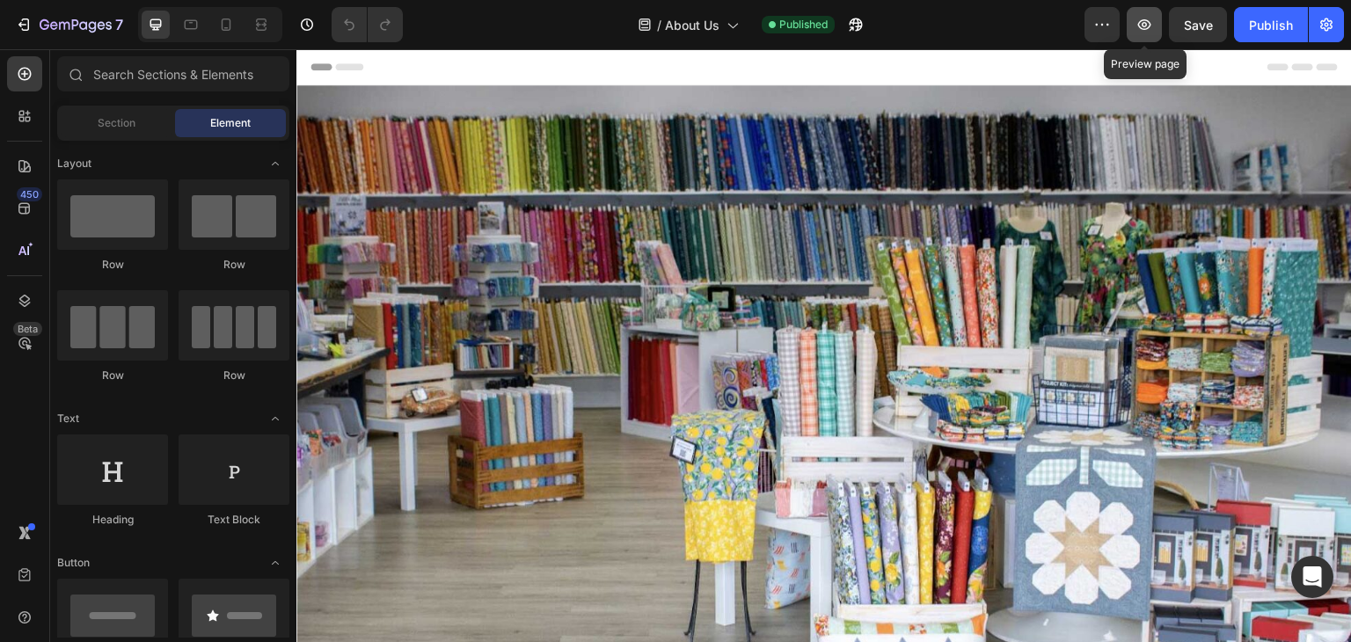
click at [1151, 23] on icon "button" at bounding box center [1144, 25] width 18 height 18
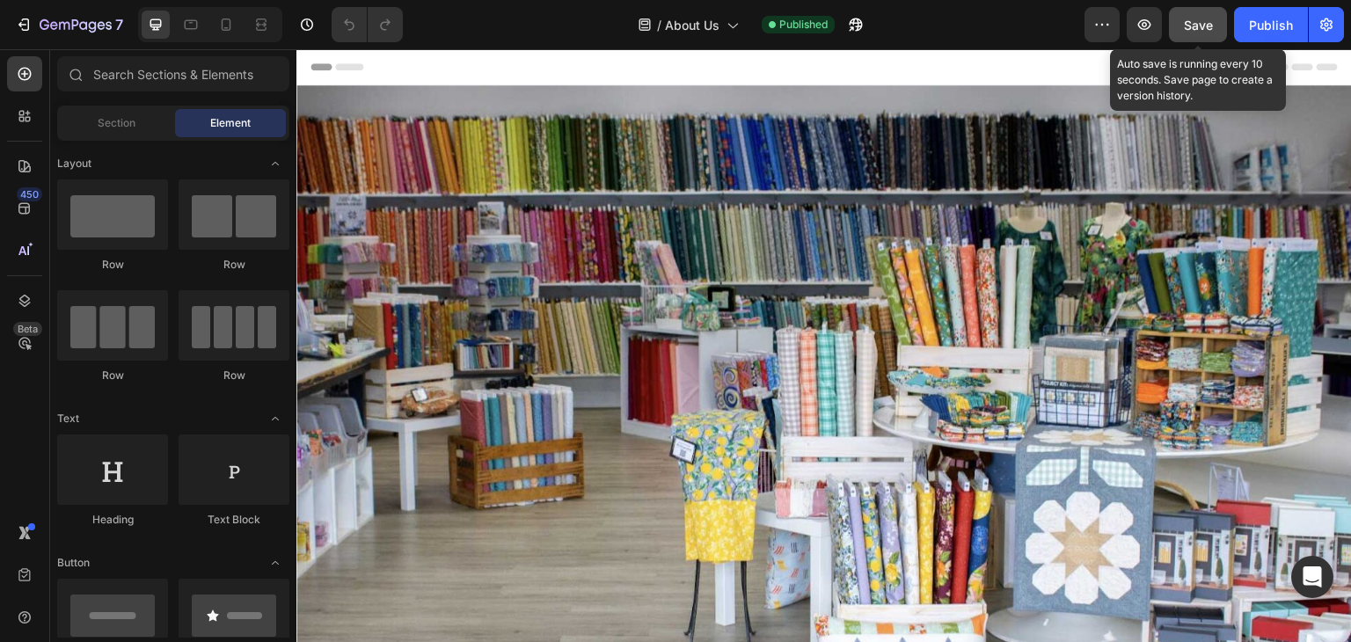
click at [1182, 24] on button "Save" at bounding box center [1198, 24] width 58 height 35
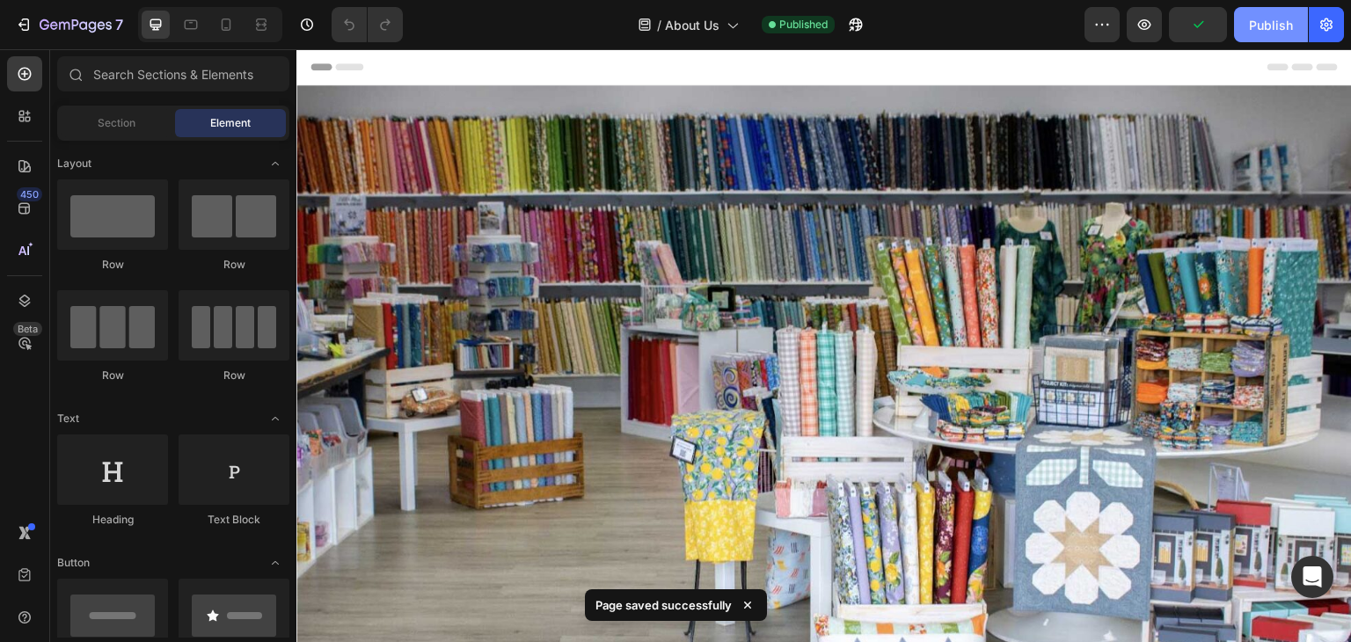
click at [1262, 26] on div "Publish" at bounding box center [1271, 25] width 44 height 18
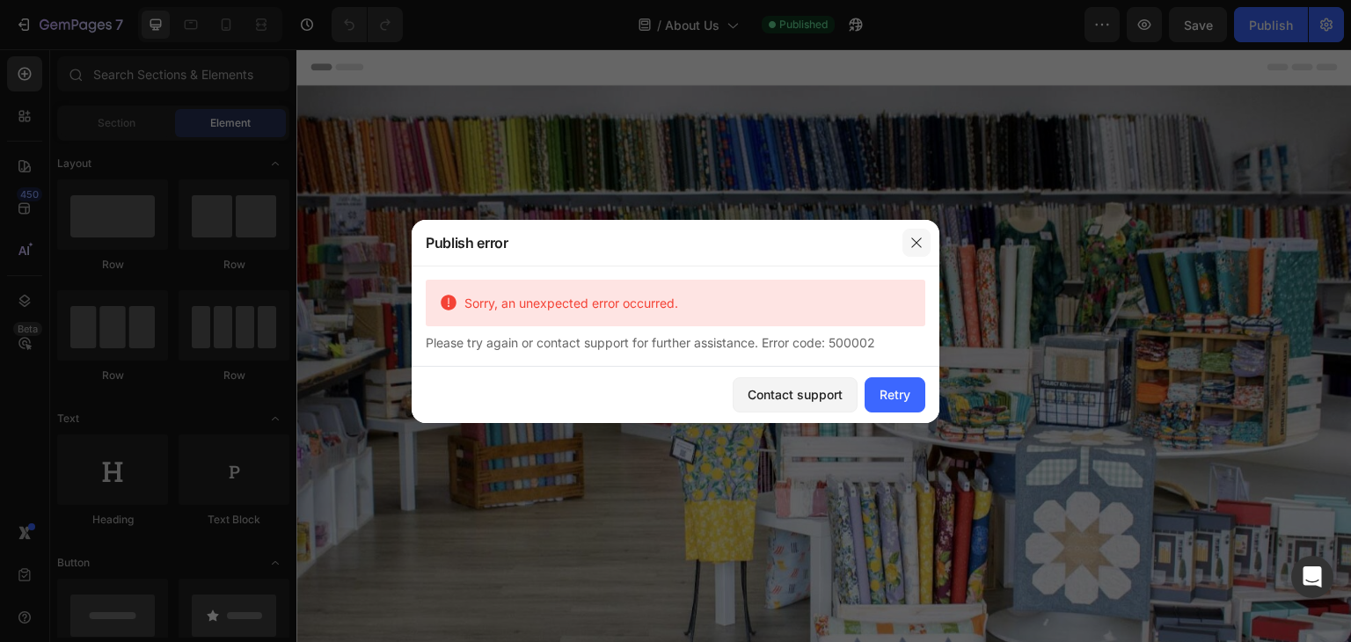
click at [921, 236] on icon "button" at bounding box center [916, 243] width 14 height 14
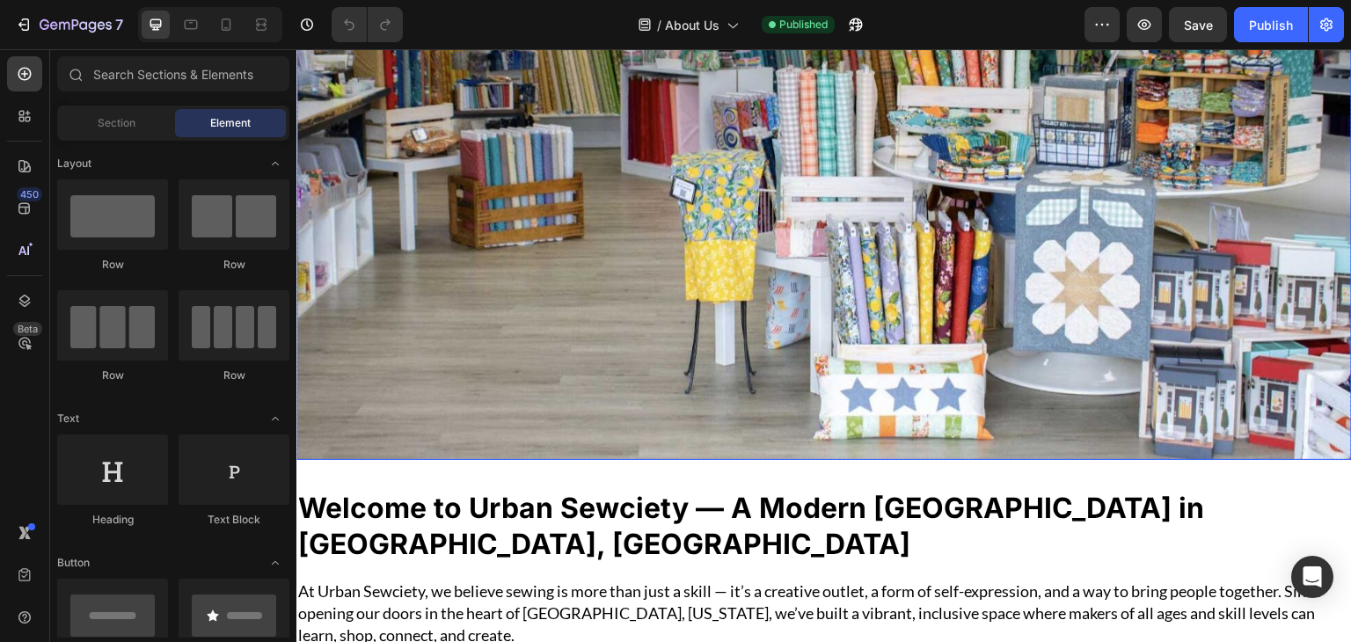
scroll to position [528, 0]
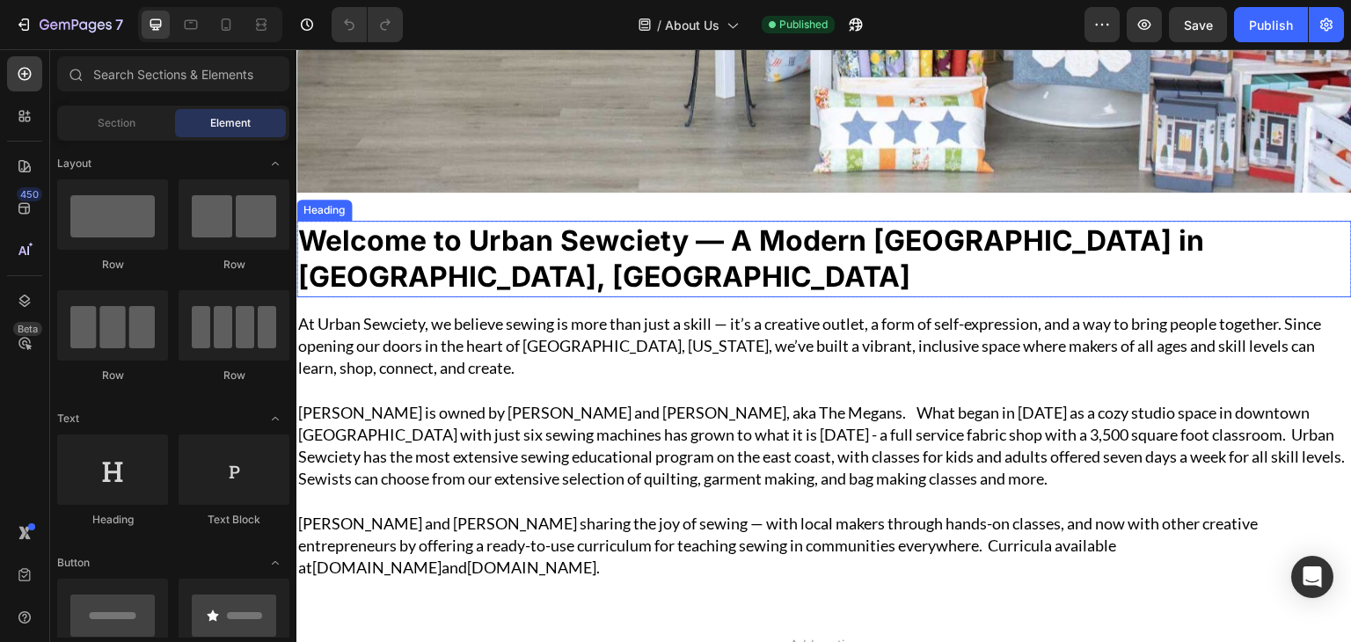
click at [473, 223] on strong "Welcome to Urban Sewciety — A Modern [GEOGRAPHIC_DATA] in [GEOGRAPHIC_DATA], [G…" at bounding box center [751, 258] width 906 height 71
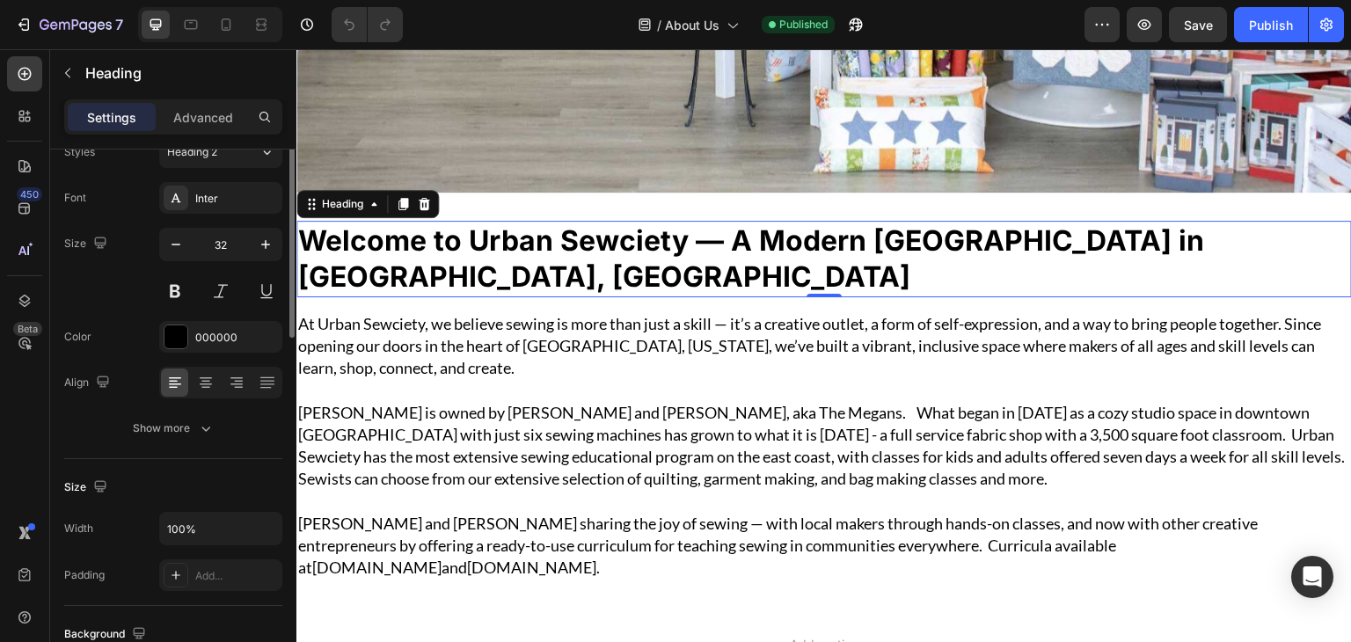
scroll to position [0, 0]
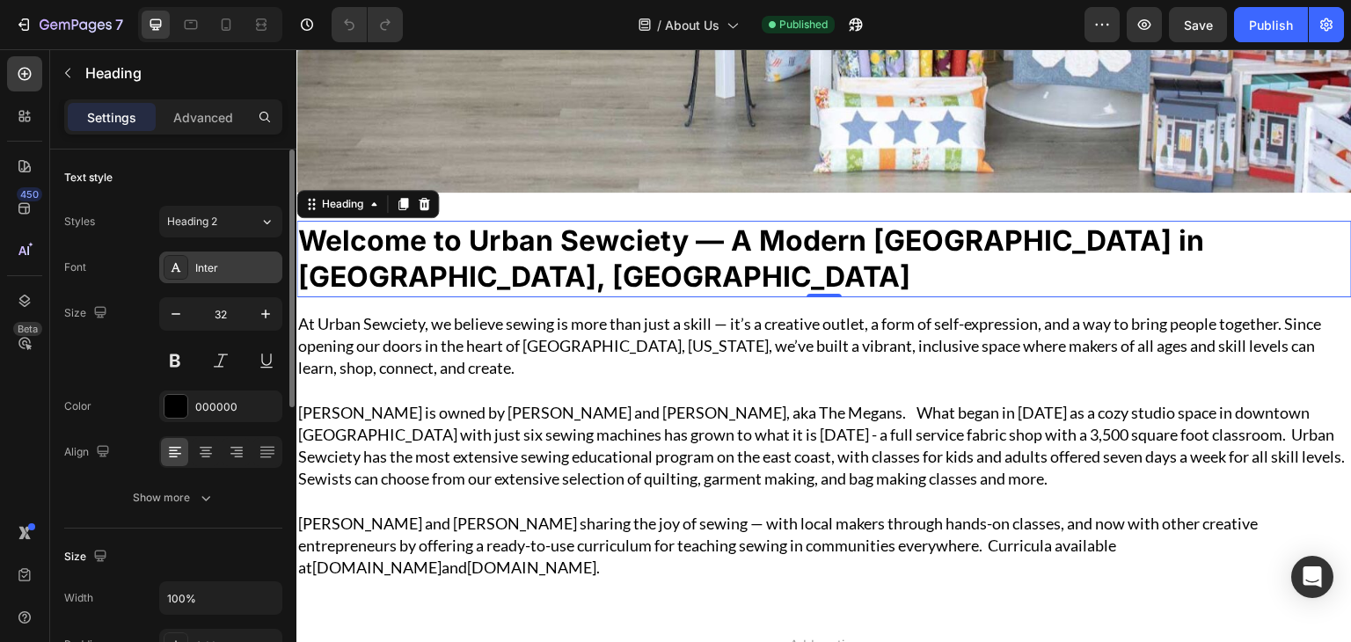
click at [217, 261] on div "Inter" at bounding box center [236, 268] width 83 height 16
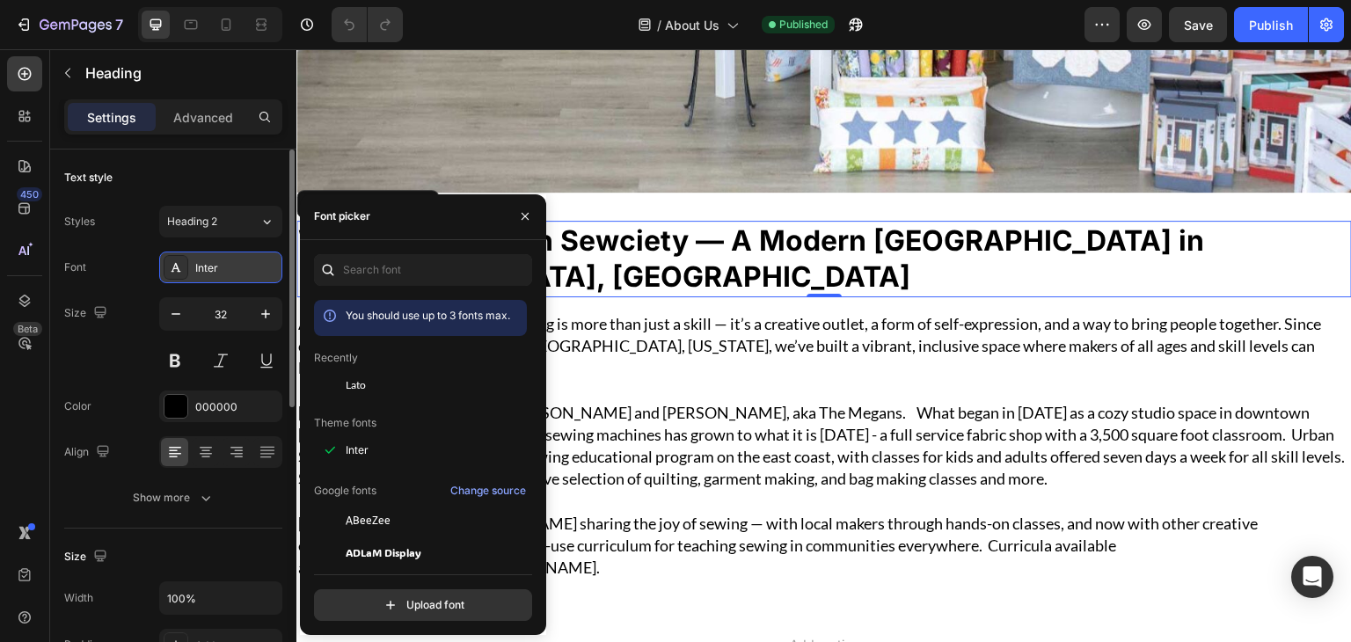
click at [222, 272] on div "Inter" at bounding box center [236, 268] width 83 height 16
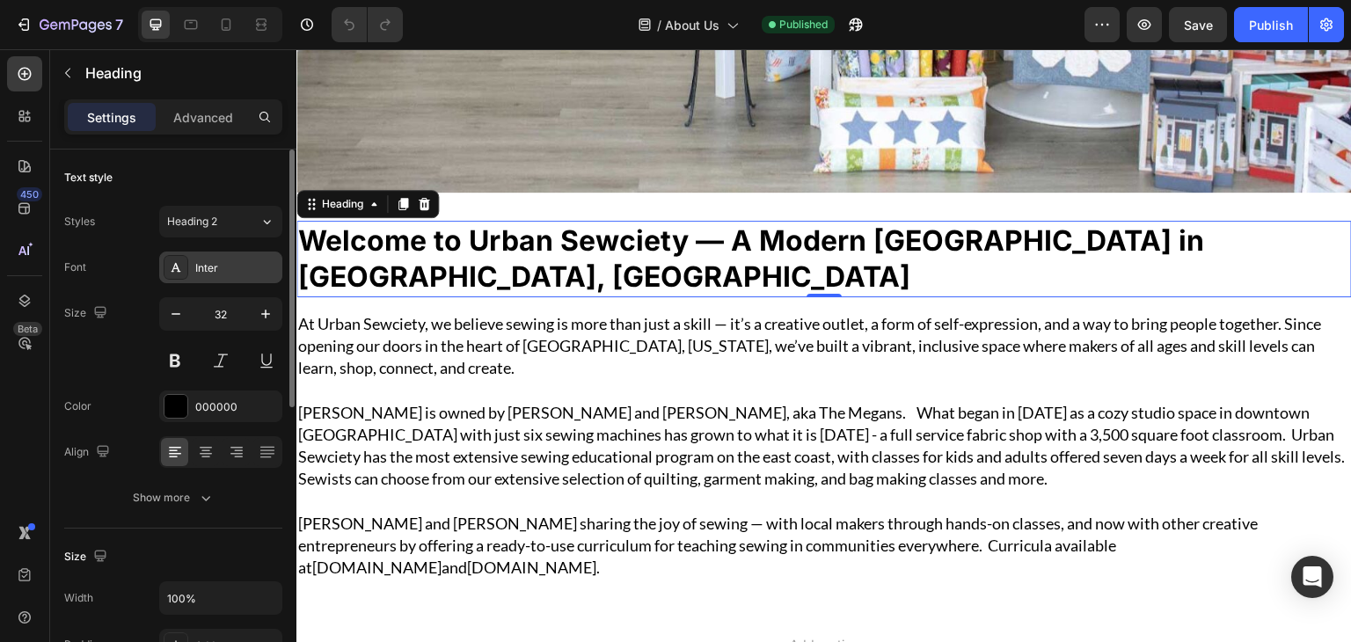
click at [243, 266] on div "Inter" at bounding box center [236, 268] width 83 height 16
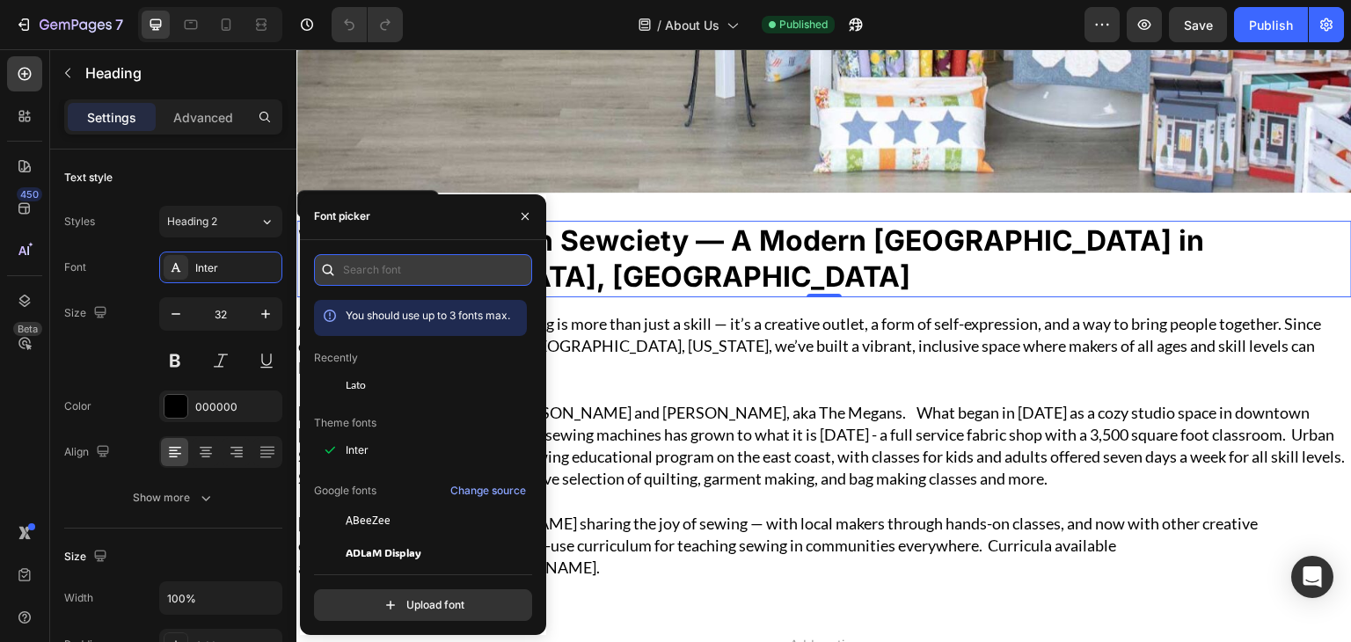
click at [443, 272] on input "text" at bounding box center [423, 270] width 218 height 32
paste input ""league spartan", sans-serif"
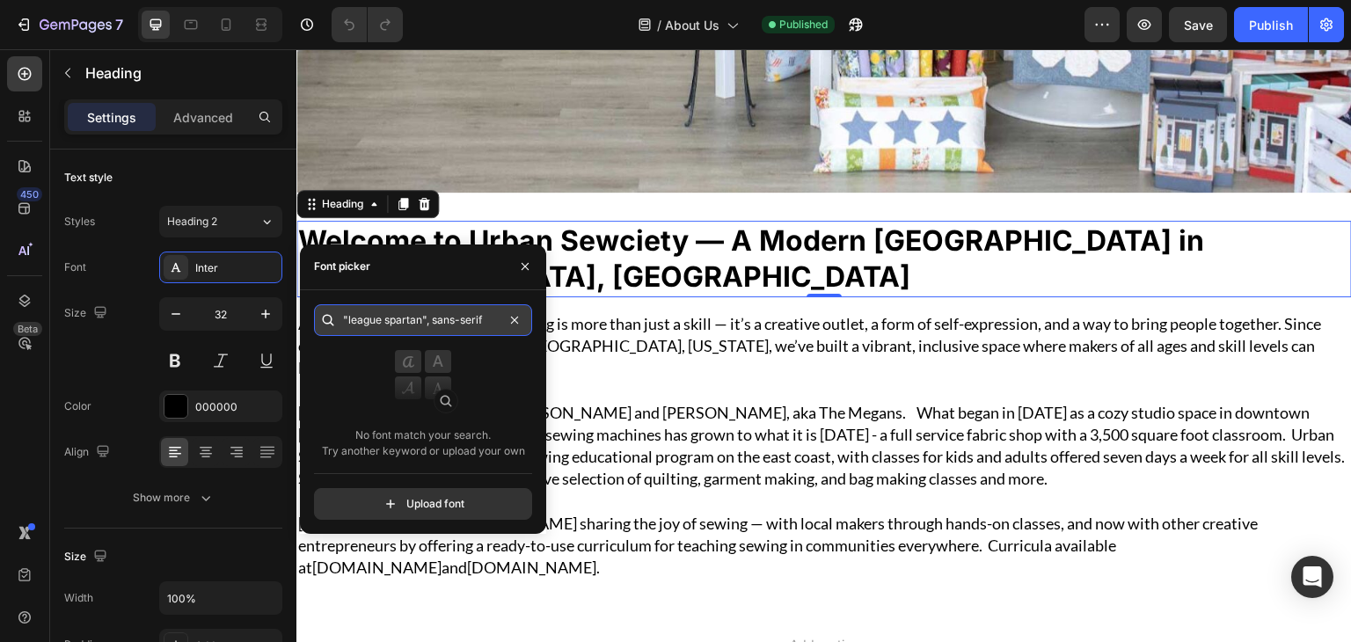
click at [369, 325] on input ""league spartan", sans-serif" at bounding box center [423, 320] width 218 height 32
paste input "league"
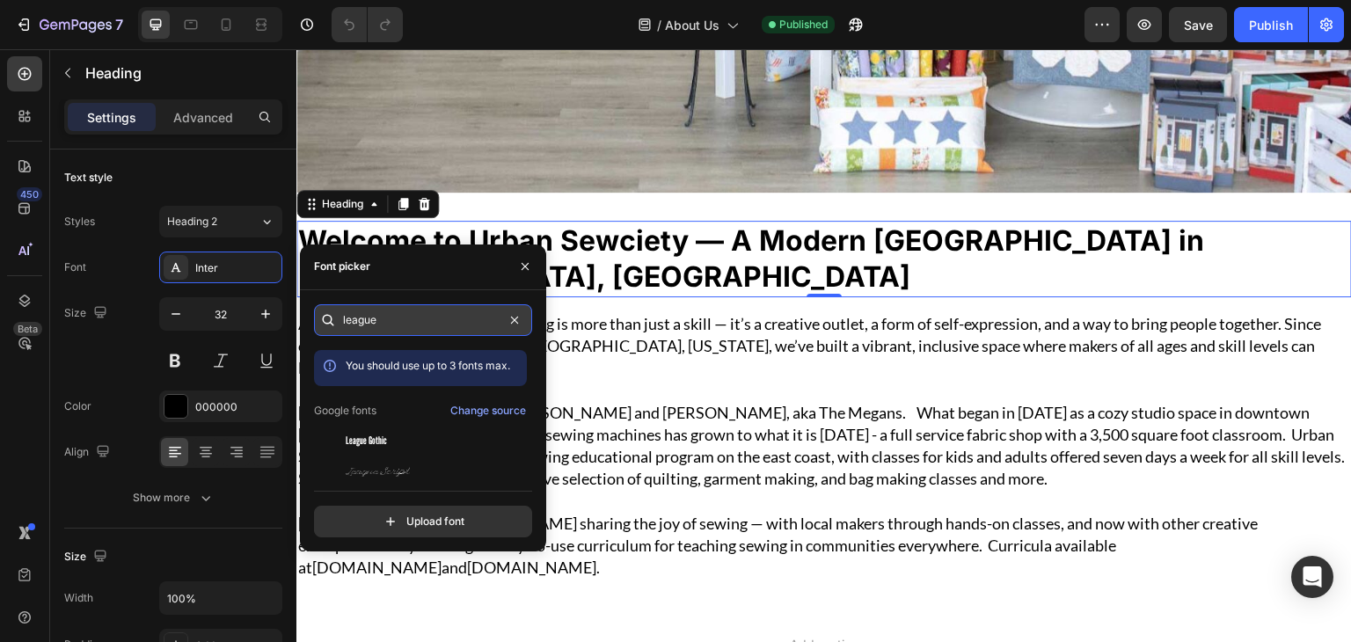
paste input "spartan"
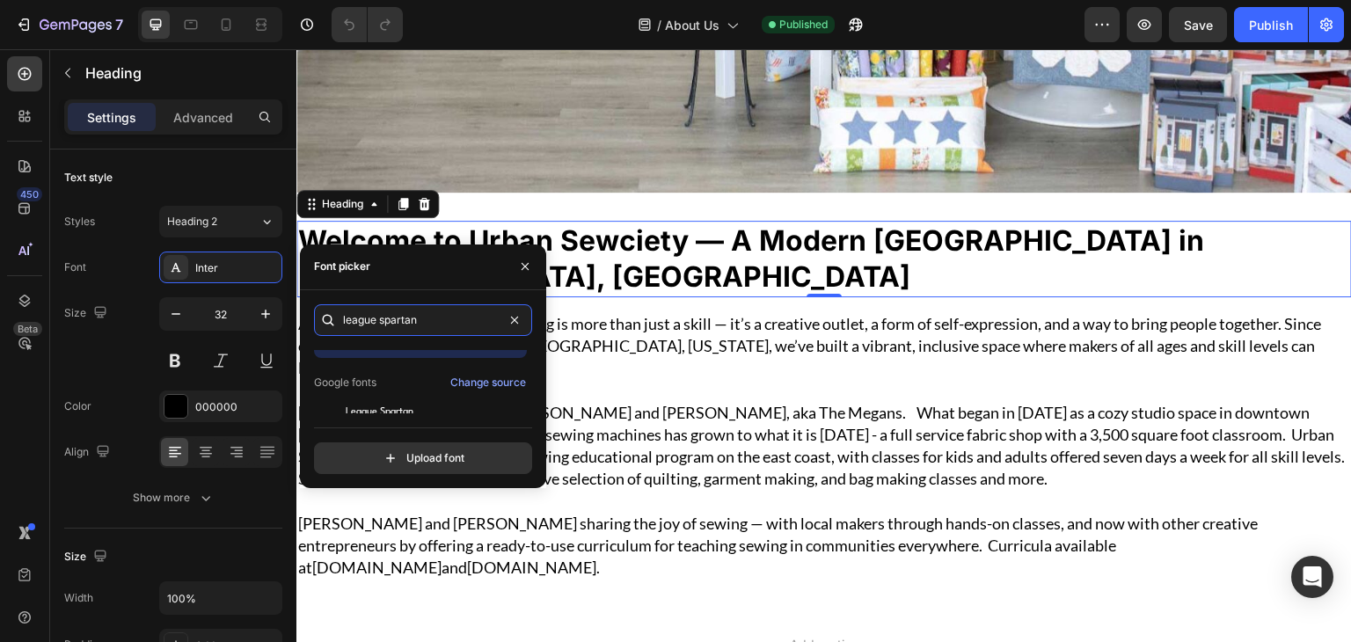
scroll to position [43, 0]
type input "league spartan"
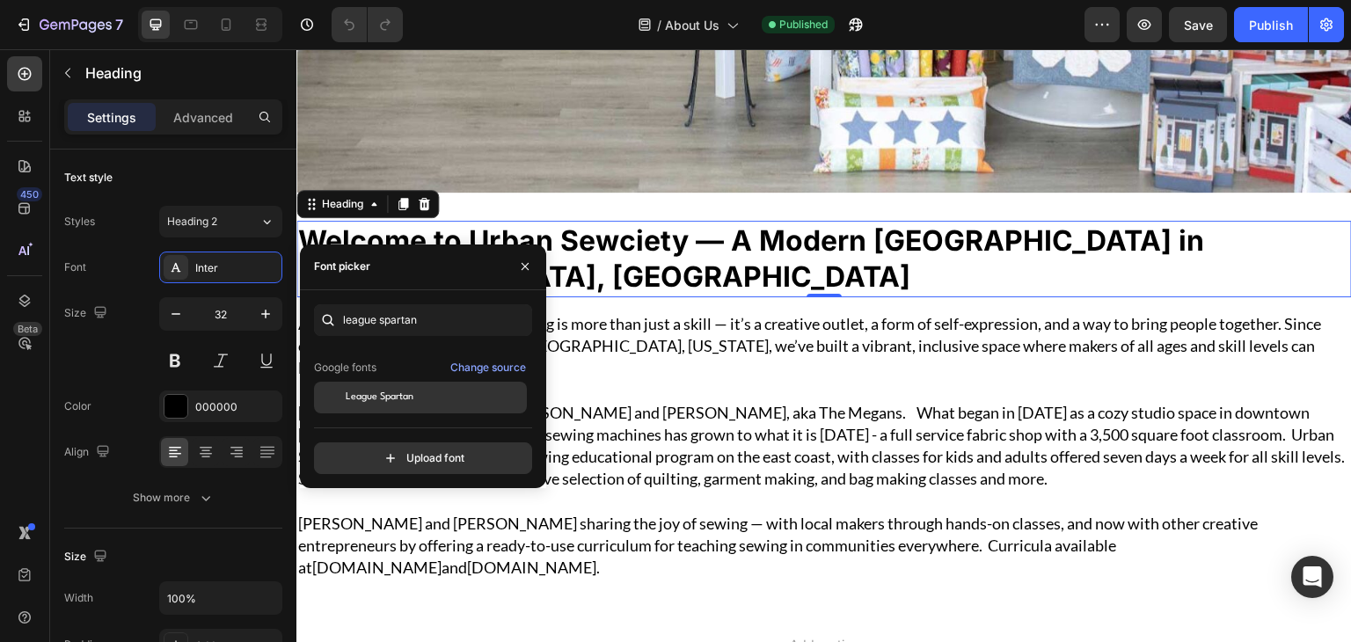
click at [399, 402] on span "League Spartan" at bounding box center [380, 398] width 68 height 16
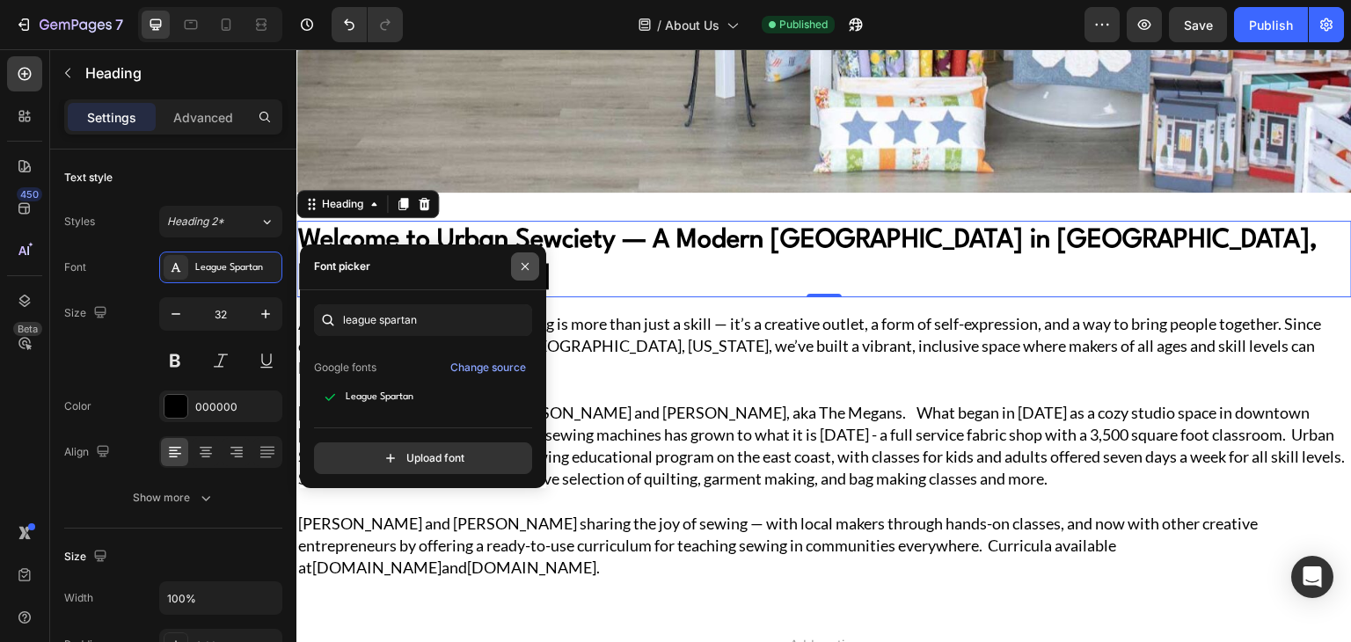
click at [523, 270] on icon "button" at bounding box center [525, 266] width 14 height 14
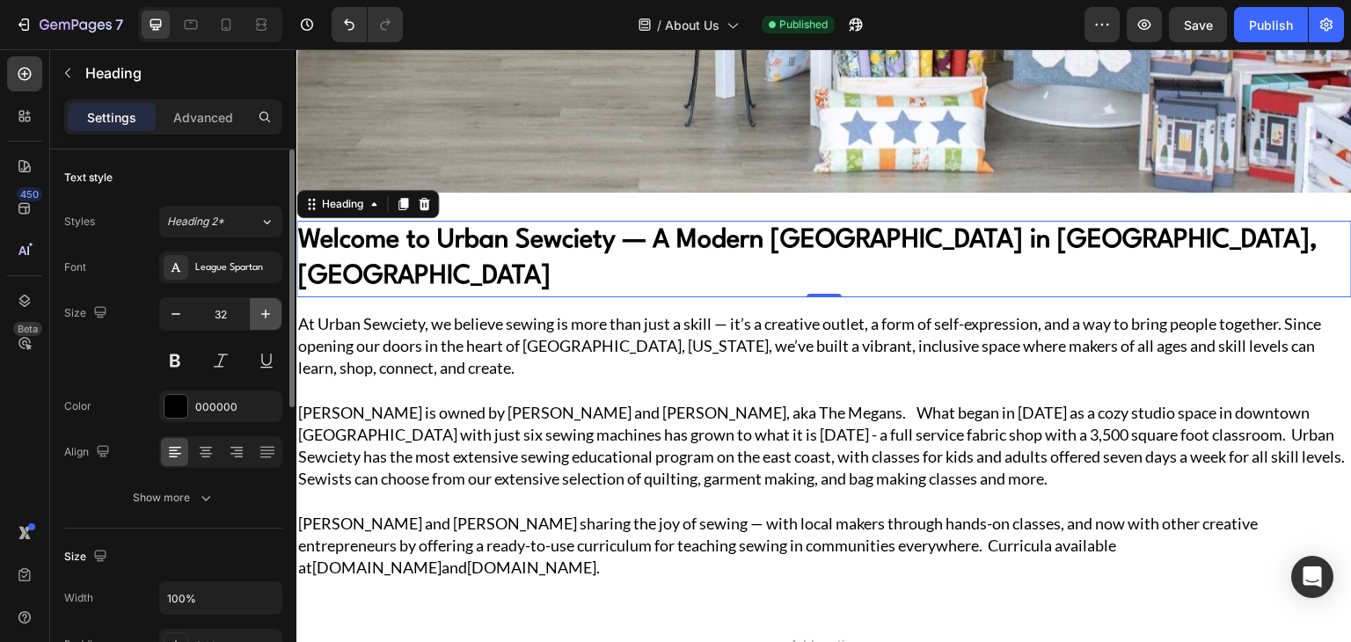
click at [262, 314] on icon "button" at bounding box center [266, 314] width 18 height 18
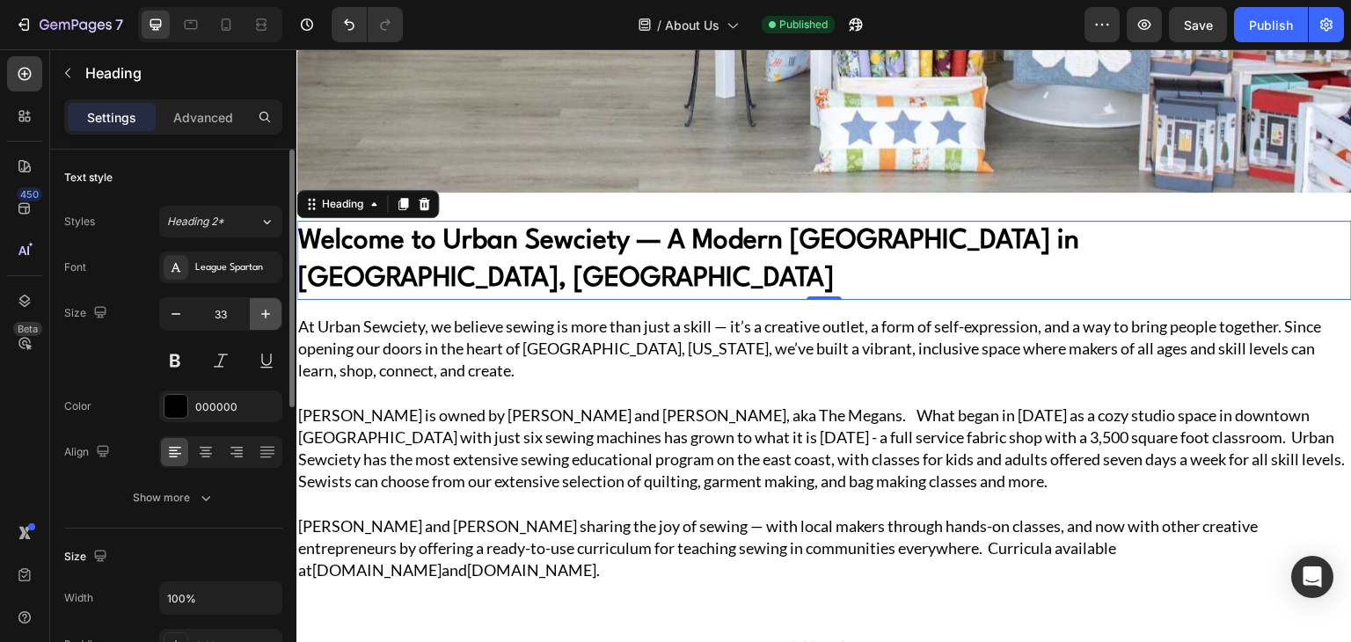
click at [262, 314] on icon "button" at bounding box center [266, 314] width 18 height 18
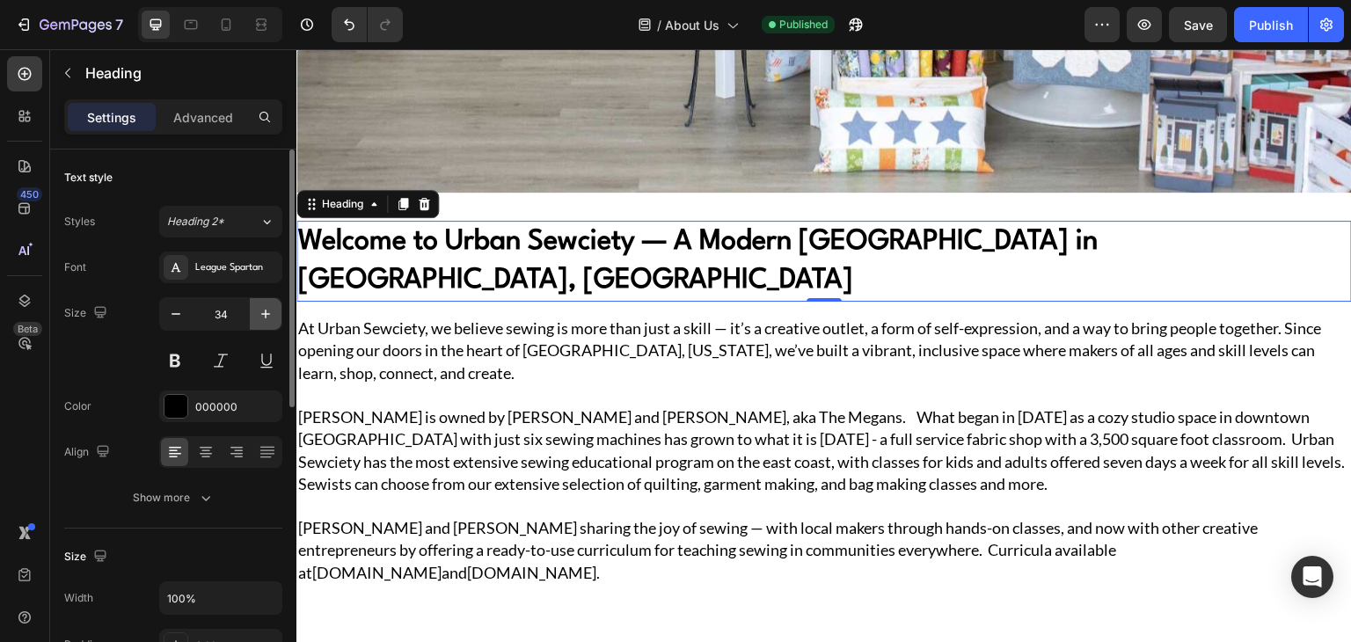
click at [262, 314] on icon "button" at bounding box center [266, 314] width 18 height 18
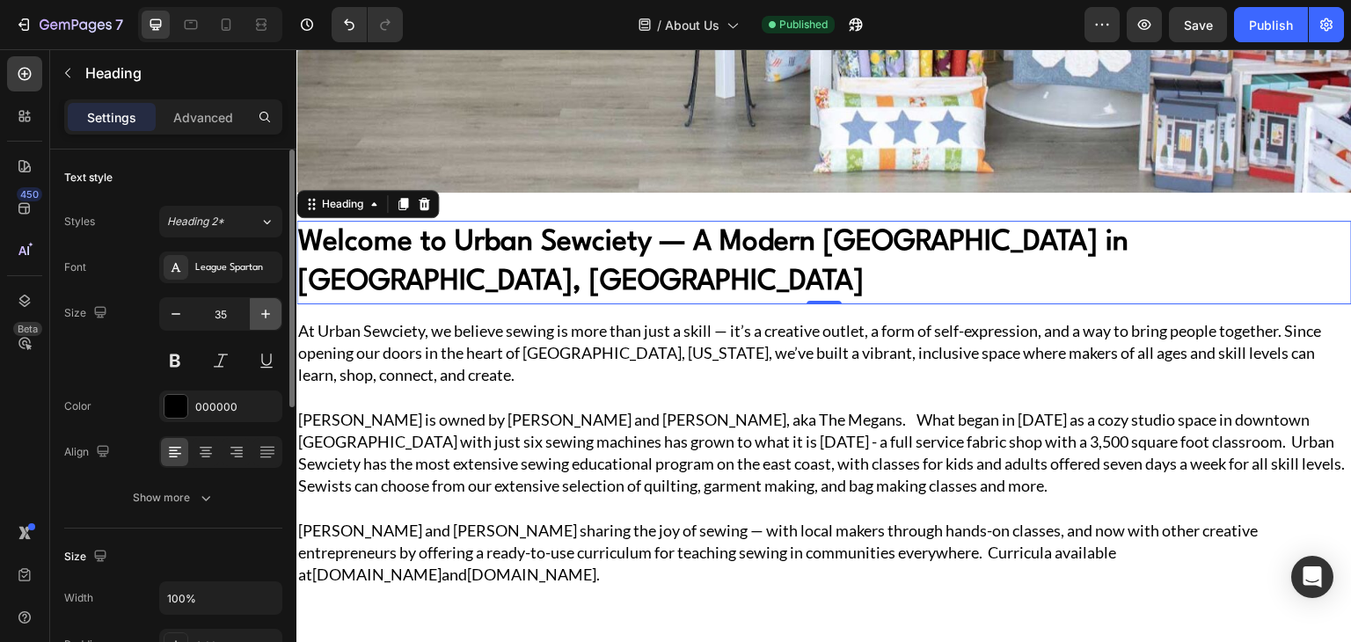
click at [262, 314] on icon "button" at bounding box center [266, 314] width 18 height 18
type input "36"
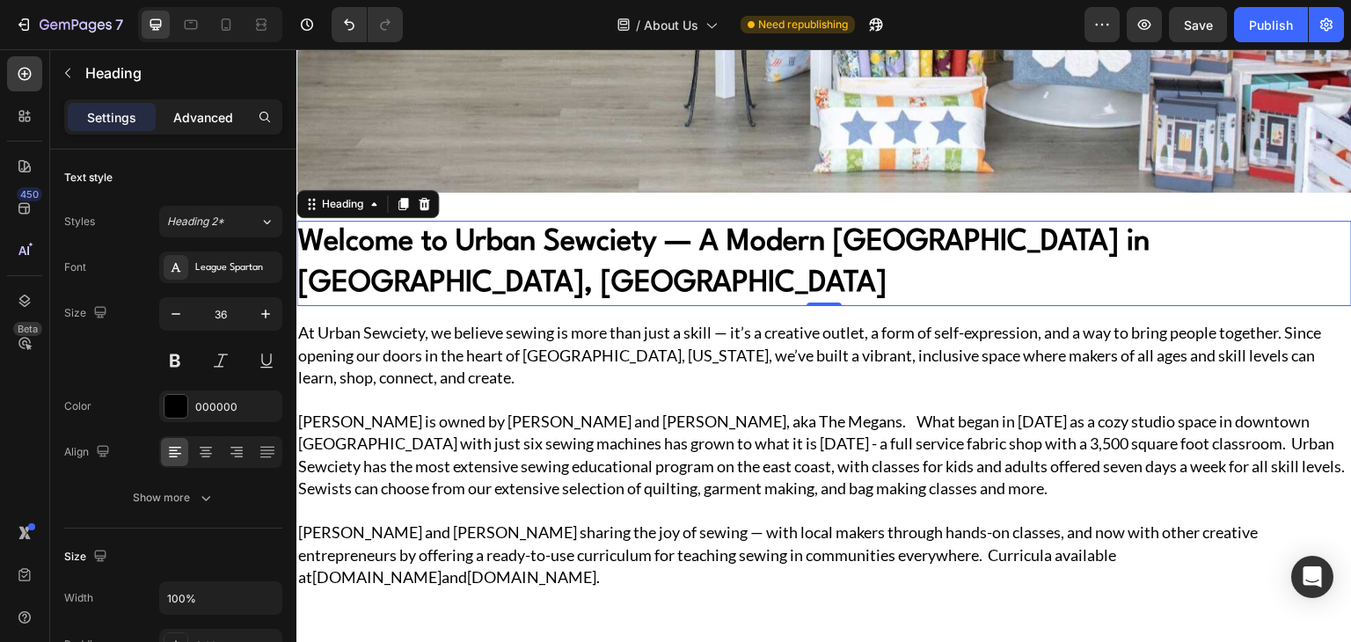
click at [212, 108] on p "Advanced" at bounding box center [203, 117] width 60 height 18
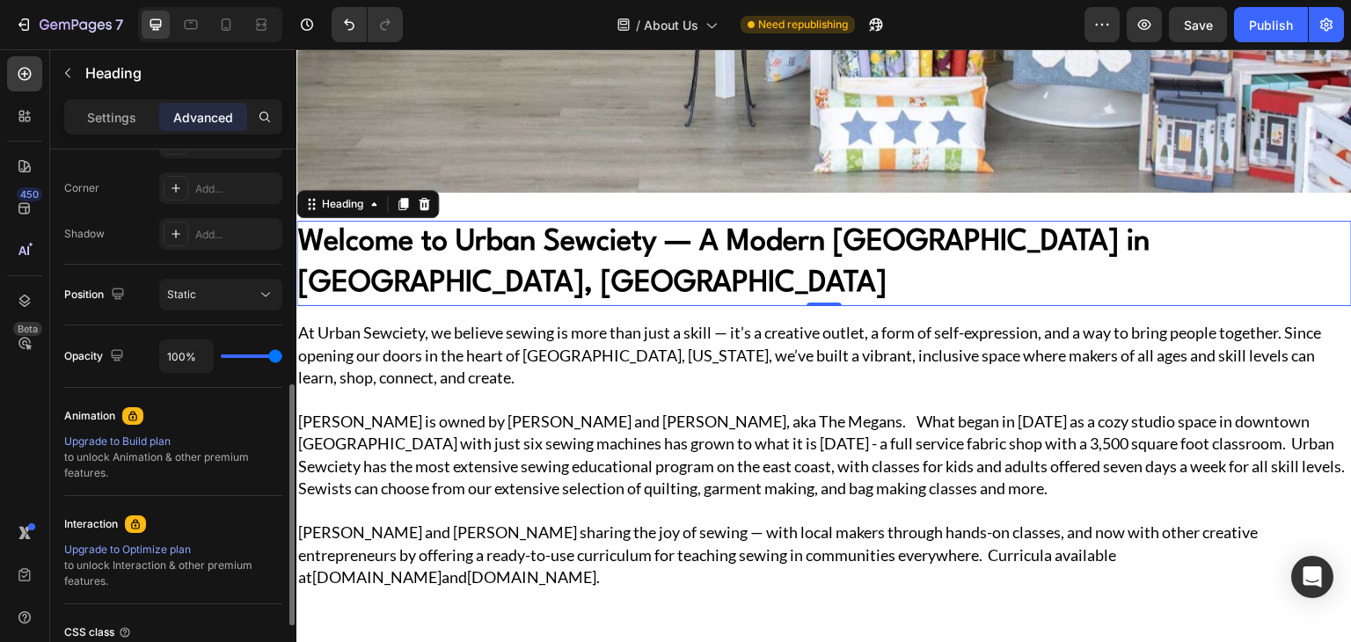
scroll to position [0, 0]
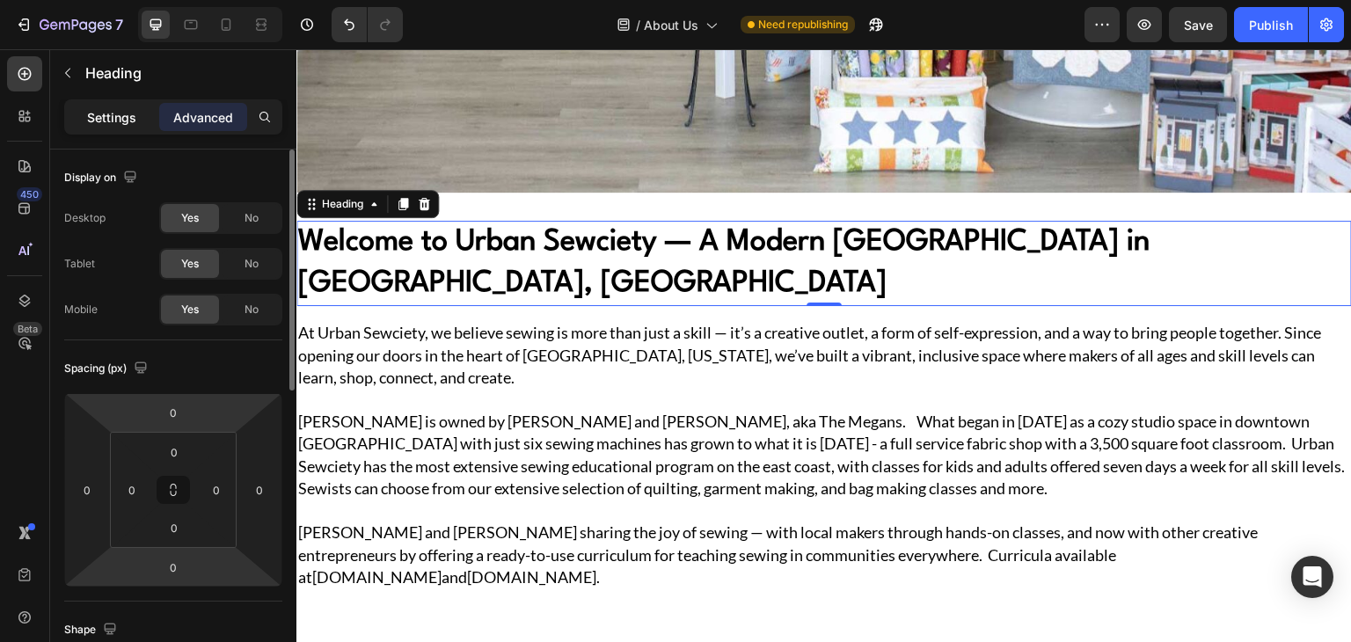
click at [102, 118] on p "Settings" at bounding box center [111, 117] width 49 height 18
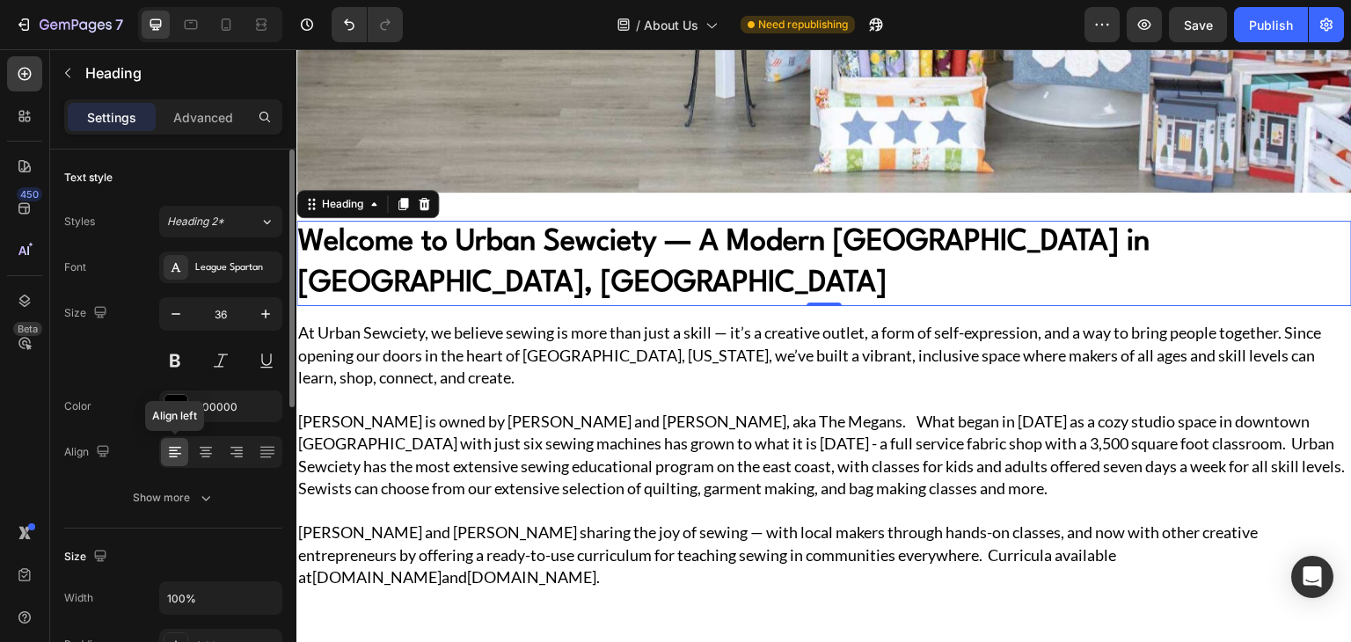
click at [179, 452] on icon at bounding box center [175, 452] width 18 height 18
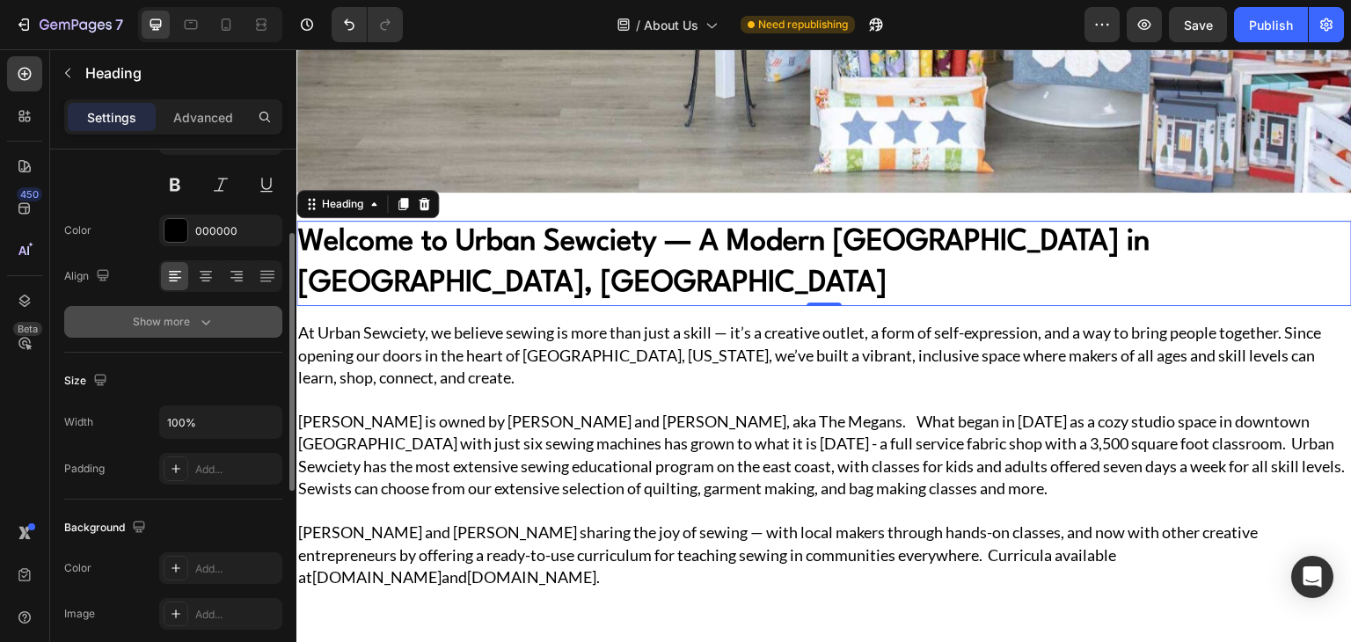
click at [176, 325] on div "Show more" at bounding box center [174, 322] width 82 height 18
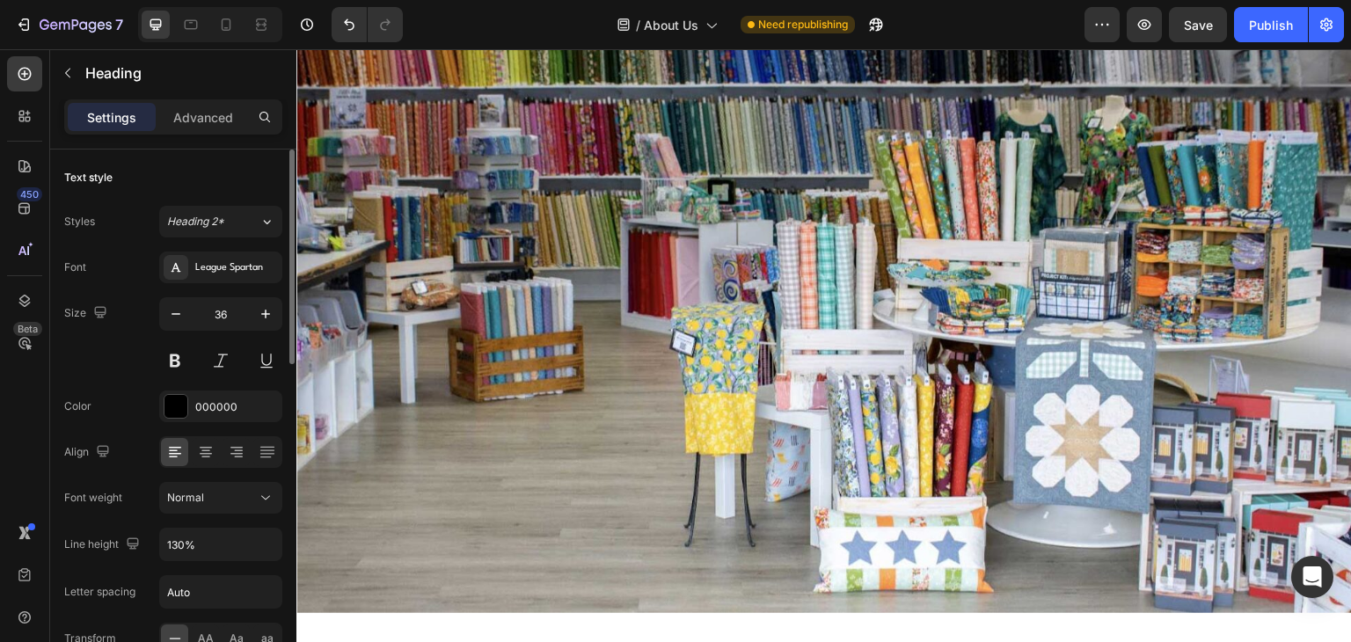
scroll to position [0, 0]
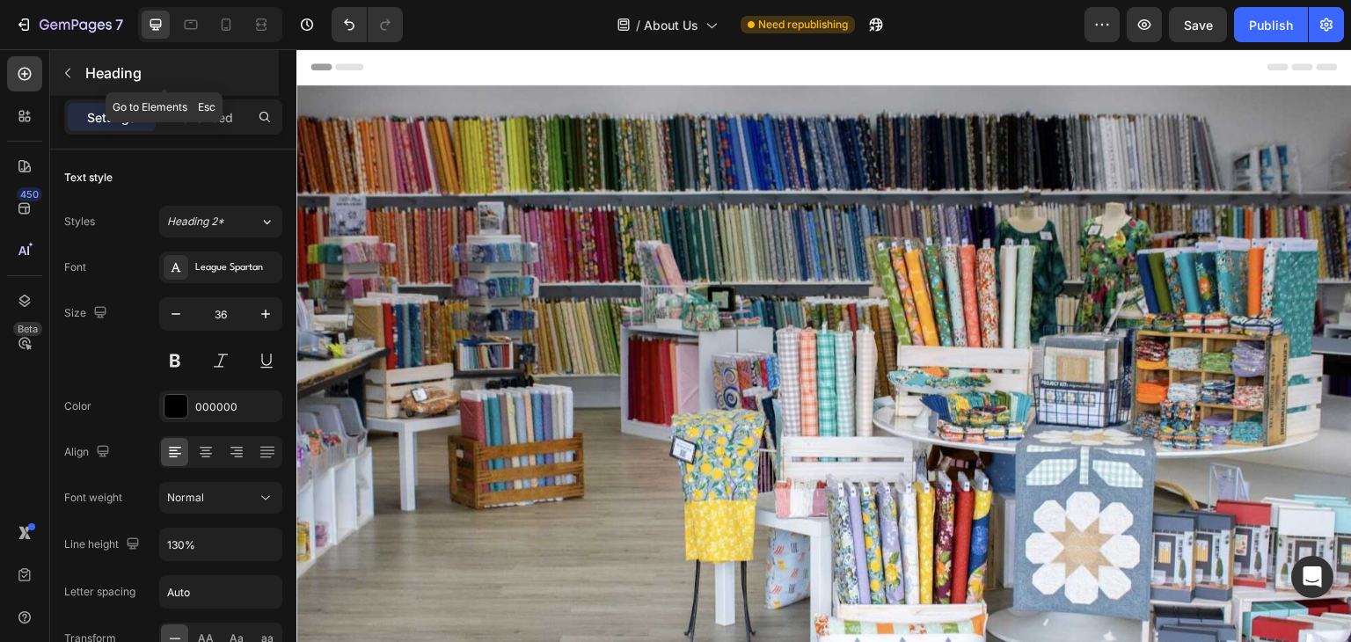
click at [67, 63] on button "button" at bounding box center [68, 73] width 28 height 28
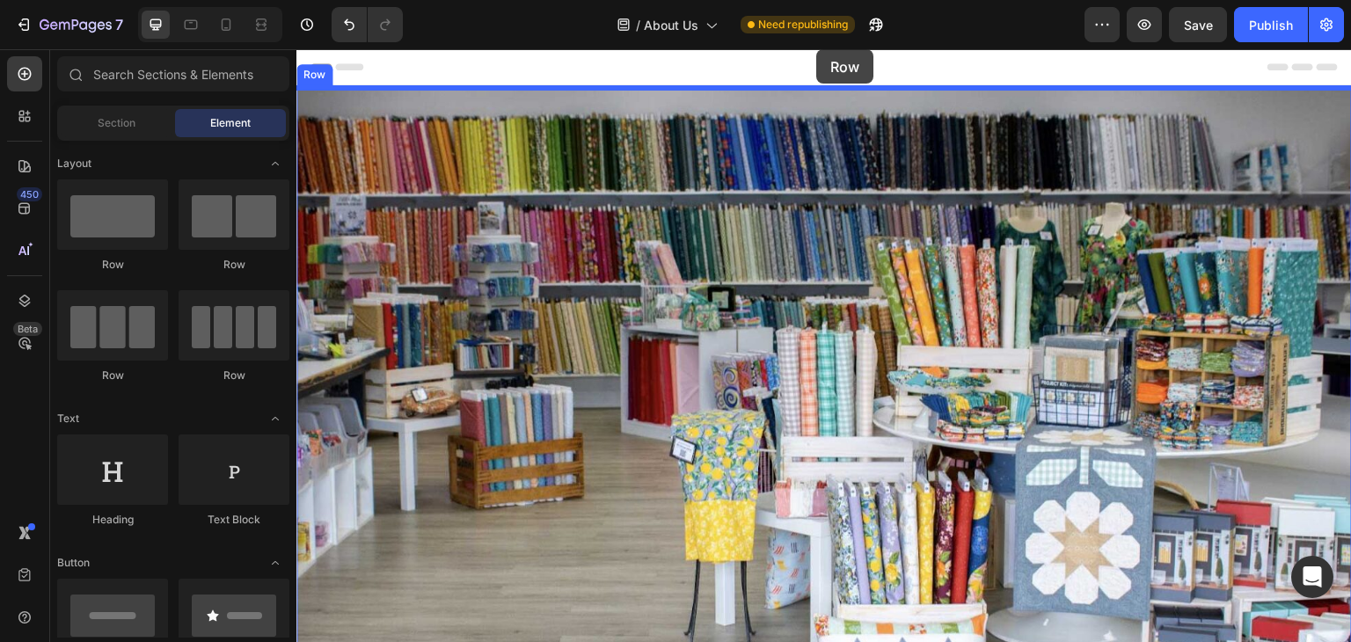
drag, startPoint x: 417, startPoint y: 266, endPoint x: 816, endPoint y: 49, distance: 454.5
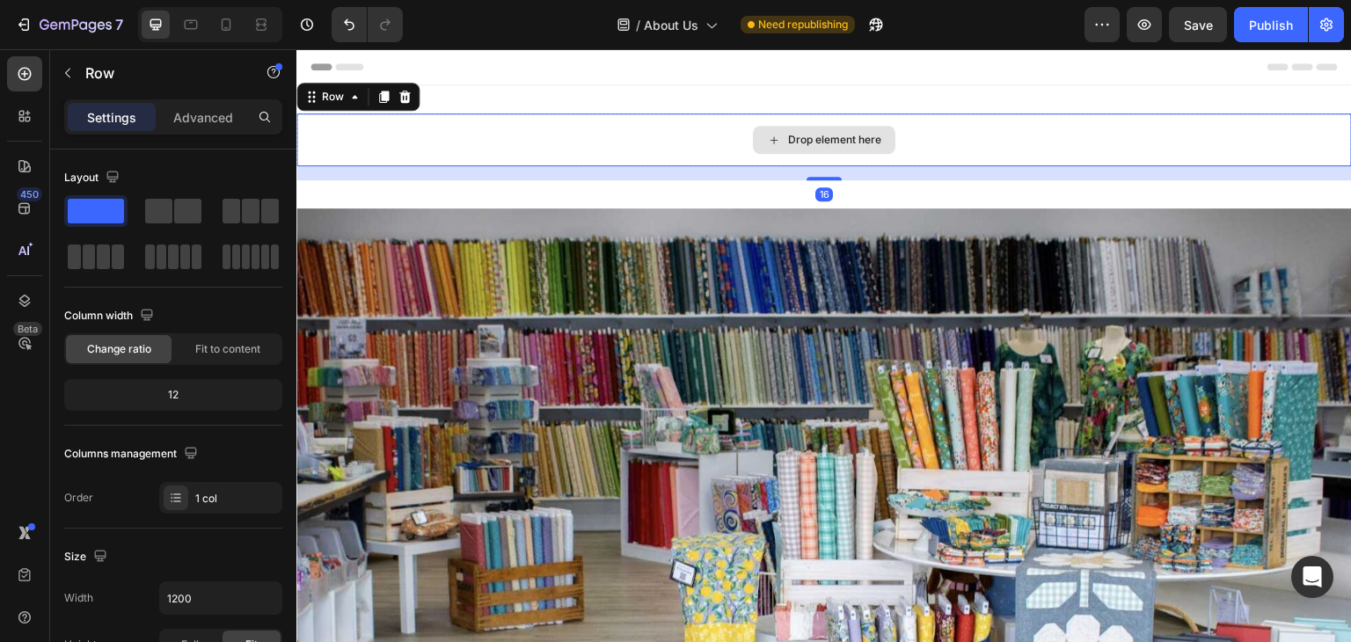
click at [799, 142] on div "Drop element here" at bounding box center [834, 140] width 93 height 14
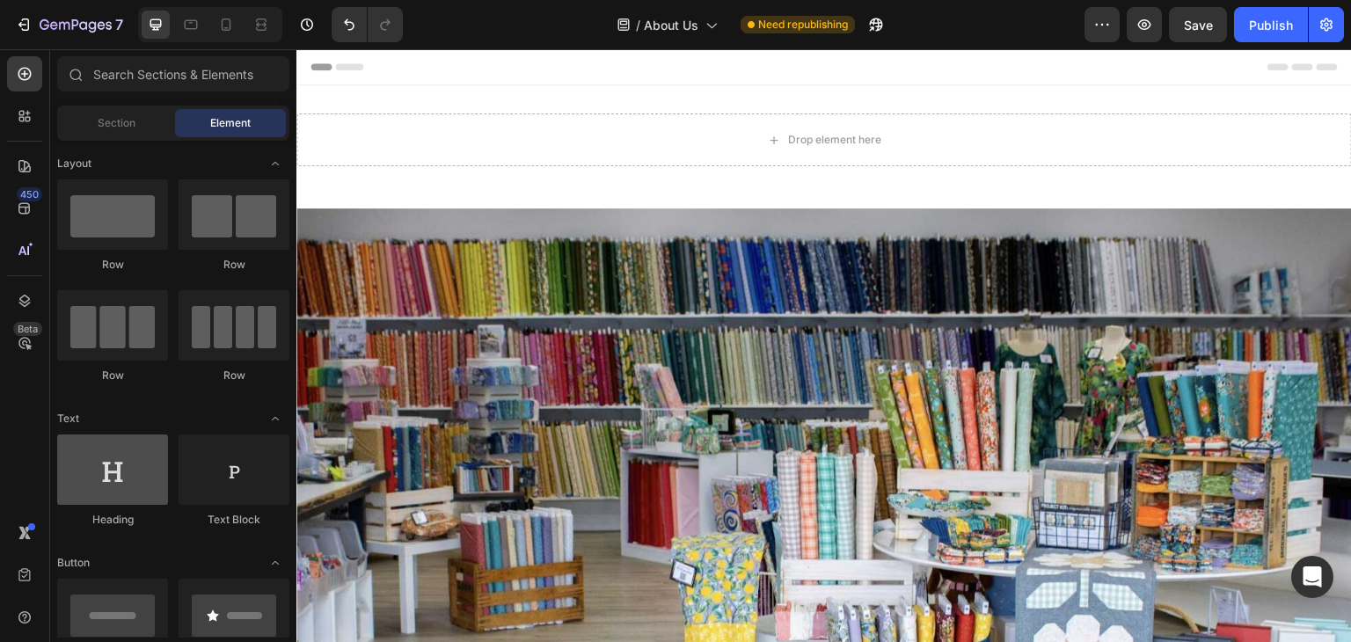
click at [108, 474] on div at bounding box center [112, 469] width 111 height 70
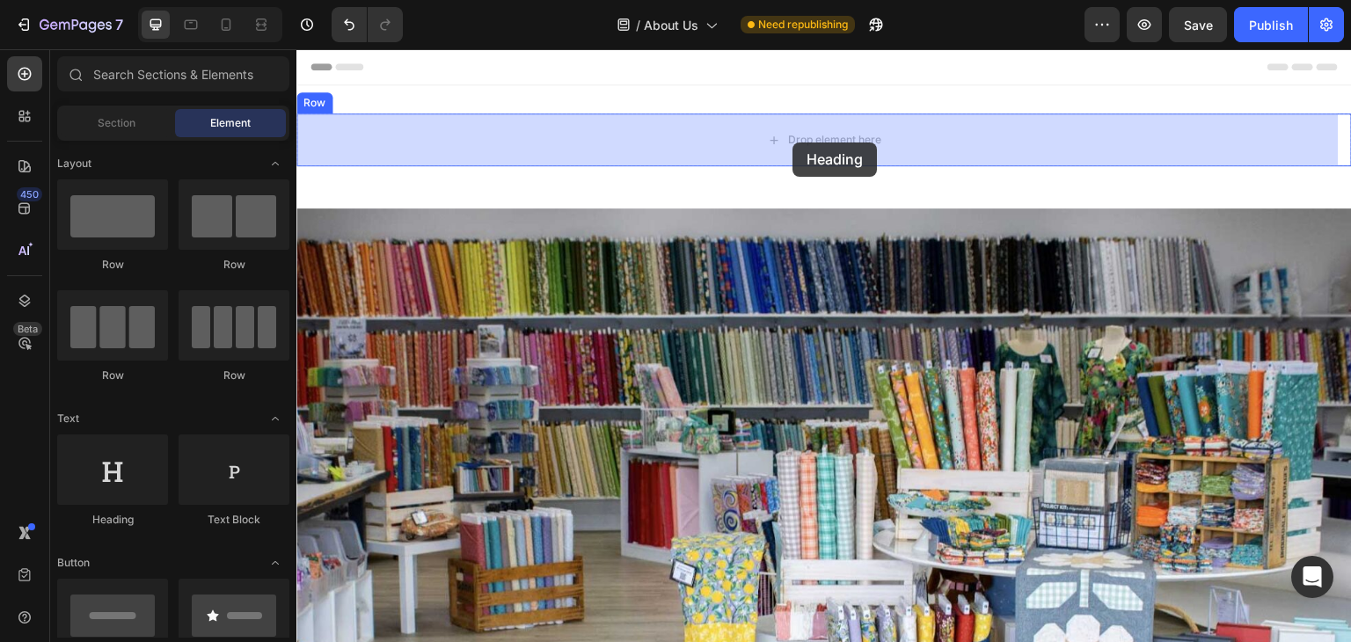
drag, startPoint x: 405, startPoint y: 523, endPoint x: 792, endPoint y: 142, distance: 543.5
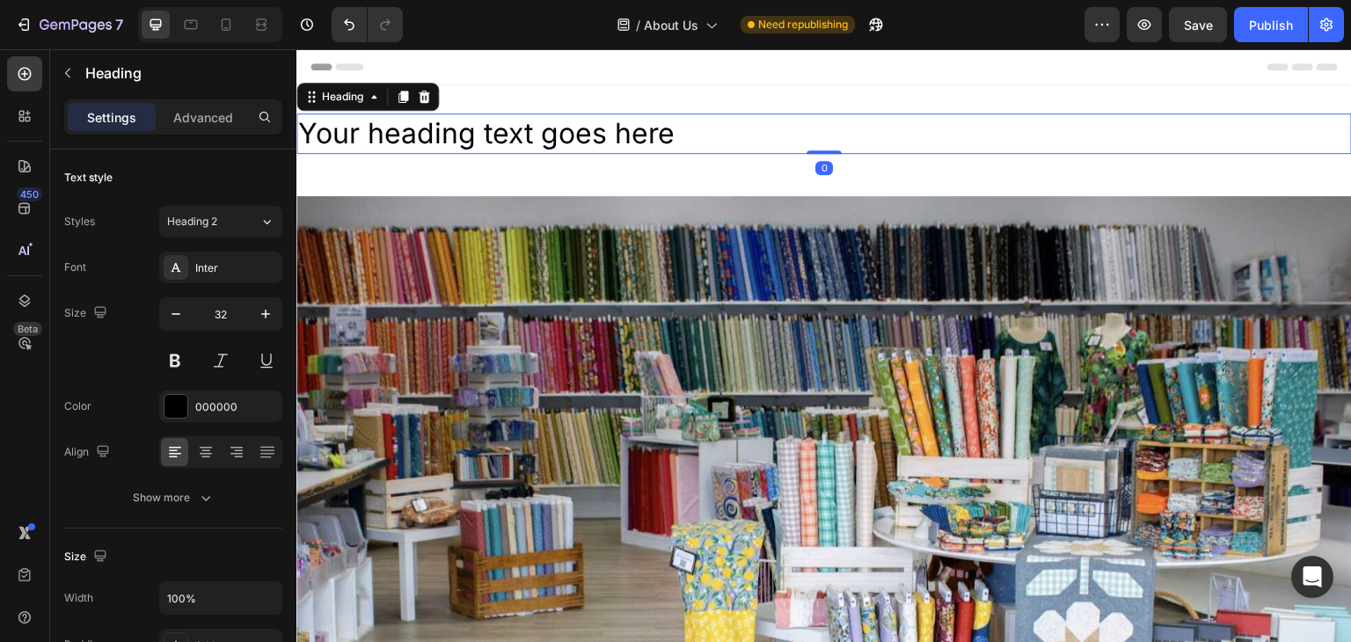
click at [661, 125] on h2 "Your heading text goes here" at bounding box center [823, 133] width 1055 height 40
click at [661, 125] on p "Your heading text goes here" at bounding box center [824, 133] width 1052 height 37
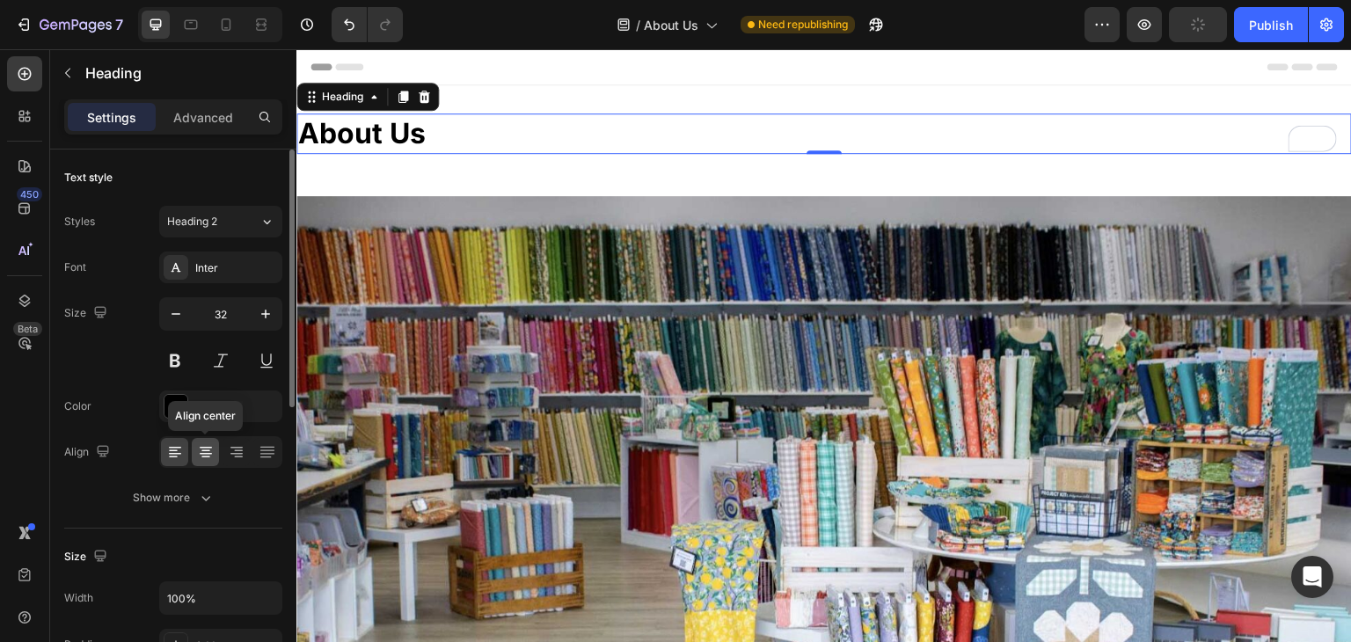
click at [207, 441] on div at bounding box center [205, 452] width 27 height 28
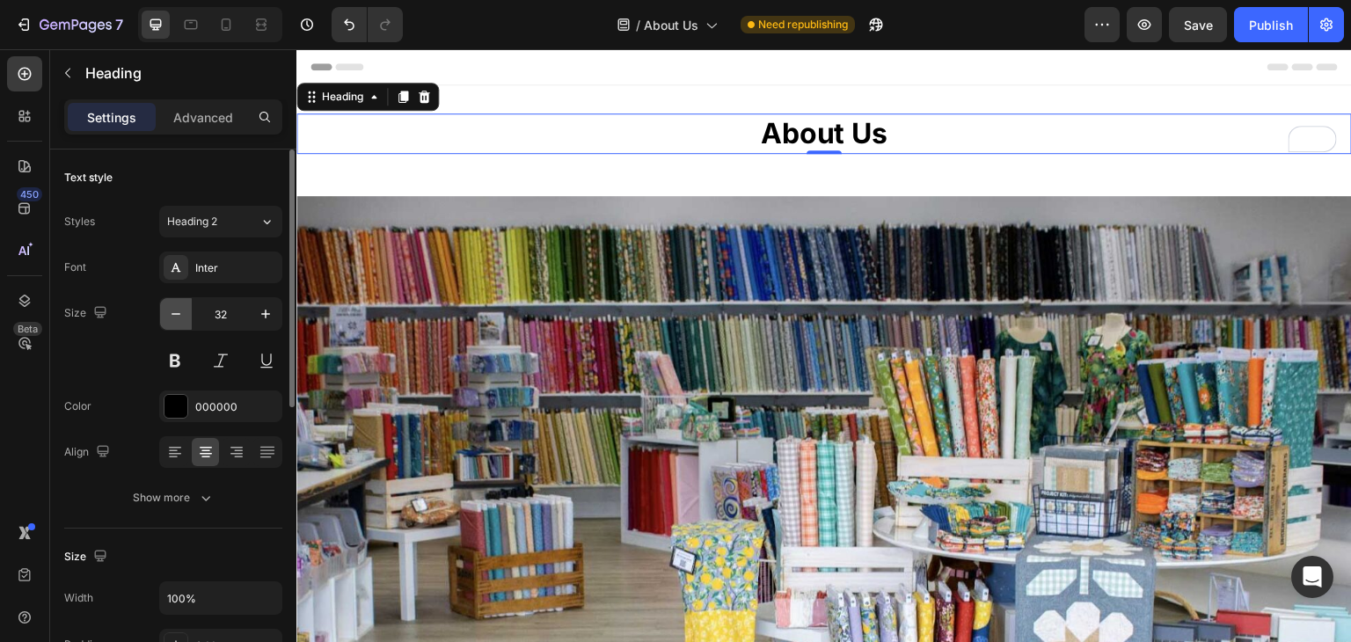
click at [179, 319] on icon "button" at bounding box center [176, 314] width 18 height 18
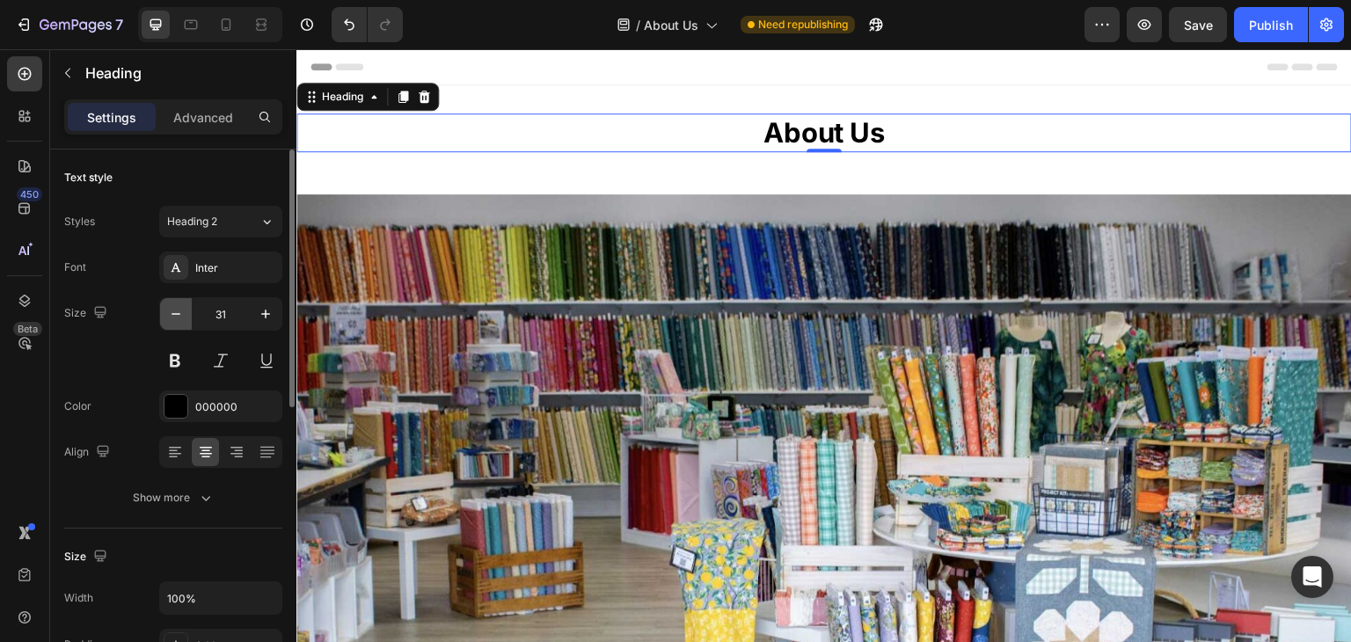
type input "30"
click at [177, 354] on button at bounding box center [175, 361] width 32 height 32
click at [225, 282] on div "Font Inter Size 30 Color 000000 Align Show more" at bounding box center [173, 383] width 218 height 262
click at [224, 268] on div "Inter" at bounding box center [236, 268] width 83 height 16
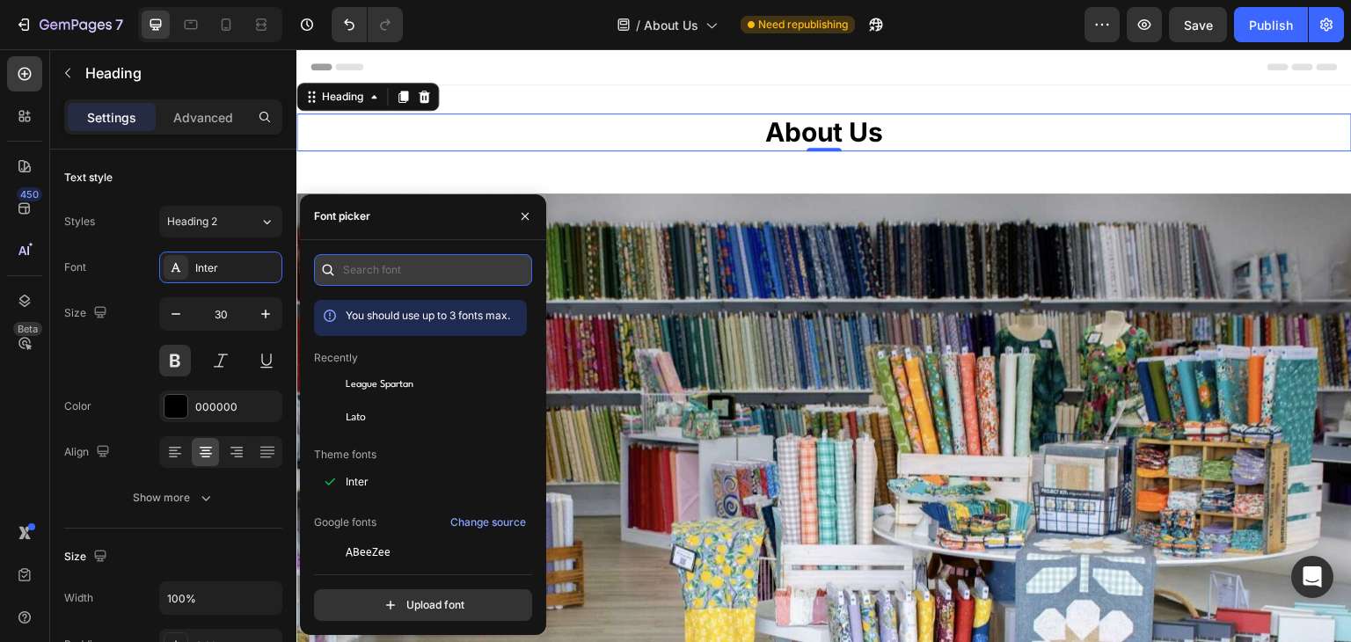
click at [425, 259] on input "text" at bounding box center [423, 270] width 218 height 32
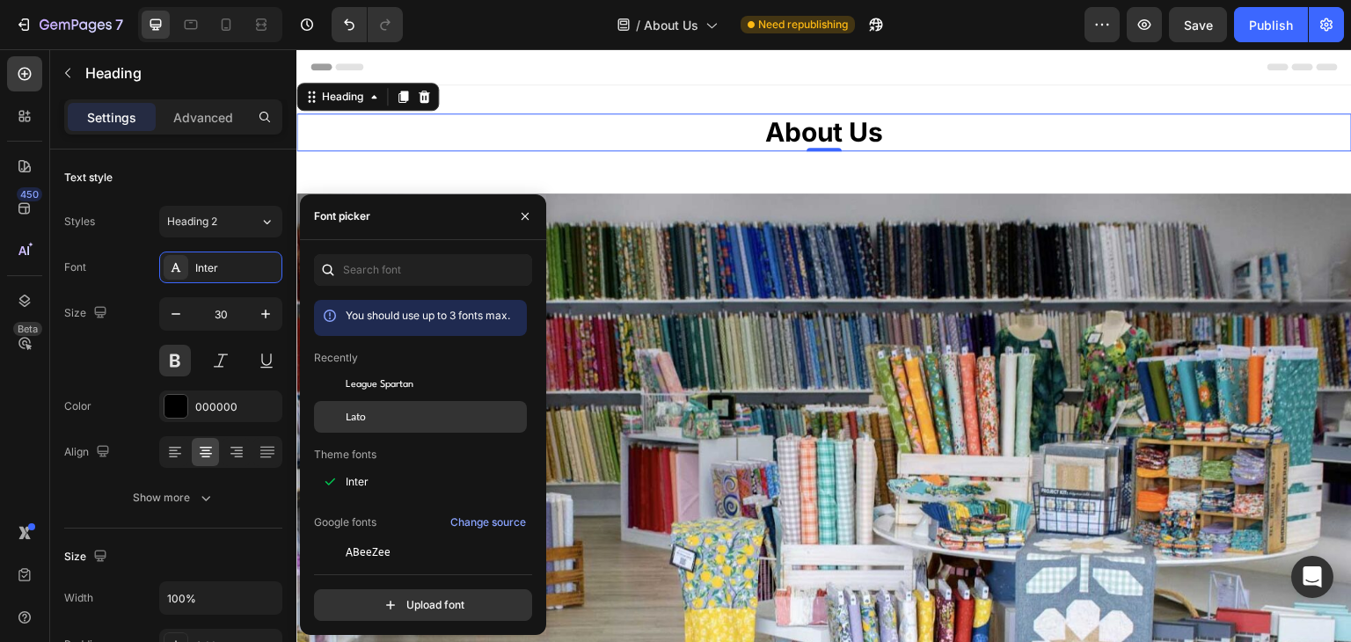
click at [364, 413] on span "Lato" at bounding box center [356, 417] width 20 height 16
click at [21, 441] on div "450 Beta" at bounding box center [24, 285] width 35 height 459
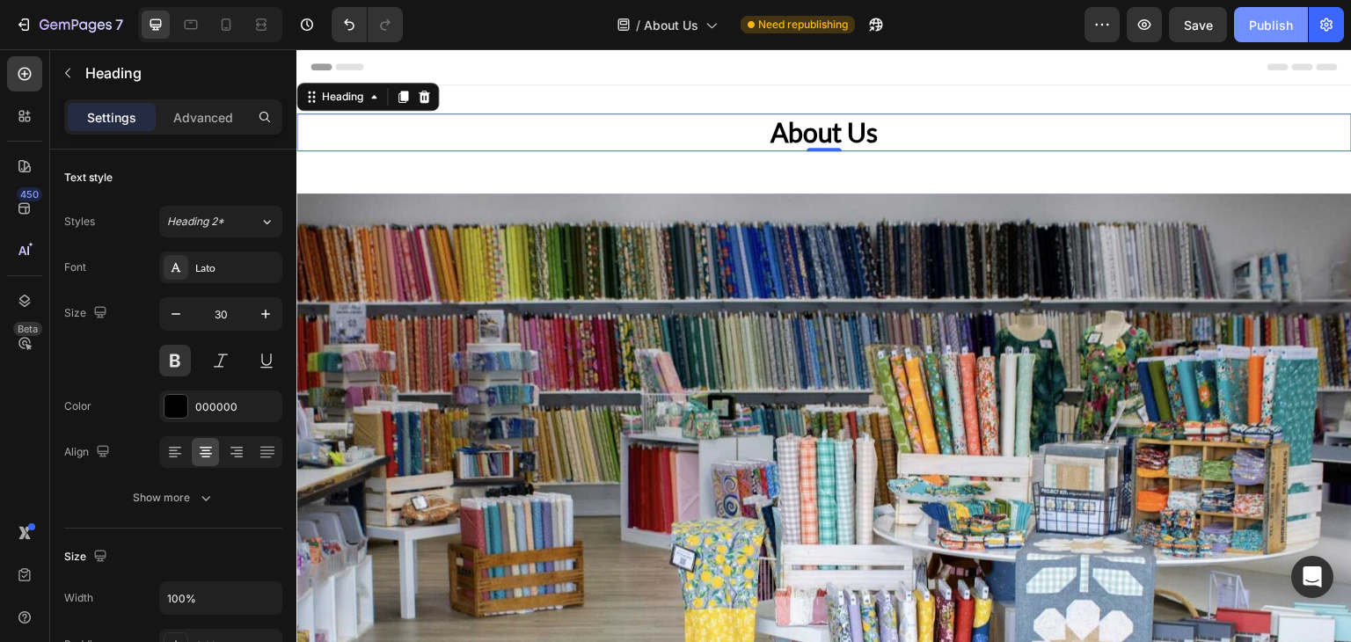
drag, startPoint x: 1237, startPoint y: 26, endPoint x: 1256, endPoint y: 26, distance: 18.5
click at [1242, 26] on div "Preview Save Publish" at bounding box center [1213, 24] width 259 height 35
click at [1258, 25] on div "Publish" at bounding box center [1271, 25] width 44 height 18
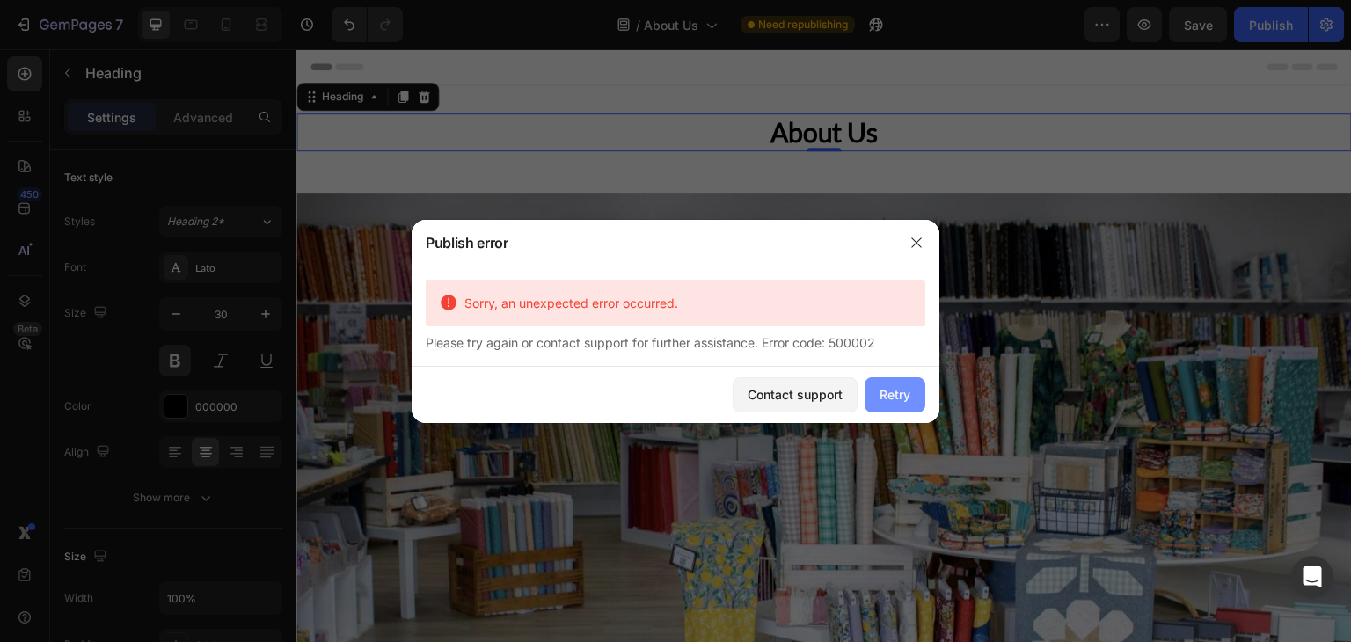
click at [899, 386] on div "Retry" at bounding box center [894, 394] width 31 height 18
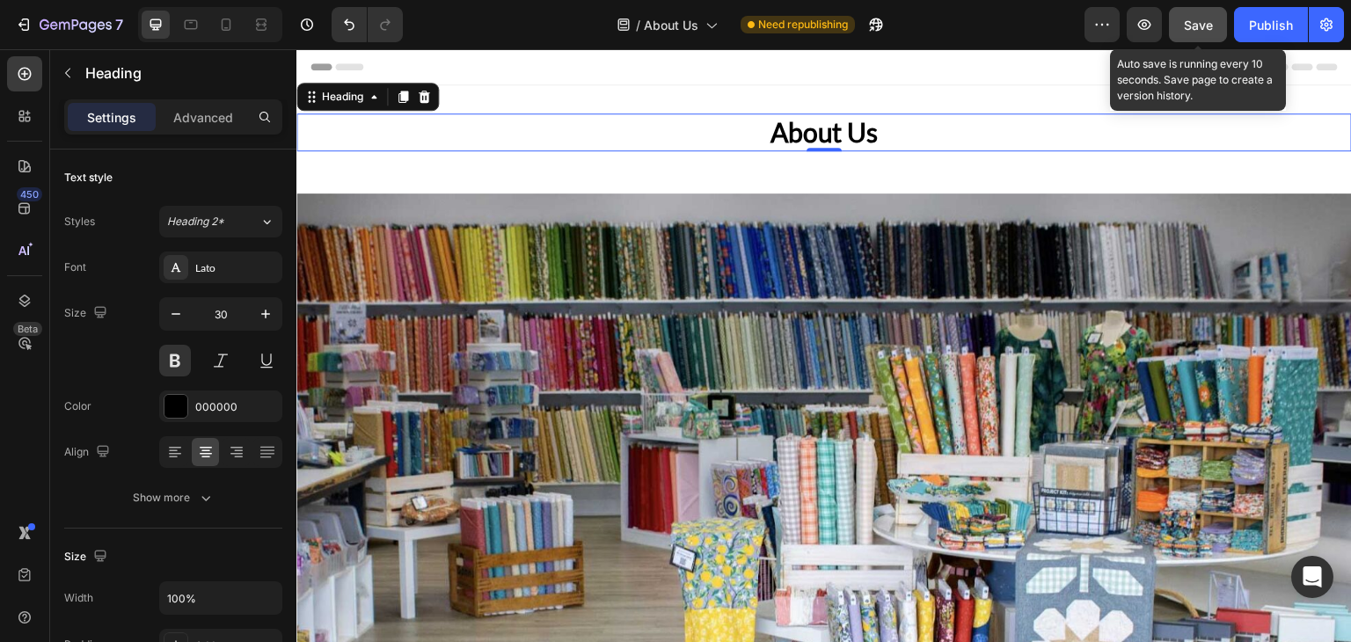
click at [1189, 36] on button "Save" at bounding box center [1198, 24] width 58 height 35
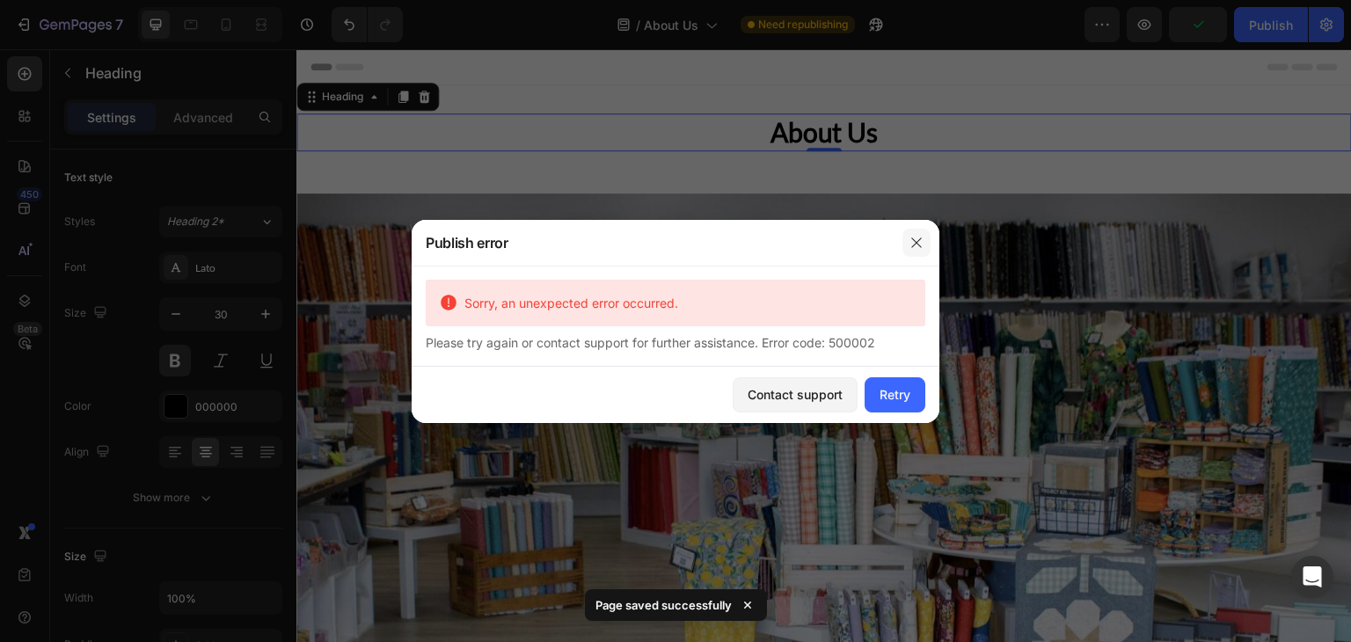
drag, startPoint x: 915, startPoint y: 242, endPoint x: 26, endPoint y: 57, distance: 908.0
click at [915, 242] on icon "button" at bounding box center [916, 243] width 14 height 14
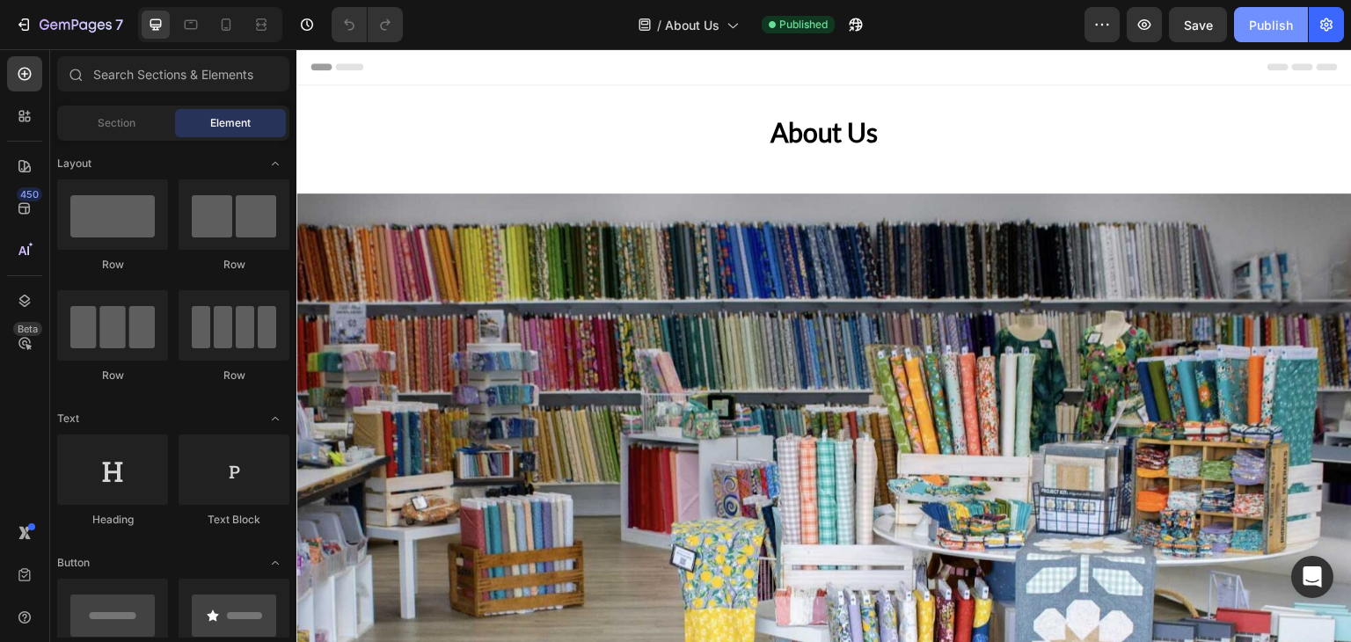
click at [1264, 22] on div "Publish" at bounding box center [1271, 25] width 44 height 18
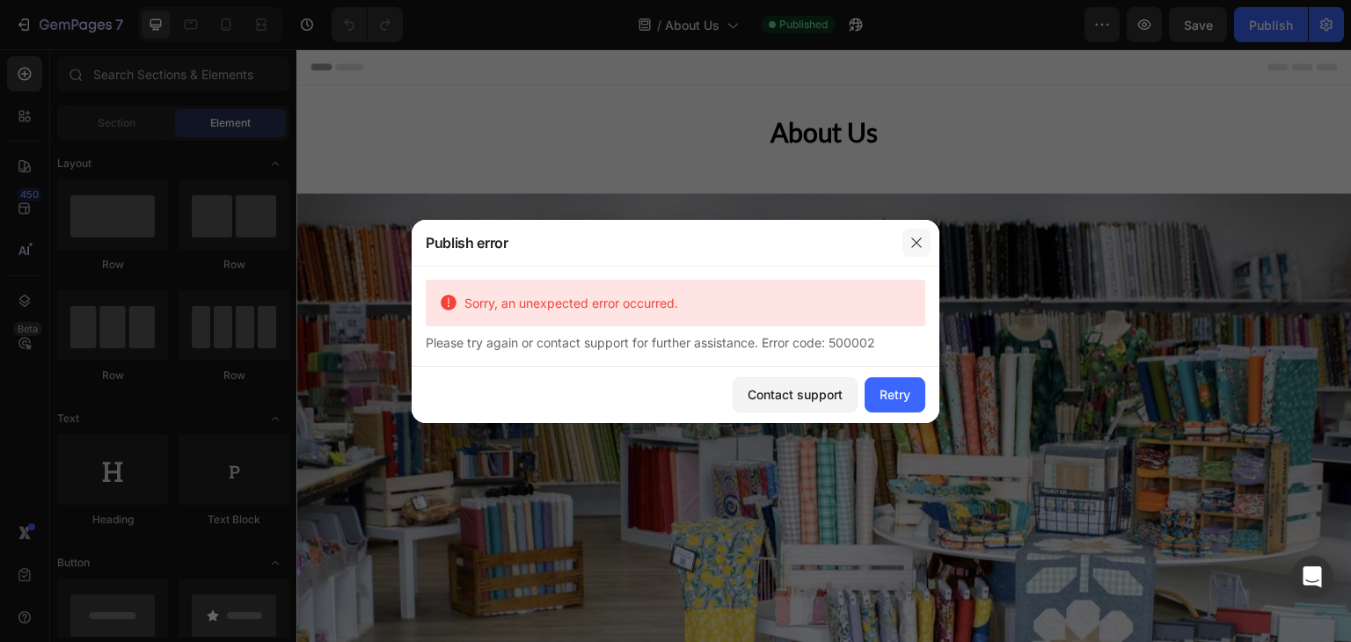
click at [918, 238] on icon "button" at bounding box center [916, 243] width 14 height 14
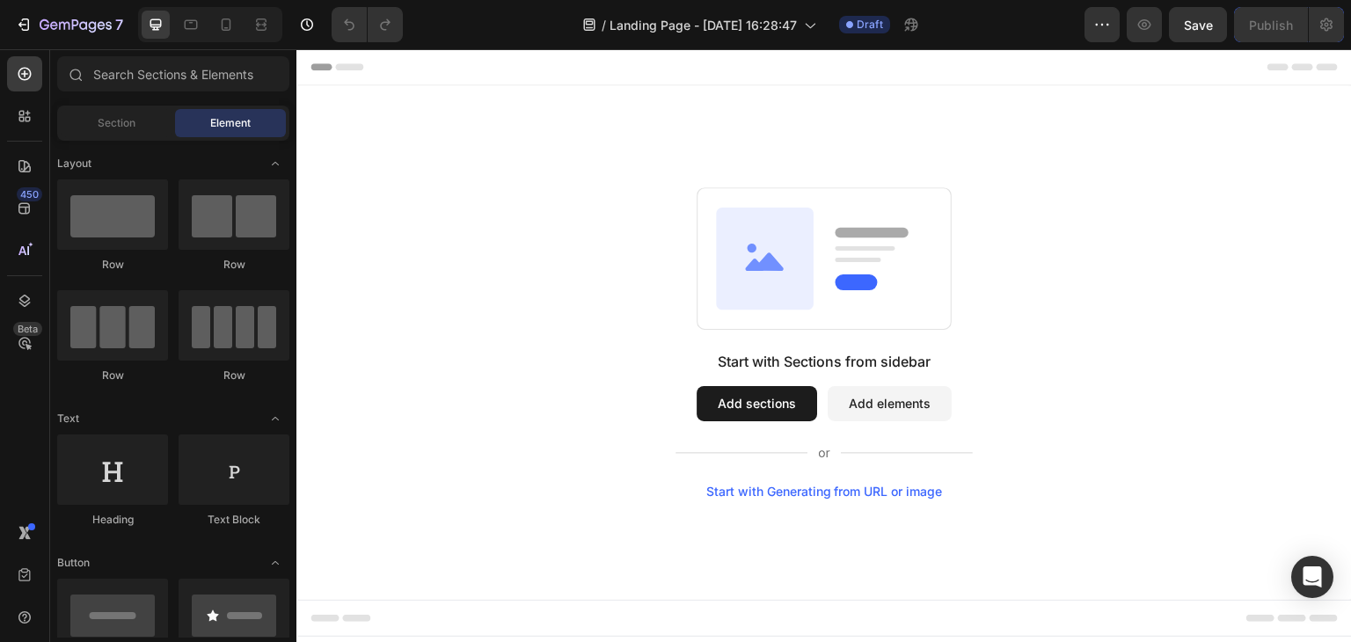
click at [746, 412] on button "Add sections" at bounding box center [756, 403] width 120 height 35
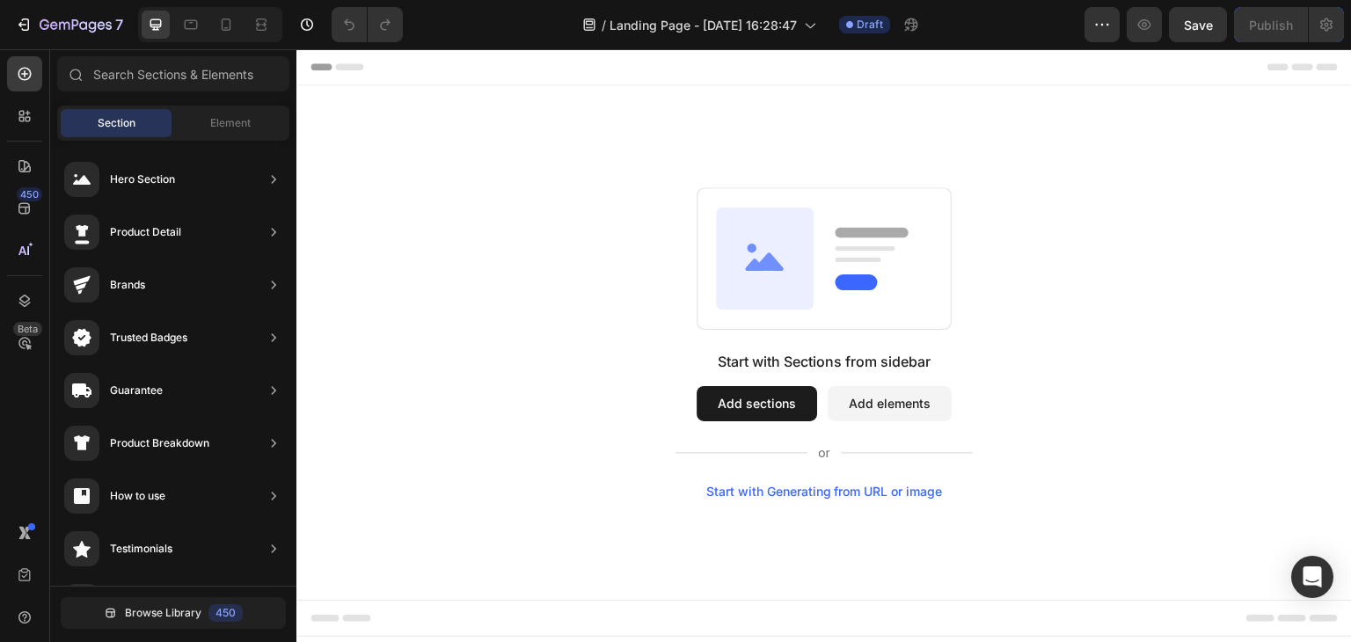
click at [718, 405] on button "Add sections" at bounding box center [756, 403] width 120 height 35
click at [23, 77] on icon at bounding box center [25, 74] width 18 height 18
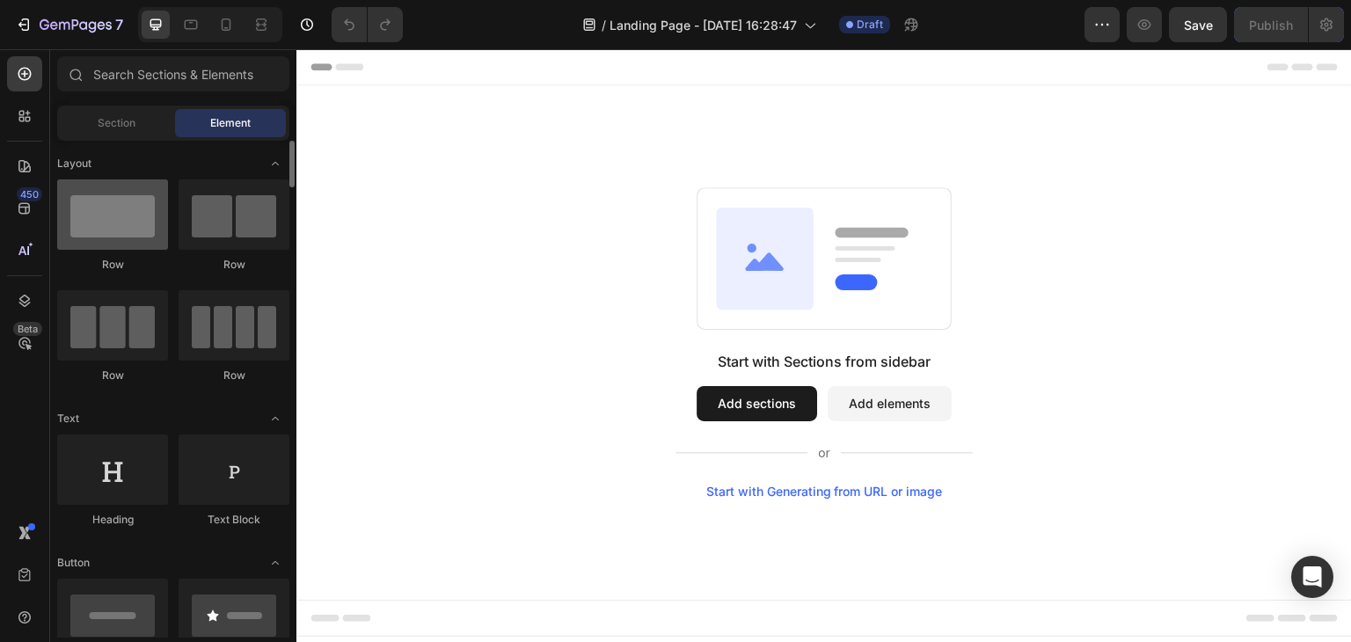
click at [108, 219] on div at bounding box center [112, 214] width 111 height 70
click at [889, 395] on button "Add elements" at bounding box center [890, 403] width 124 height 35
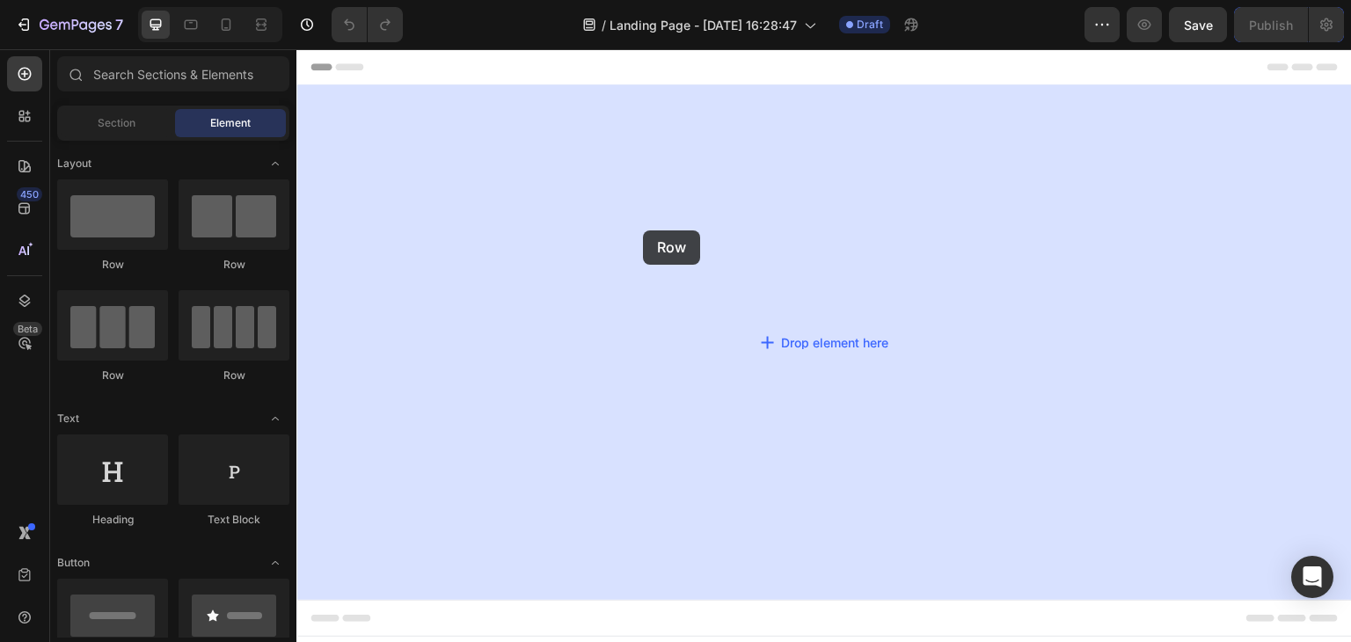
drag, startPoint x: 420, startPoint y: 290, endPoint x: 653, endPoint y: 223, distance: 242.4
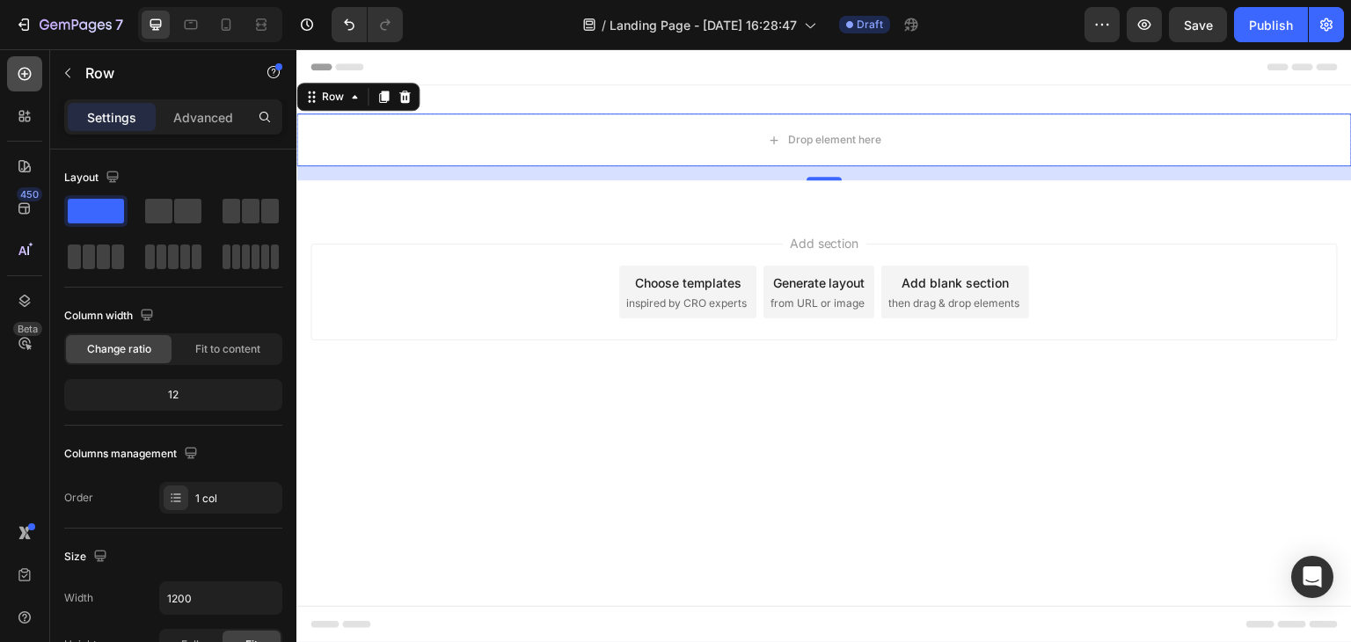
click at [19, 82] on icon at bounding box center [25, 74] width 18 height 18
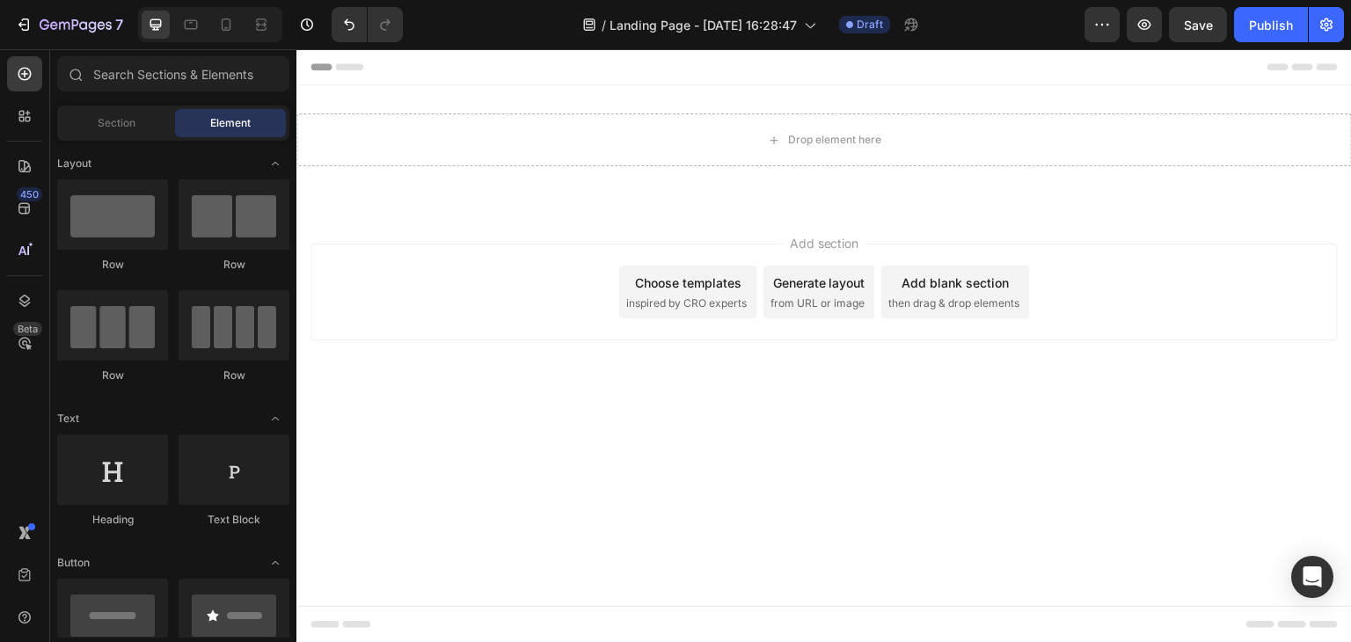
scroll to position [176, 0]
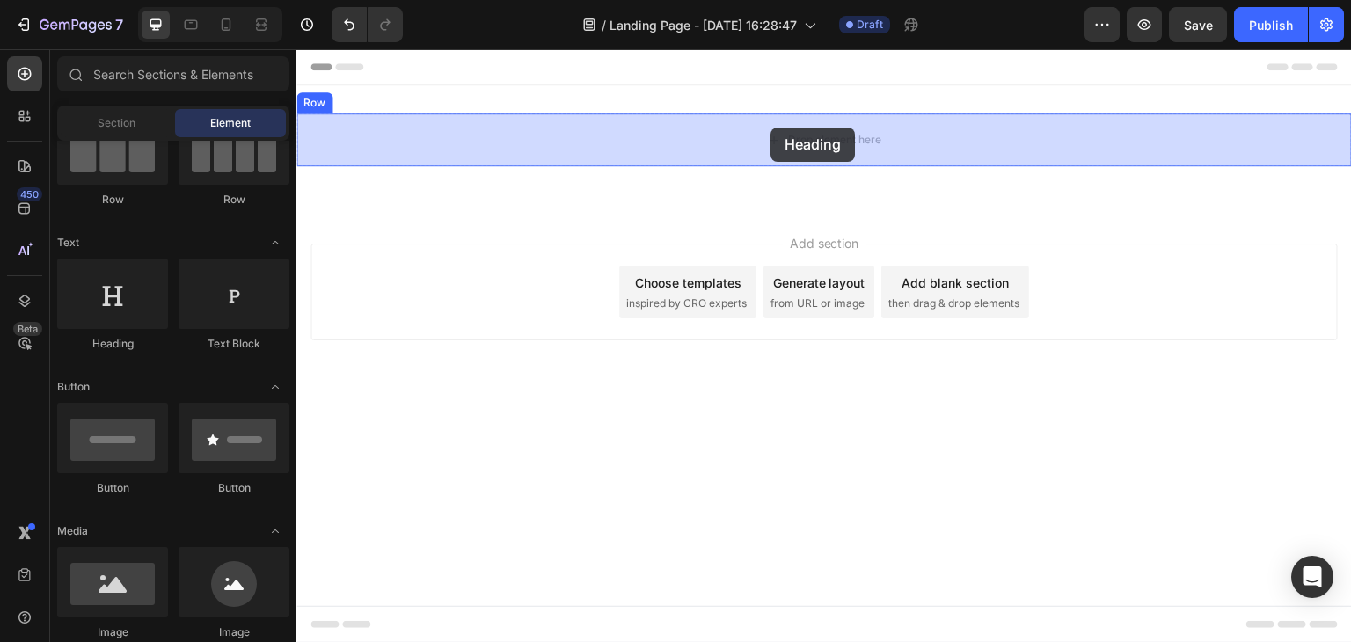
drag, startPoint x: 405, startPoint y: 379, endPoint x: 770, endPoint y: 128, distance: 443.2
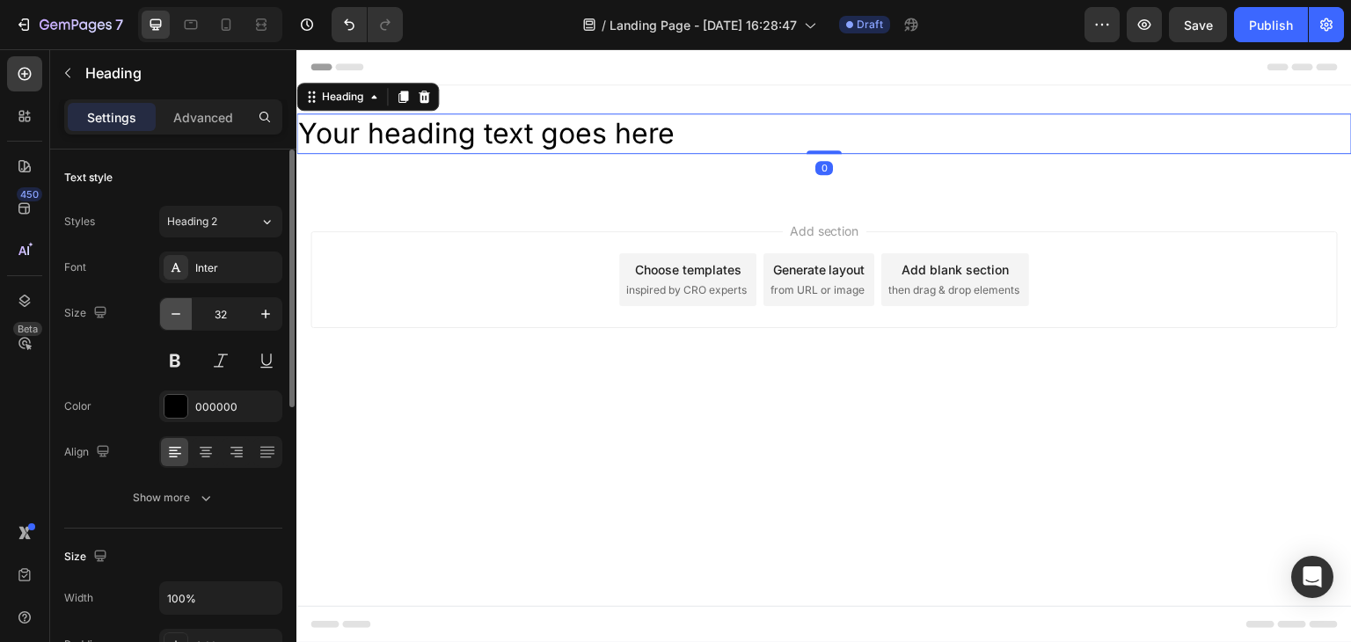
click at [176, 319] on icon "button" at bounding box center [176, 314] width 18 height 18
type input "30"
click at [251, 269] on div "Inter" at bounding box center [236, 268] width 83 height 16
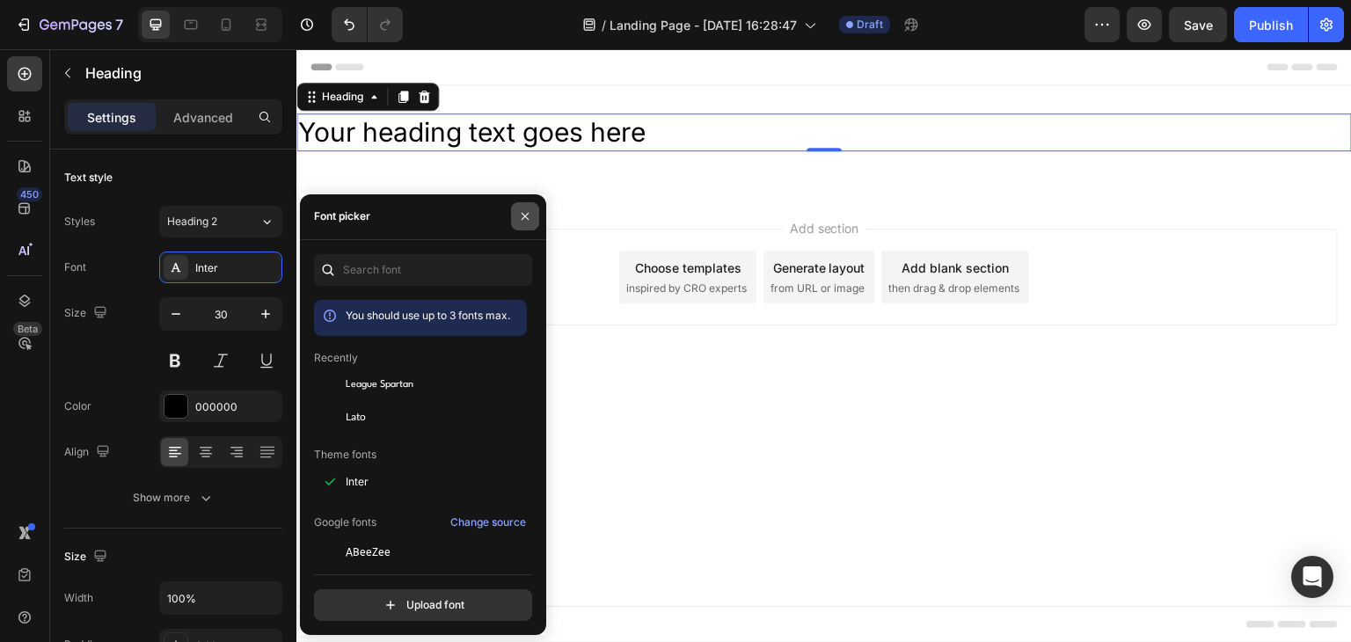
click at [528, 217] on icon "button" at bounding box center [525, 216] width 14 height 14
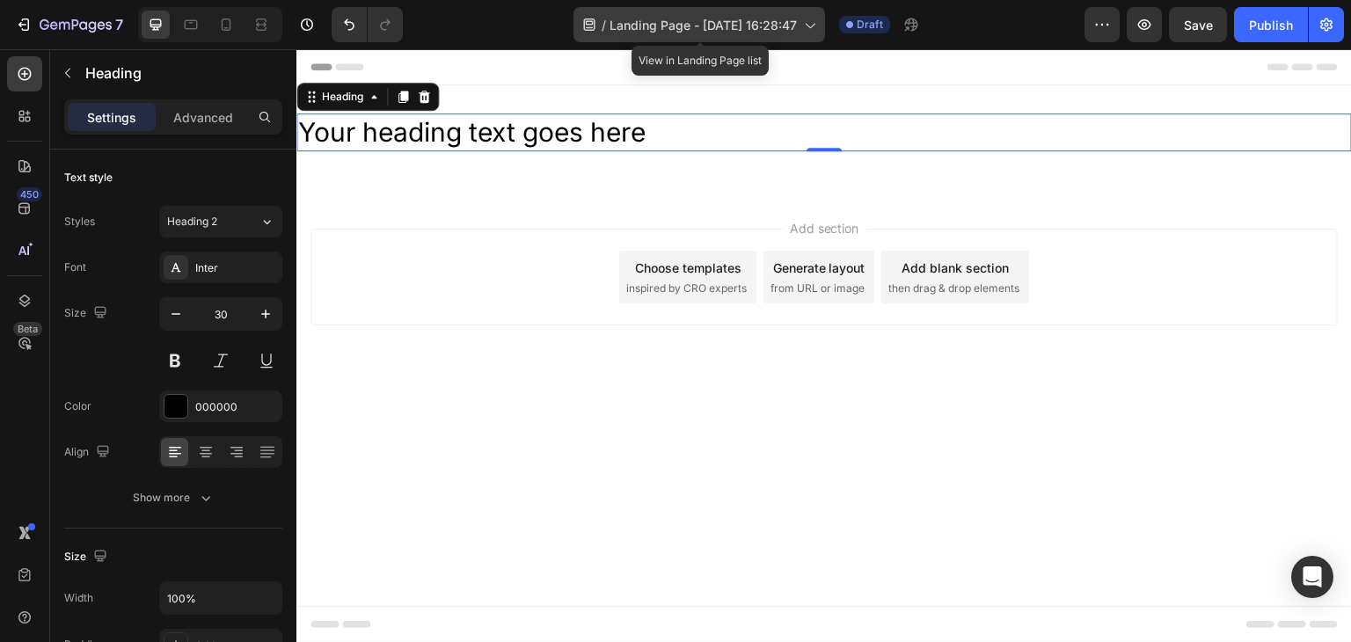
click at [813, 32] on icon at bounding box center [809, 25] width 18 height 18
